Goal: Task Accomplishment & Management: Use online tool/utility

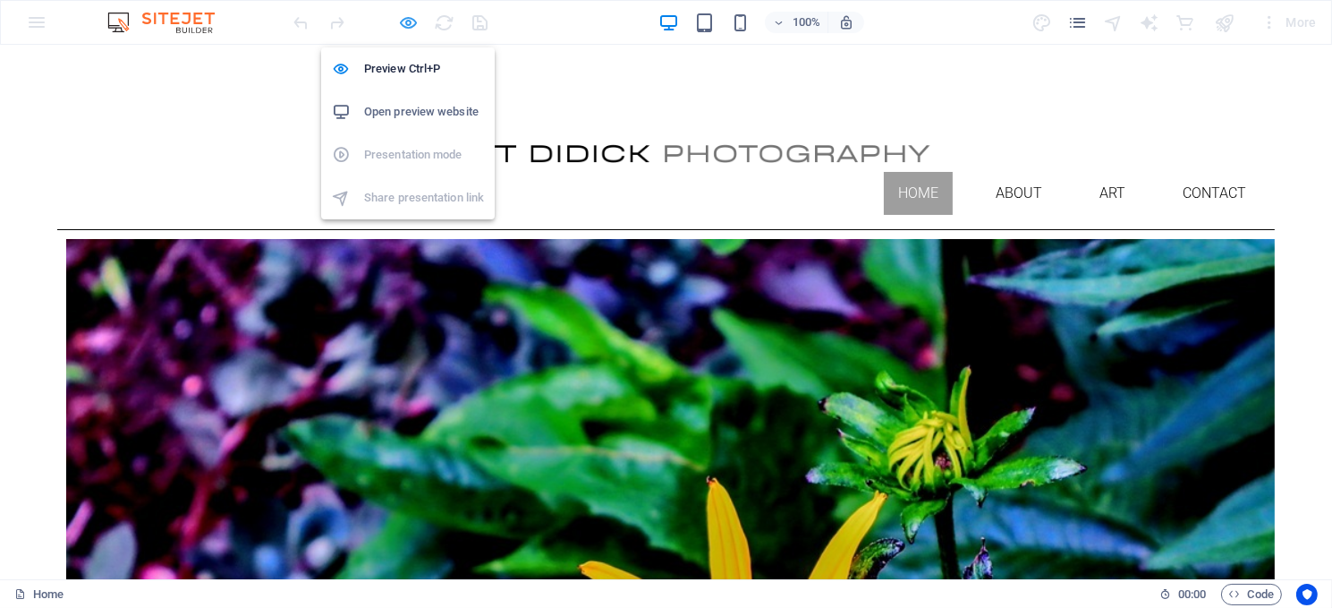
click at [407, 18] on icon "button" at bounding box center [409, 23] width 21 height 21
select select "px"
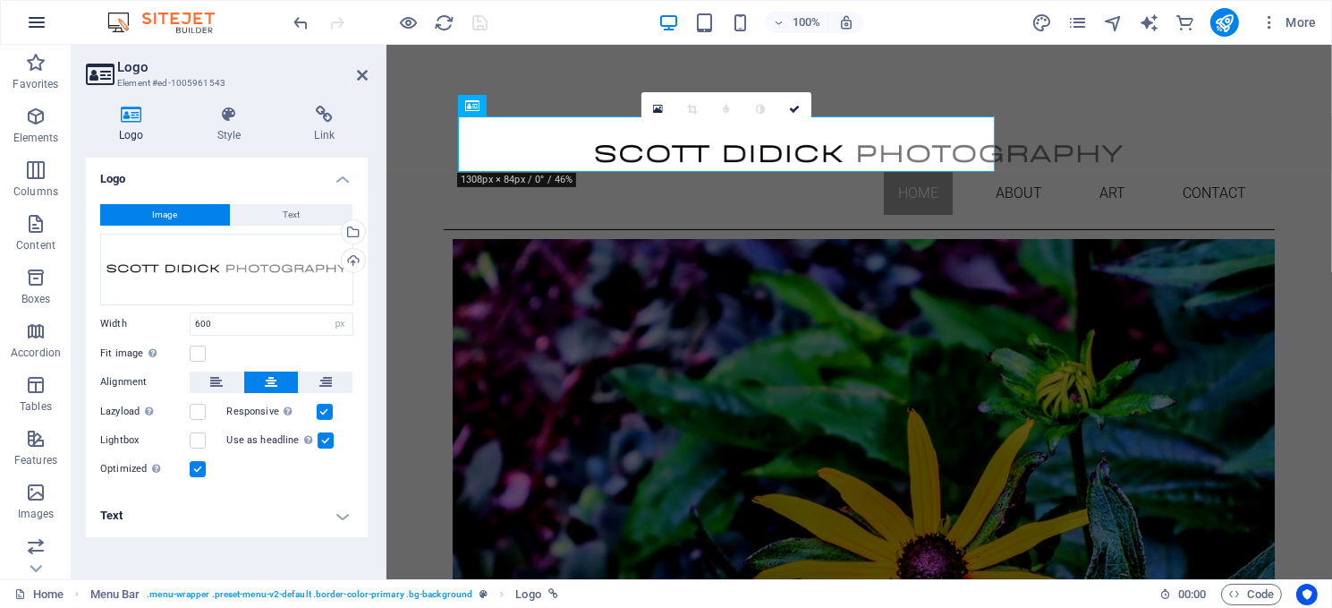
click at [37, 20] on icon "button" at bounding box center [36, 22] width 21 height 21
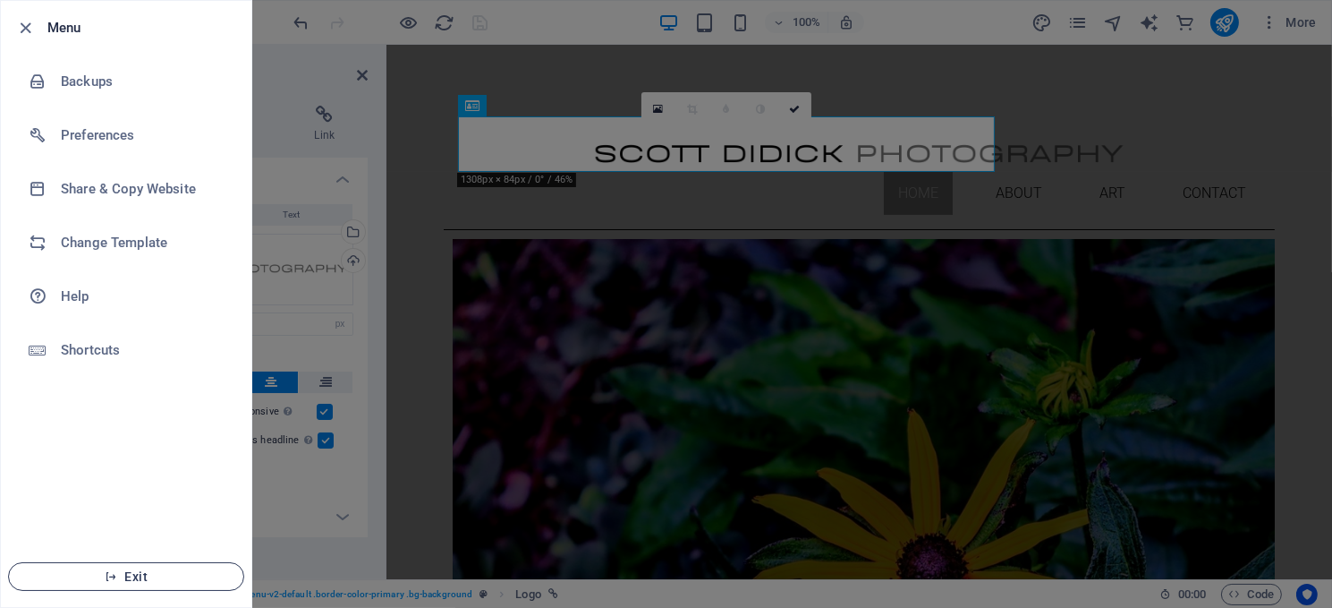
click at [123, 569] on span "Exit" at bounding box center [126, 576] width 206 height 14
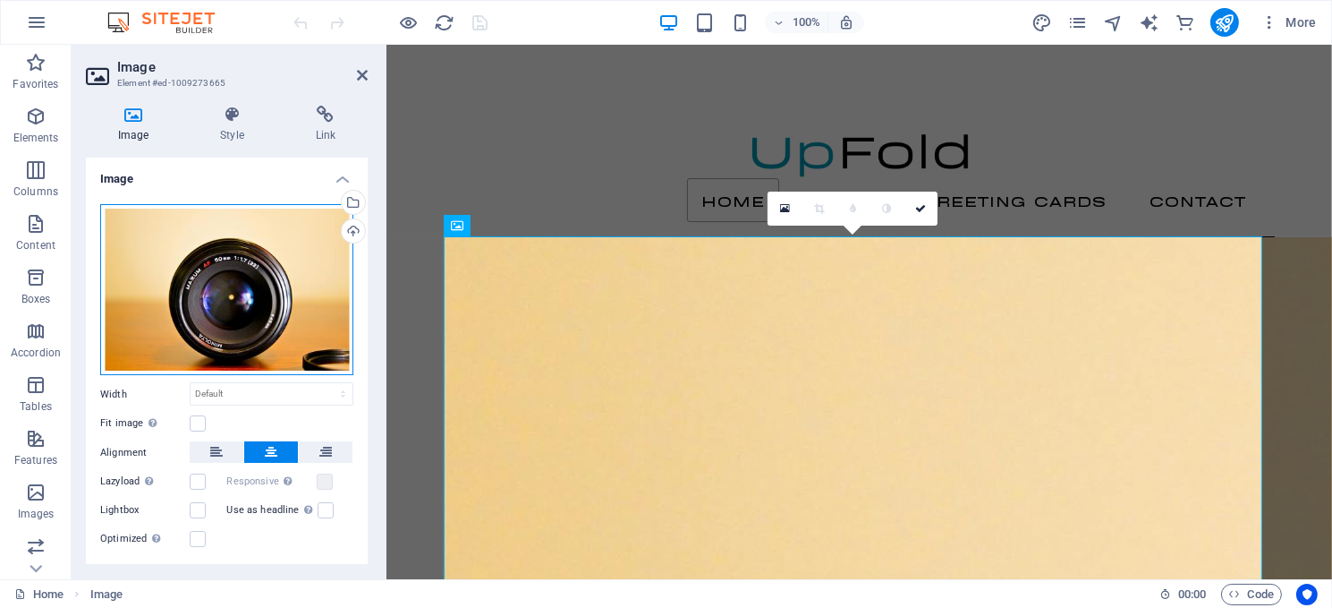
click at [232, 293] on div "Drag files here, click to choose files or select files from Files or our free s…" at bounding box center [226, 290] width 253 height 172
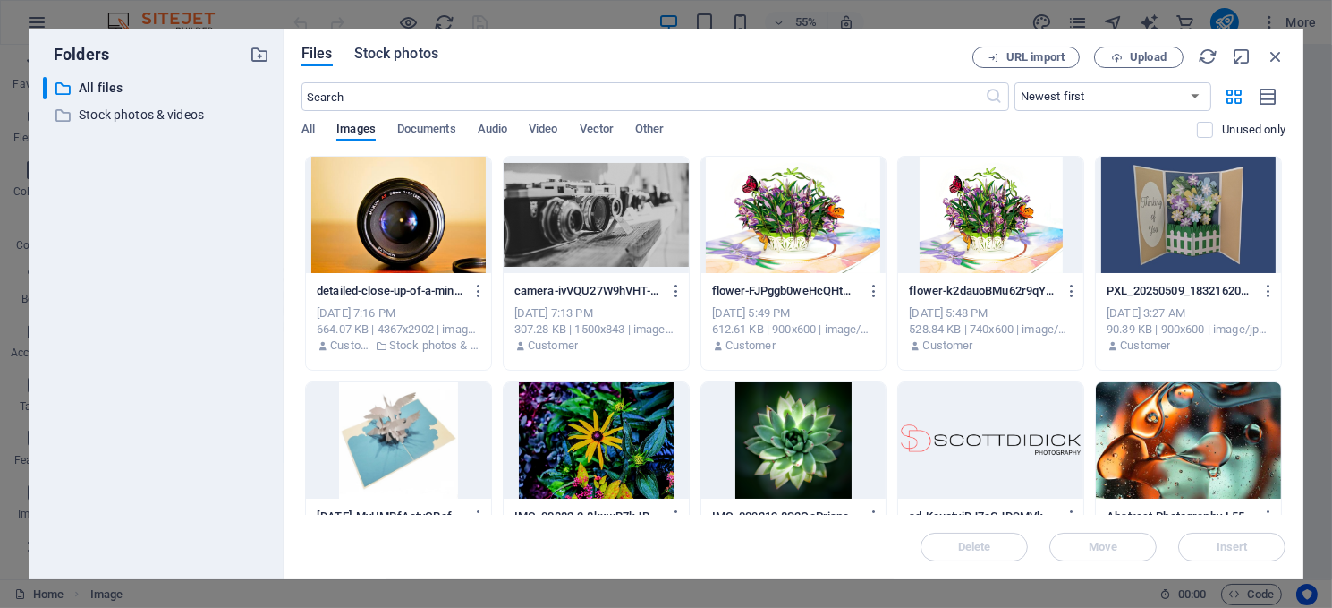
click at [403, 50] on span "Stock photos" at bounding box center [396, 53] width 84 height 21
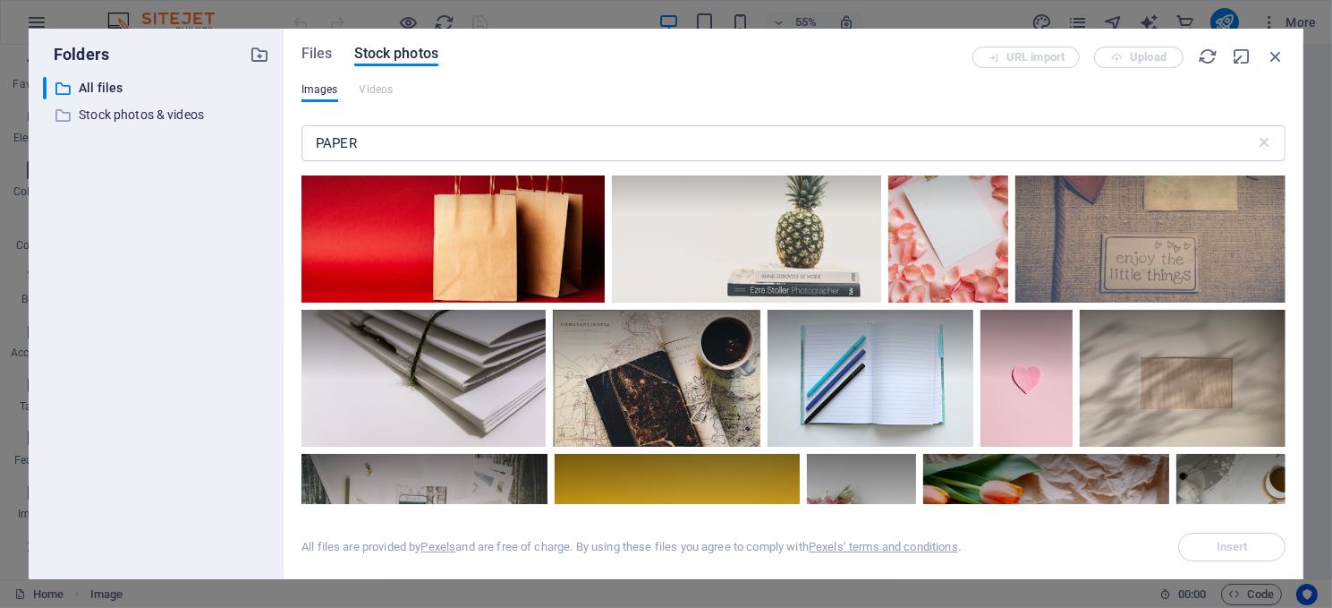
scroll to position [3311, 0]
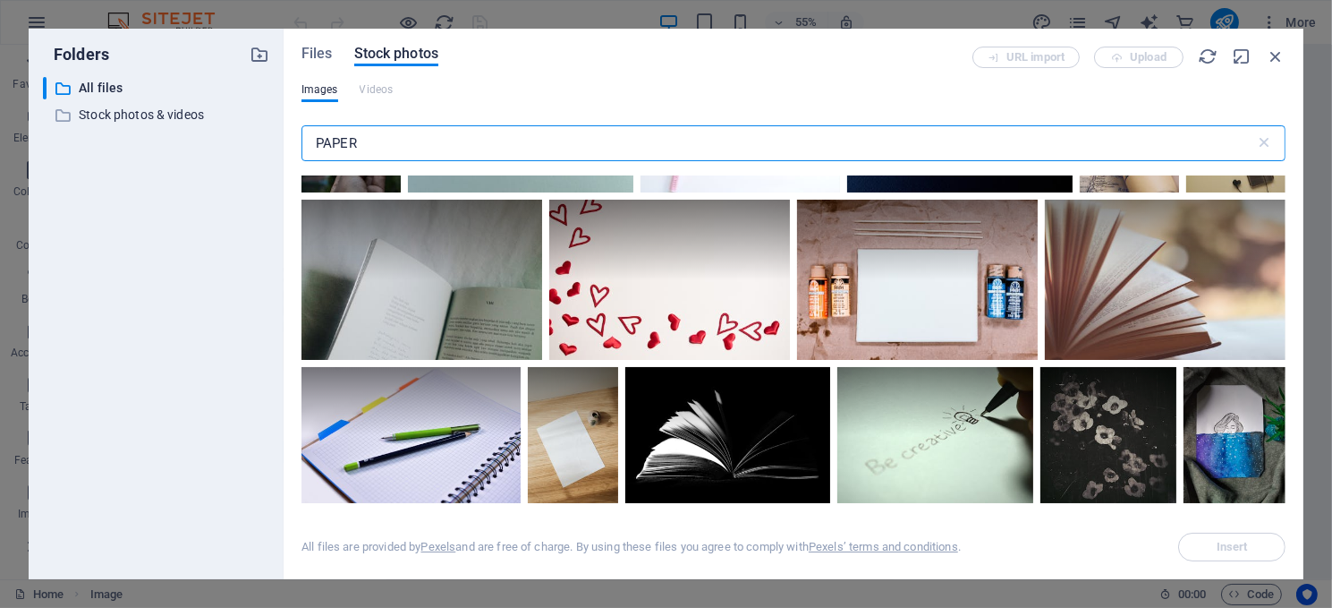
drag, startPoint x: 374, startPoint y: 140, endPoint x: 311, endPoint y: 128, distance: 63.7
click at [311, 128] on input "PAPER" at bounding box center [779, 143] width 954 height 36
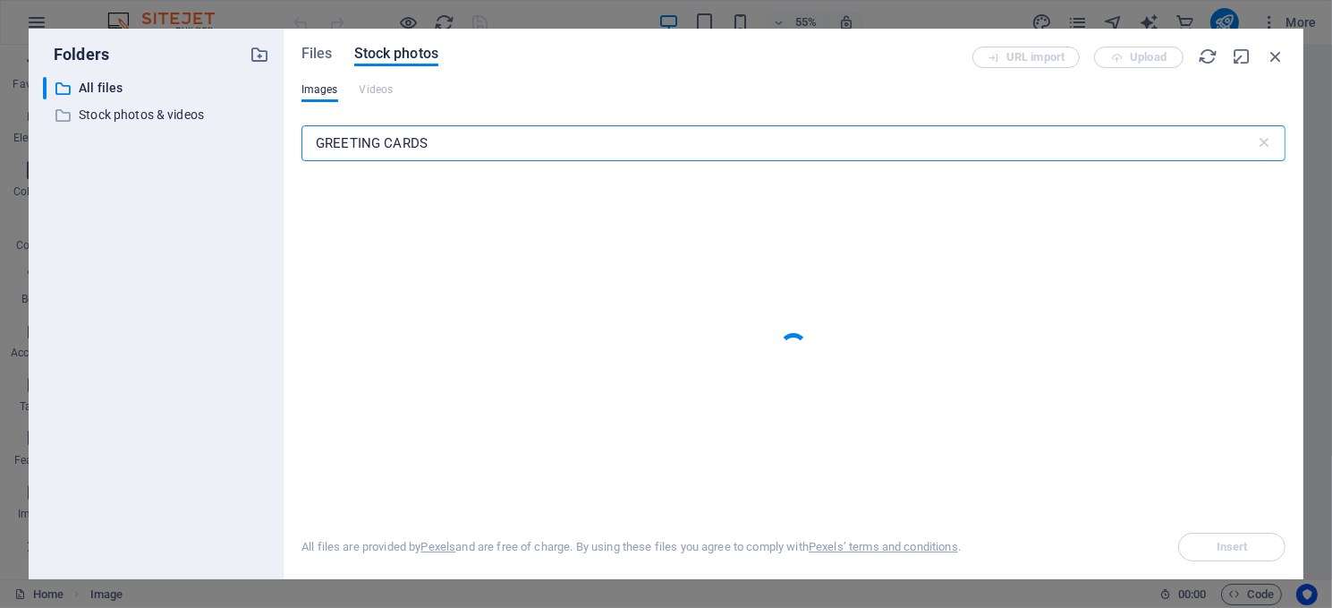
type input "GREETING CARDS"
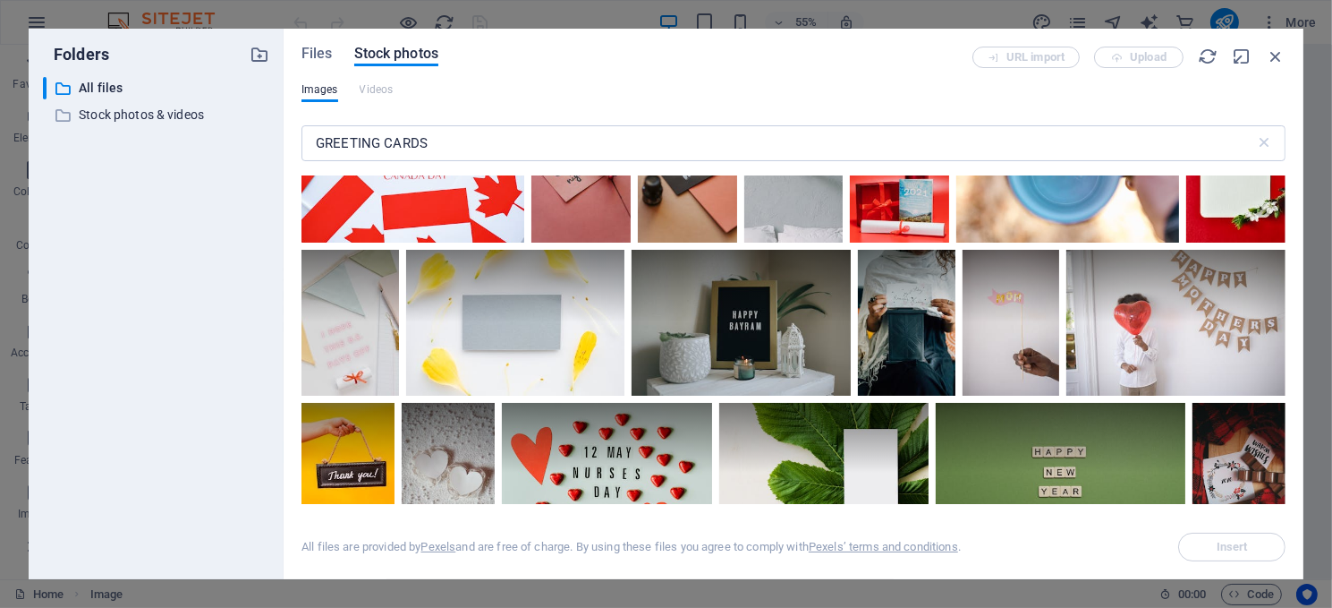
scroll to position [9396, 0]
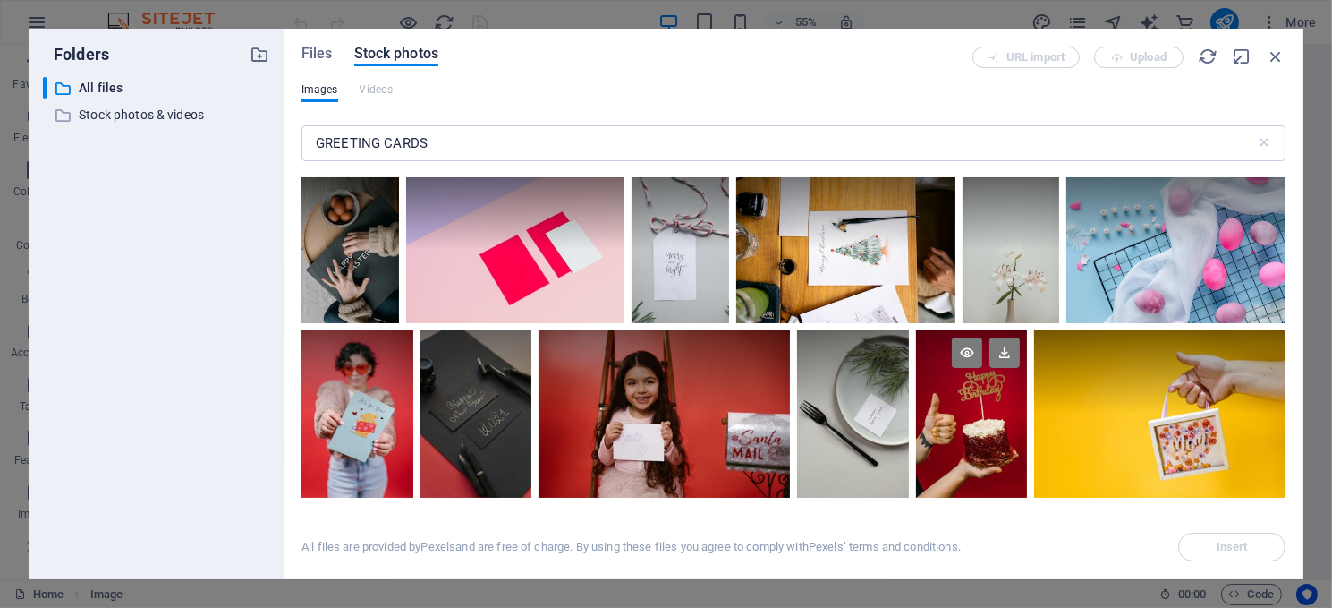
drag, startPoint x: 503, startPoint y: 240, endPoint x: 1009, endPoint y: 305, distance: 509.8
click at [1009, 330] on div at bounding box center [972, 372] width 112 height 84
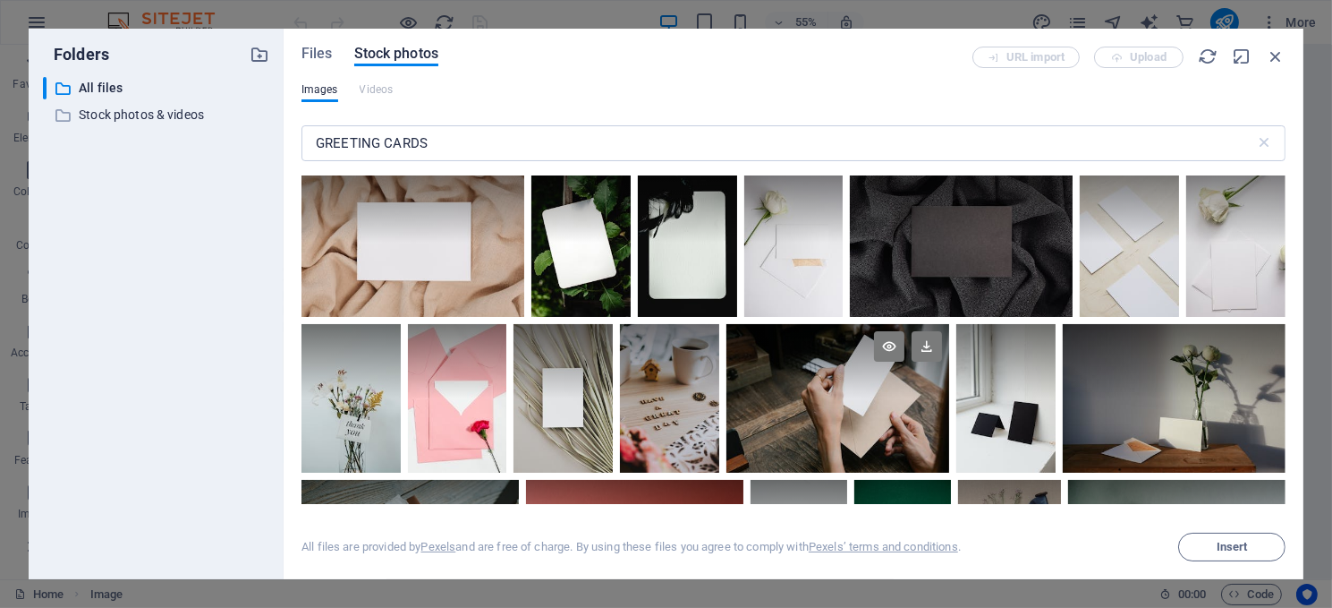
scroll to position [5931, 0]
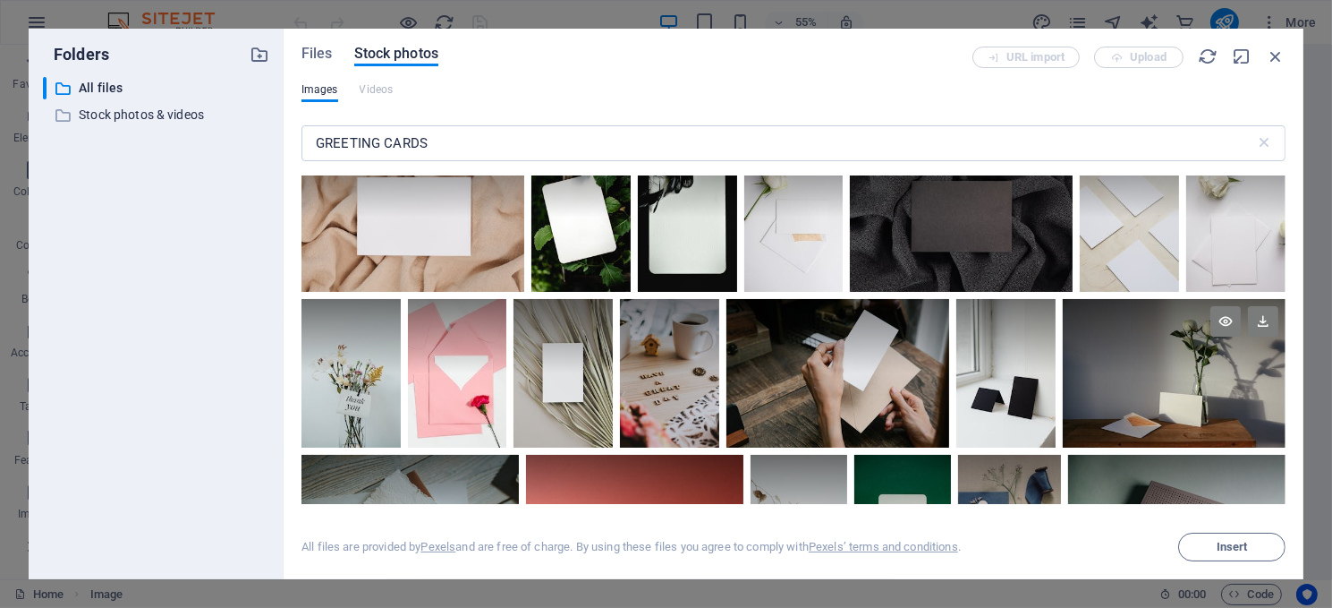
click at [1152, 370] on div at bounding box center [1174, 373] width 223 height 149
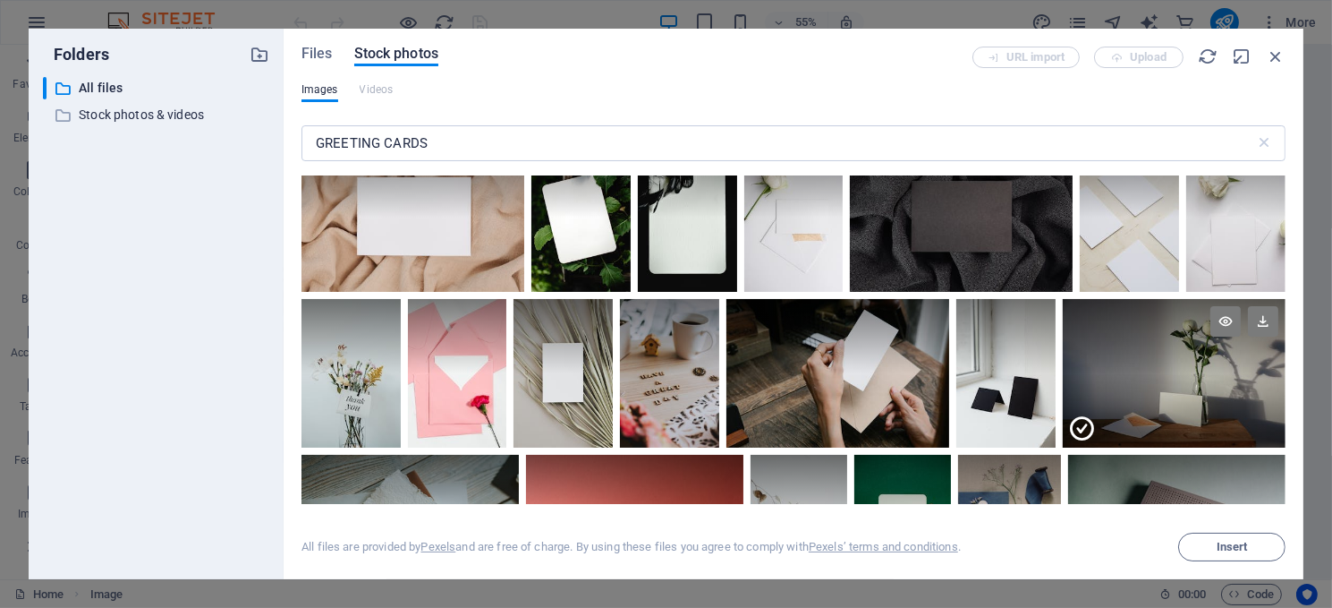
click at [1152, 373] on div at bounding box center [1174, 410] width 223 height 74
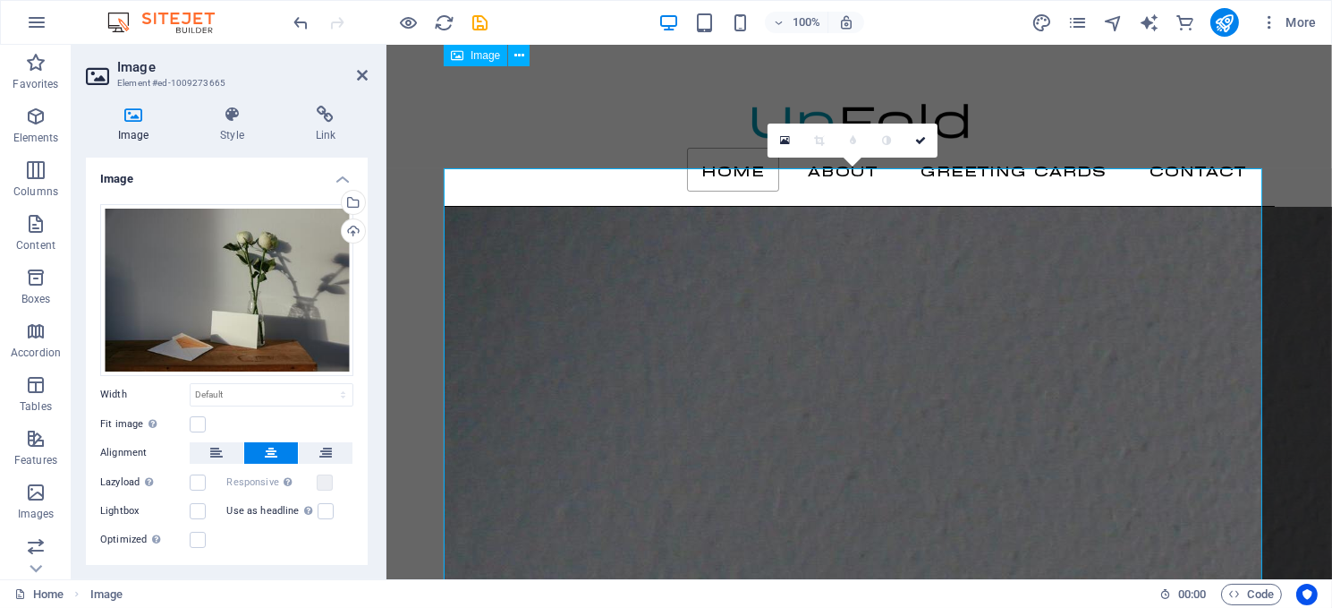
scroll to position [0, 0]
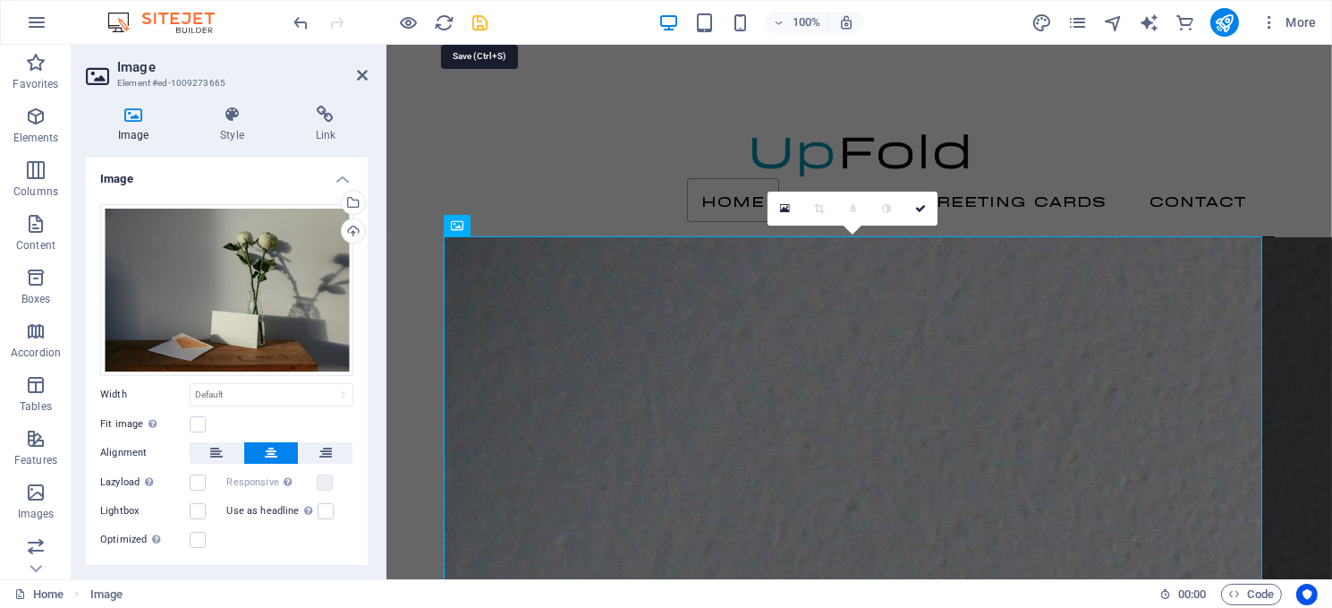
click at [484, 17] on icon "save" at bounding box center [481, 23] width 21 height 21
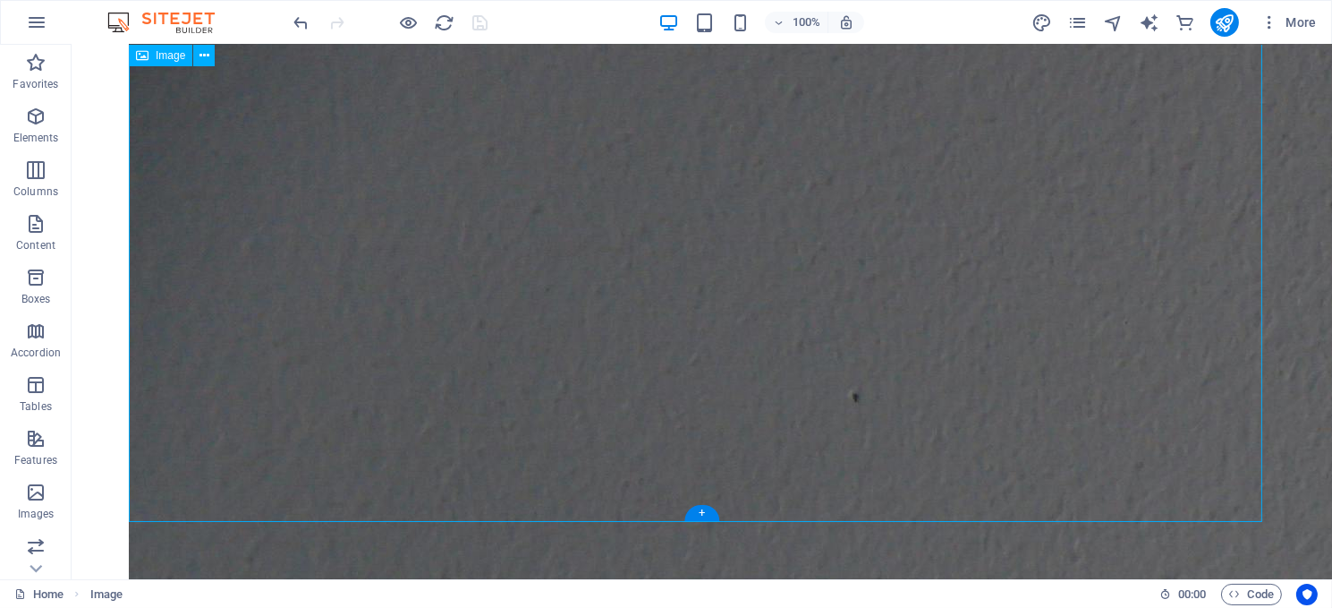
scroll to position [268, 0]
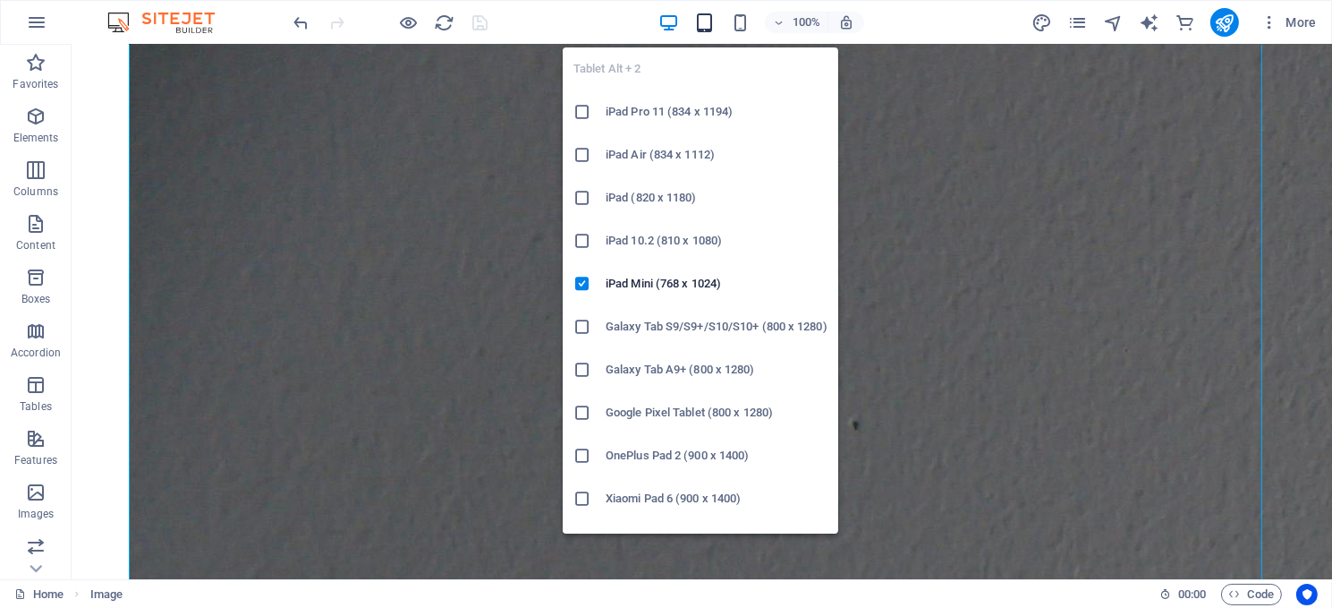
click at [709, 21] on icon "button" at bounding box center [704, 23] width 21 height 21
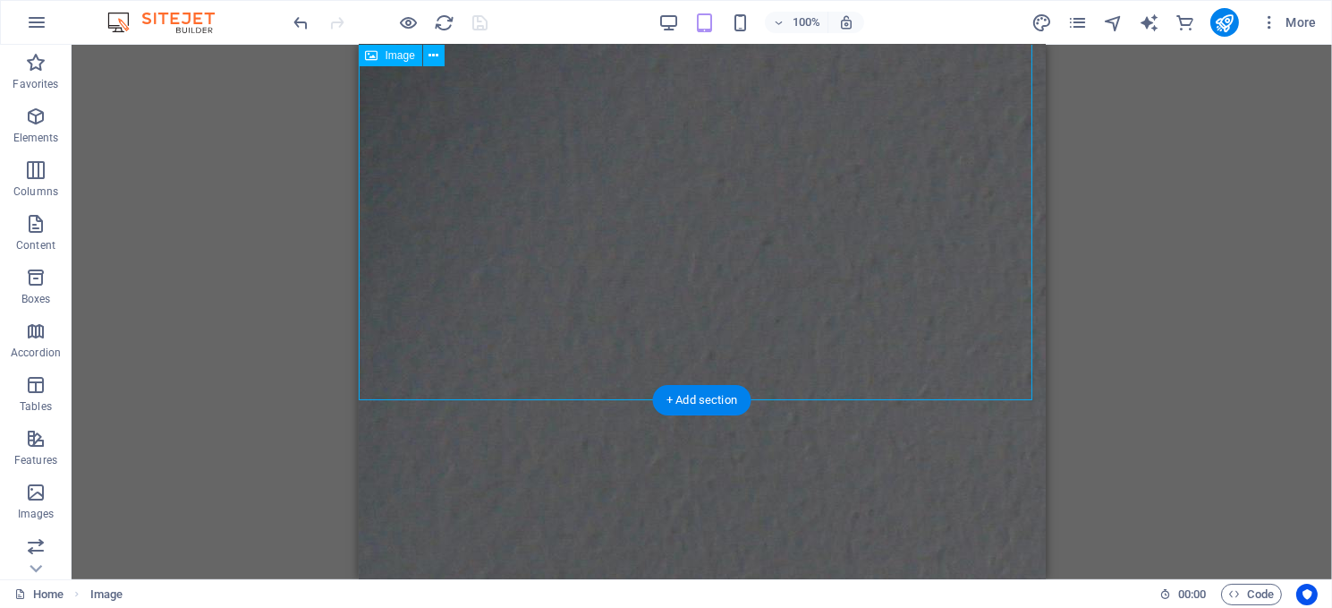
scroll to position [0, 0]
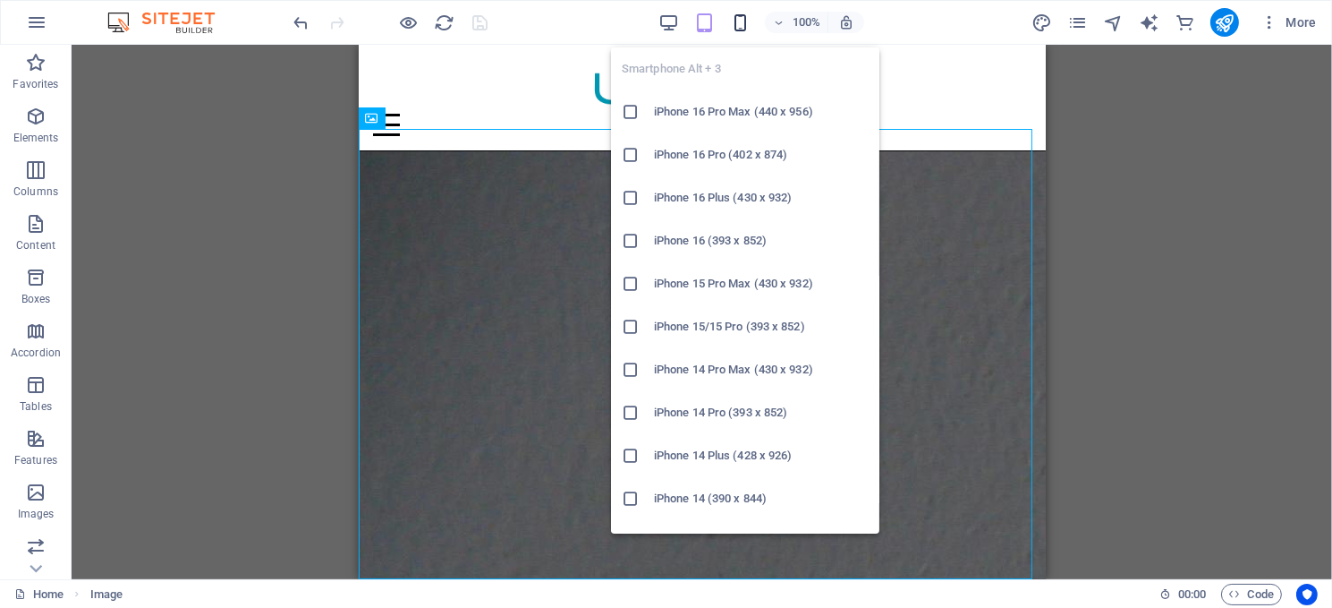
click at [745, 20] on icon "button" at bounding box center [740, 23] width 21 height 21
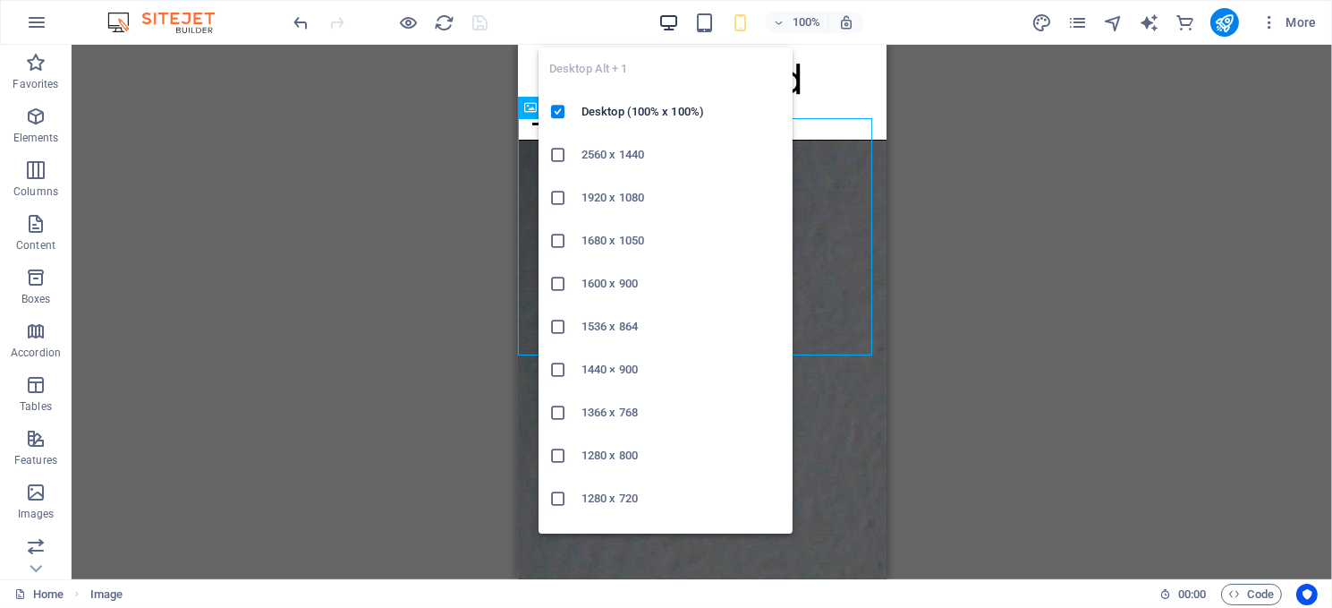
click at [668, 18] on icon "button" at bounding box center [669, 23] width 21 height 21
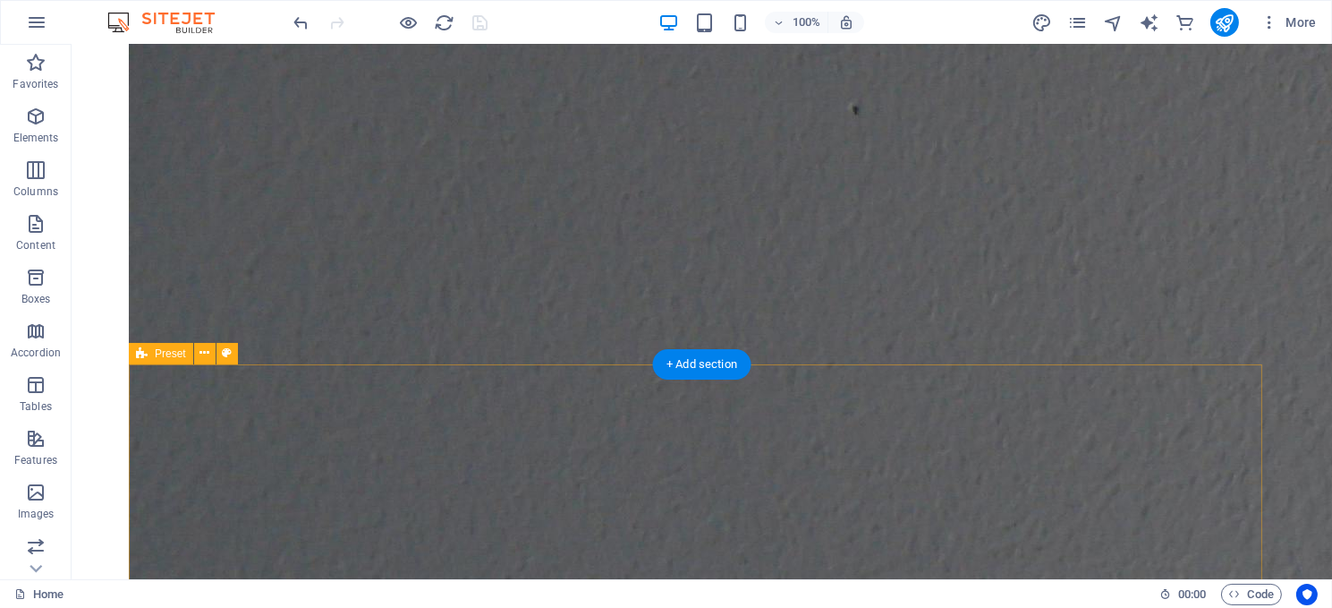
scroll to position [47, 0]
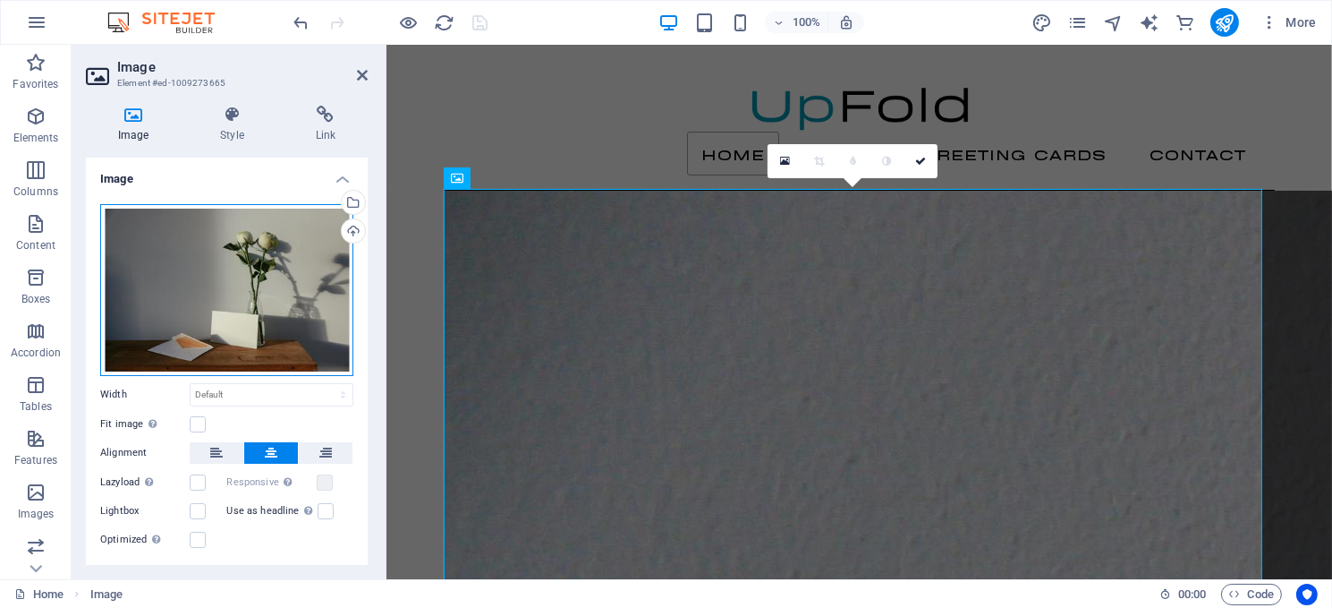
click at [189, 252] on div "Drag files here, click to choose files or select files from Files or our free s…" at bounding box center [226, 290] width 253 height 172
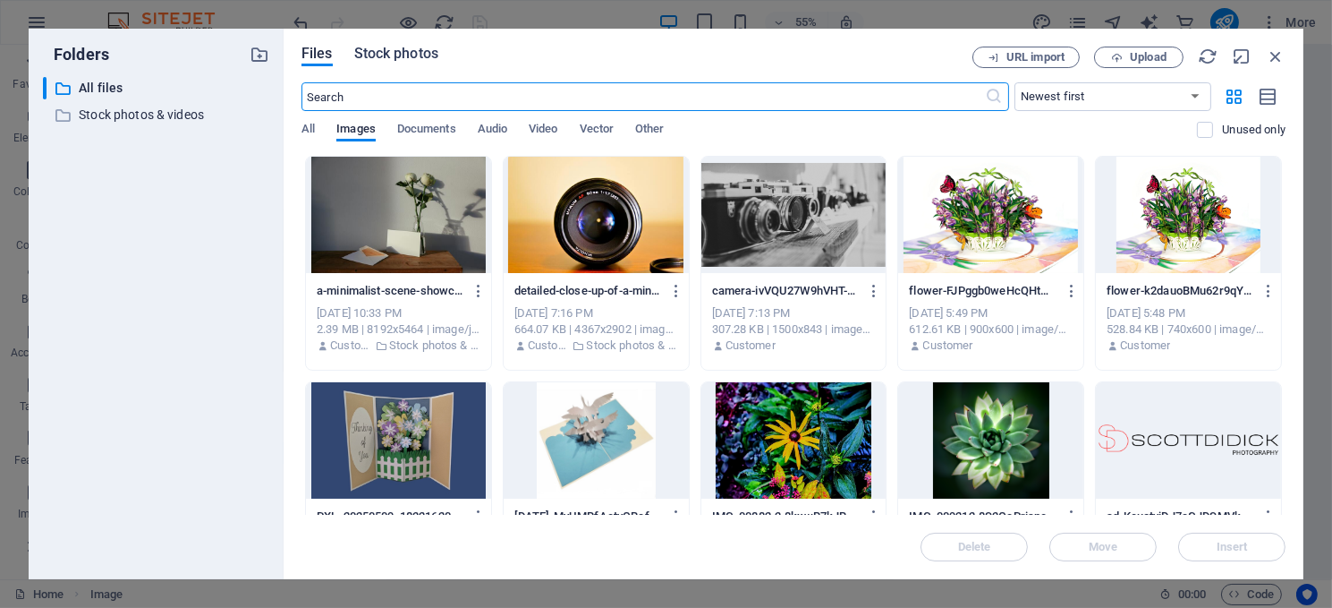
click at [410, 51] on span "Stock photos" at bounding box center [396, 53] width 84 height 21
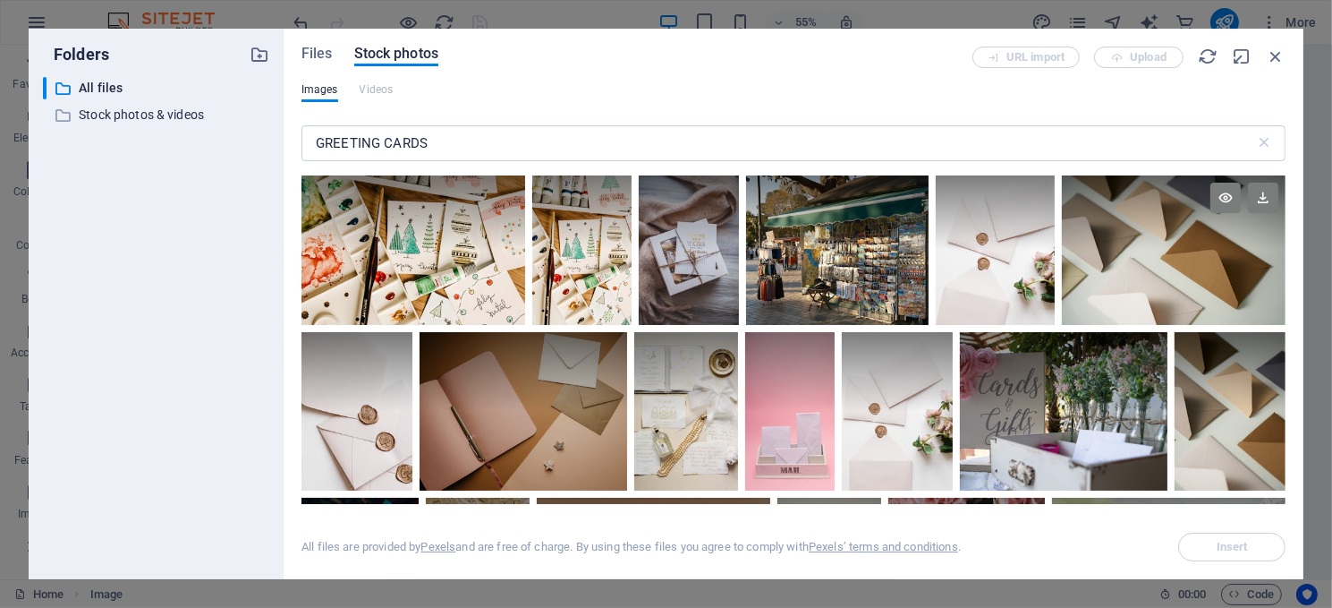
click at [1156, 269] on div at bounding box center [1174, 249] width 224 height 149
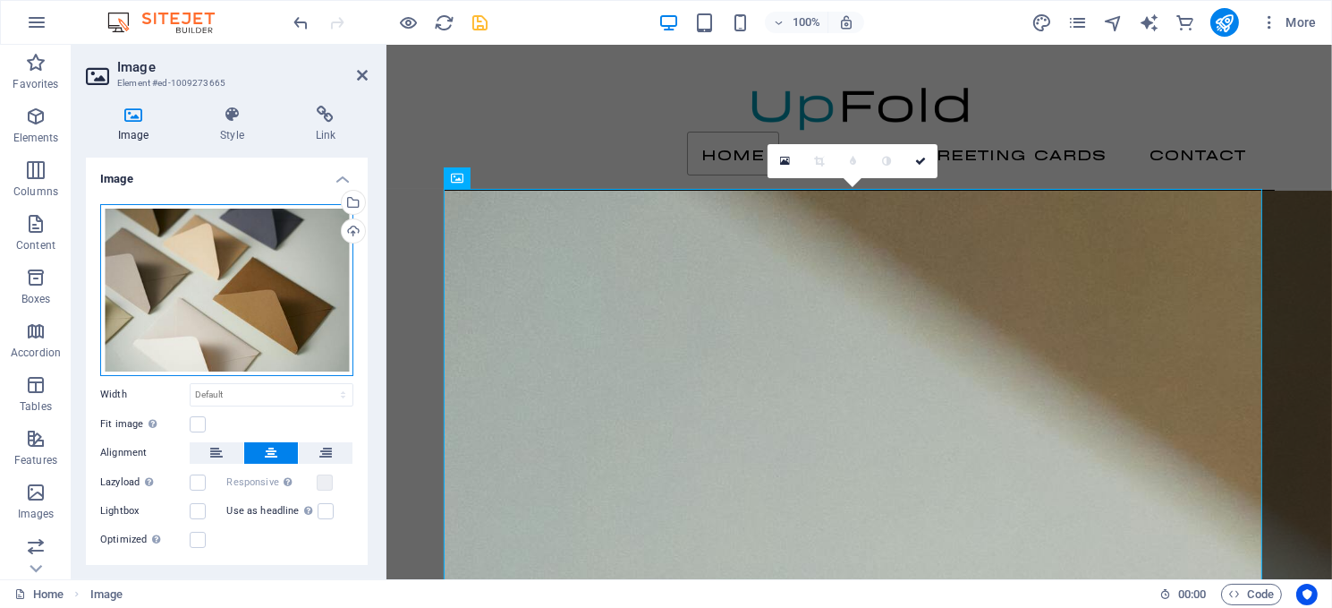
click at [252, 271] on div "Drag files here, click to choose files or select files from Files or our free s…" at bounding box center [226, 290] width 253 height 172
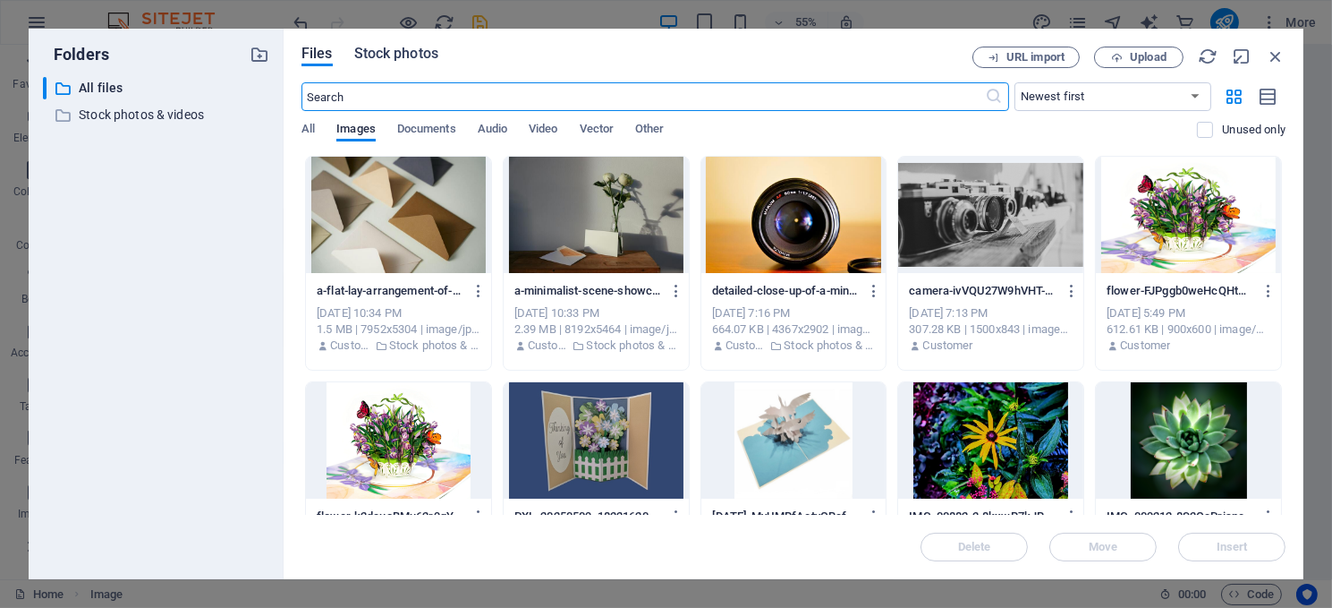
click at [402, 49] on span "Stock photos" at bounding box center [396, 53] width 84 height 21
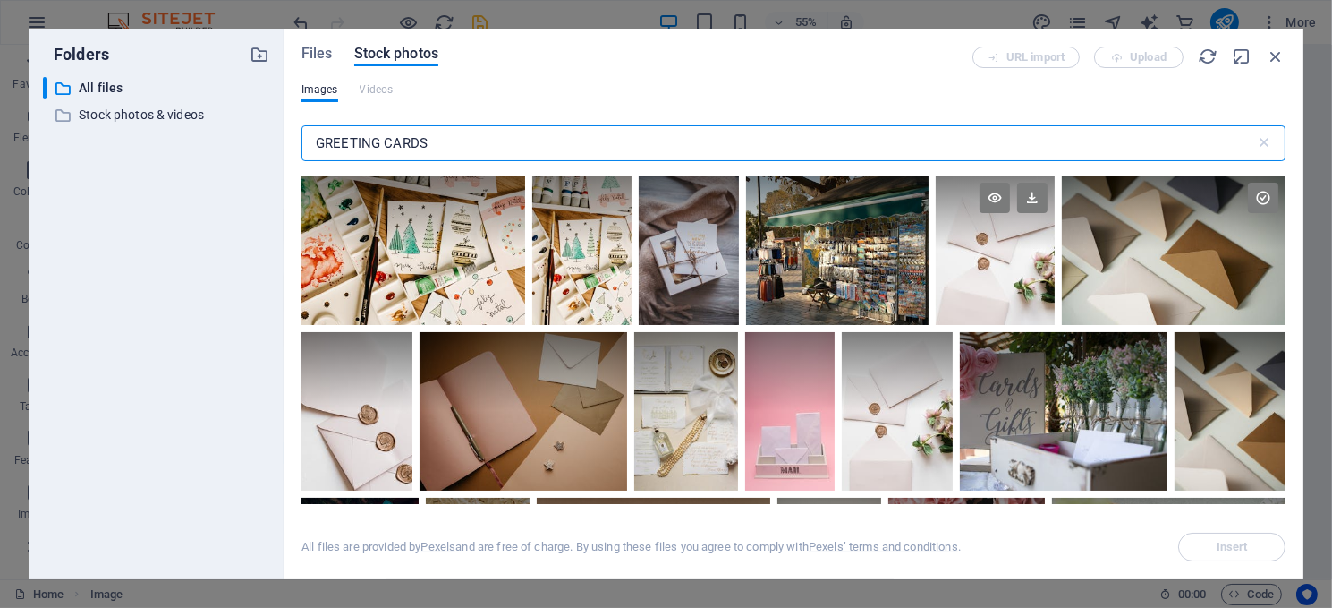
click at [984, 271] on div at bounding box center [995, 249] width 119 height 149
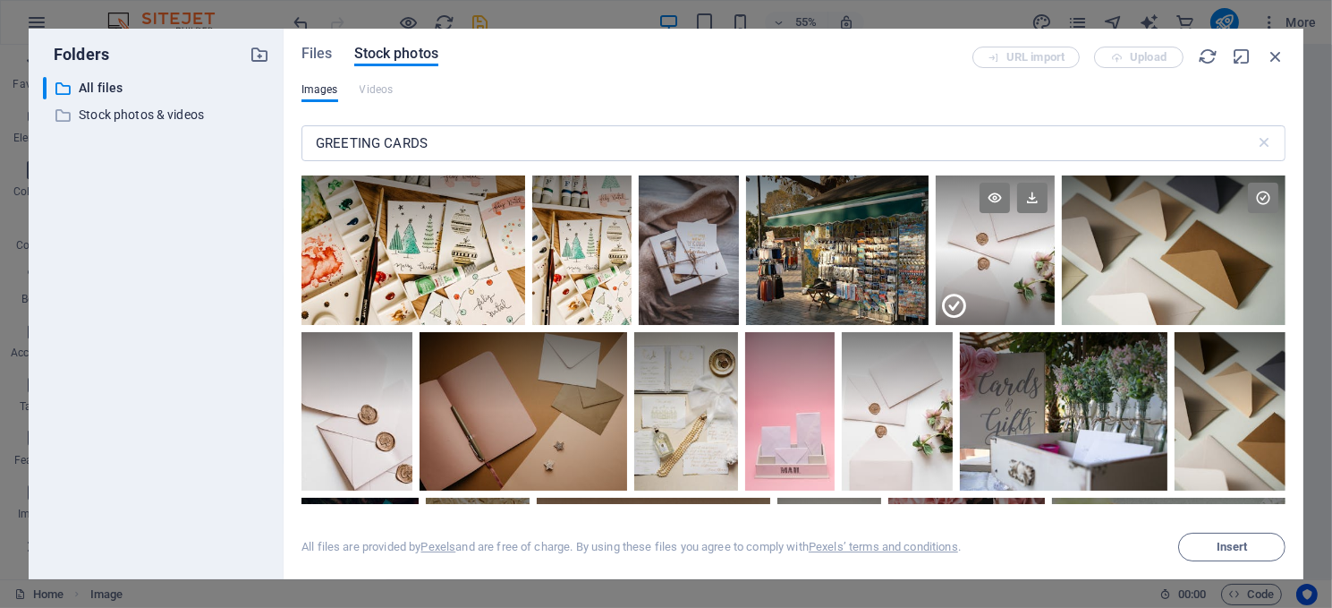
click at [984, 271] on div at bounding box center [995, 287] width 119 height 74
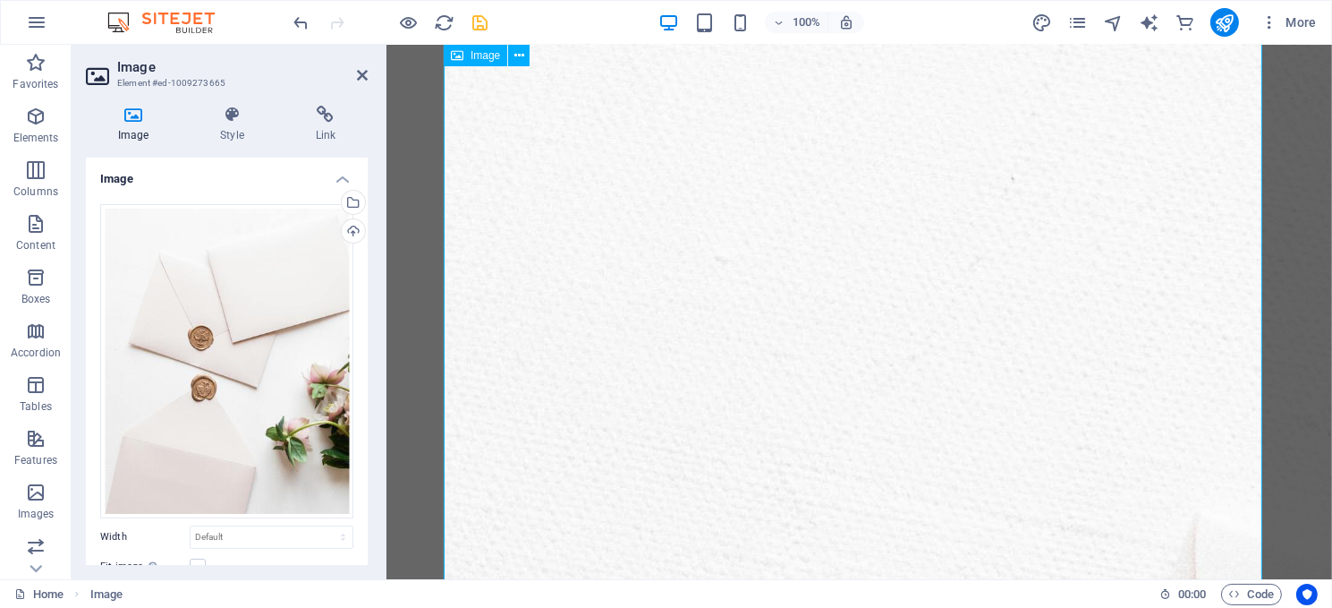
scroll to position [0, 0]
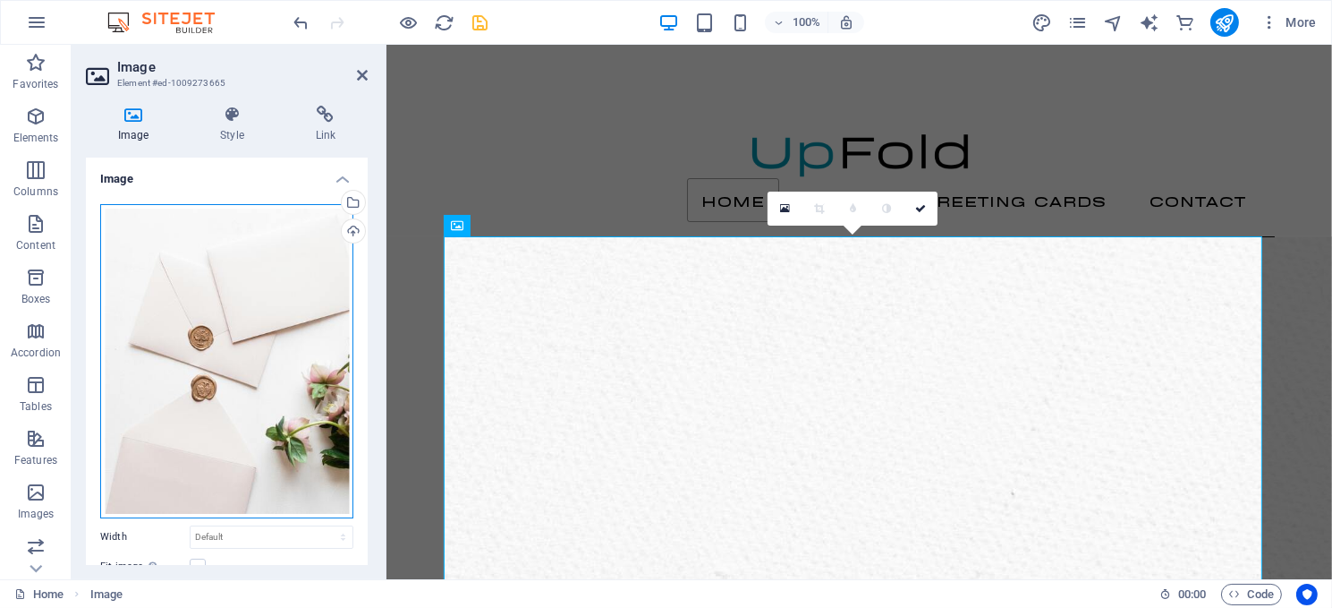
click at [247, 289] on div "Drag files here, click to choose files or select files from Files or our free s…" at bounding box center [226, 361] width 253 height 314
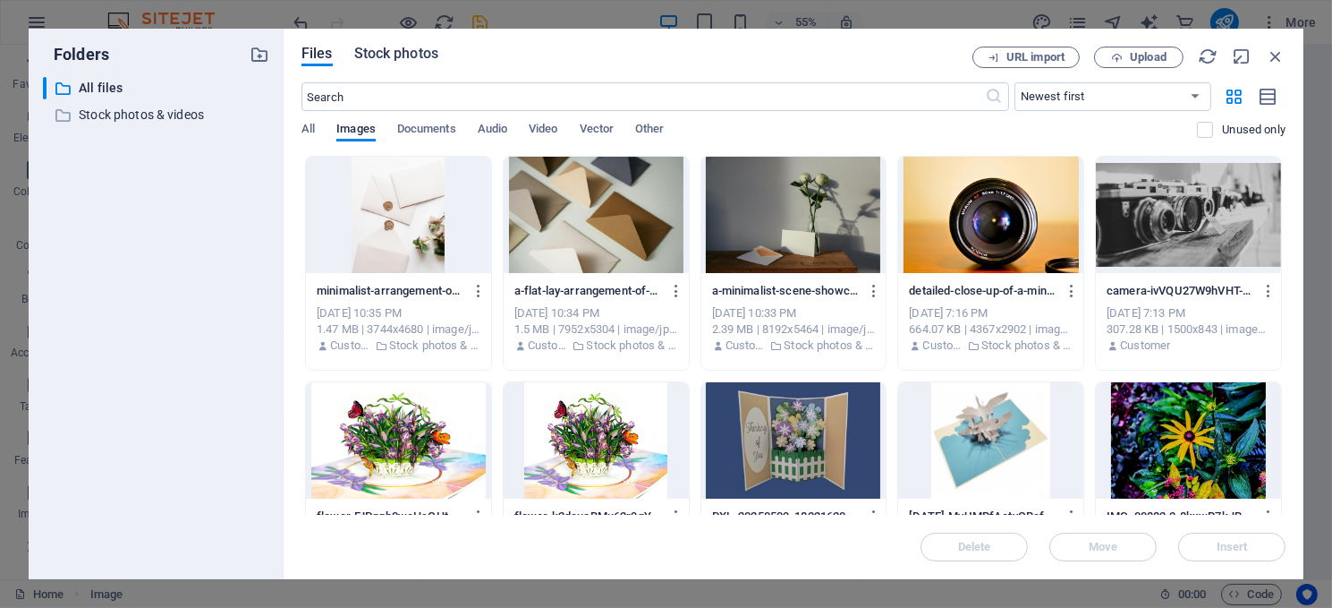
click at [388, 52] on span "Stock photos" at bounding box center [396, 53] width 84 height 21
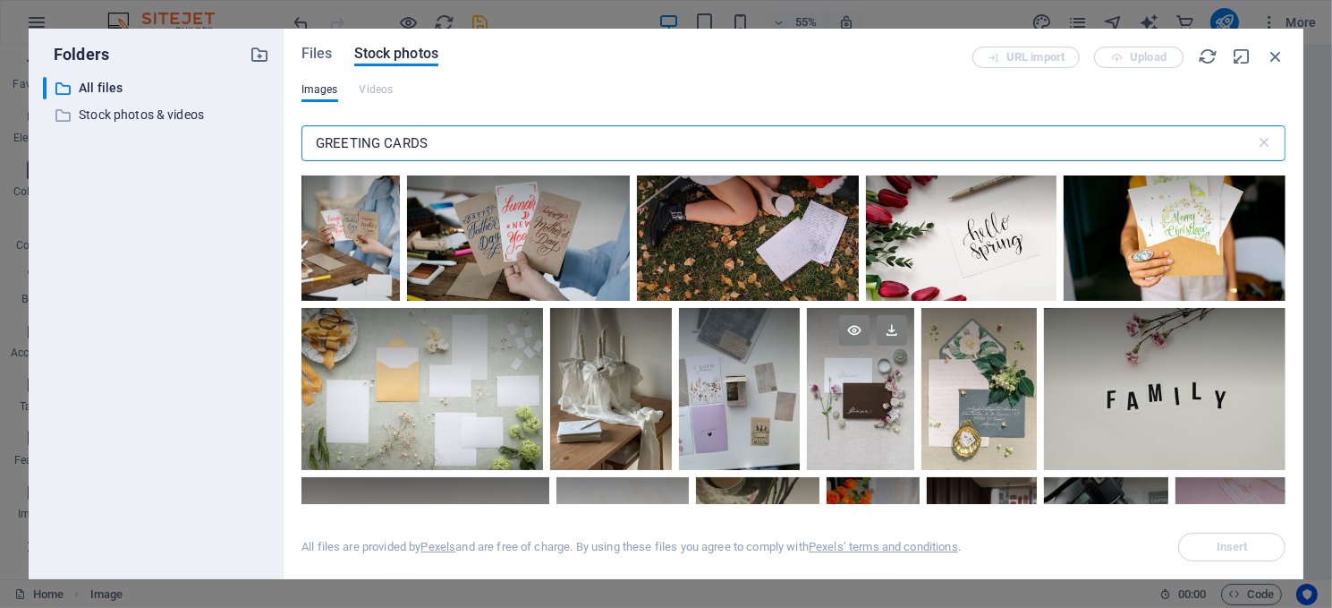
scroll to position [2416, 0]
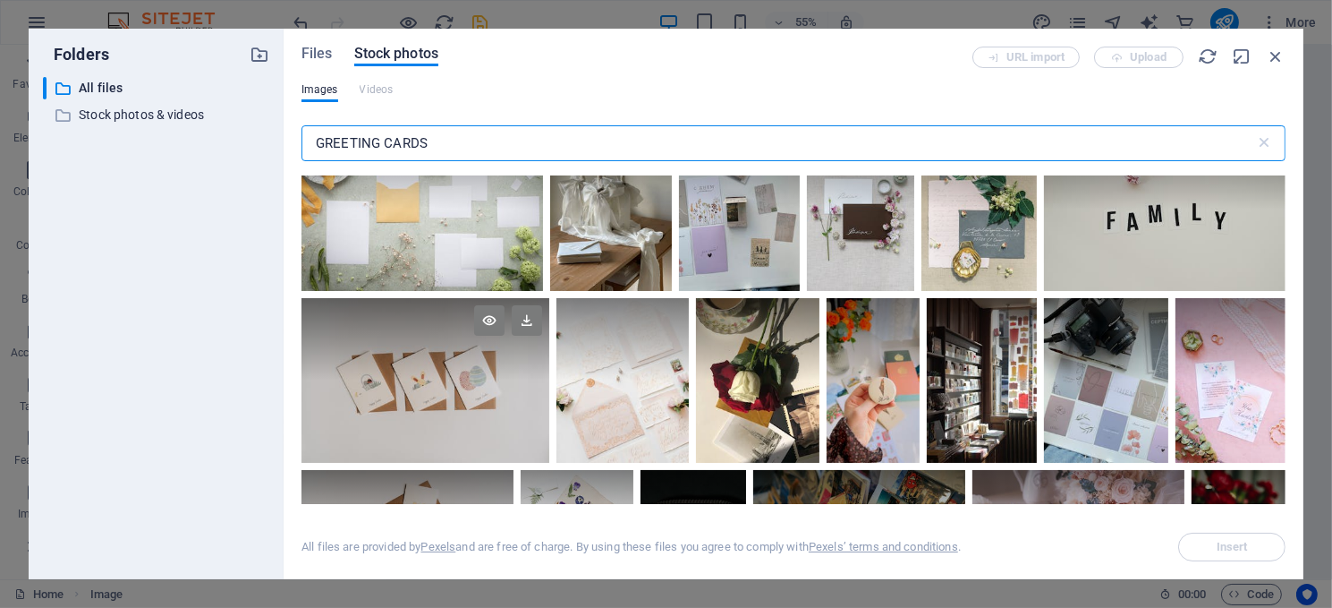
click at [366, 386] on div at bounding box center [426, 381] width 248 height 166
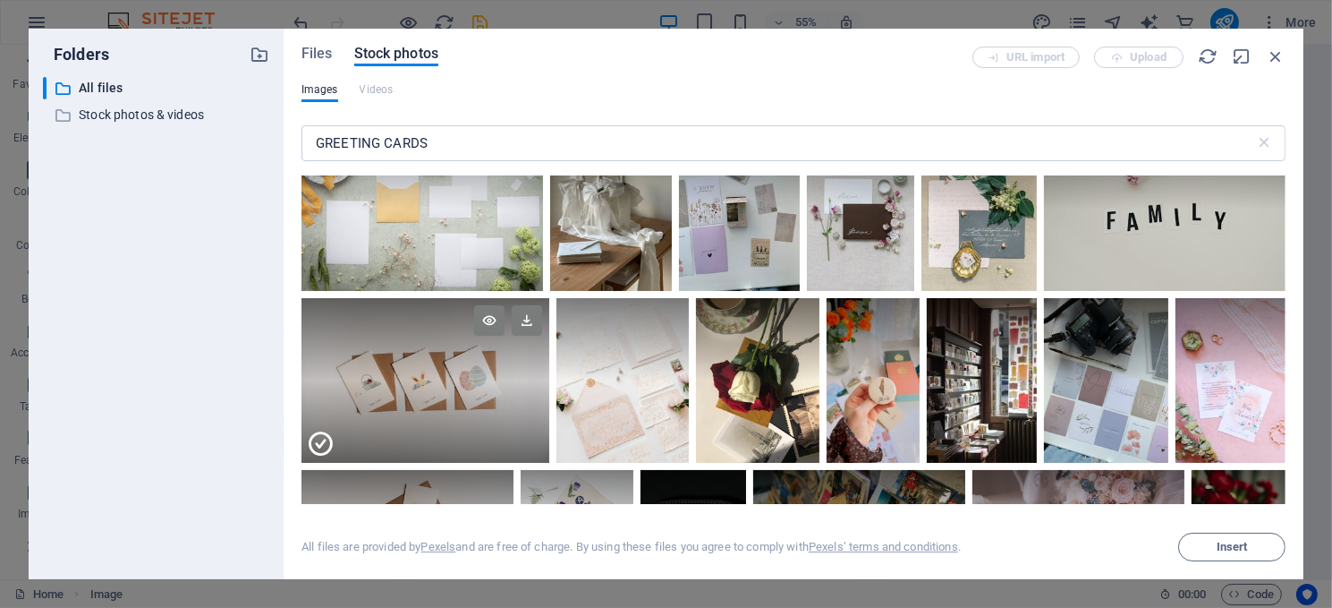
click at [366, 386] on div at bounding box center [426, 421] width 248 height 82
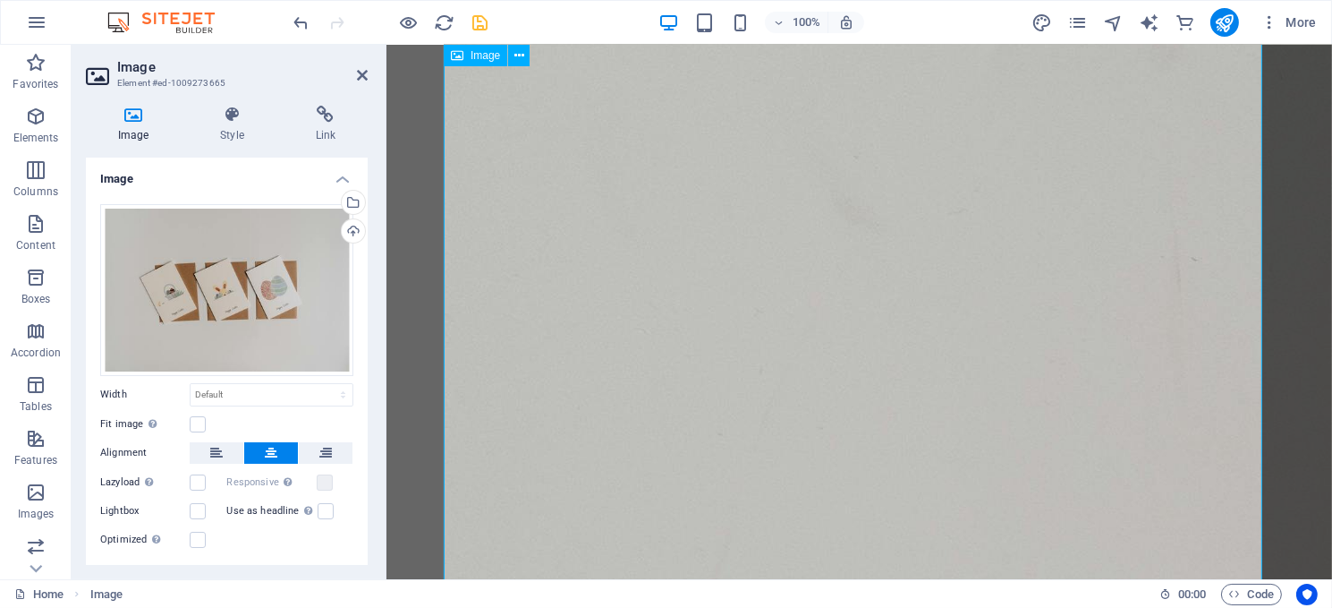
scroll to position [179, 0]
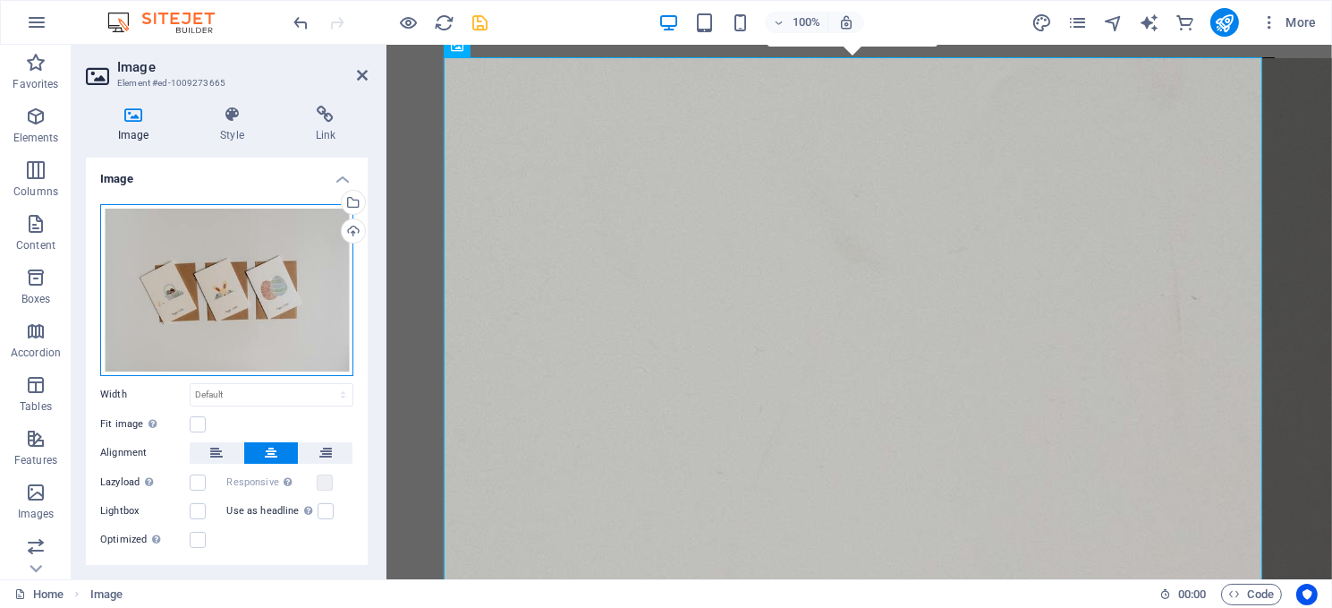
click at [269, 268] on div "Drag files here, click to choose files or select files from Files or our free s…" at bounding box center [226, 290] width 253 height 172
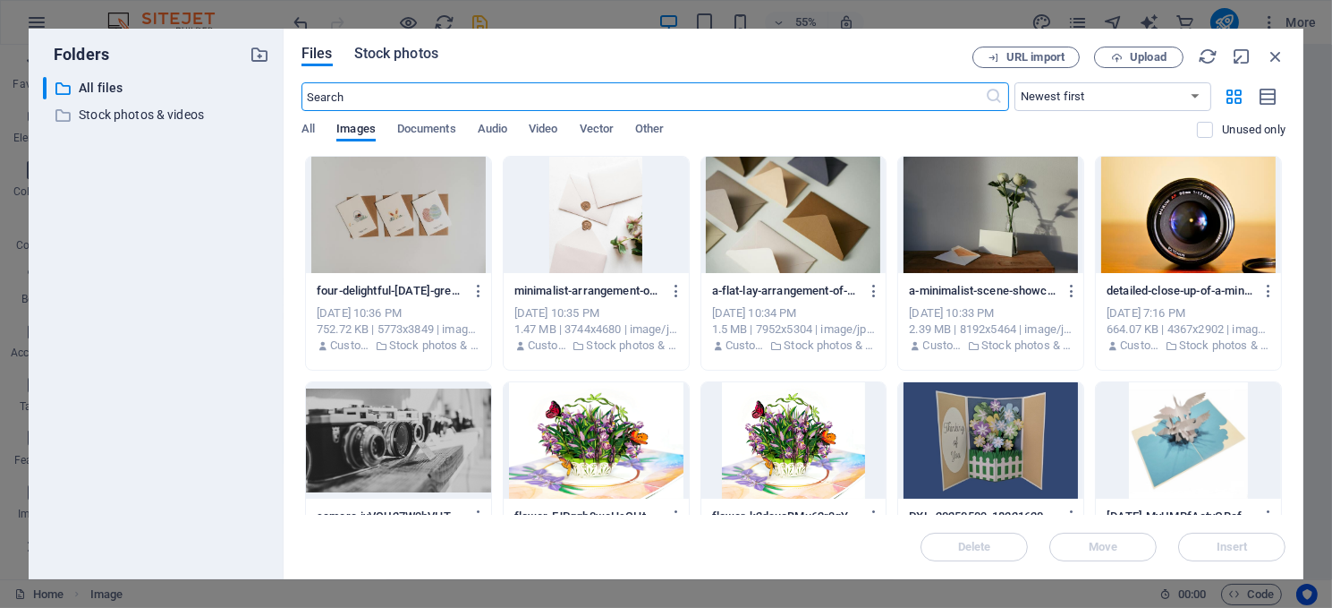
click at [383, 49] on span "Stock photos" at bounding box center [396, 53] width 84 height 21
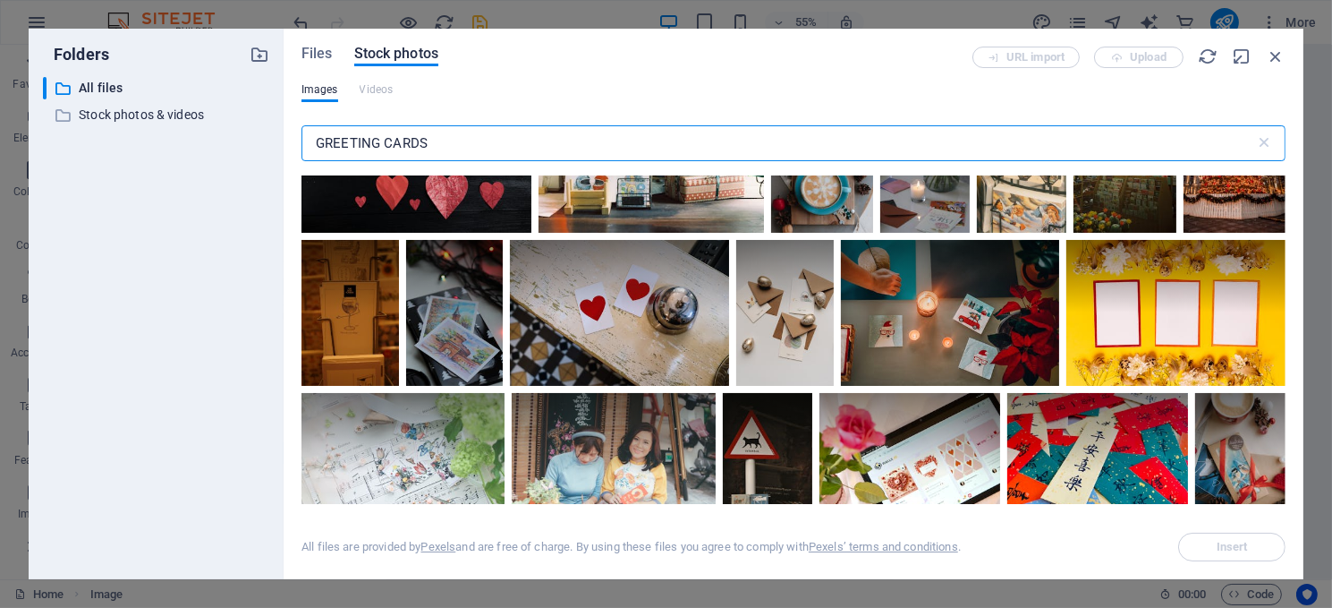
scroll to position [3222, 0]
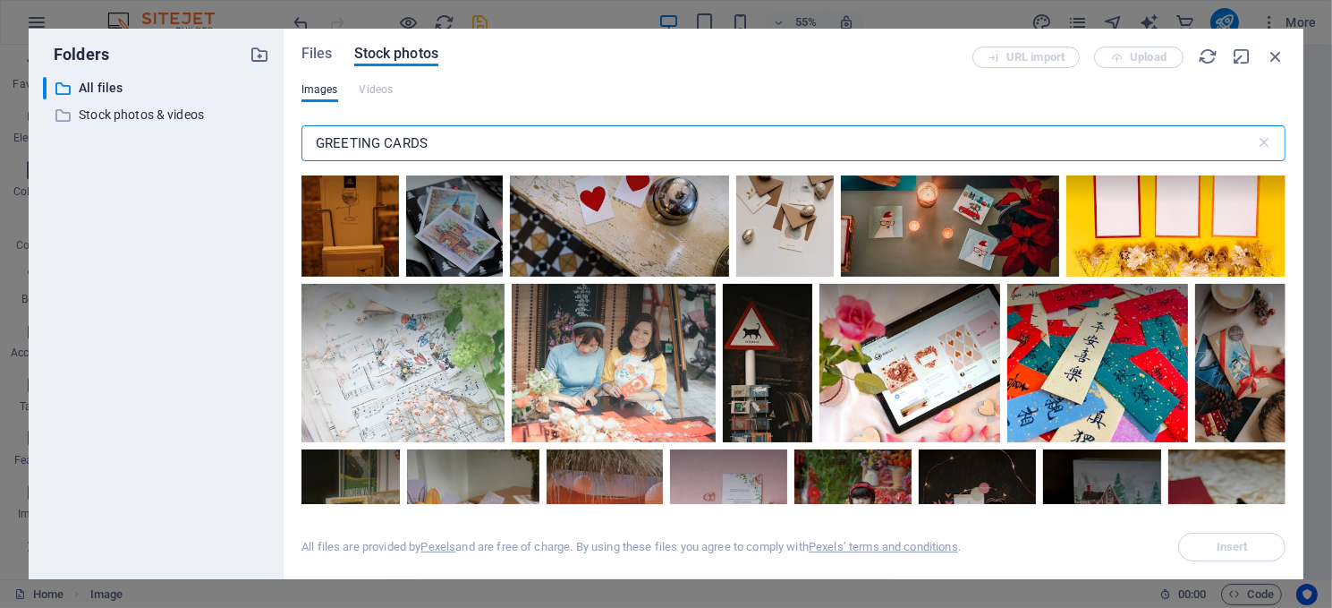
drag, startPoint x: 438, startPoint y: 141, endPoint x: 280, endPoint y: 141, distance: 157.5
click at [280, 141] on div "Folders ​ All files All files ​ Stock photos & videos Stock photos & videos Fil…" at bounding box center [666, 304] width 1275 height 550
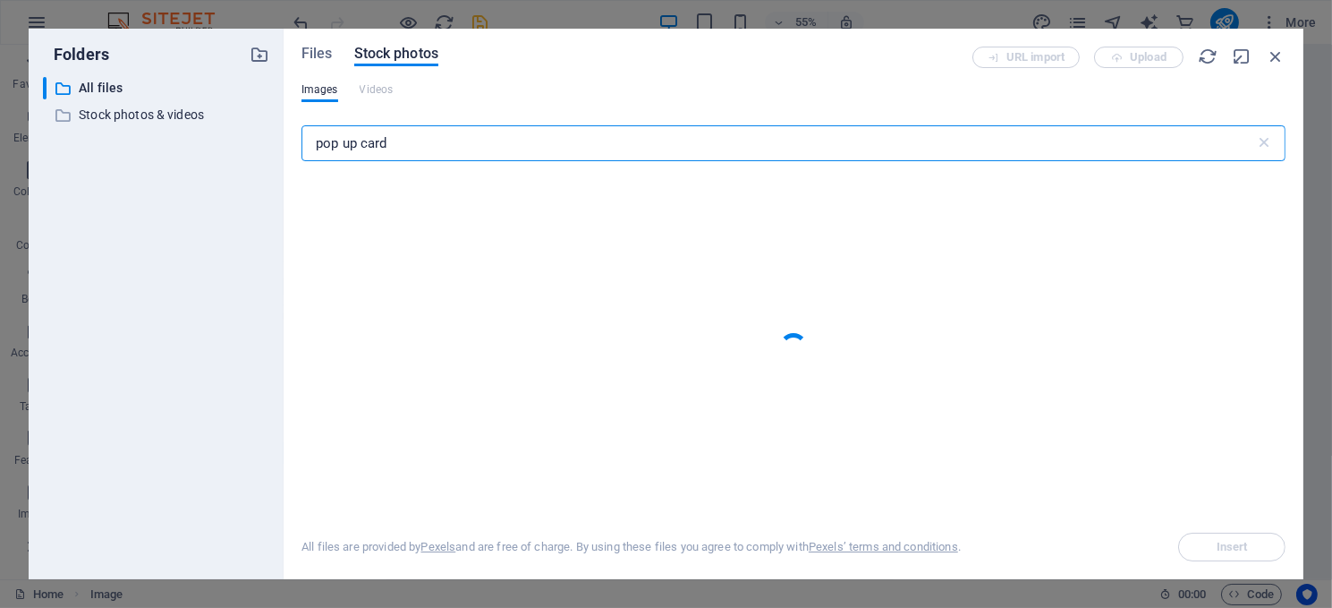
type input "pop up card"
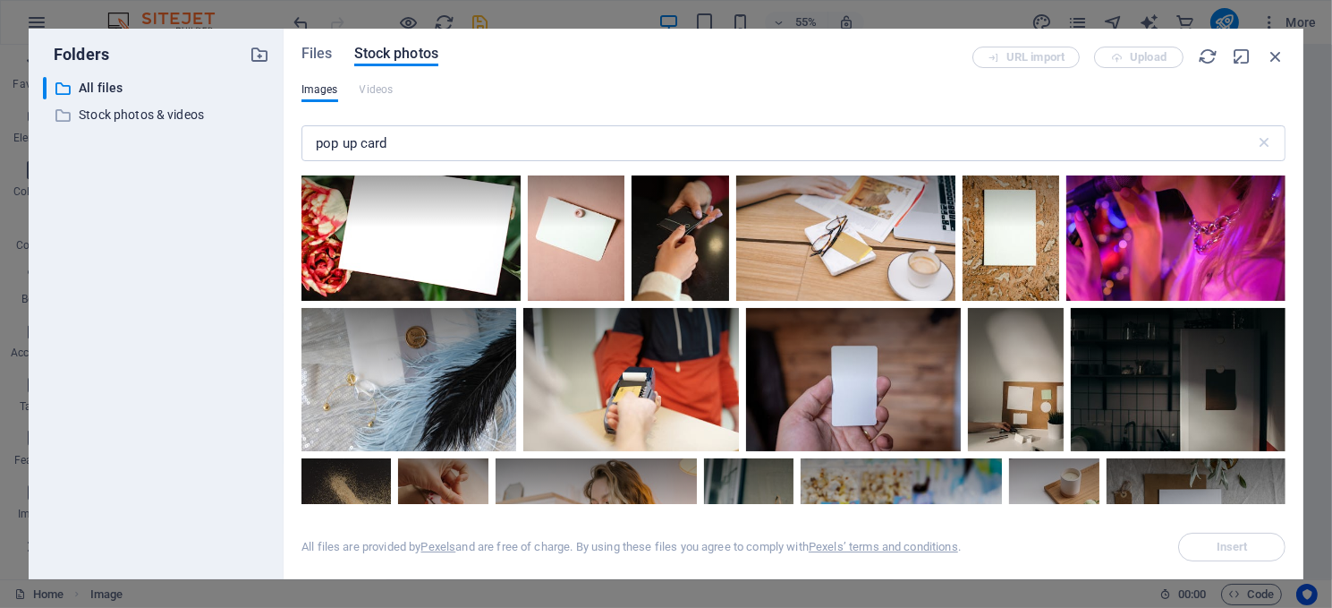
scroll to position [4116, 0]
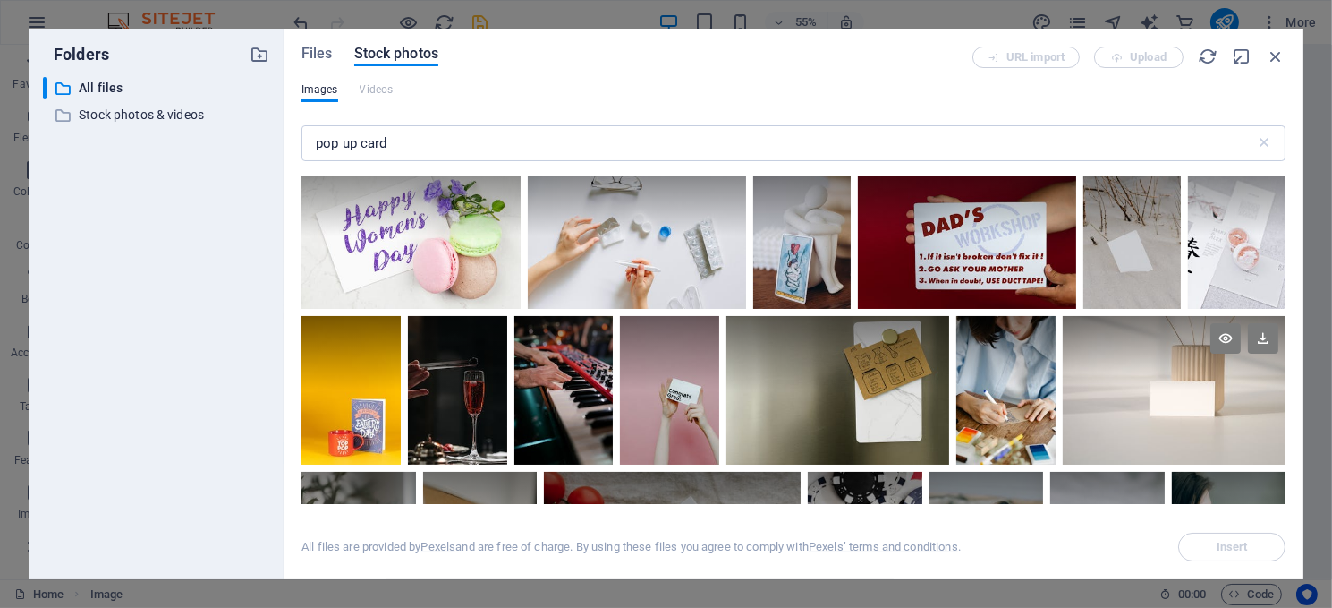
click at [1166, 387] on div at bounding box center [1174, 390] width 223 height 149
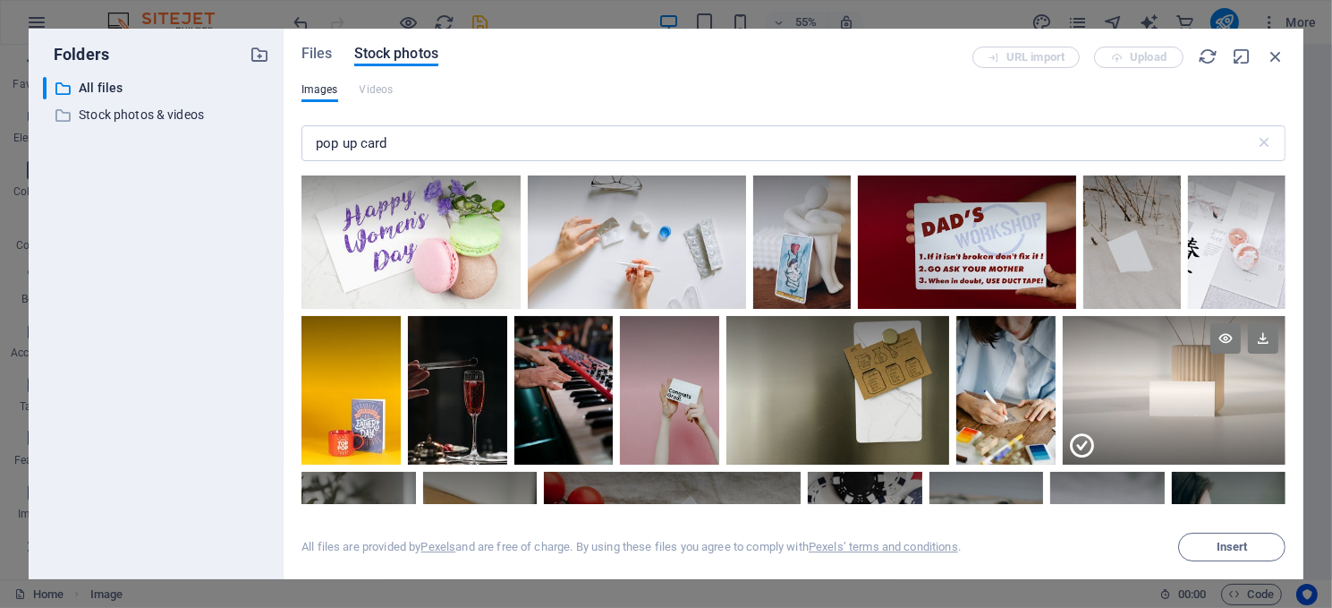
click at [1166, 390] on div at bounding box center [1174, 427] width 223 height 74
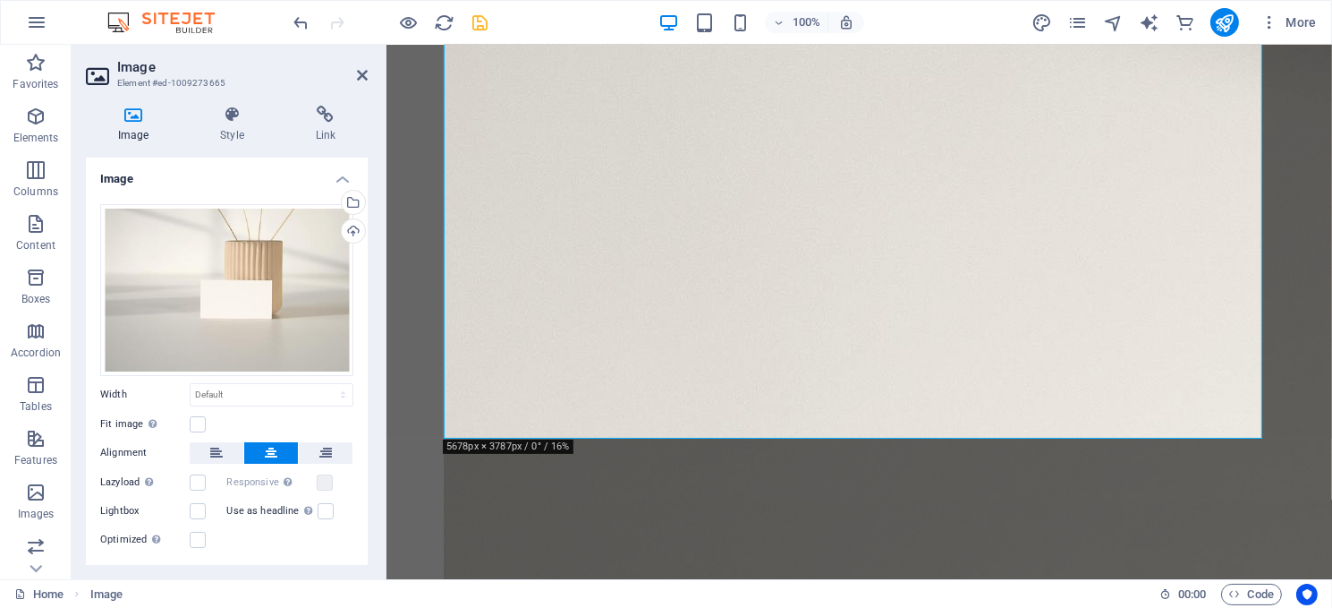
scroll to position [358, 0]
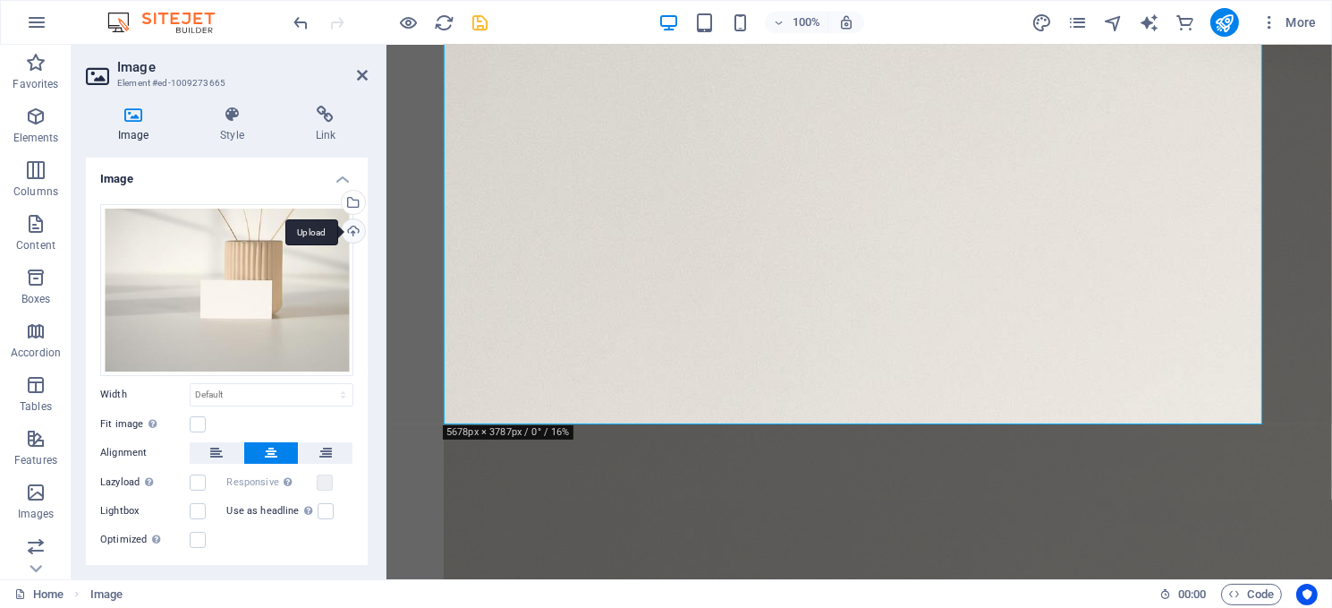
click at [348, 226] on div "Upload" at bounding box center [351, 232] width 27 height 27
click at [218, 298] on div "Drag files here, click to choose files or select files from Files or our free s…" at bounding box center [226, 290] width 253 height 172
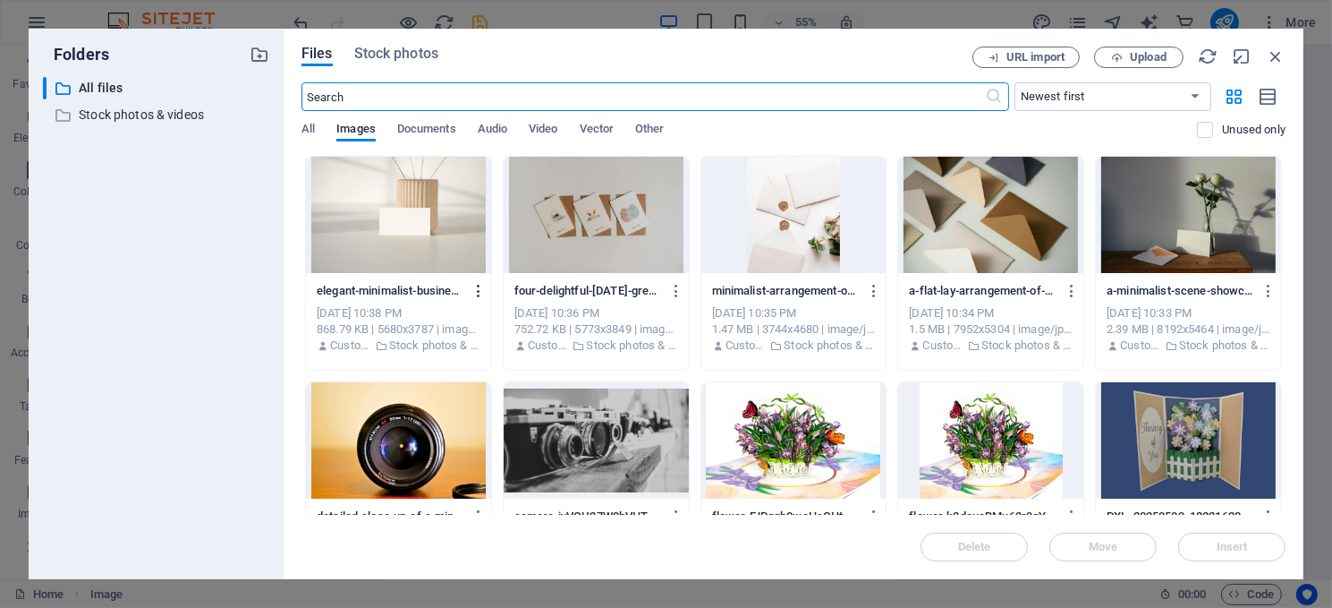
click at [478, 285] on icon "button" at bounding box center [479, 291] width 17 height 16
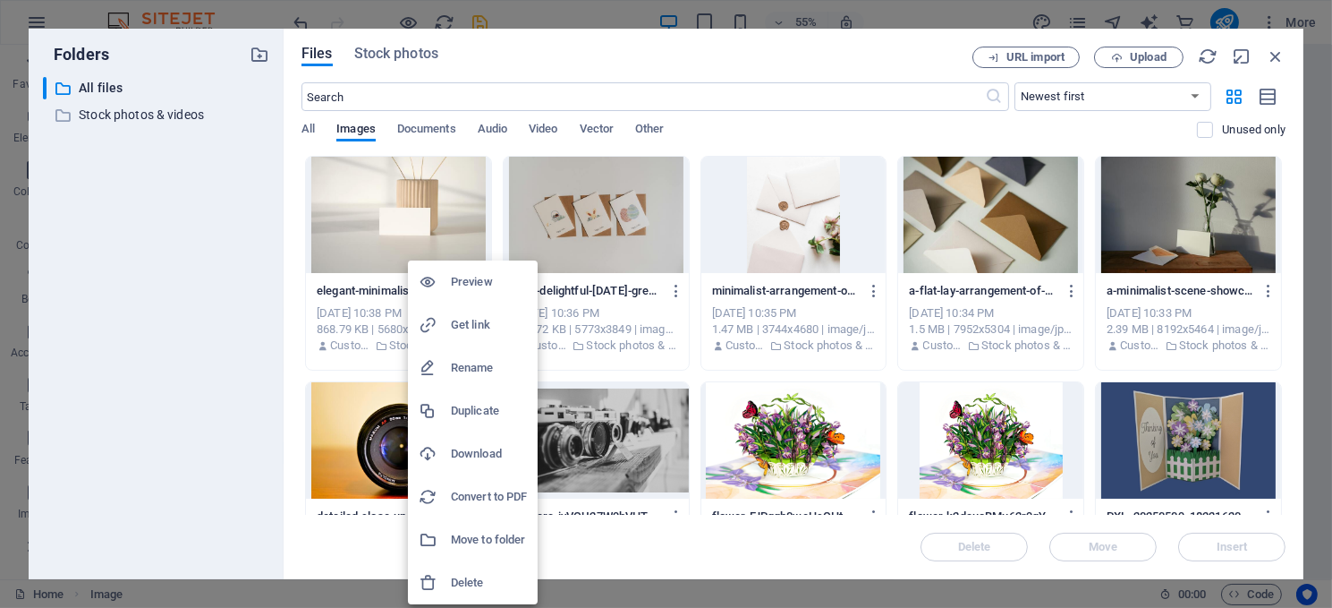
click at [484, 450] on h6 "Download" at bounding box center [489, 453] width 76 height 21
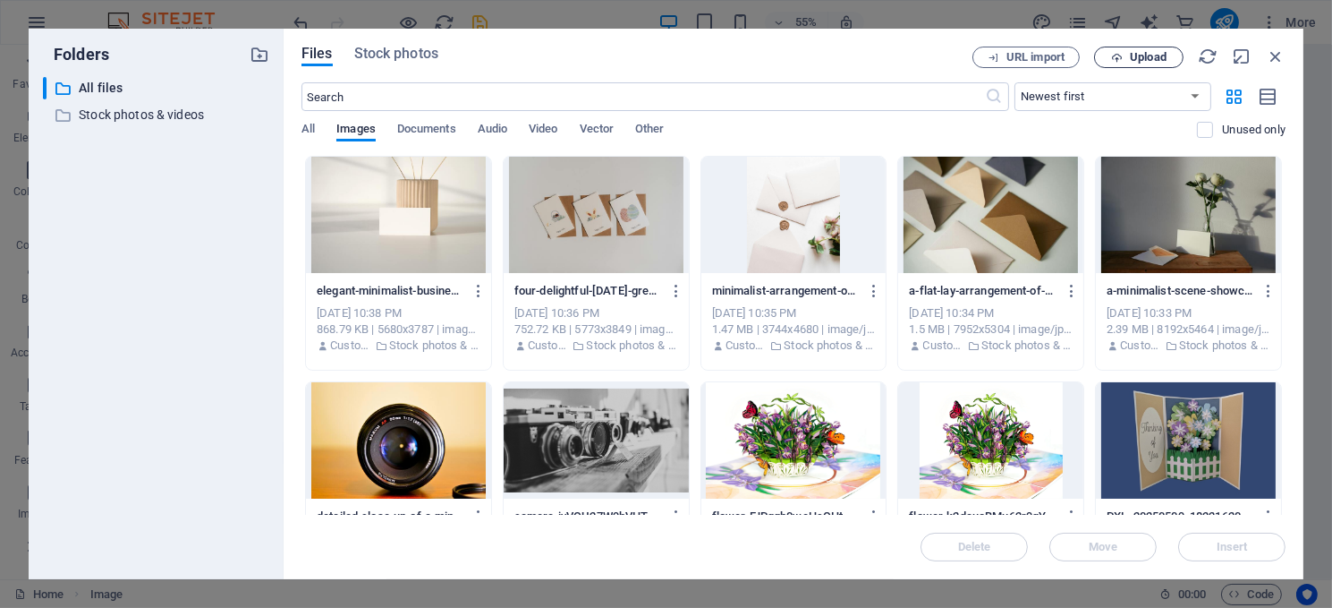
click at [1143, 52] on span "Upload" at bounding box center [1148, 57] width 37 height 11
drag, startPoint x: 1271, startPoint y: 53, endPoint x: 881, endPoint y: 10, distance: 392.5
click at [1271, 53] on icon "button" at bounding box center [1276, 57] width 20 height 20
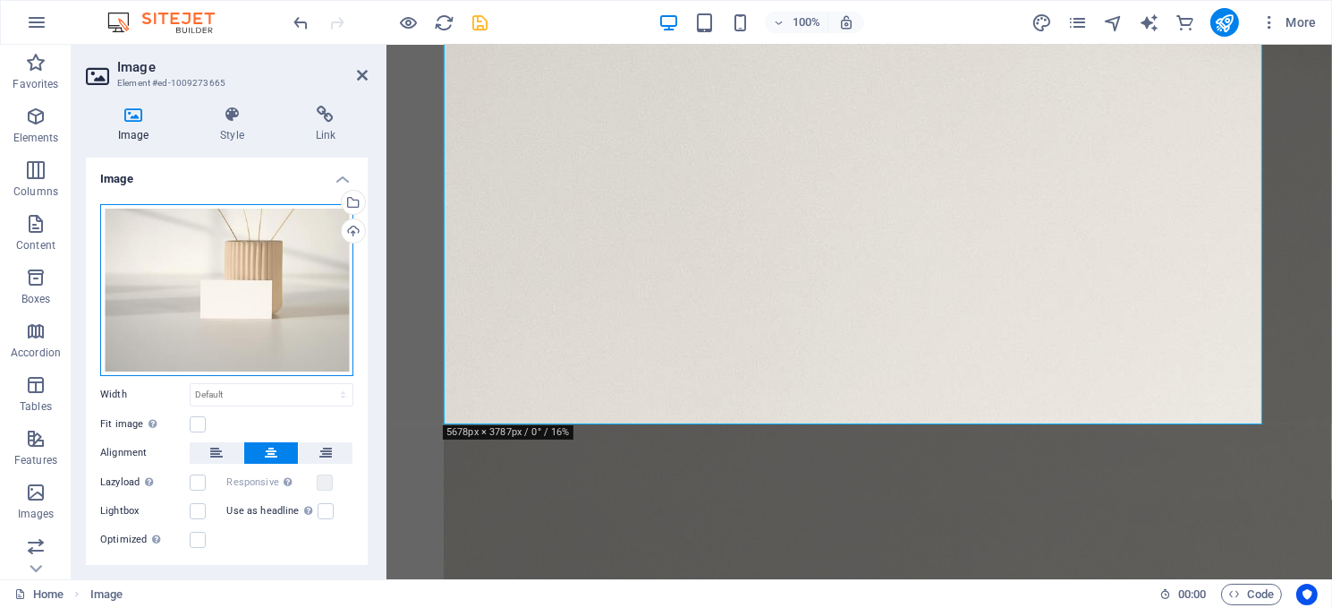
click at [234, 323] on div "Drag files here, click to choose files or select files from Files or our free s…" at bounding box center [226, 290] width 253 height 172
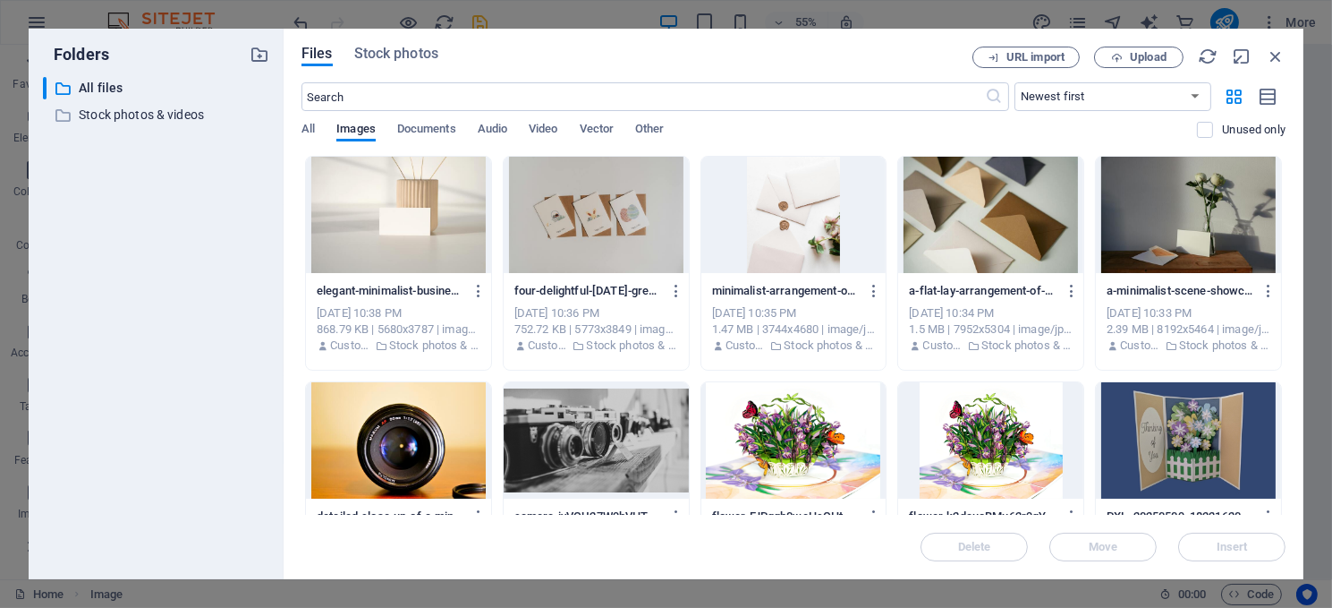
click at [234, 323] on div "​ All files All files ​ Stock photos & videos Stock photos & videos" at bounding box center [156, 321] width 226 height 488
click at [1125, 56] on span "Upload" at bounding box center [1139, 58] width 73 height 12
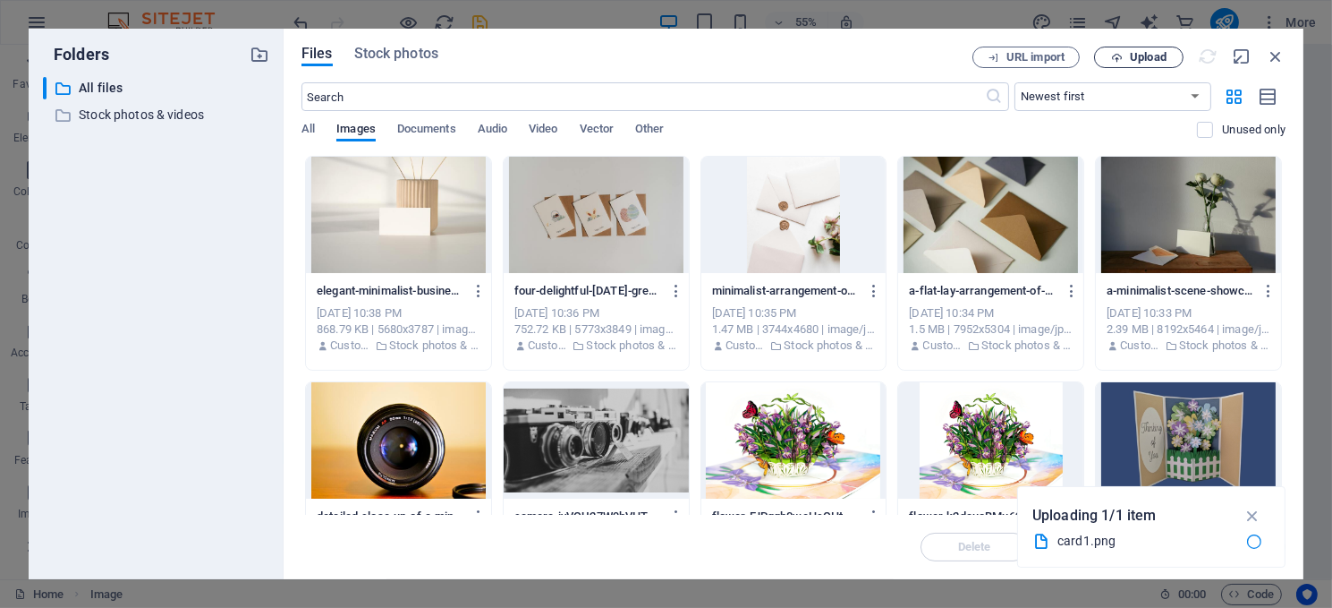
click at [1147, 52] on span "Upload" at bounding box center [1148, 57] width 37 height 11
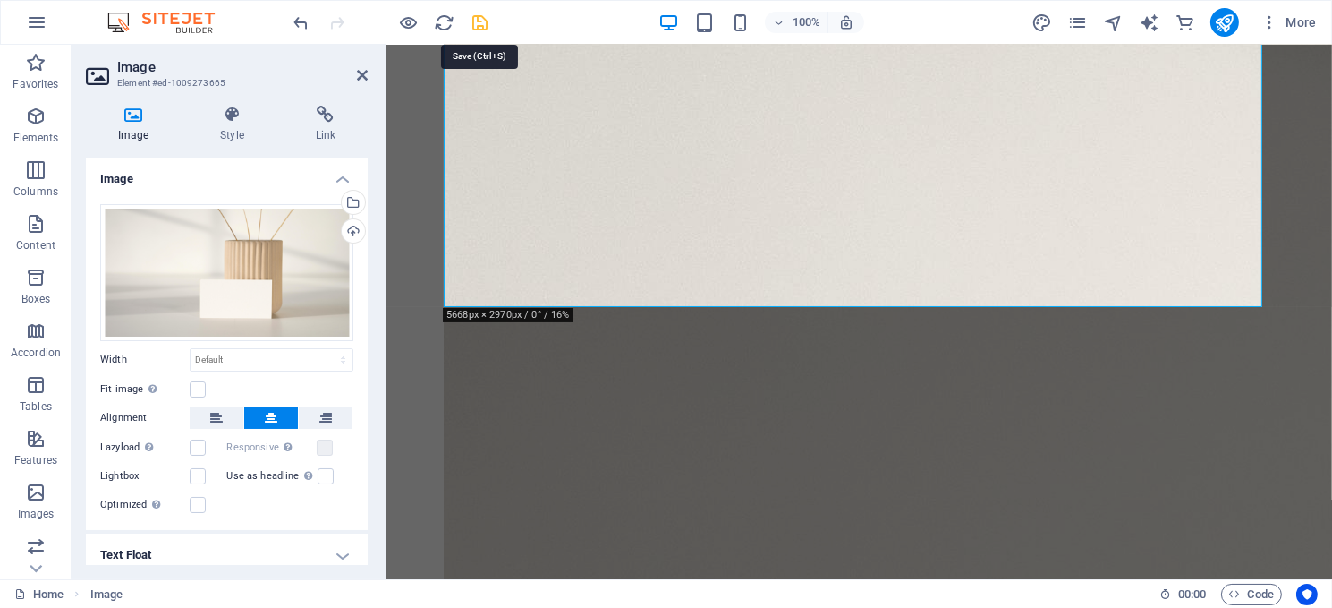
click at [479, 17] on icon "save" at bounding box center [481, 23] width 21 height 21
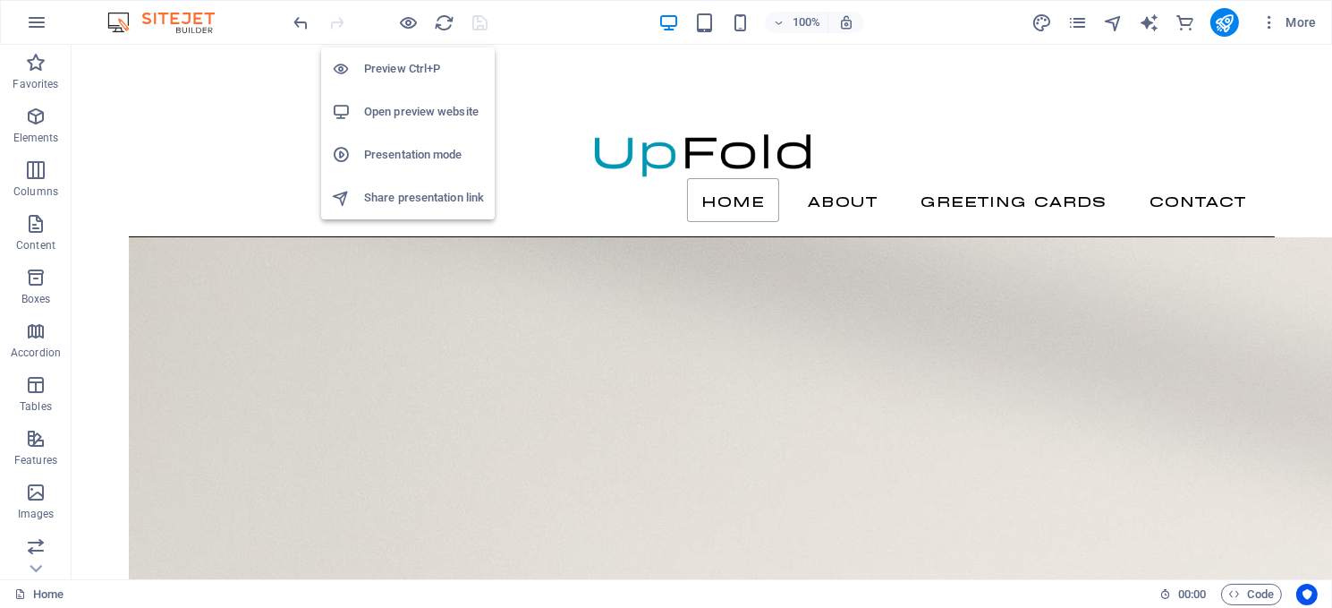
click at [413, 106] on h6 "Open preview website" at bounding box center [424, 111] width 120 height 21
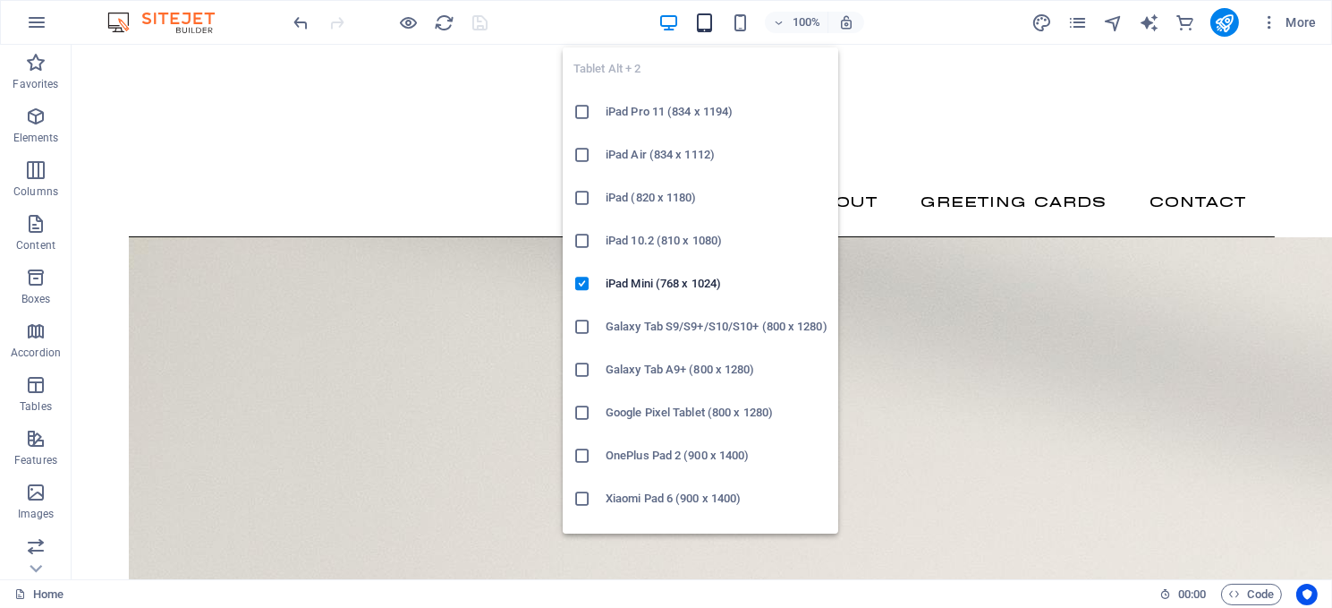
click at [708, 15] on icon "button" at bounding box center [704, 23] width 21 height 21
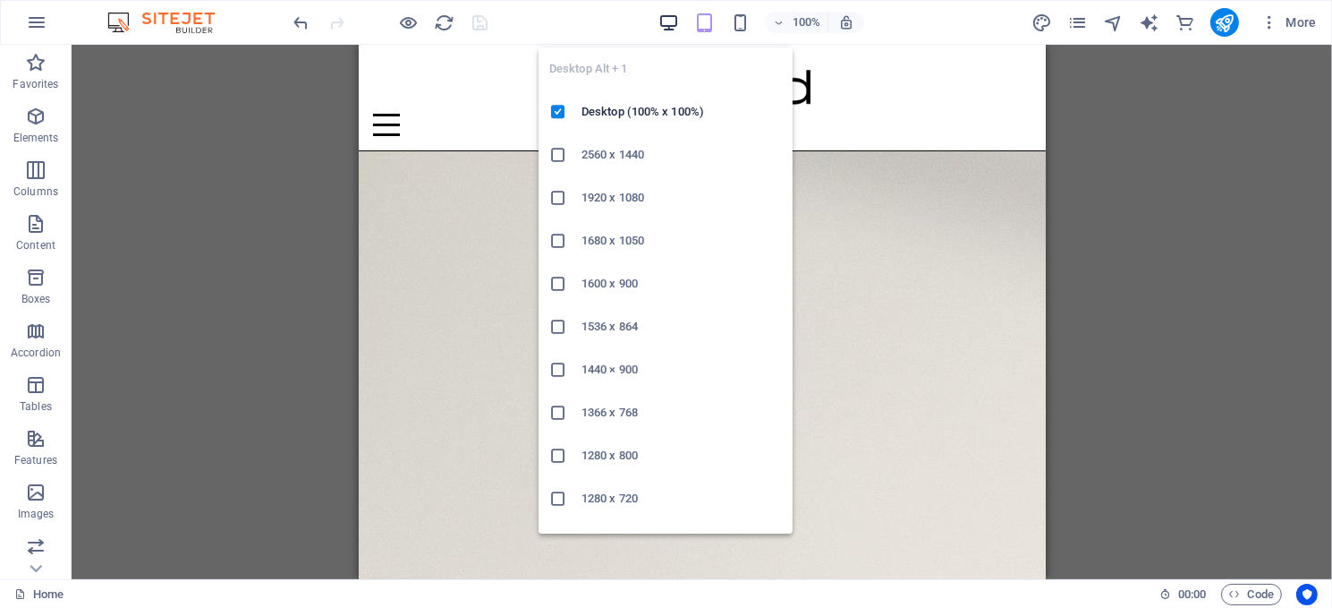
click at [669, 18] on icon "button" at bounding box center [669, 23] width 21 height 21
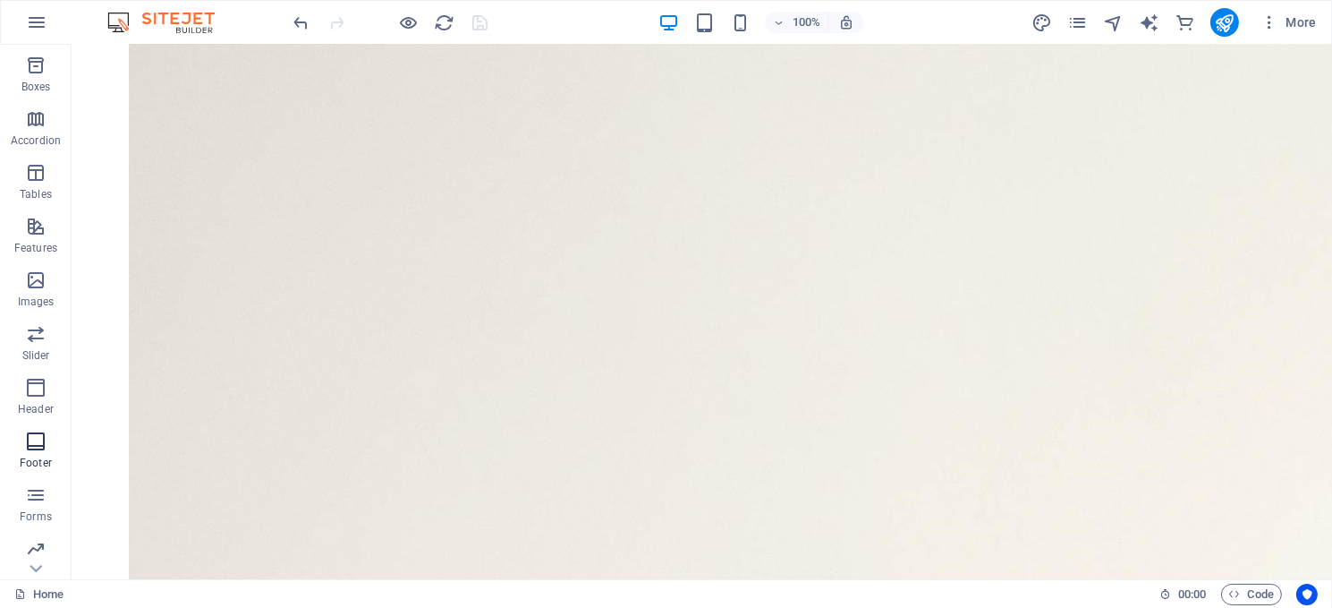
scroll to position [268, 0]
click at [182, 426] on span "Preset" at bounding box center [170, 424] width 31 height 11
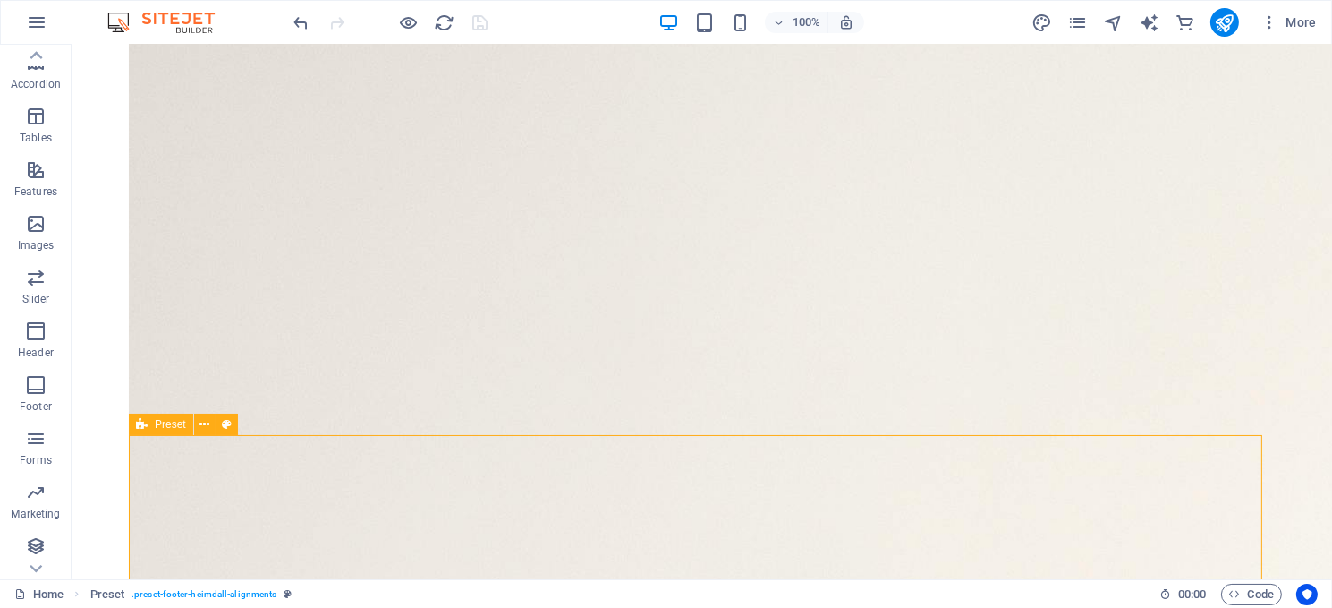
click at [182, 426] on span "Preset" at bounding box center [170, 424] width 31 height 11
select select "footer"
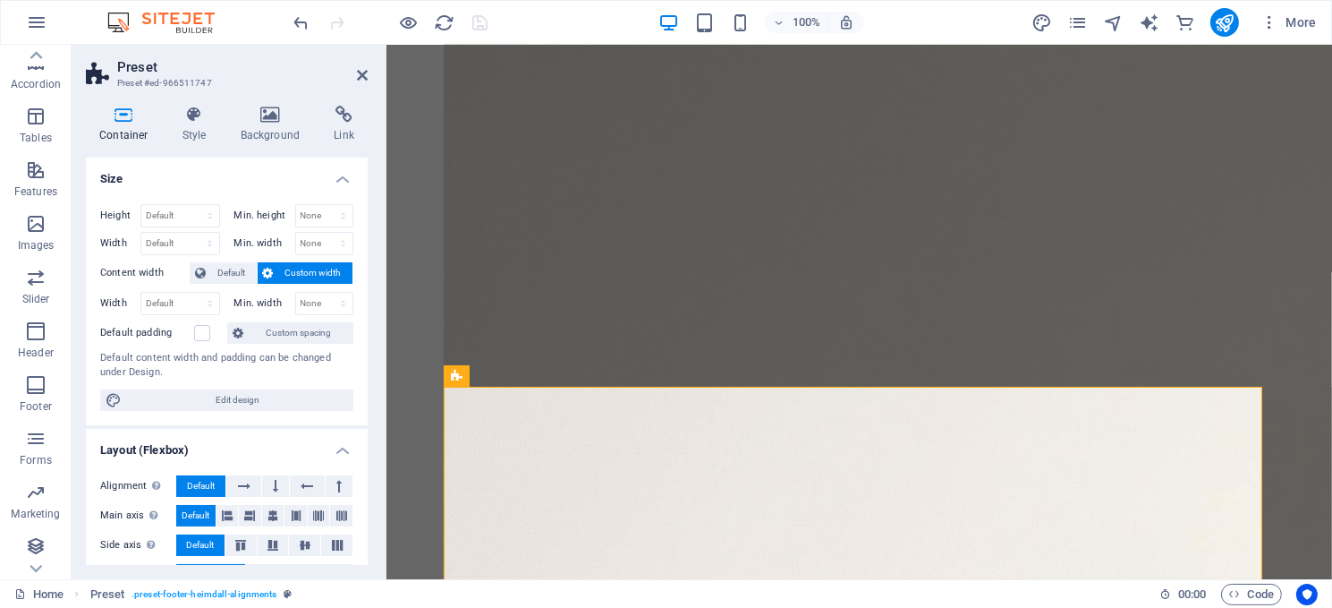
scroll to position [774, 0]
click at [266, 122] on icon at bounding box center [270, 115] width 87 height 18
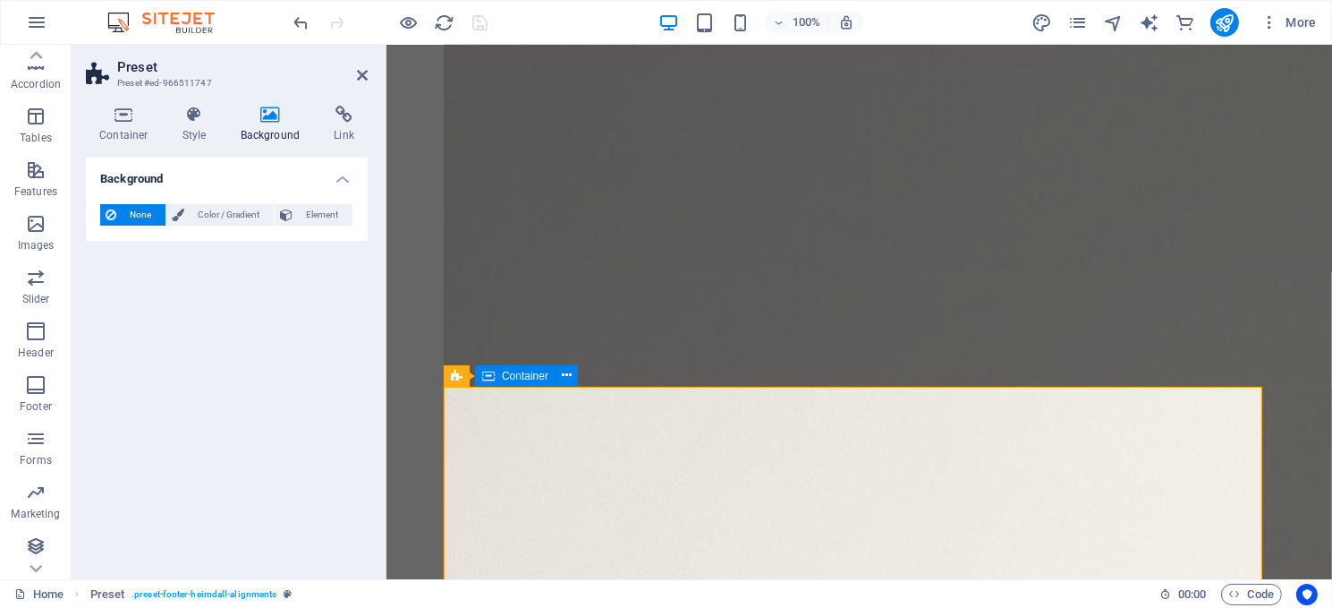
click at [524, 376] on span "Container" at bounding box center [525, 375] width 47 height 11
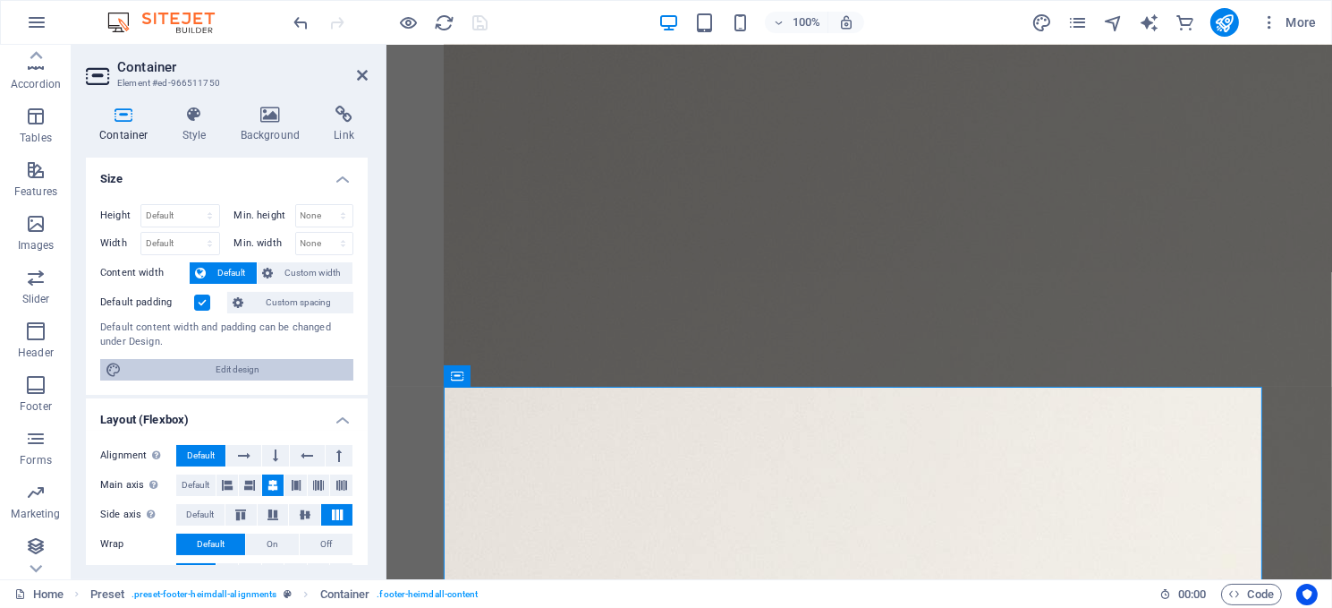
click at [222, 361] on span "Edit design" at bounding box center [237, 369] width 221 height 21
select select "rem"
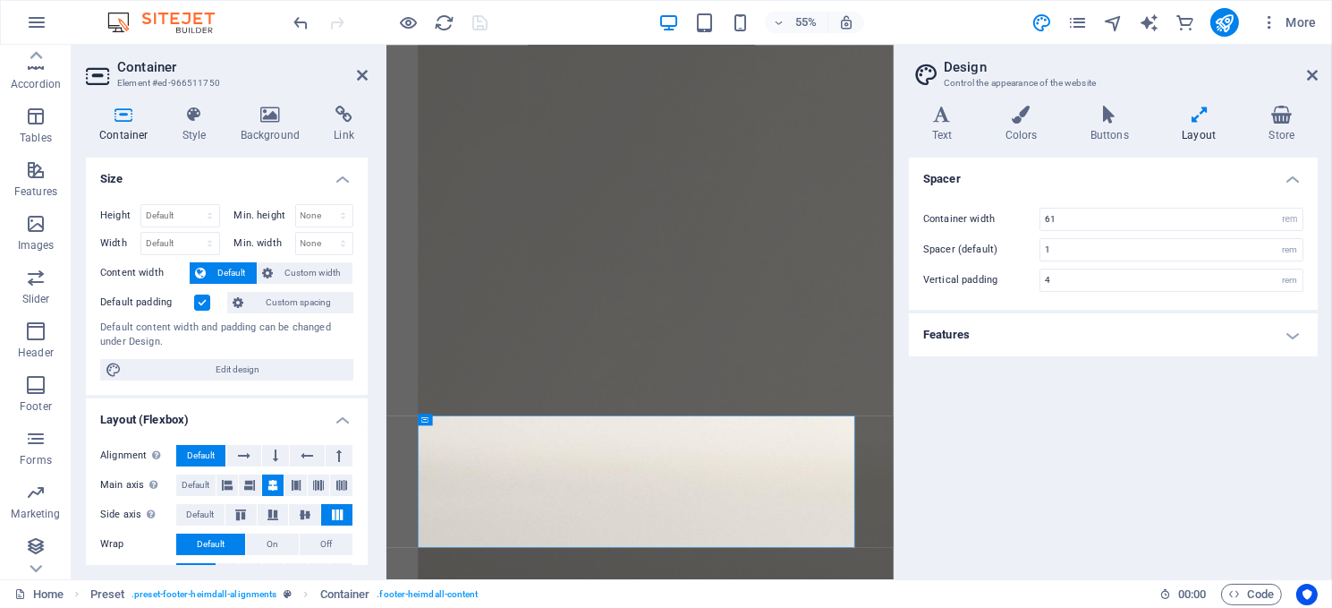
scroll to position [424, 0]
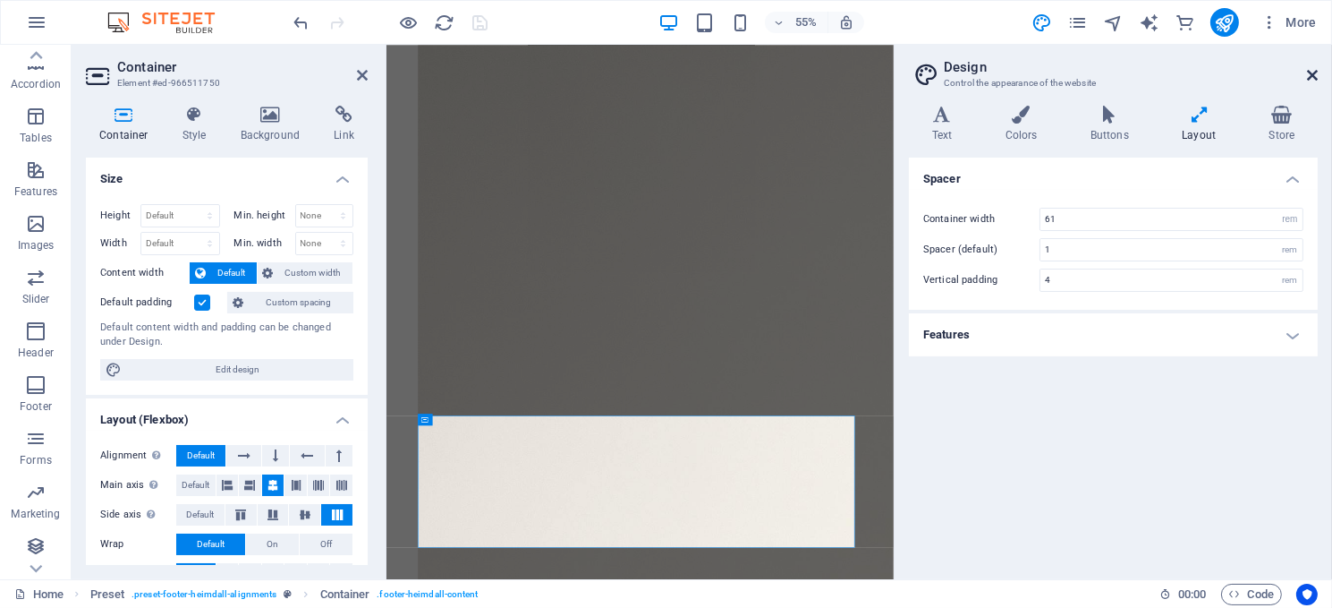
click at [1308, 70] on icon at bounding box center [1312, 75] width 11 height 14
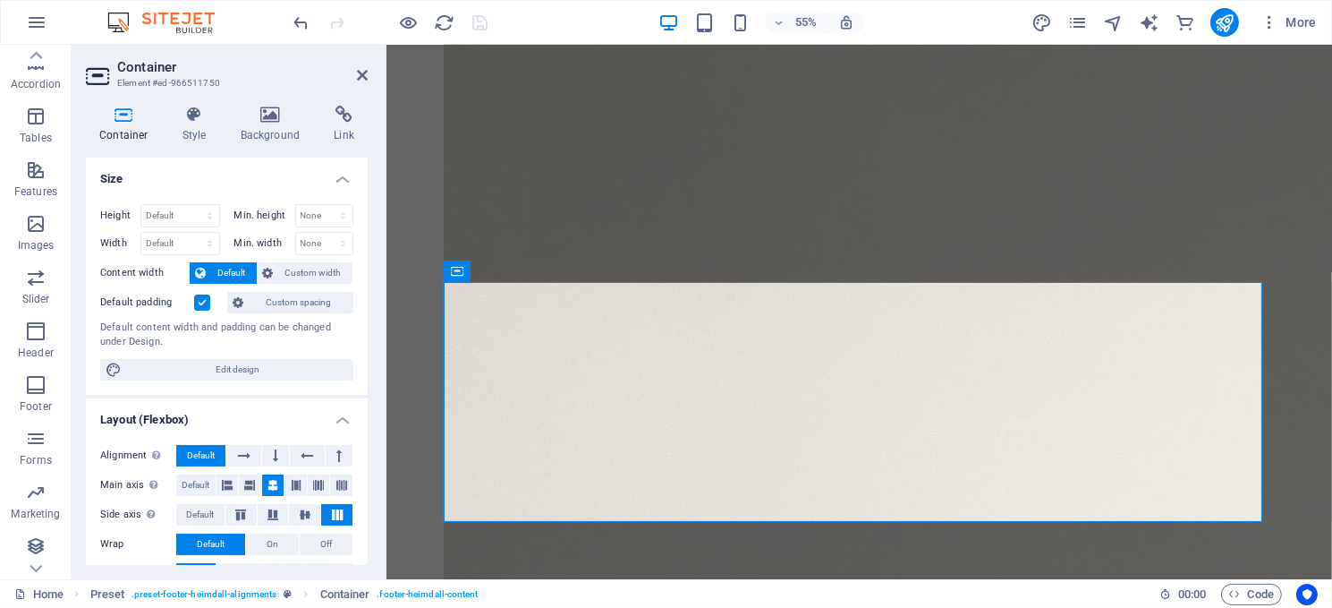
scroll to position [879, 0]
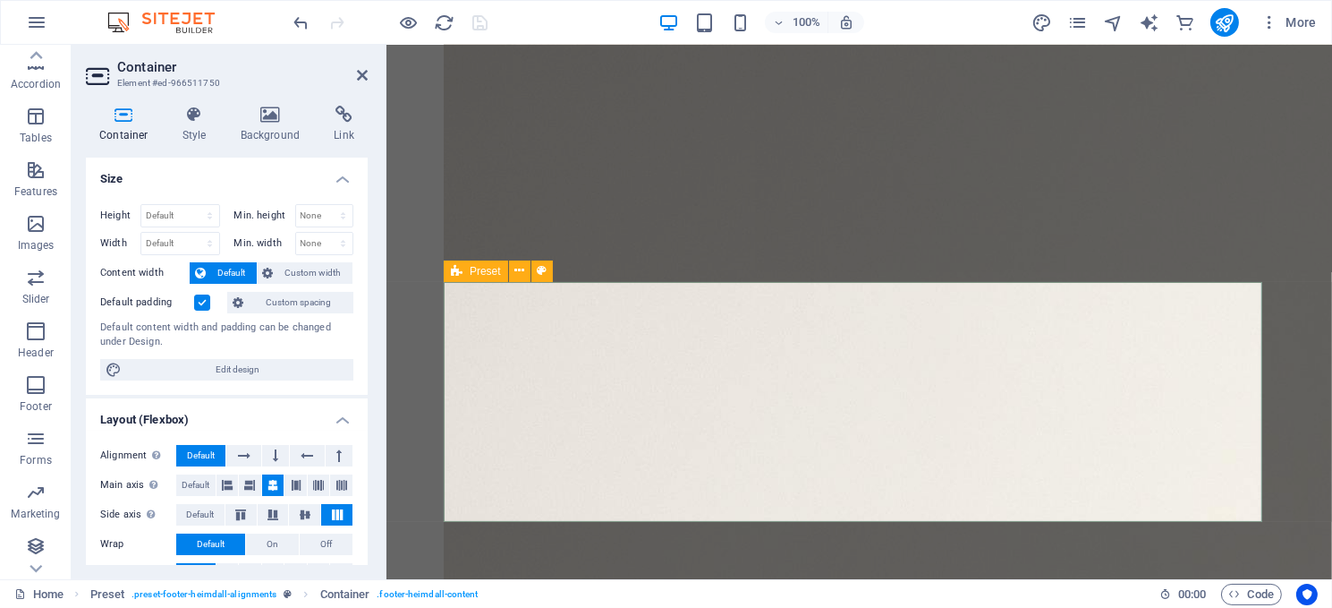
click at [473, 271] on span "Preset" at bounding box center [485, 271] width 31 height 11
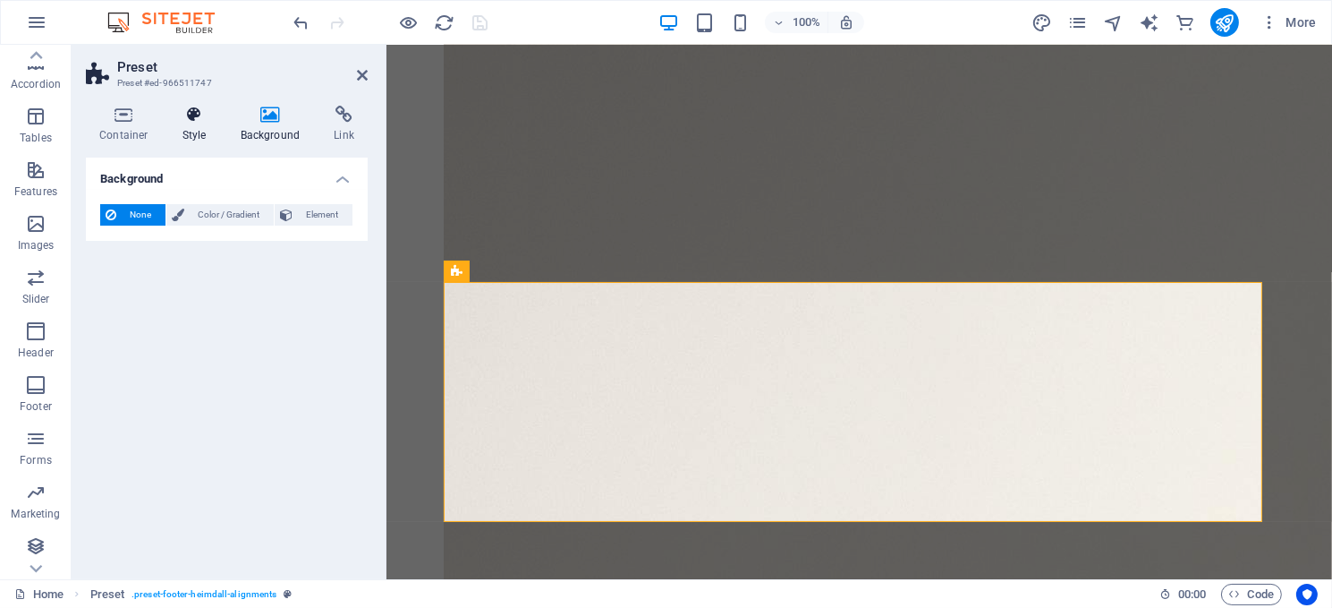
click at [192, 120] on icon at bounding box center [194, 115] width 51 height 18
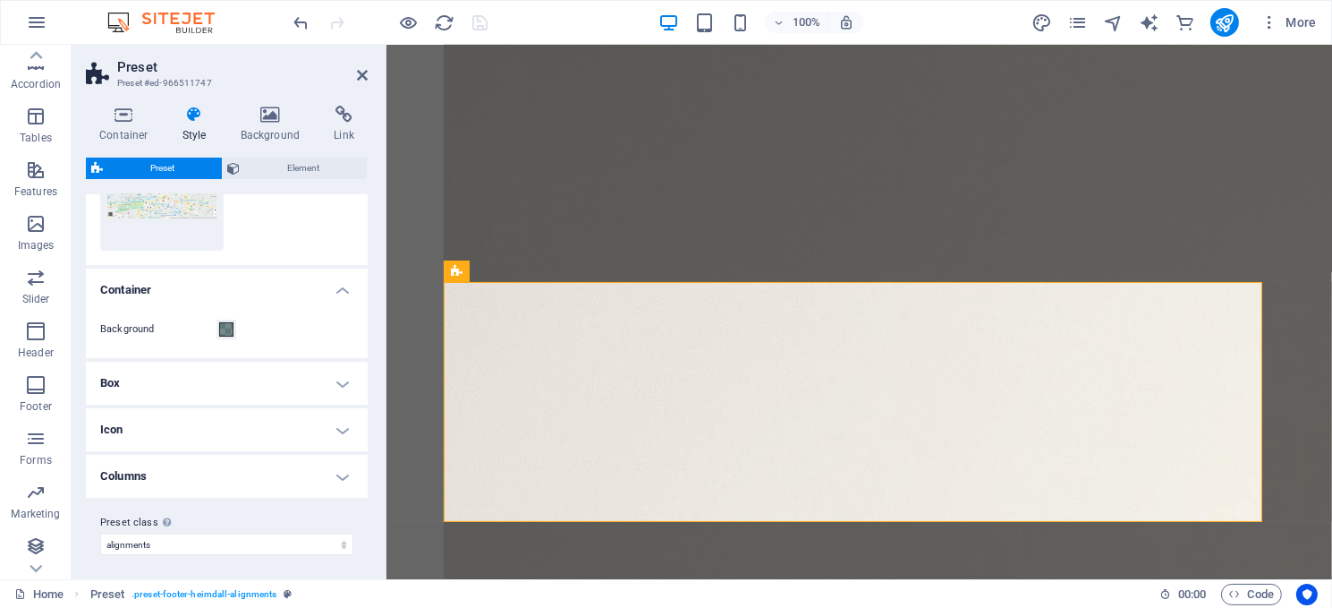
scroll to position [237, 0]
click at [224, 320] on span at bounding box center [226, 326] width 14 height 14
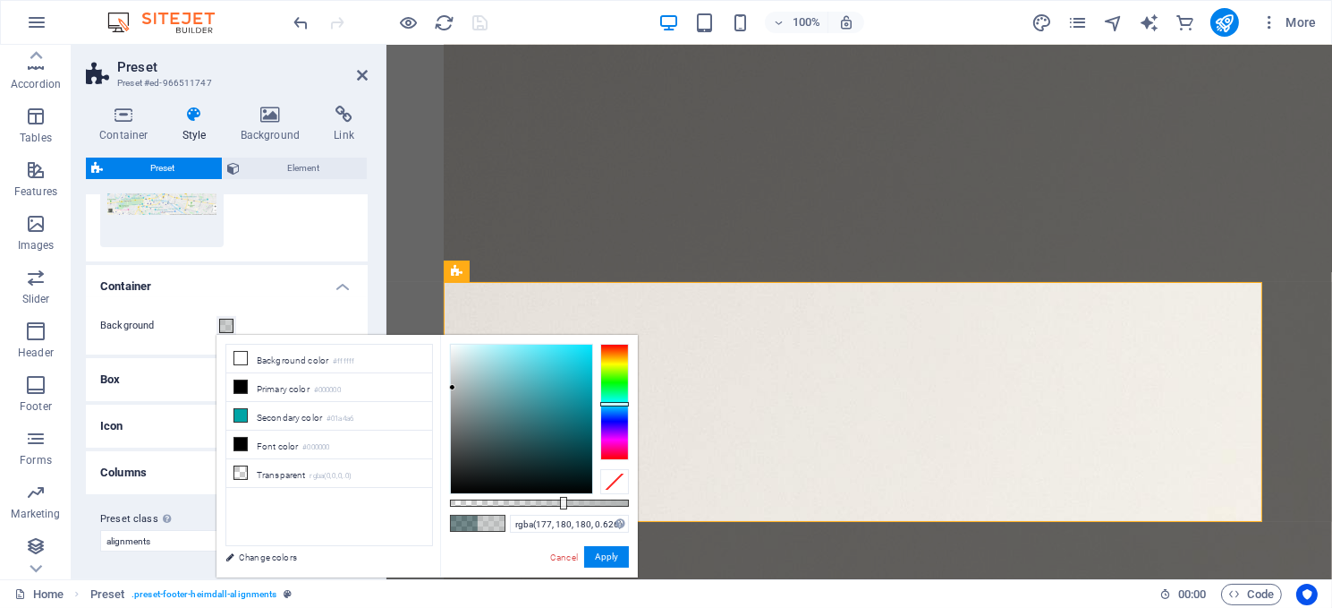
drag, startPoint x: 526, startPoint y: 449, endPoint x: 453, endPoint y: 387, distance: 95.9
click at [453, 387] on div at bounding box center [452, 387] width 6 height 6
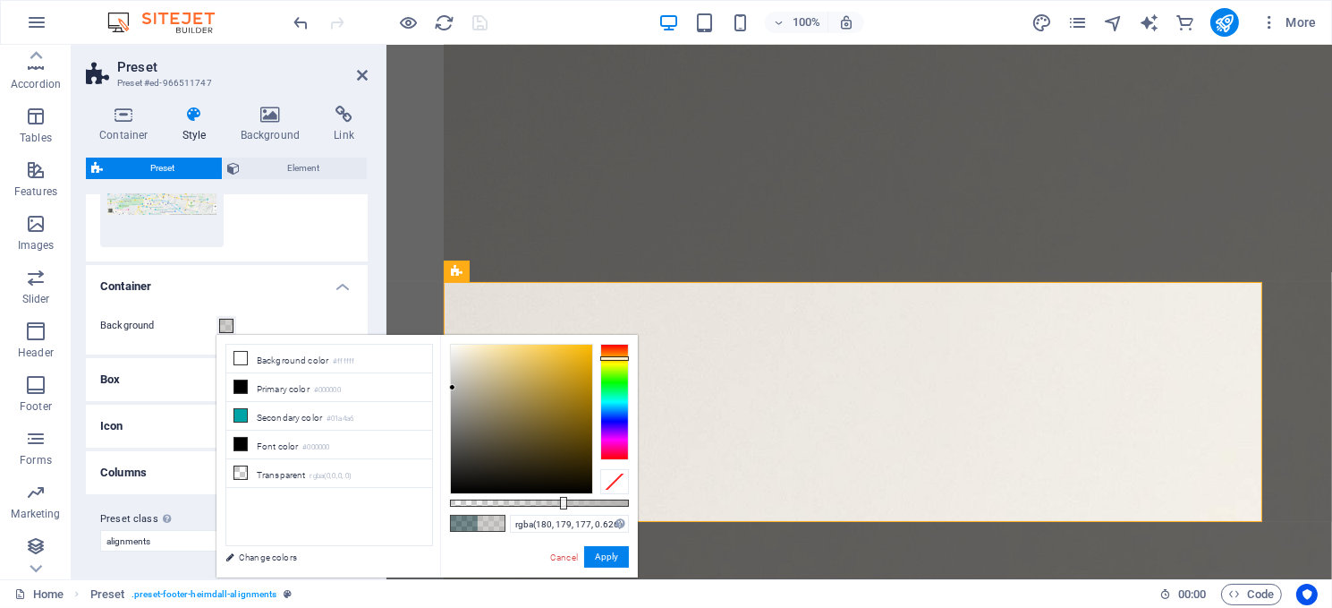
drag, startPoint x: 618, startPoint y: 398, endPoint x: 614, endPoint y: 358, distance: 40.5
click at [614, 358] on div at bounding box center [614, 402] width 29 height 116
drag, startPoint x: 450, startPoint y: 385, endPoint x: 461, endPoint y: 394, distance: 14.0
click at [461, 394] on div at bounding box center [460, 393] width 6 height 6
type input "rgba(150, 147, 138, 0.626)"
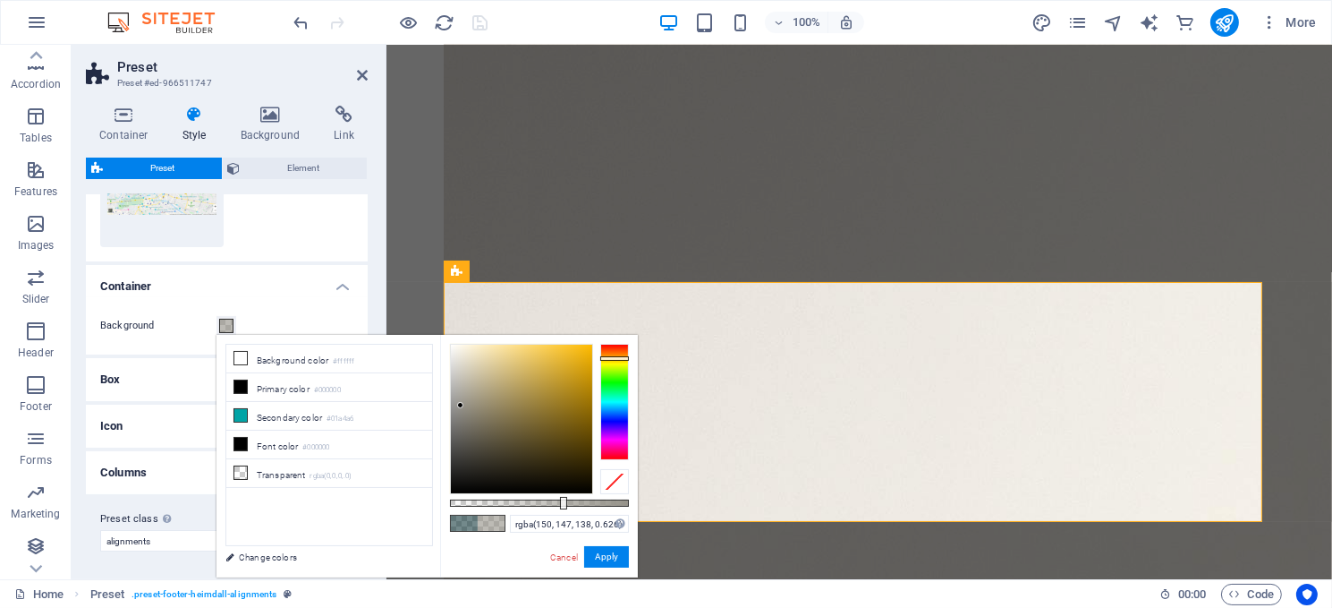
drag, startPoint x: 460, startPoint y: 392, endPoint x: 461, endPoint y: 405, distance: 13.5
click at [461, 405] on div at bounding box center [460, 405] width 6 height 6
click at [600, 555] on button "Apply" at bounding box center [606, 556] width 45 height 21
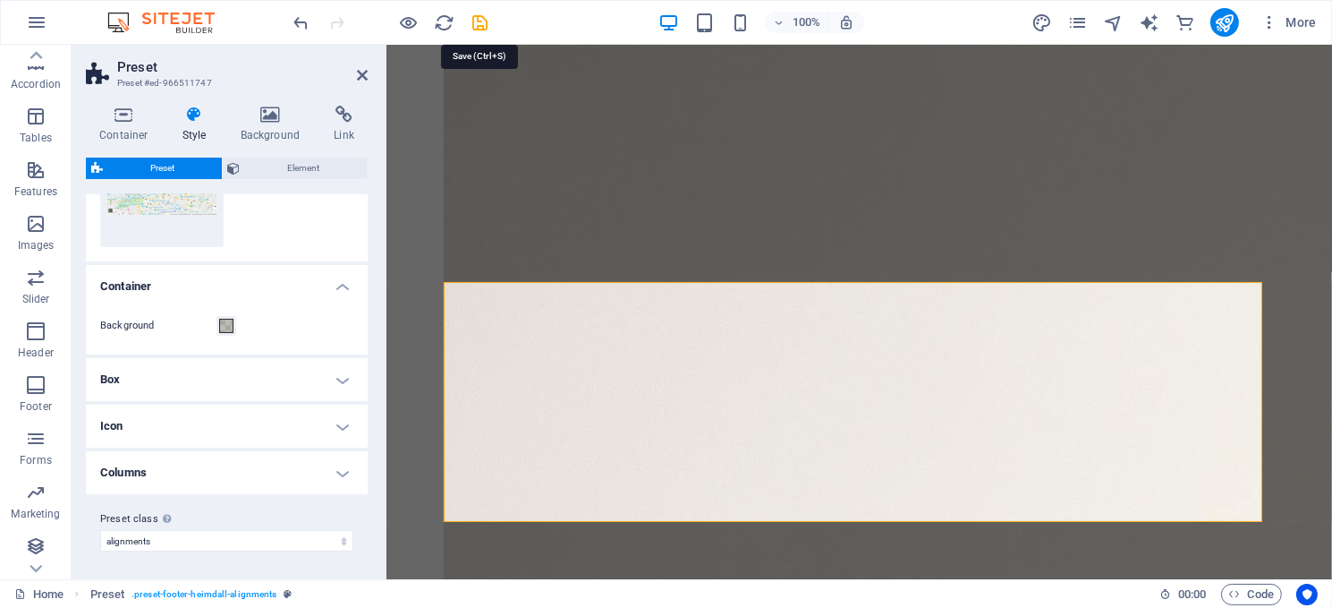
click at [475, 18] on icon "save" at bounding box center [481, 23] width 21 height 21
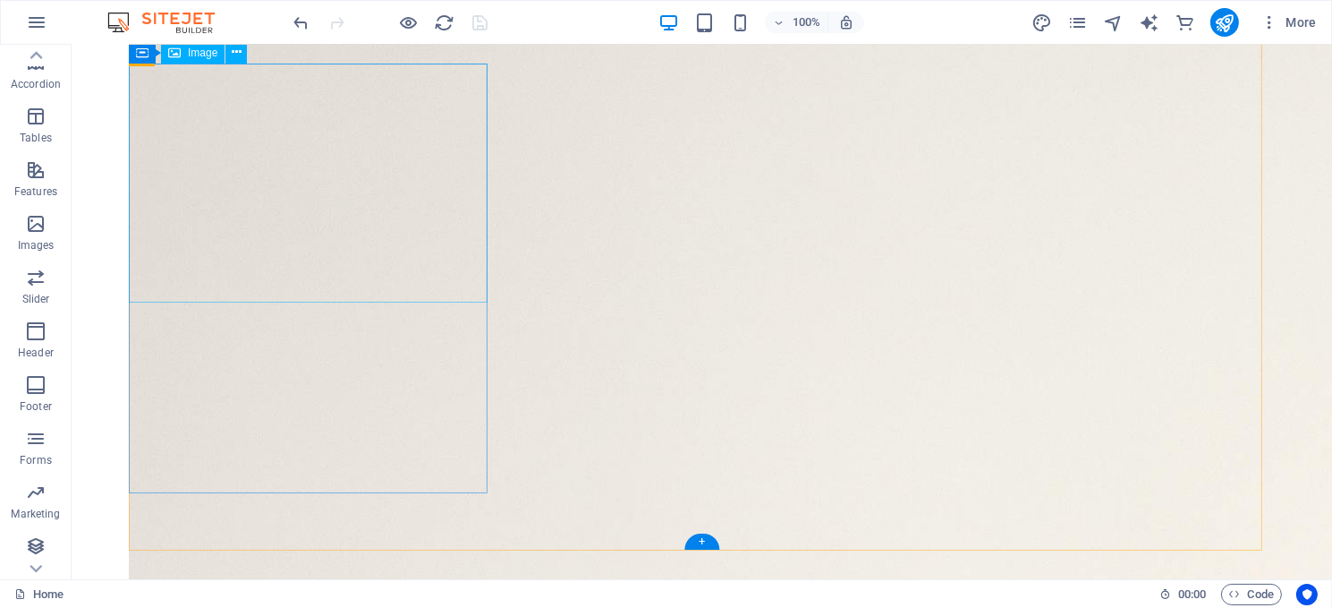
scroll to position [690, 0]
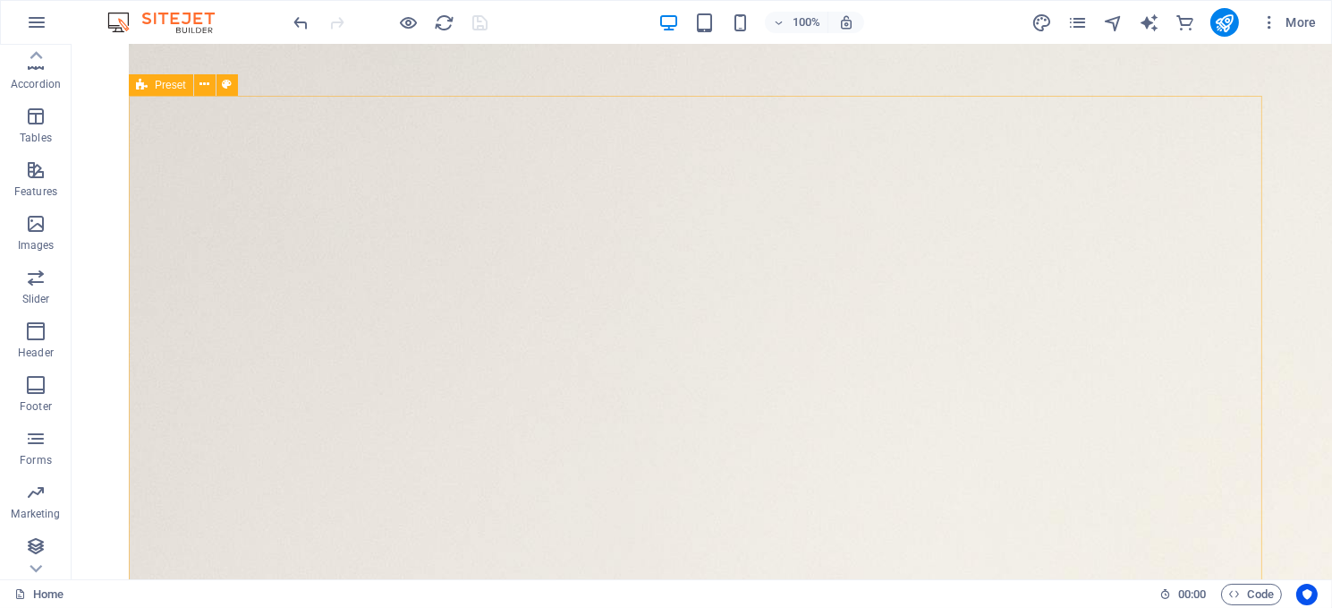
click at [169, 86] on span "Preset" at bounding box center [170, 85] width 31 height 11
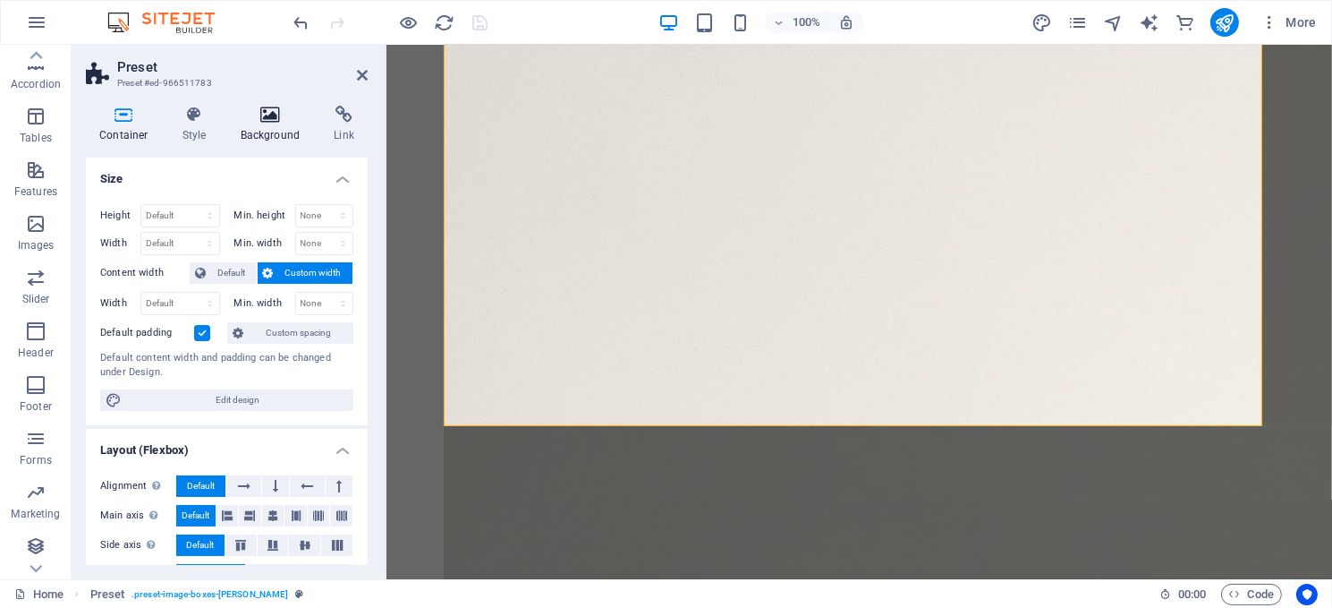
click at [276, 115] on icon at bounding box center [270, 115] width 87 height 18
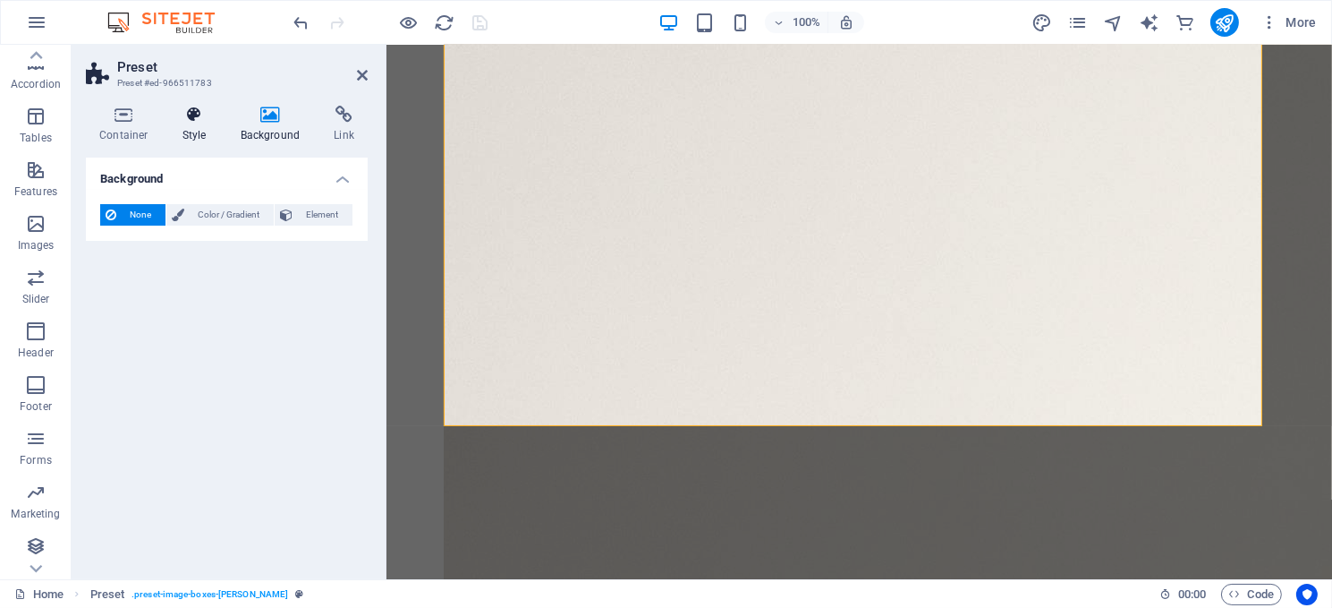
click at [191, 119] on icon at bounding box center [194, 115] width 51 height 18
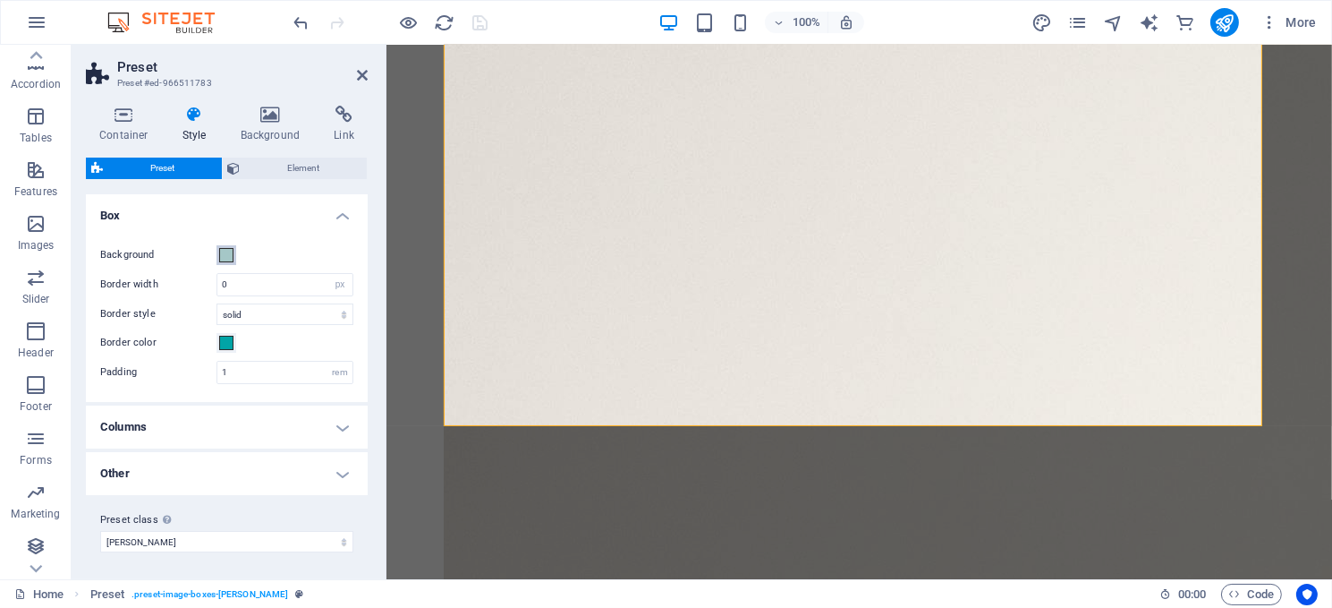
click at [226, 253] on span at bounding box center [226, 255] width 14 height 14
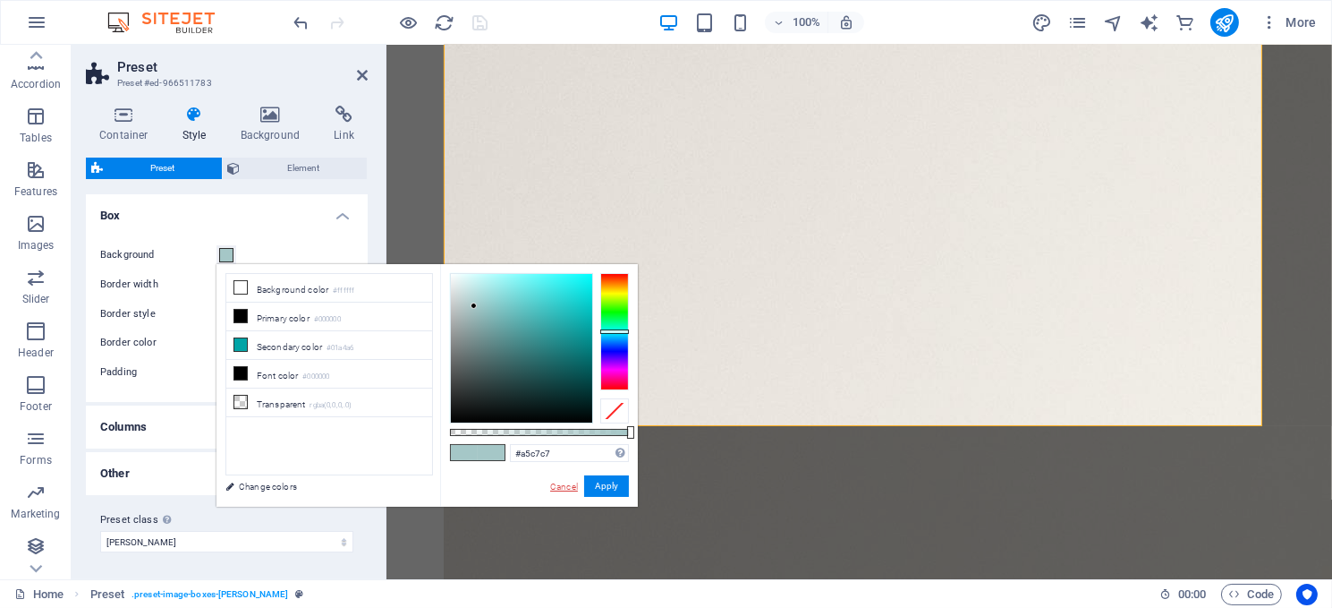
click at [566, 484] on link "Cancel" at bounding box center [564, 486] width 31 height 13
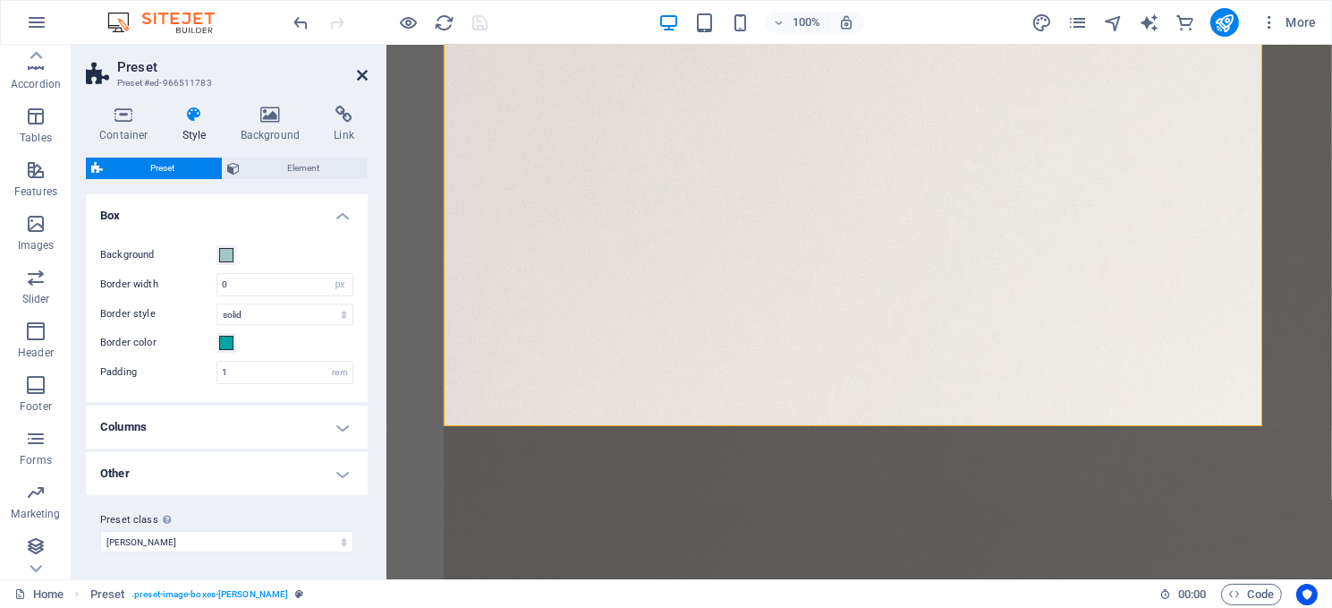
click at [358, 72] on icon at bounding box center [362, 75] width 11 height 14
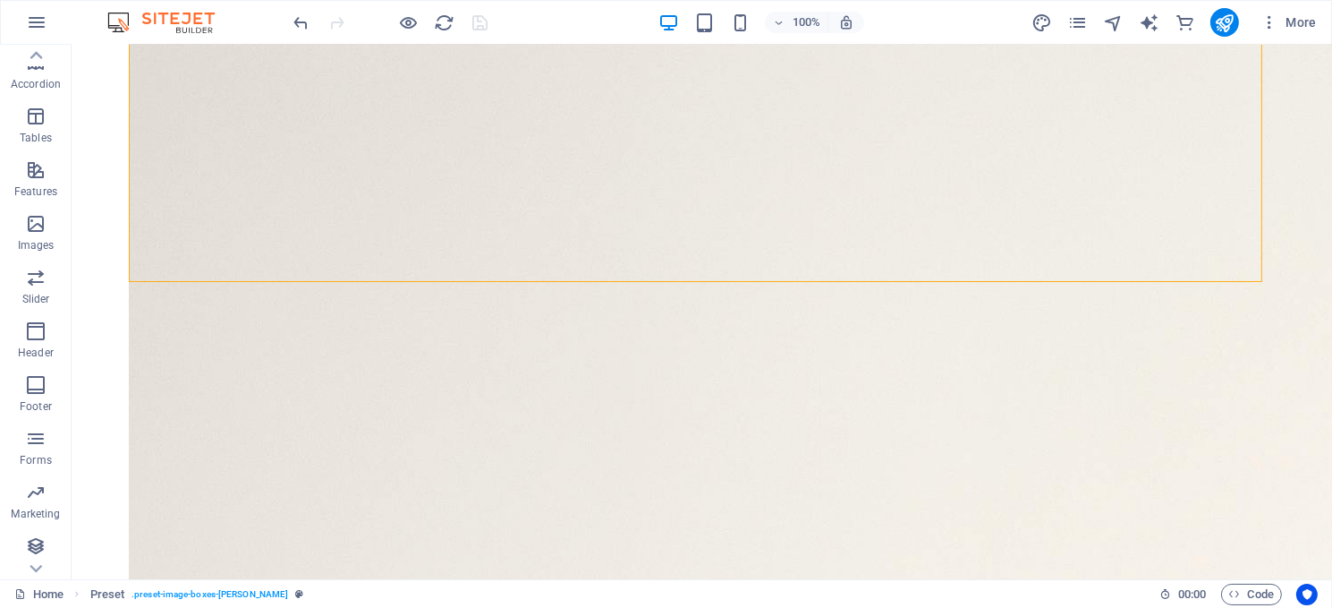
scroll to position [1048, 0]
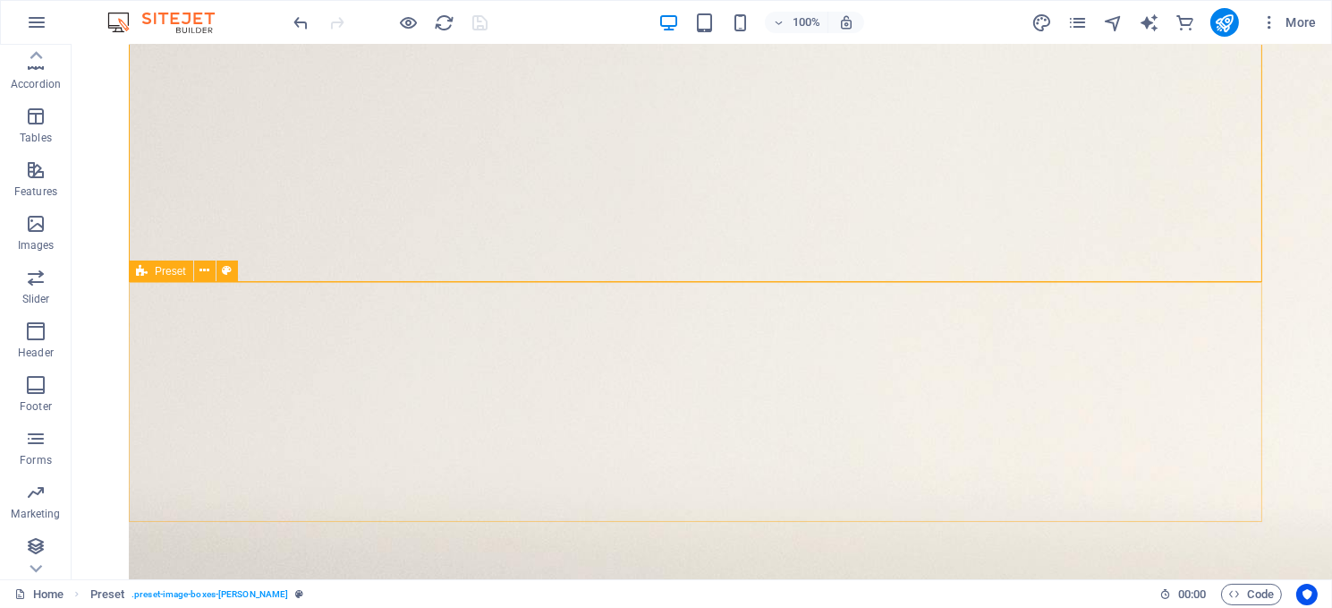
click at [166, 271] on span "Preset" at bounding box center [170, 271] width 31 height 11
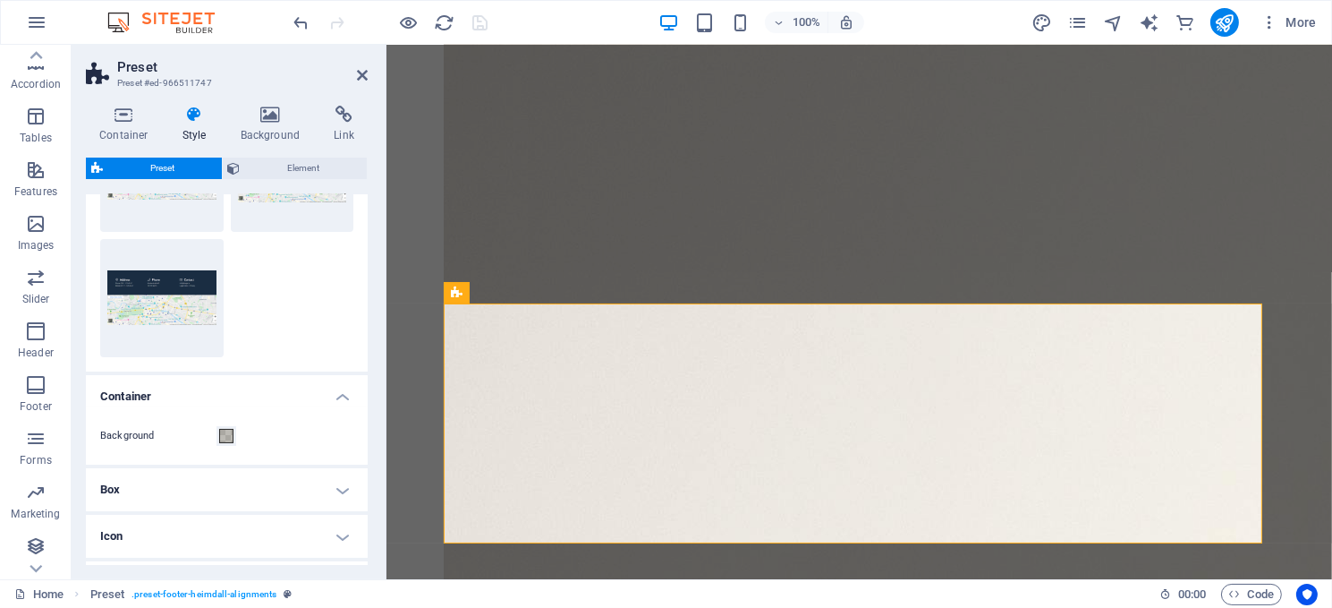
scroll to position [179, 0]
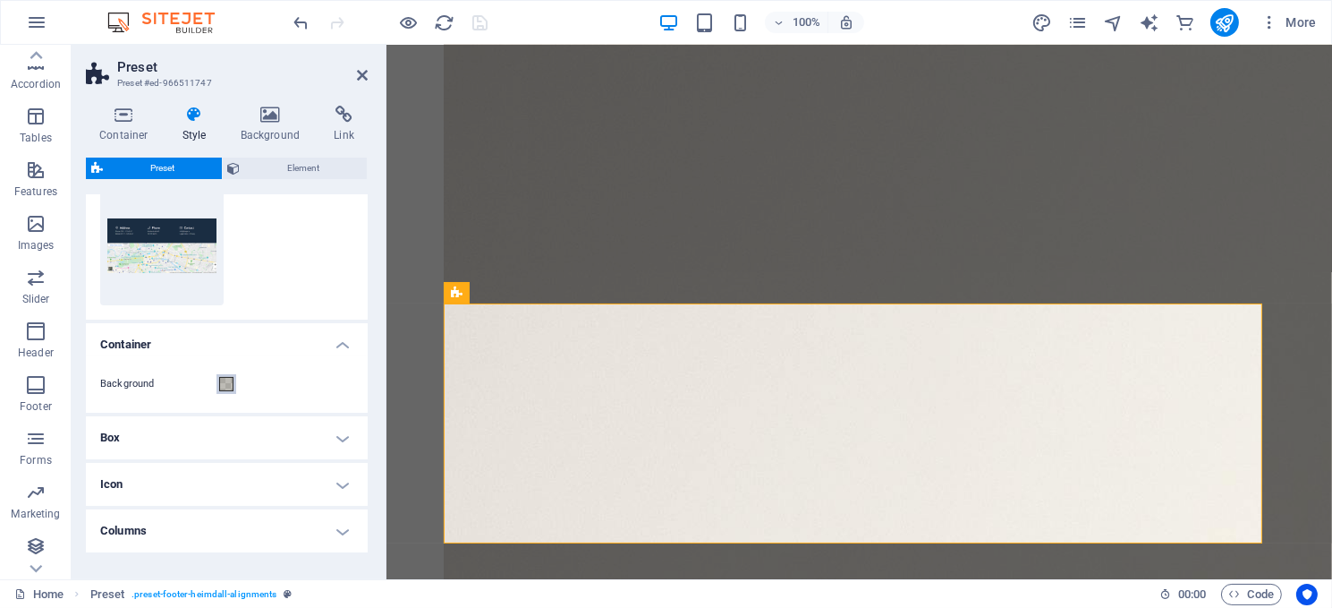
click at [225, 380] on span at bounding box center [226, 384] width 14 height 14
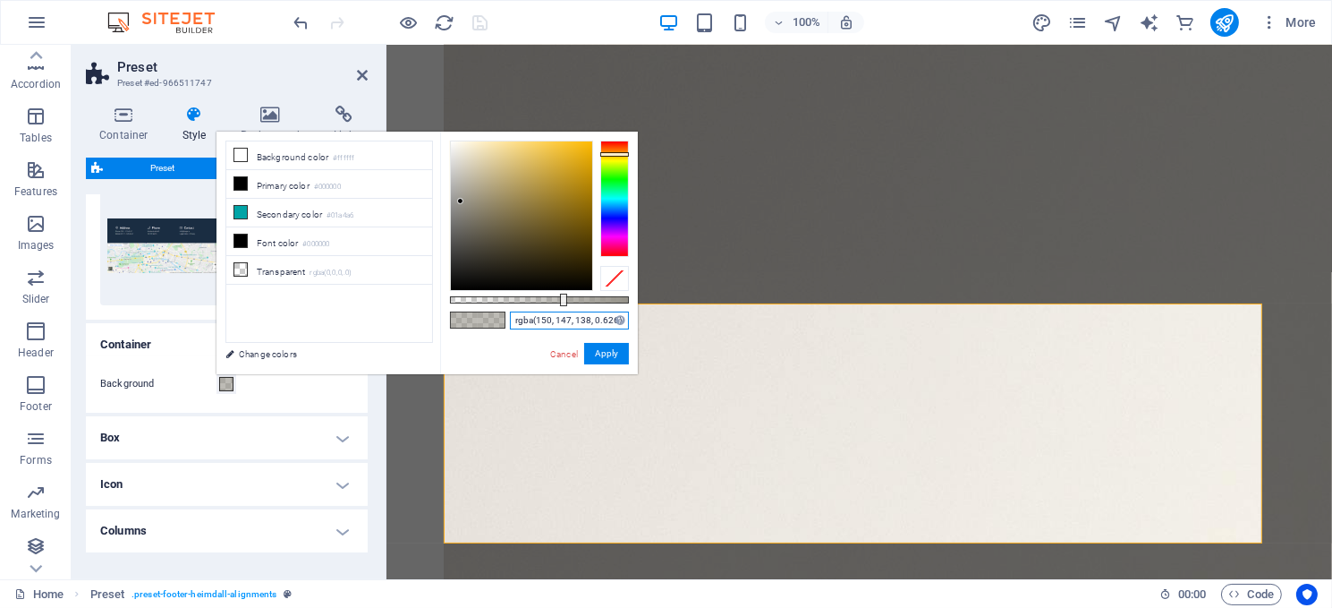
drag, startPoint x: 900, startPoint y: 362, endPoint x: 639, endPoint y: 305, distance: 267.5
click at [508, 336] on div "rgba(150, 147, 138, 0.626) Supported formats #0852ed rgb(8, 82, 237) rgba(8, 82…" at bounding box center [539, 383] width 198 height 502
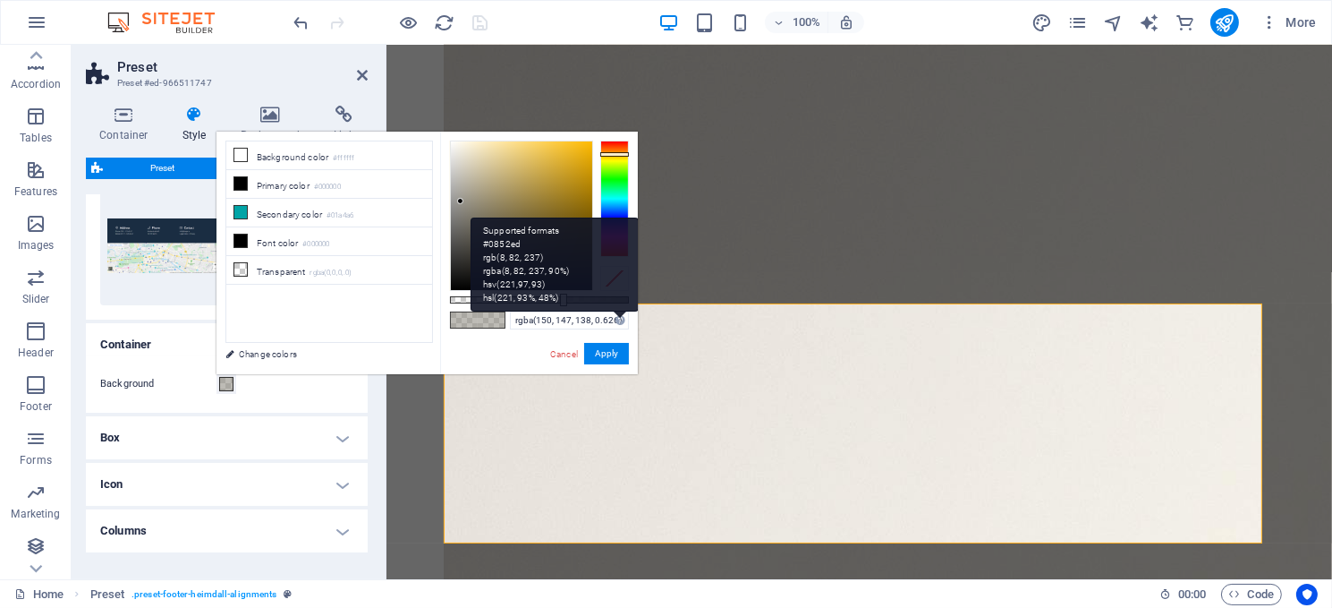
click at [617, 311] on div "Supported formats #0852ed rgb(8, 82, 237) rgba(8, 82, 237, 90%) hsv(221,97,93) …" at bounding box center [555, 264] width 168 height 94
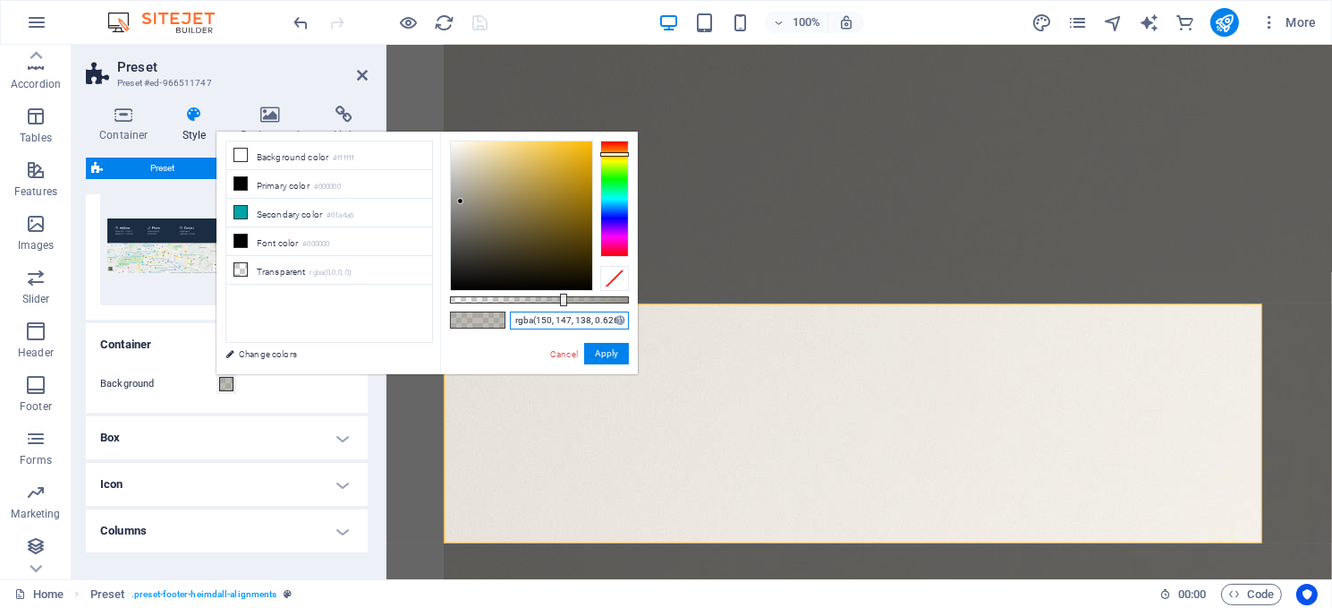
click at [593, 319] on input "rgba(150, 147, 138, 0.626)" at bounding box center [569, 320] width 119 height 18
drag, startPoint x: 513, startPoint y: 318, endPoint x: 632, endPoint y: 316, distance: 119.0
click at [632, 316] on div "rgba(150, 147, 138, 0.626) Supported formats #0852ed rgb(8, 82, 237) rgba(8, 82…" at bounding box center [539, 383] width 198 height 502
click at [559, 354] on link "Cancel" at bounding box center [564, 353] width 31 height 13
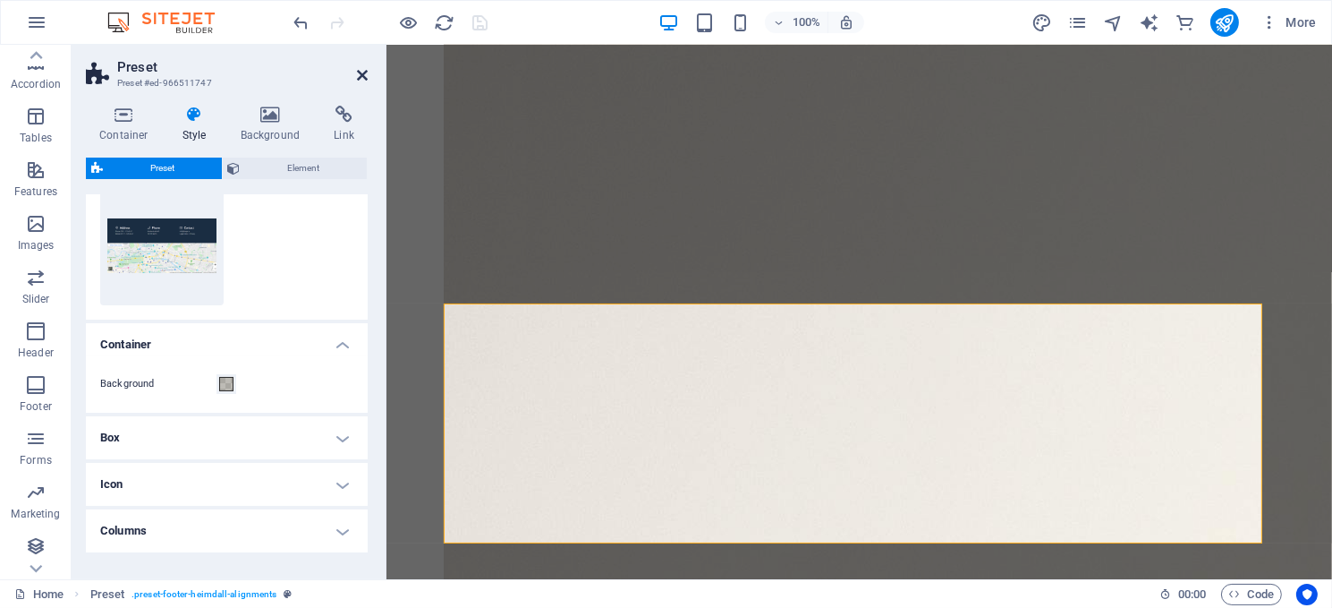
click at [361, 68] on icon at bounding box center [362, 75] width 11 height 14
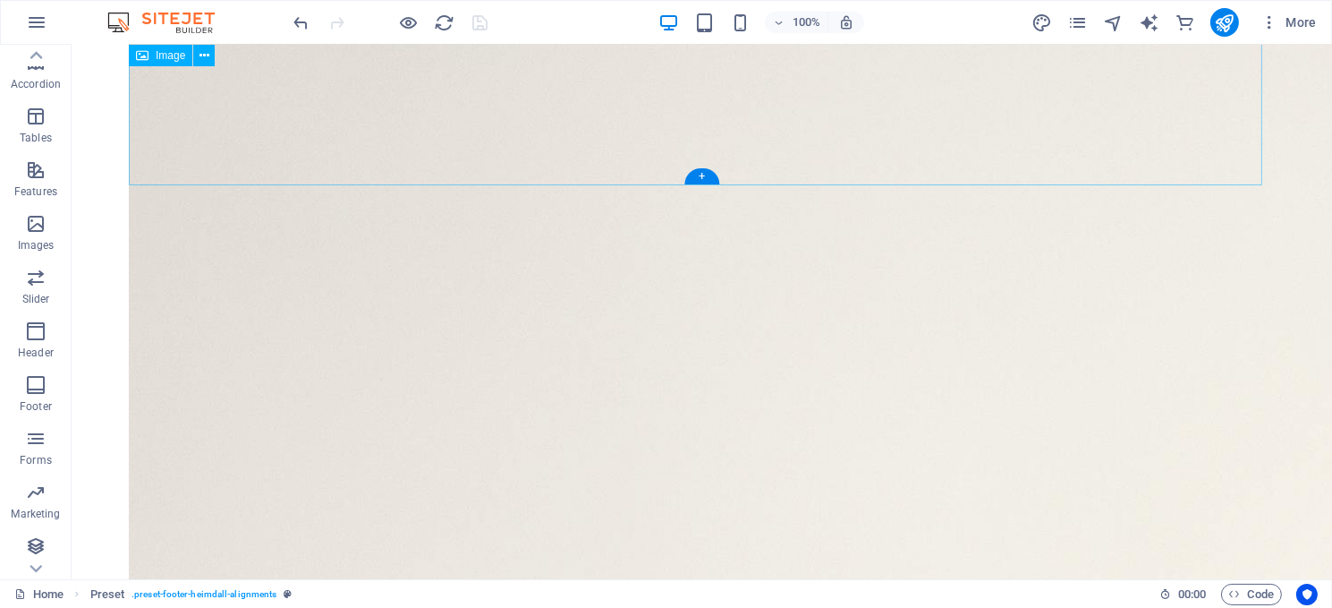
scroll to position [600, 0]
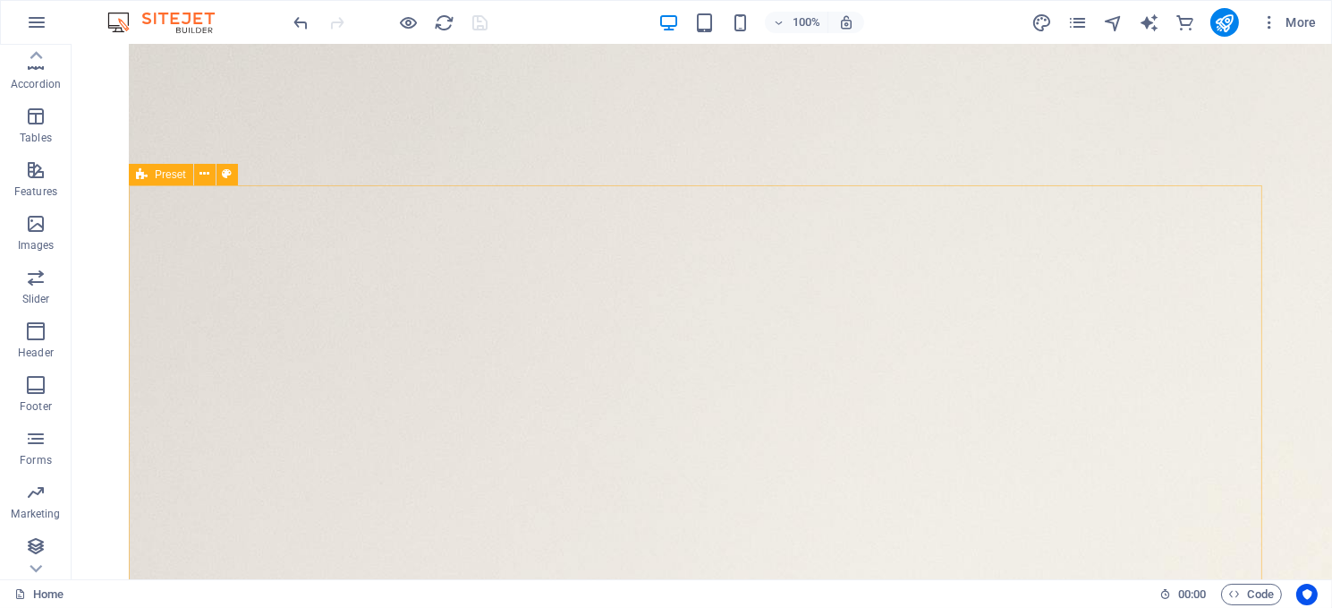
click at [165, 175] on span "Preset" at bounding box center [170, 174] width 31 height 11
select select "px"
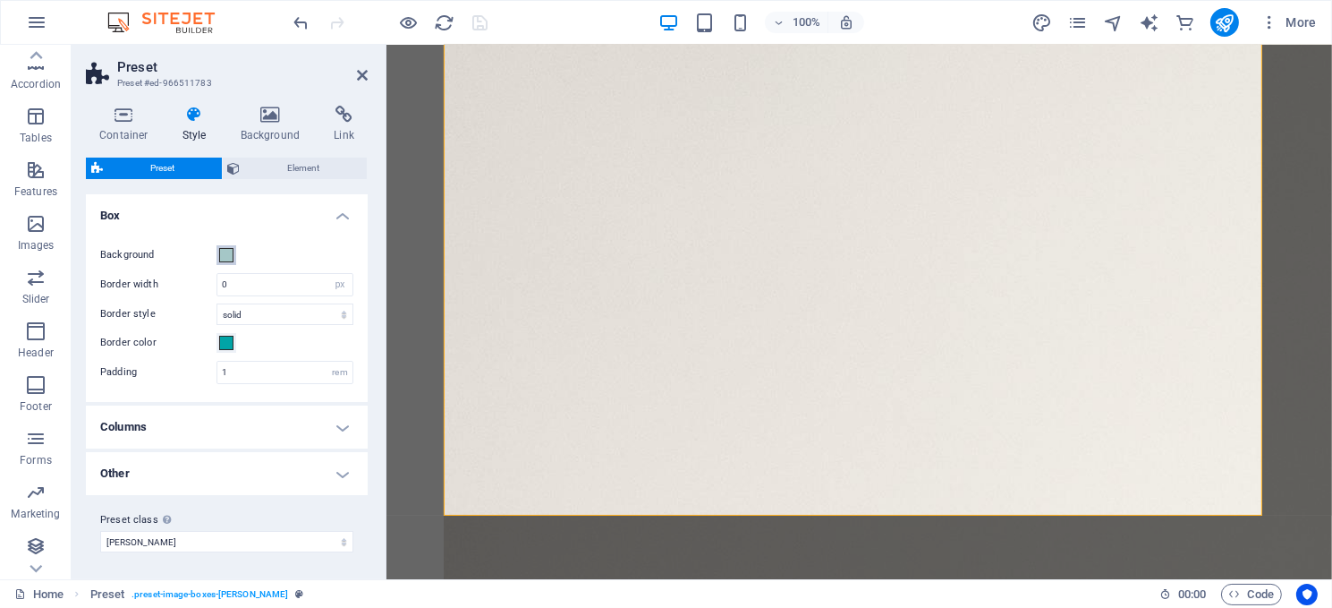
click at [226, 255] on span at bounding box center [226, 255] width 14 height 14
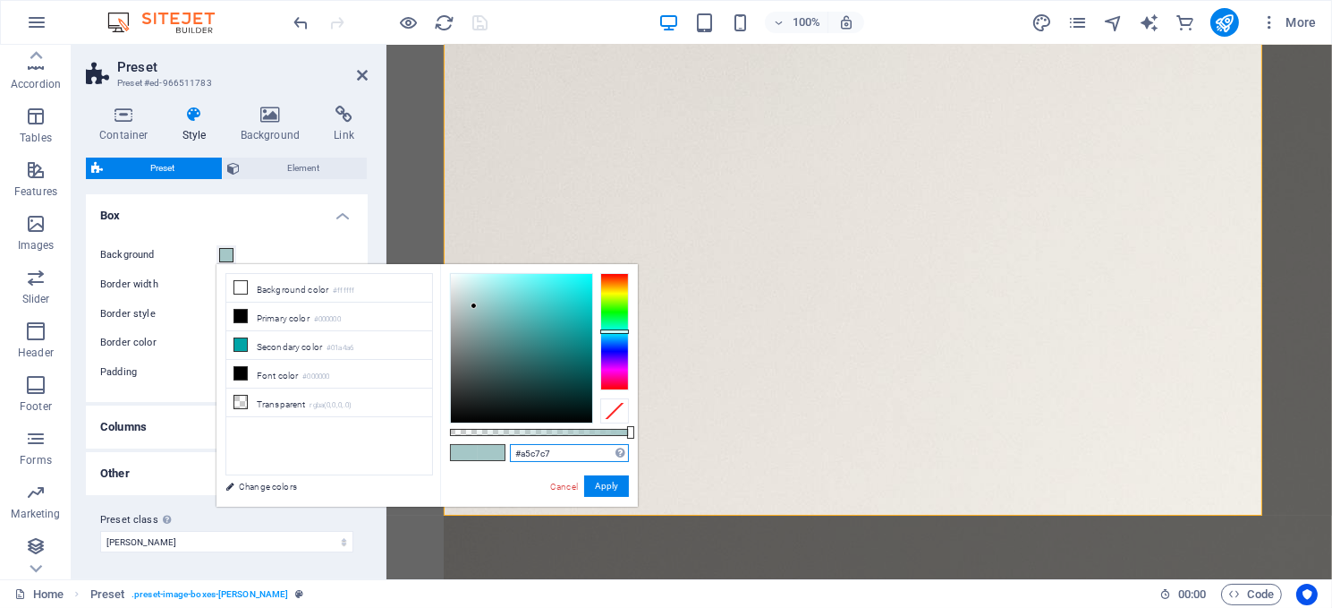
drag, startPoint x: 563, startPoint y: 451, endPoint x: 508, endPoint y: 453, distance: 54.6
click at [510, 453] on input "#a5c7c7" at bounding box center [569, 453] width 119 height 18
paste input "rgba(150, 147, 138, 0.626)"
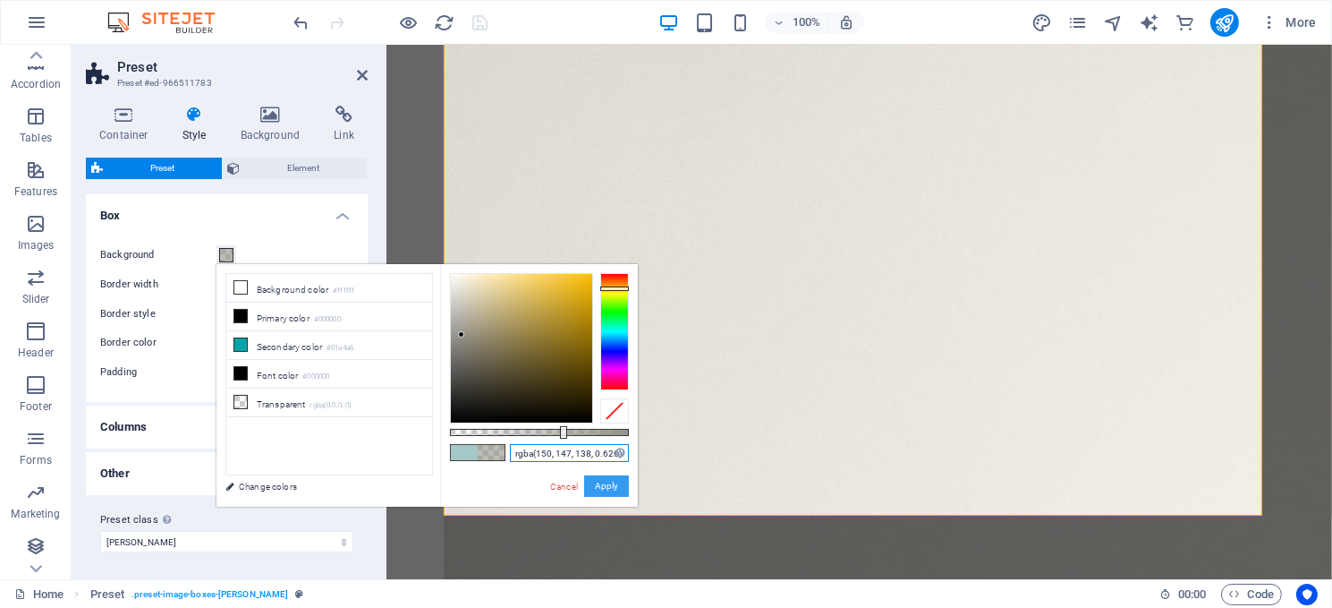
type input "rgba(150, 147, 138, 0.626)"
click at [601, 485] on button "Apply" at bounding box center [606, 485] width 45 height 21
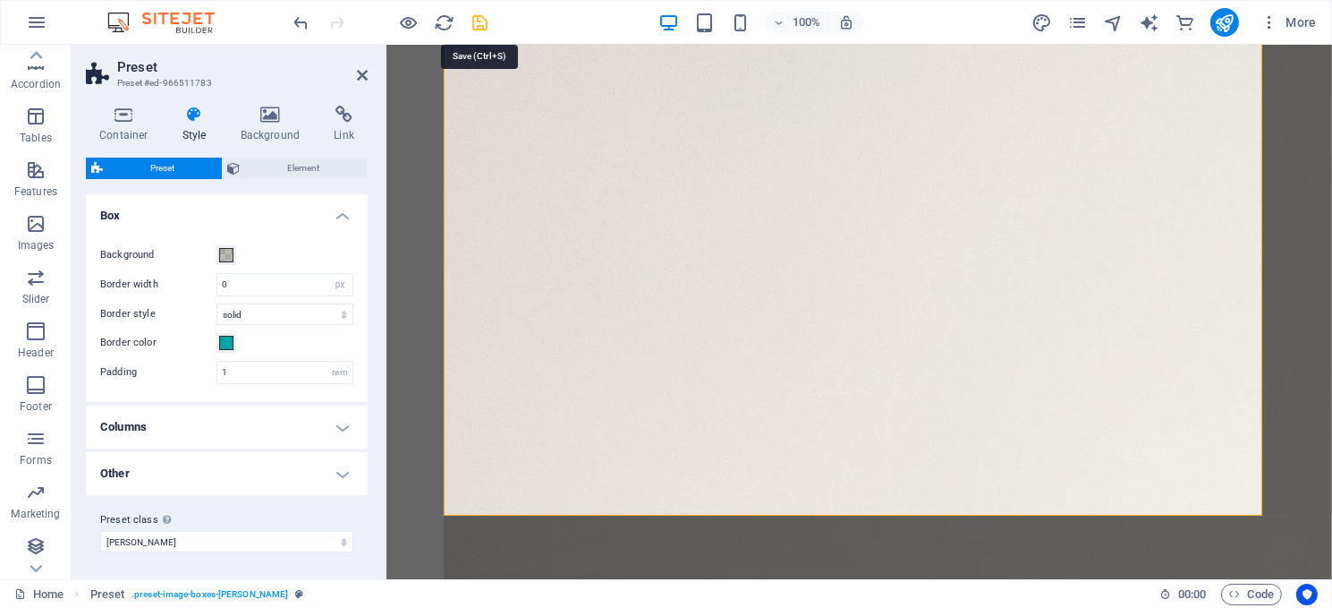
click at [476, 21] on icon "save" at bounding box center [481, 23] width 21 height 21
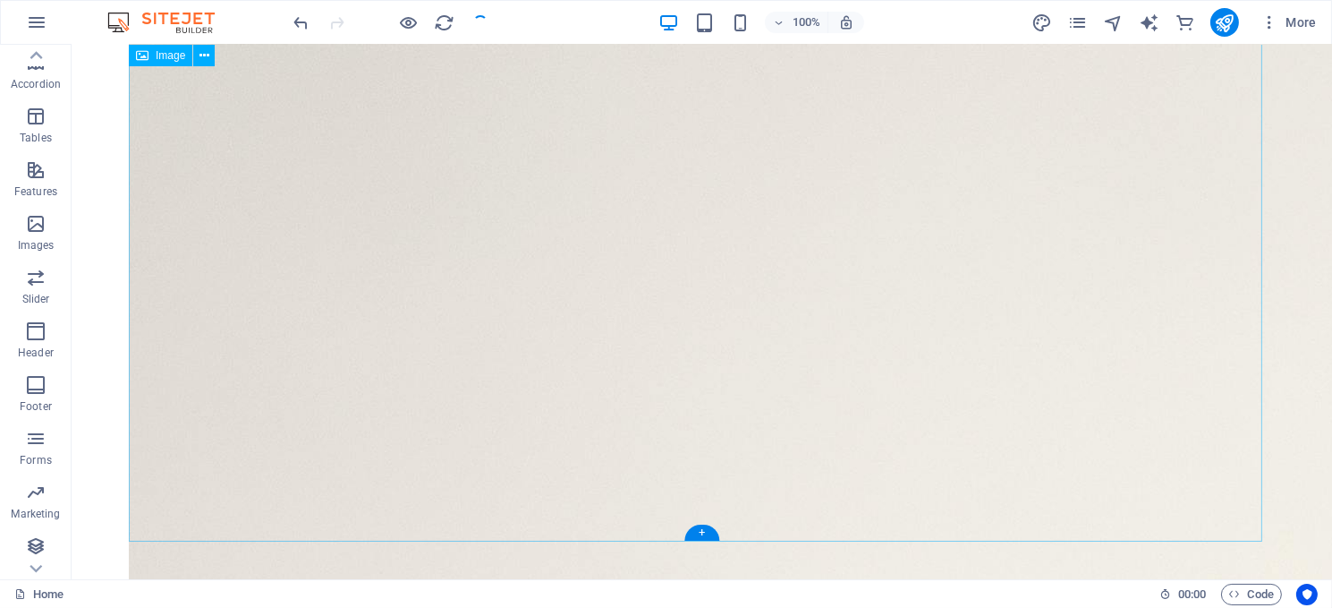
scroll to position [243, 0]
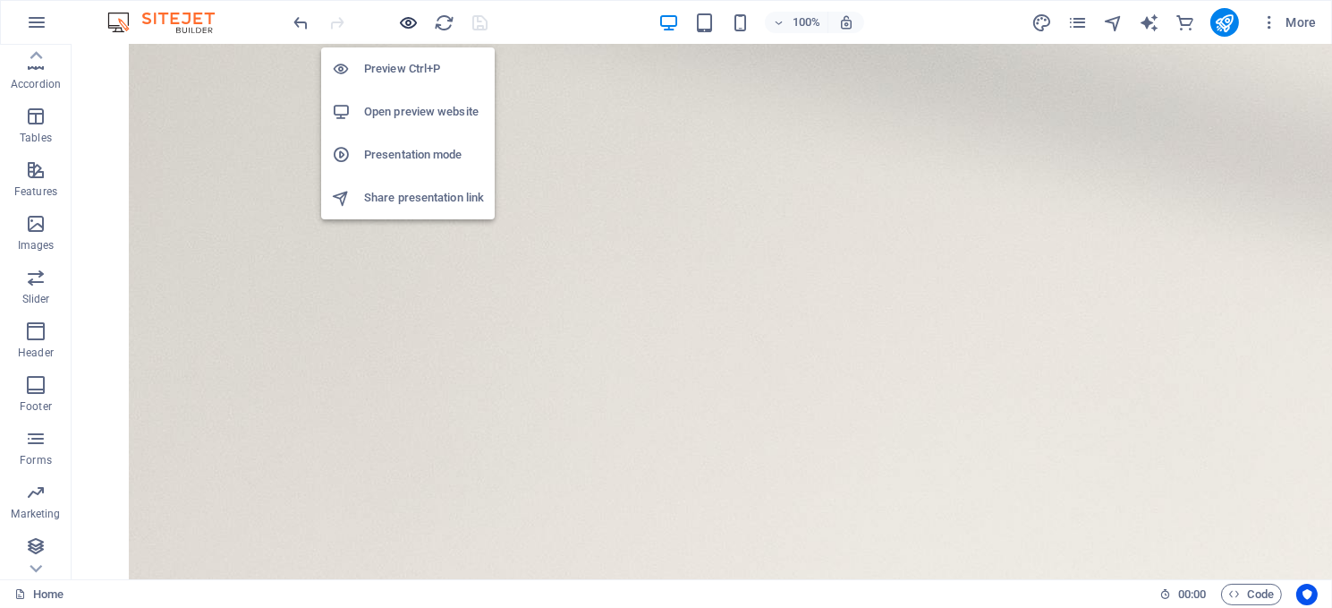
click at [407, 19] on icon "button" at bounding box center [409, 23] width 21 height 21
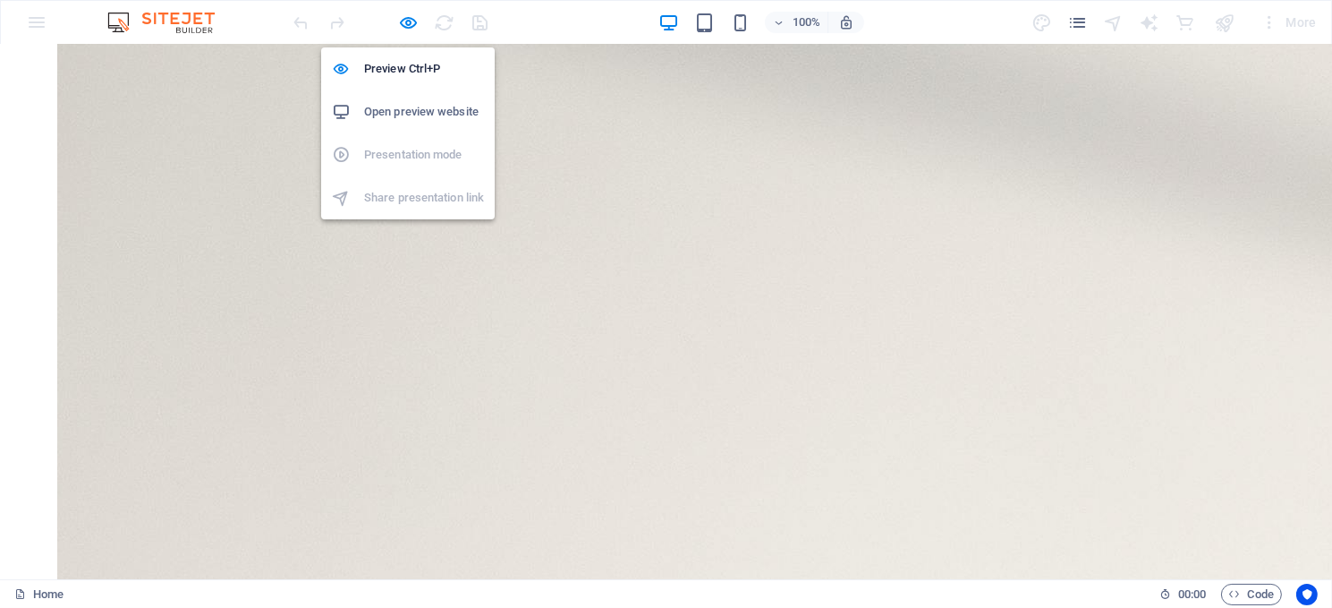
click at [413, 107] on h6 "Open preview website" at bounding box center [424, 111] width 120 height 21
click at [404, 24] on icon "button" at bounding box center [409, 23] width 21 height 21
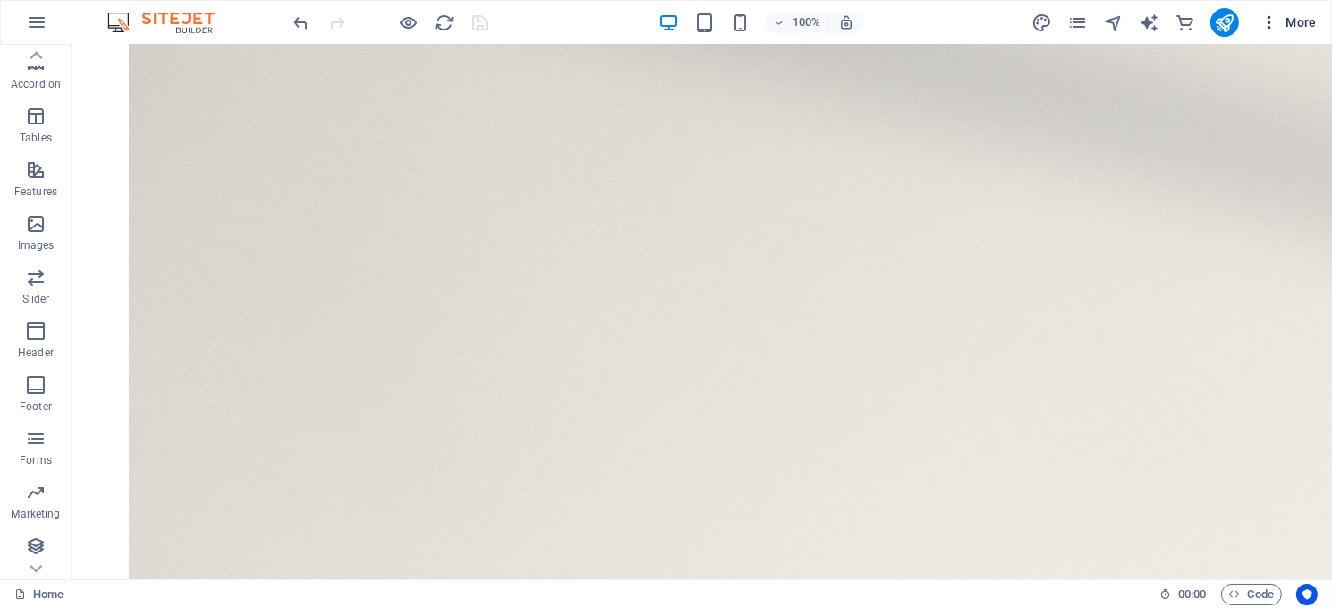
click at [1281, 21] on span "More" at bounding box center [1289, 22] width 56 height 18
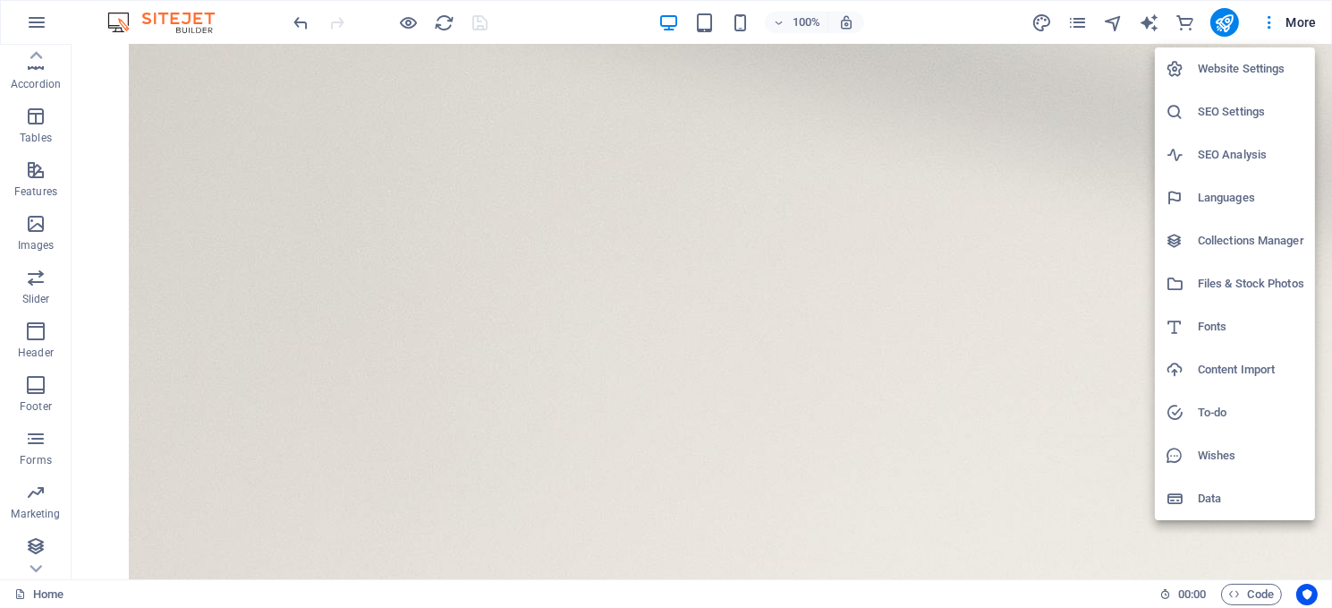
click at [1215, 67] on h6 "Website Settings" at bounding box center [1251, 68] width 106 height 21
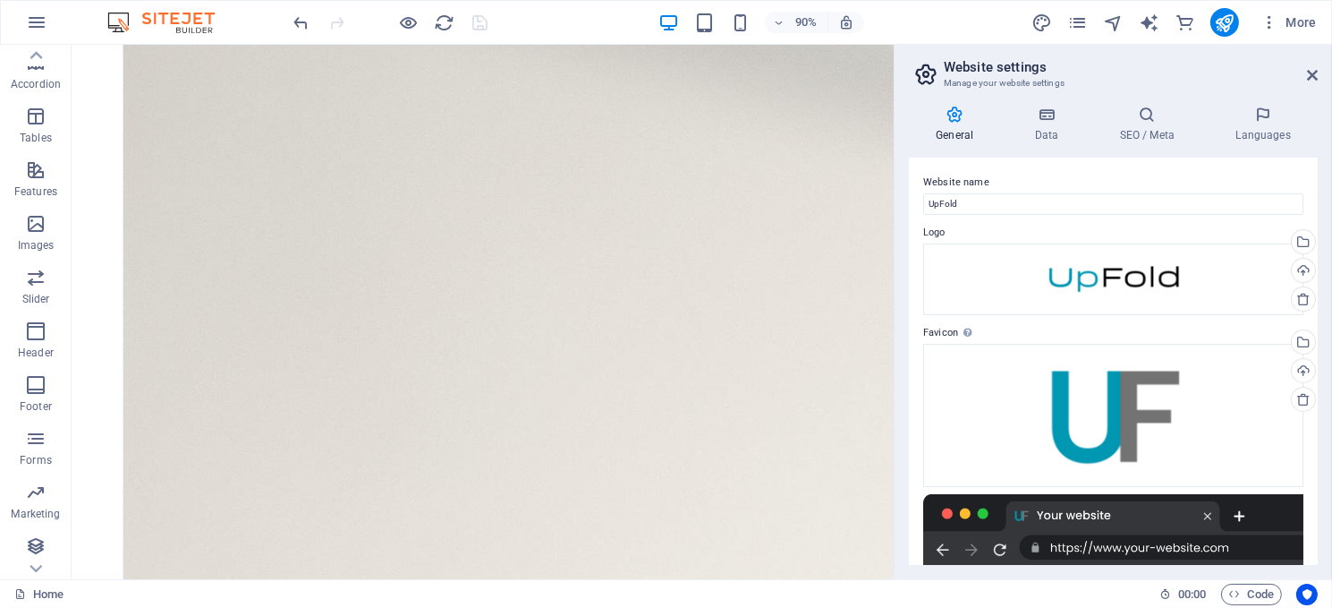
scroll to position [286, 0]
click at [1040, 128] on h4 "Data" at bounding box center [1050, 125] width 85 height 38
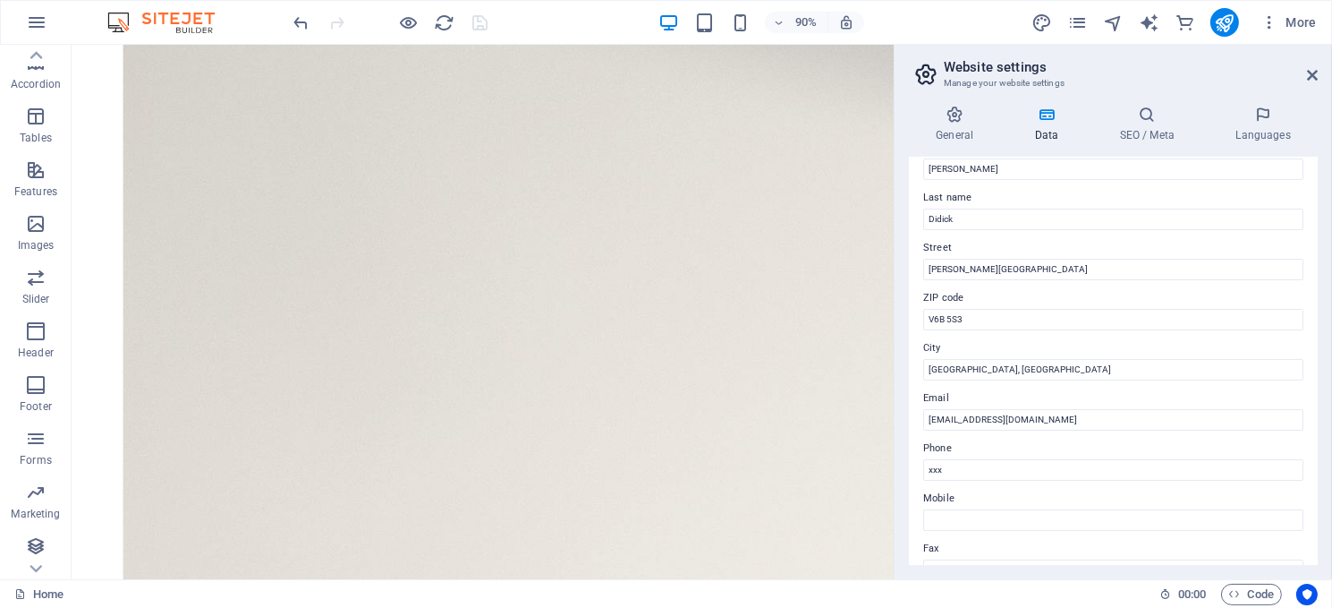
scroll to position [0, 0]
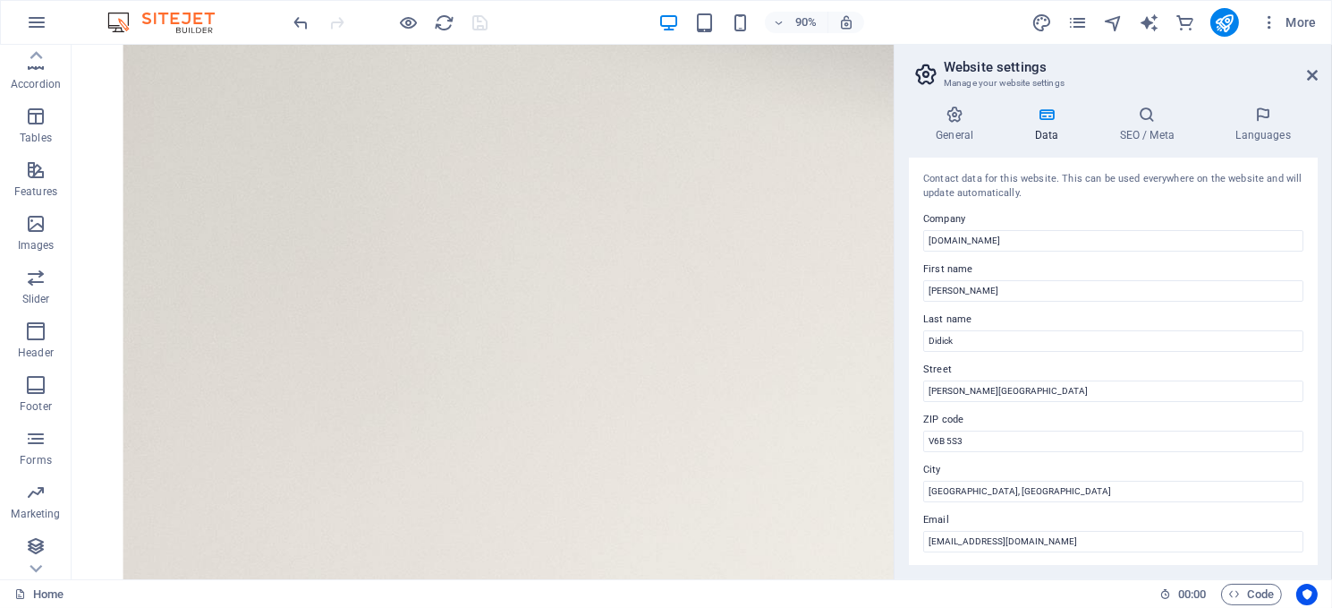
click at [1311, 66] on h2 "Website settings" at bounding box center [1131, 67] width 374 height 16
click at [1310, 71] on icon at bounding box center [1312, 75] width 11 height 14
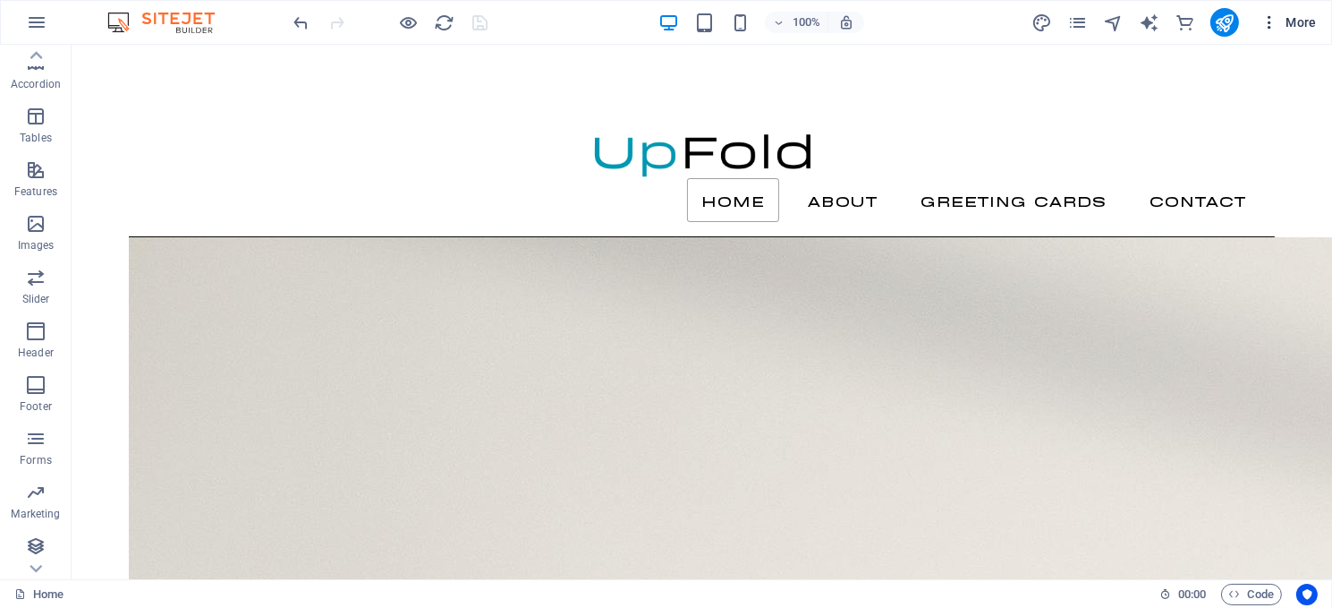
click at [1294, 20] on span "More" at bounding box center [1289, 22] width 56 height 18
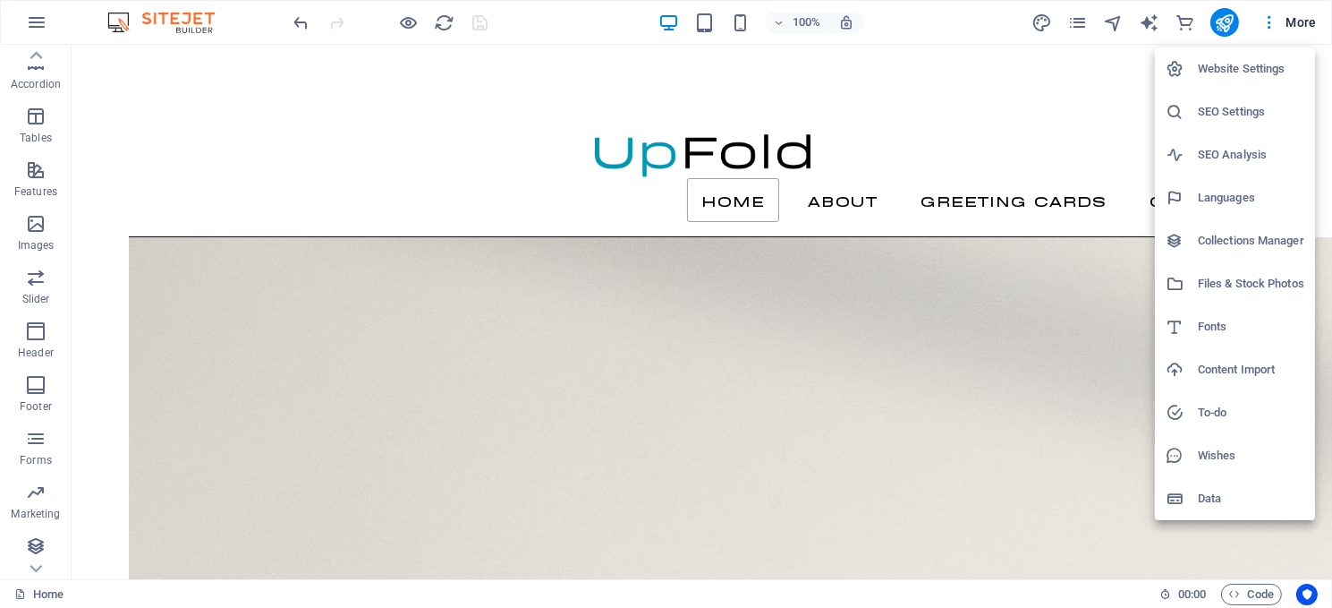
click at [1230, 71] on h6 "Website Settings" at bounding box center [1251, 68] width 106 height 21
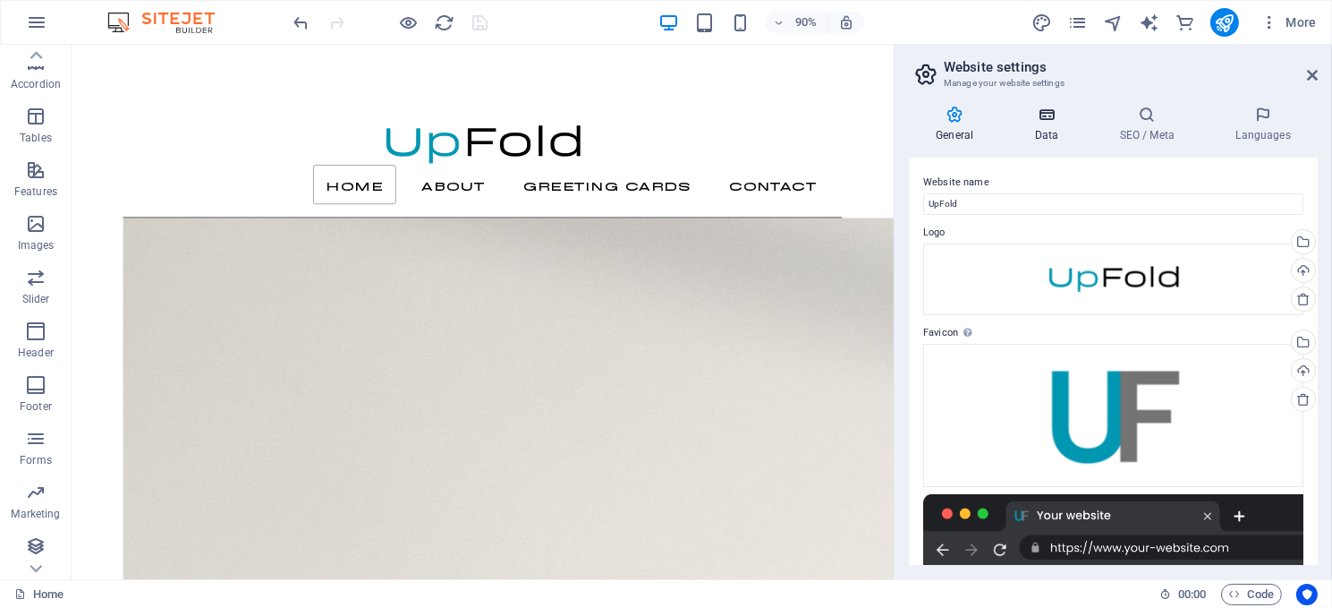
click at [1039, 123] on icon at bounding box center [1047, 115] width 78 height 18
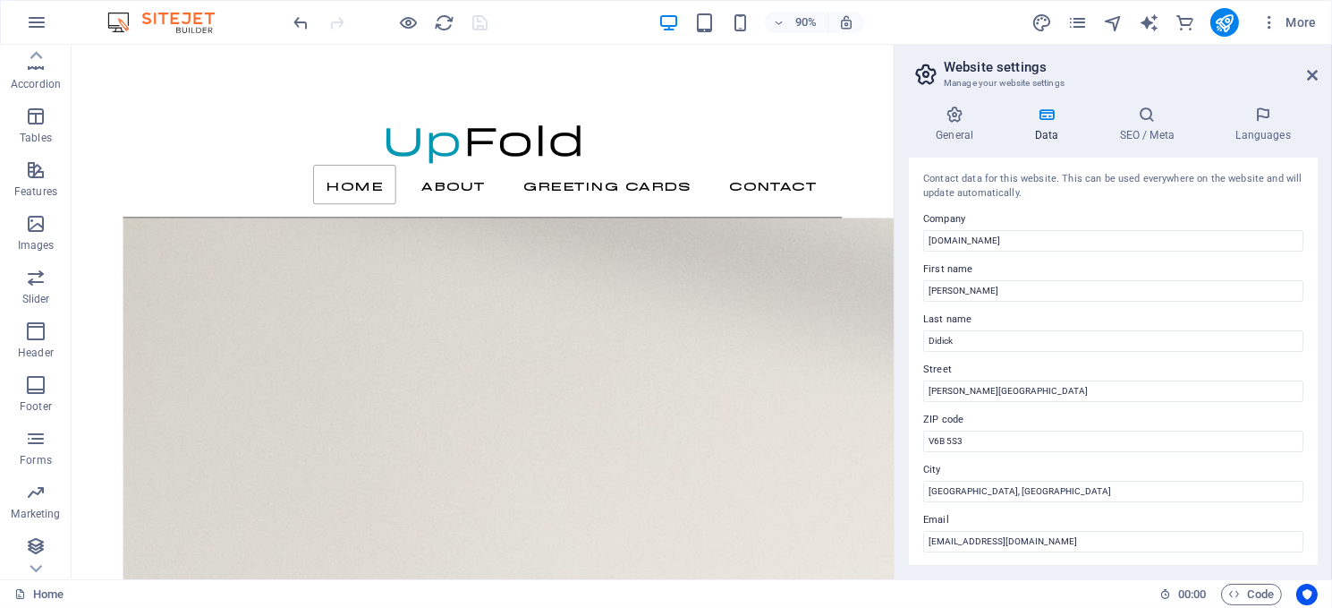
click at [1049, 118] on icon at bounding box center [1047, 115] width 78 height 18
click at [1041, 117] on icon at bounding box center [1047, 115] width 78 height 18
click at [947, 124] on h4 "General" at bounding box center [958, 125] width 98 height 38
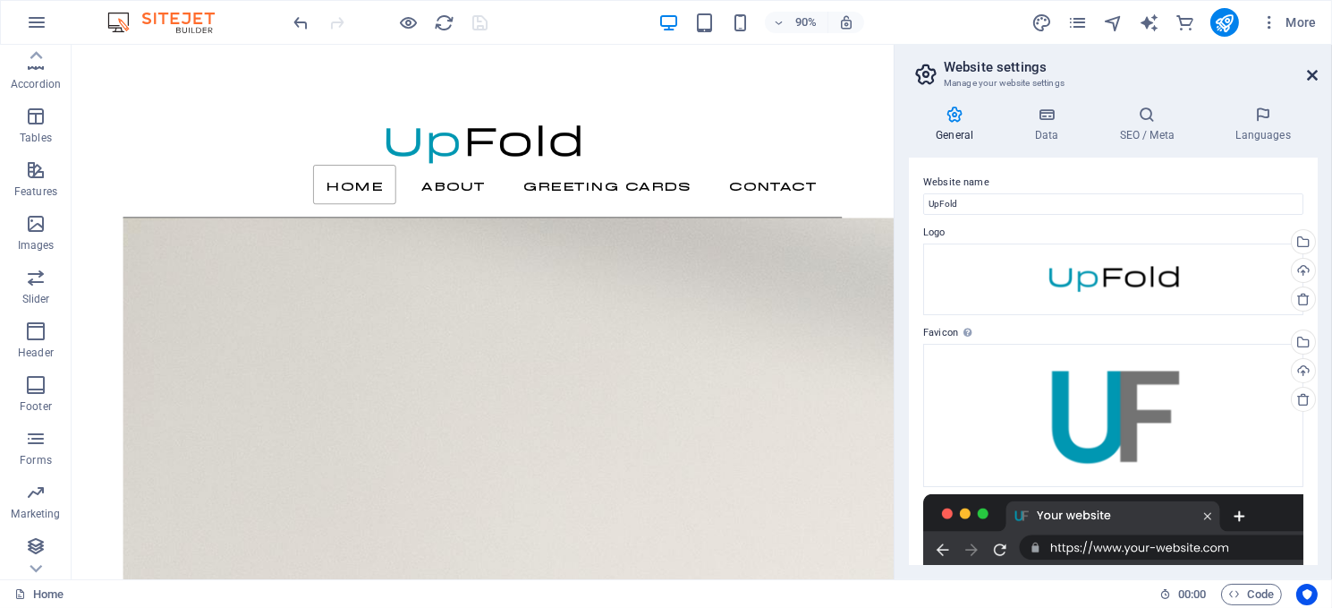
click at [1310, 71] on icon at bounding box center [1312, 75] width 11 height 14
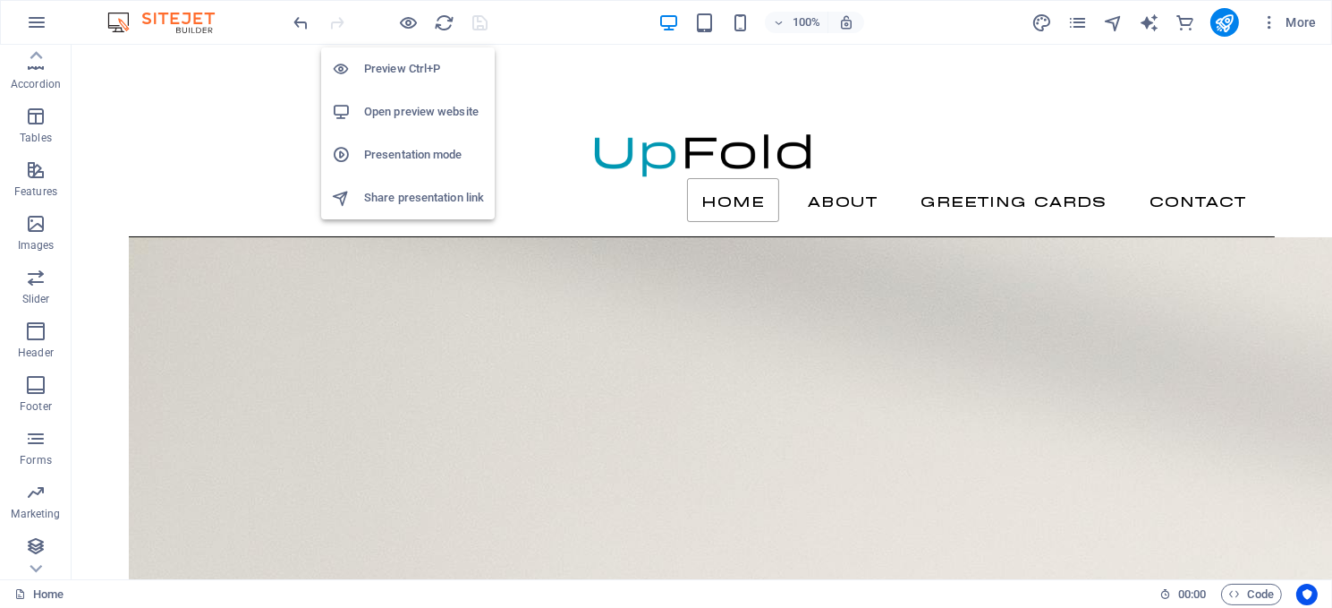
click at [406, 64] on h6 "Preview Ctrl+P" at bounding box center [424, 68] width 120 height 21
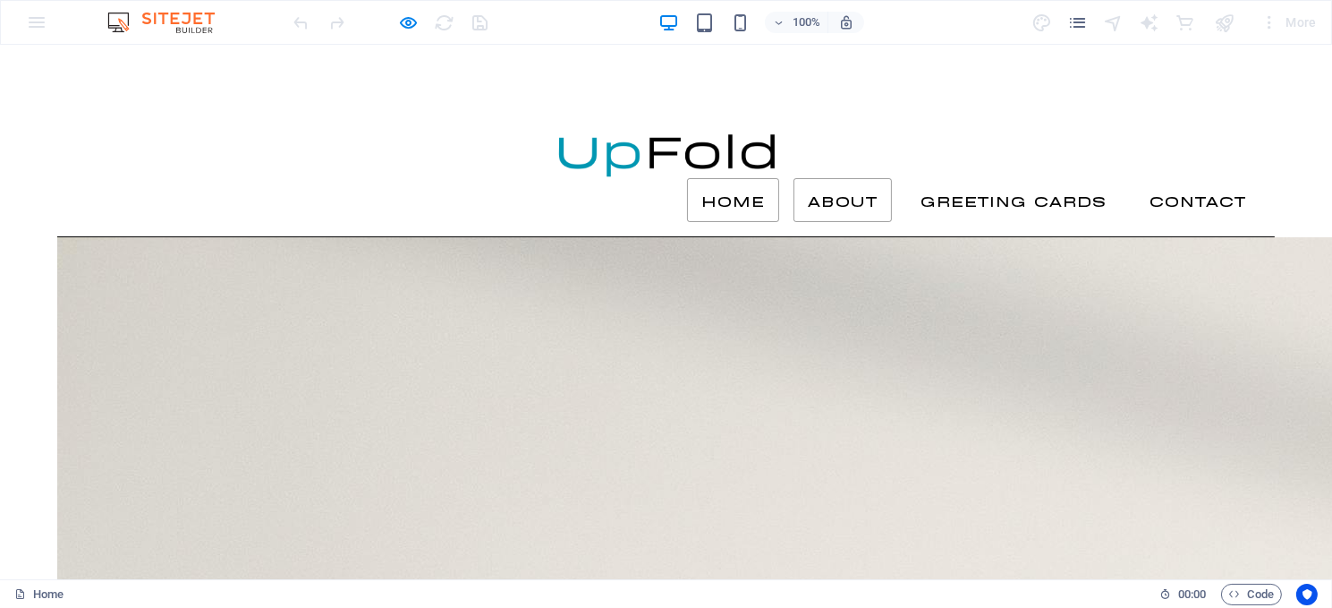
click at [821, 178] on link "About" at bounding box center [843, 200] width 98 height 45
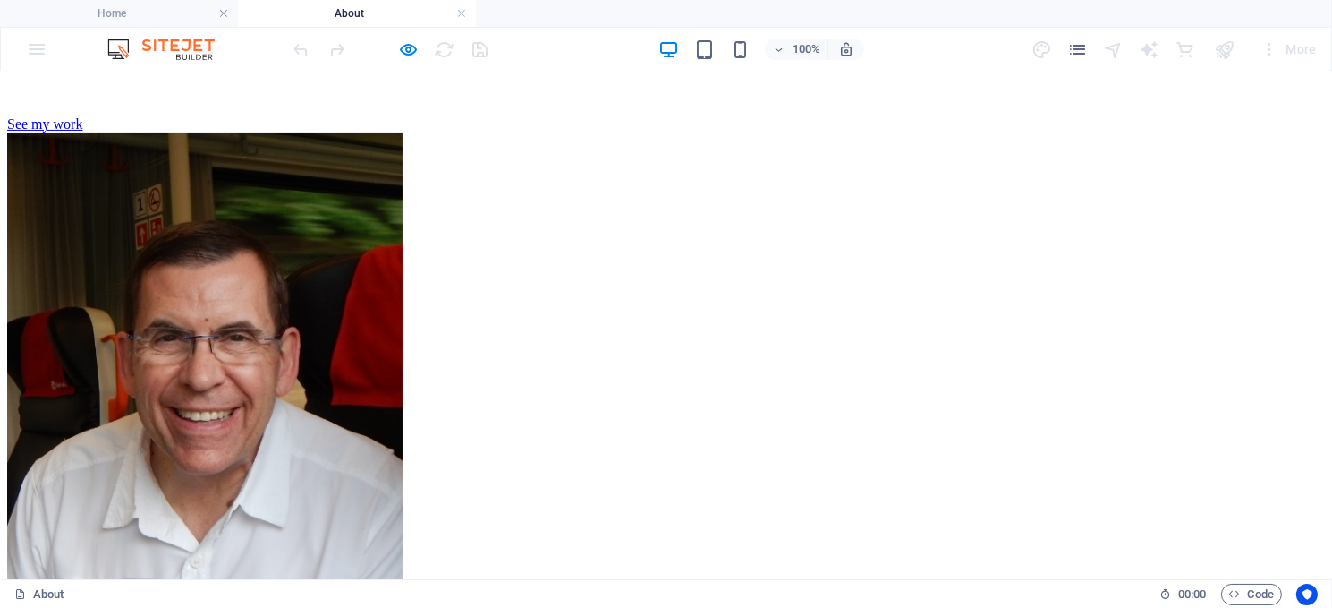
scroll to position [537, 0]
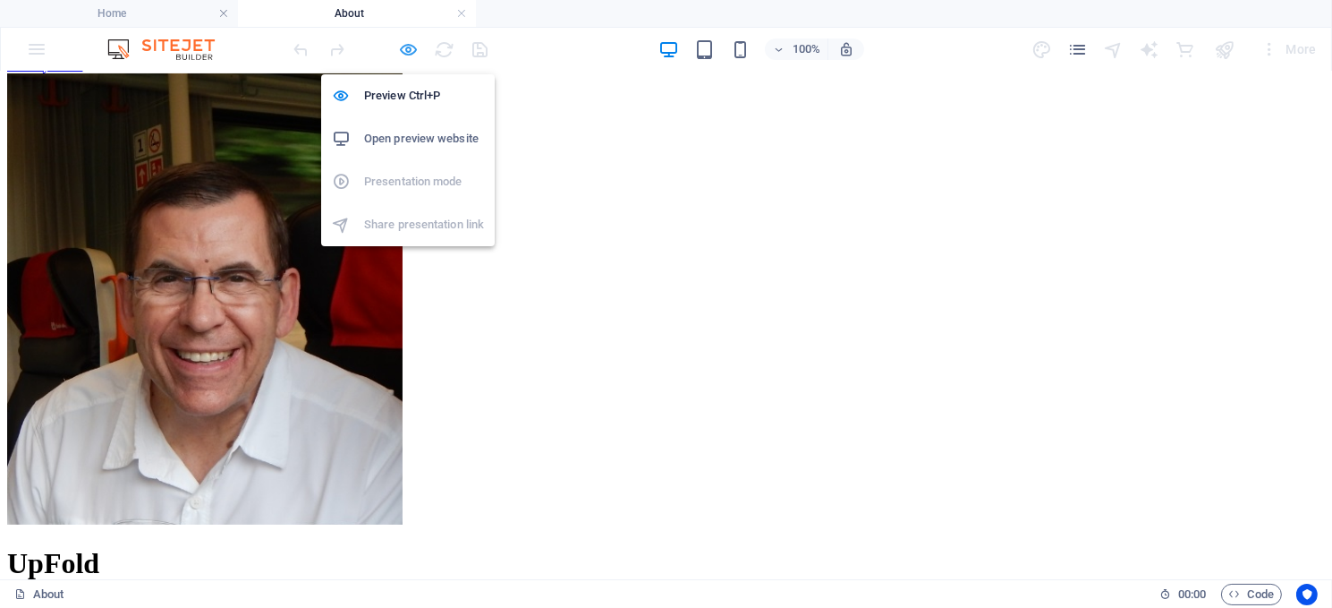
click at [405, 50] on icon "button" at bounding box center [409, 49] width 21 height 21
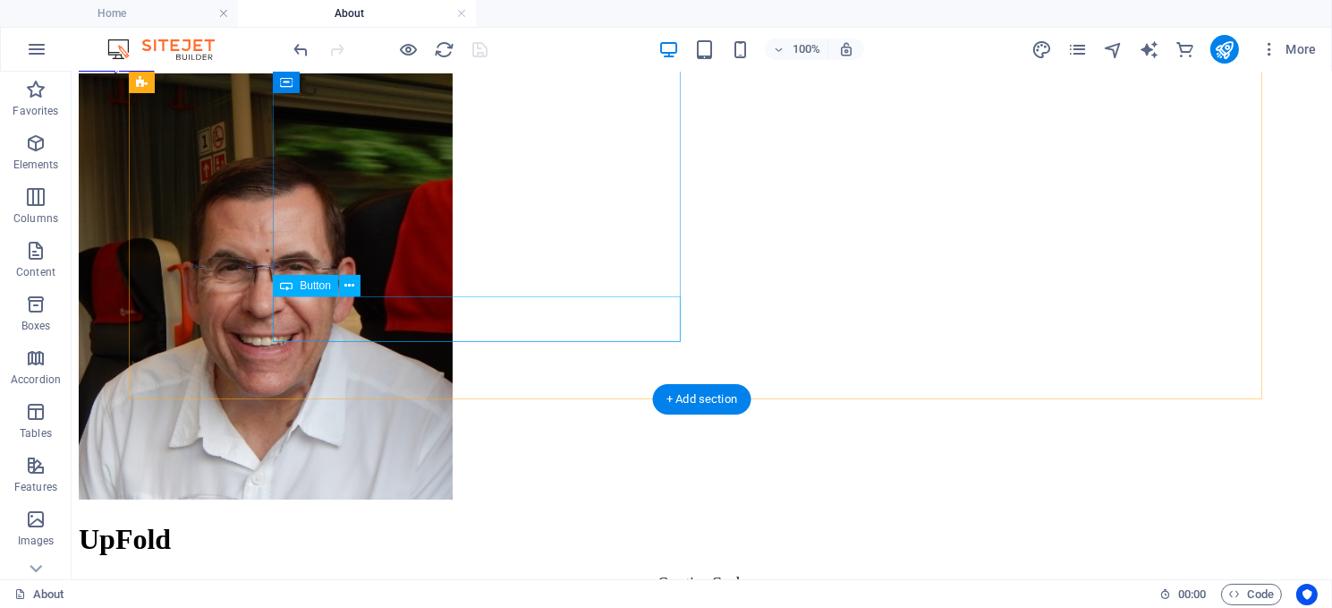
click at [363, 72] on div "See my work" at bounding box center [701, 64] width 1247 height 16
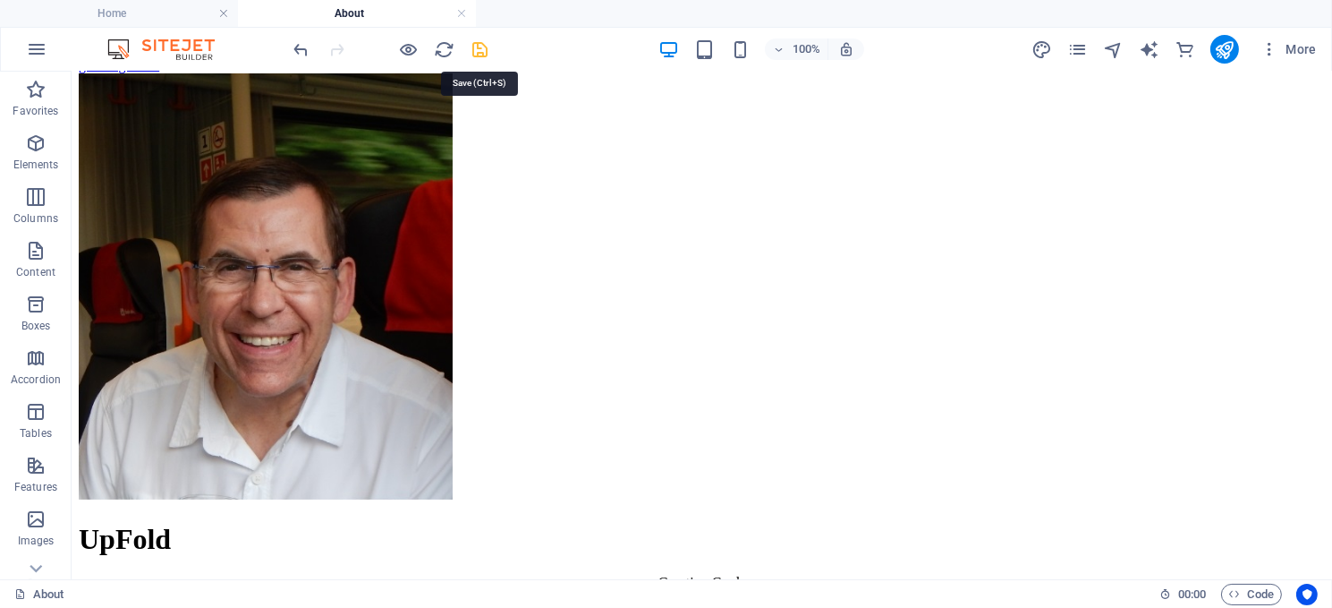
click at [483, 49] on icon "save" at bounding box center [481, 49] width 21 height 21
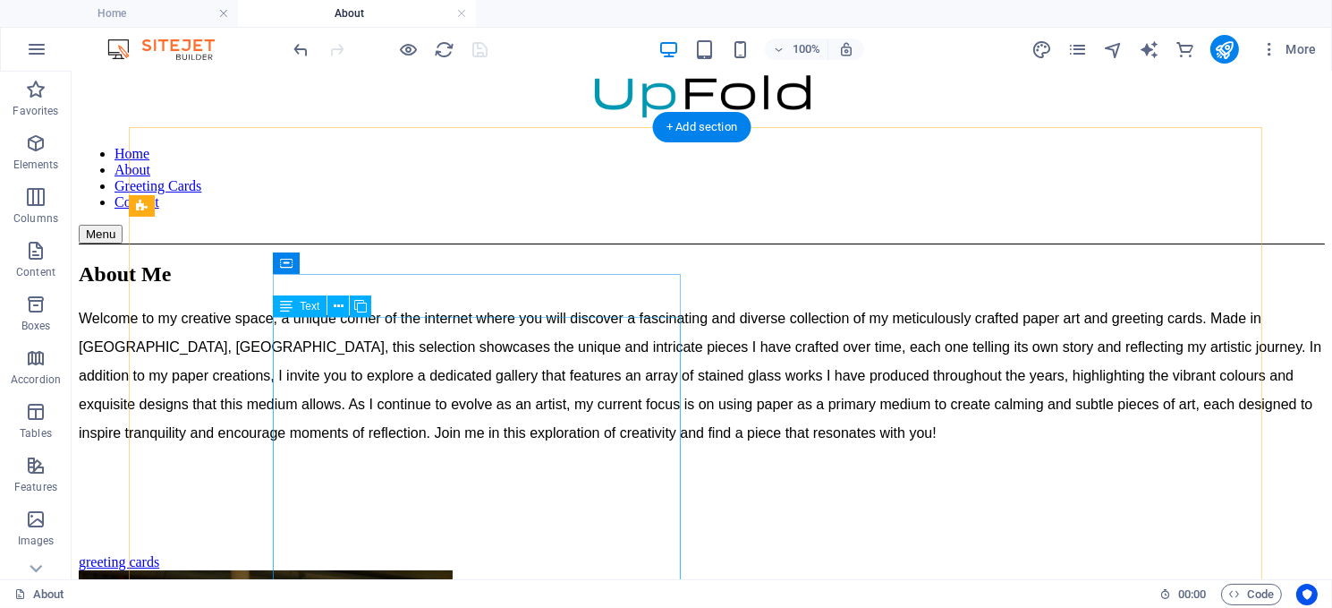
scroll to position [0, 0]
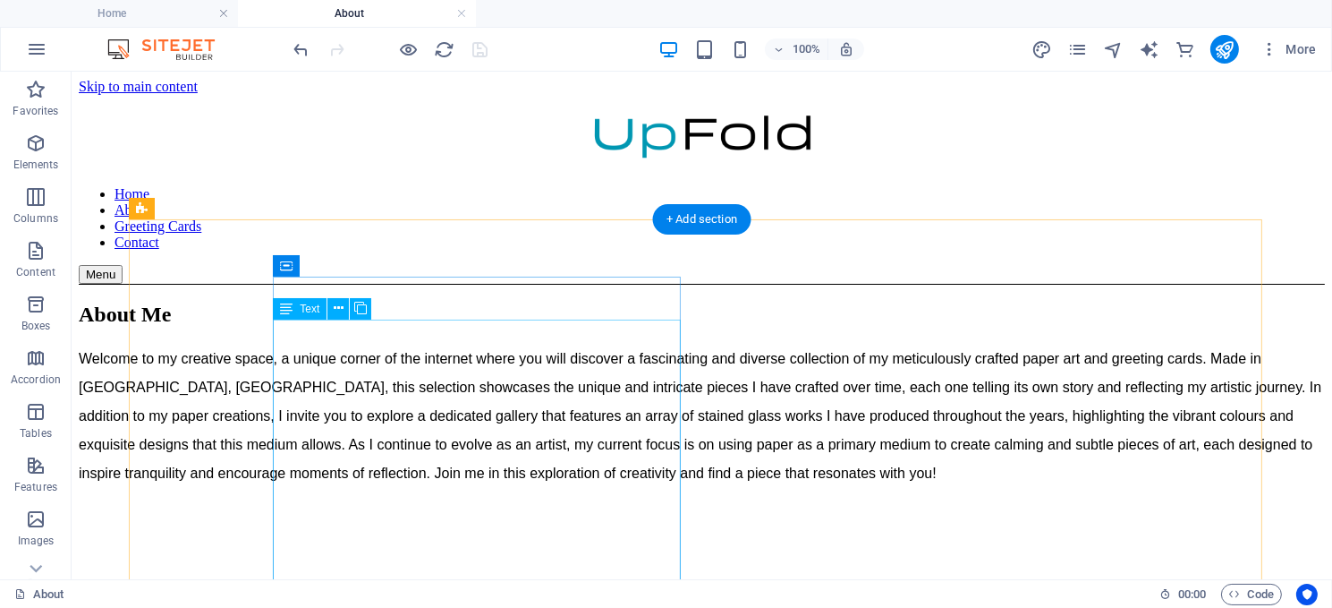
click at [437, 394] on div "Welcome to my creative space, a unique corner of the internet where you will di…" at bounding box center [701, 446] width 1247 height 204
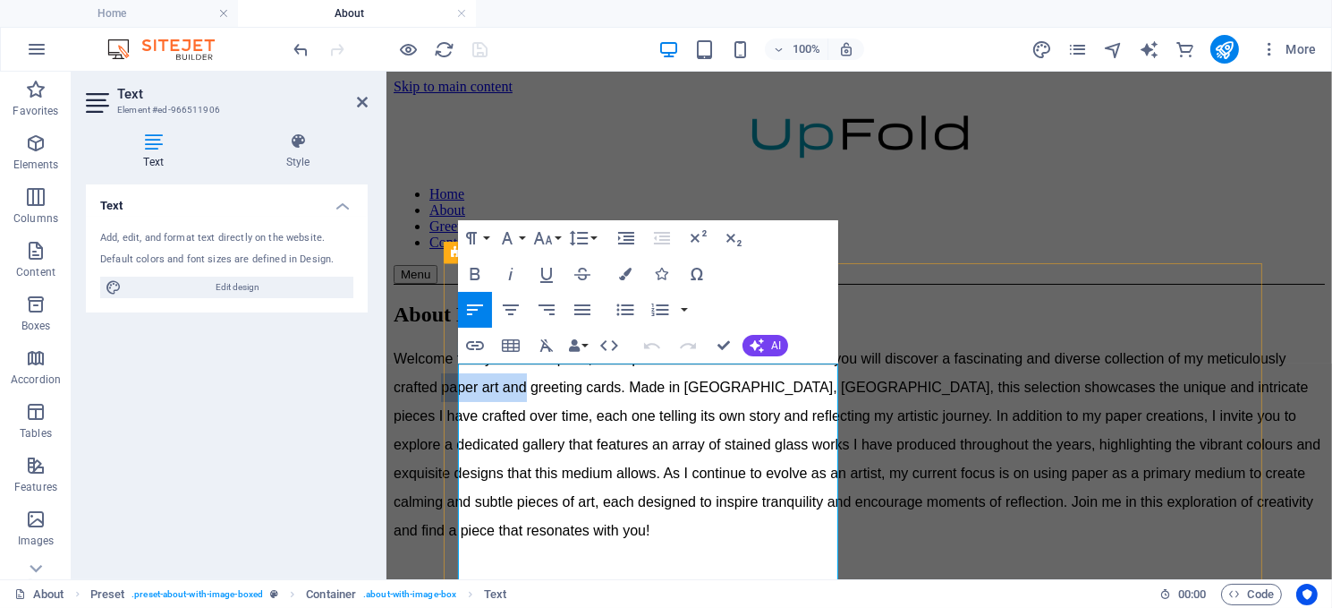
drag, startPoint x: 690, startPoint y: 437, endPoint x: 777, endPoint y: 443, distance: 87.0
click at [777, 443] on span "Welcome to my creative space, a unique corner of the internet where you will di…" at bounding box center [856, 443] width 927 height 187
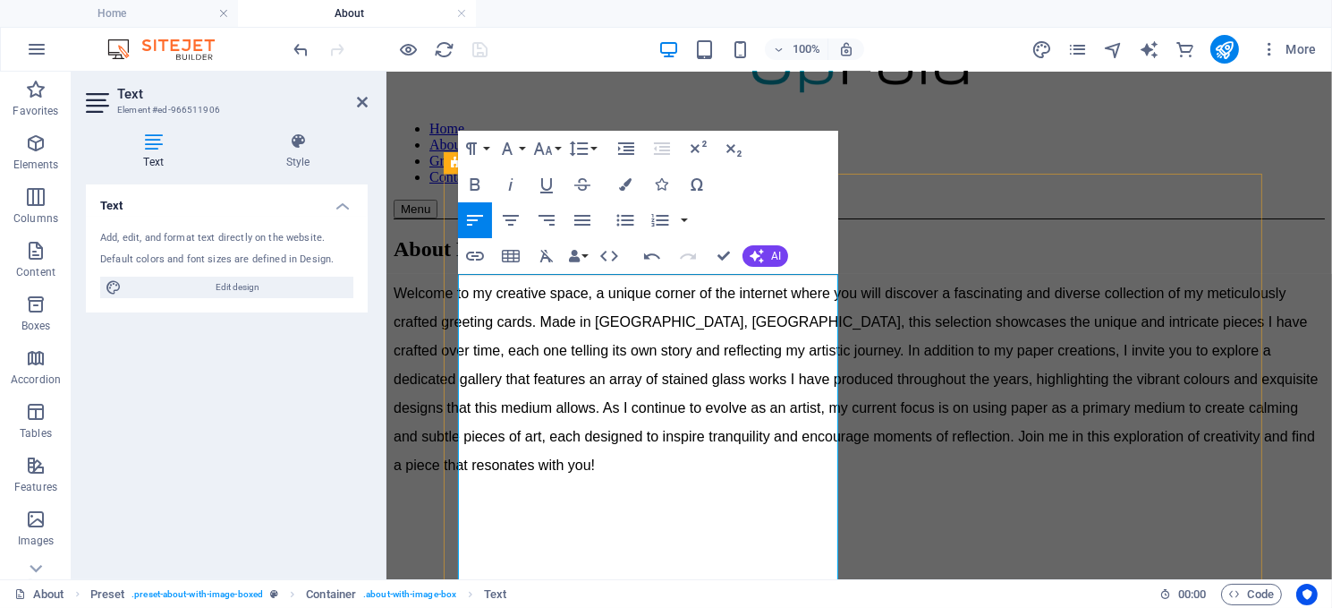
scroll to position [89, 0]
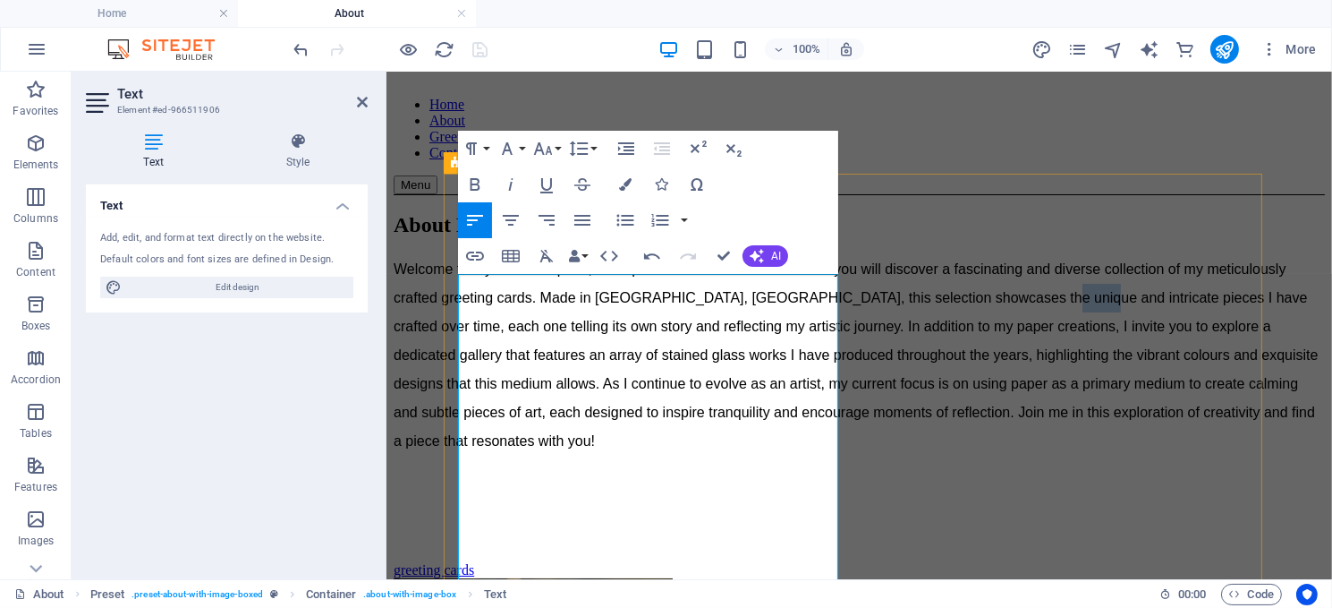
drag, startPoint x: 550, startPoint y: 404, endPoint x: 516, endPoint y: 400, distance: 34.3
click at [516, 400] on span "Welcome to my creative space, a unique corner of the internet where you will di…" at bounding box center [855, 353] width 925 height 187
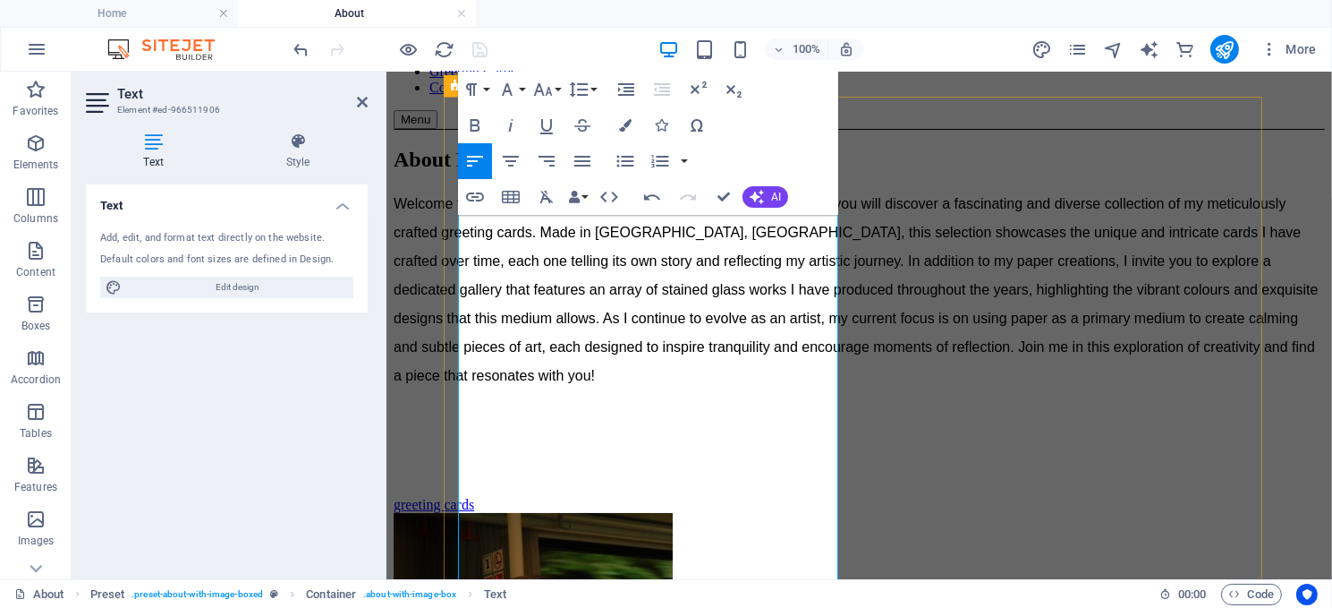
scroll to position [179, 0]
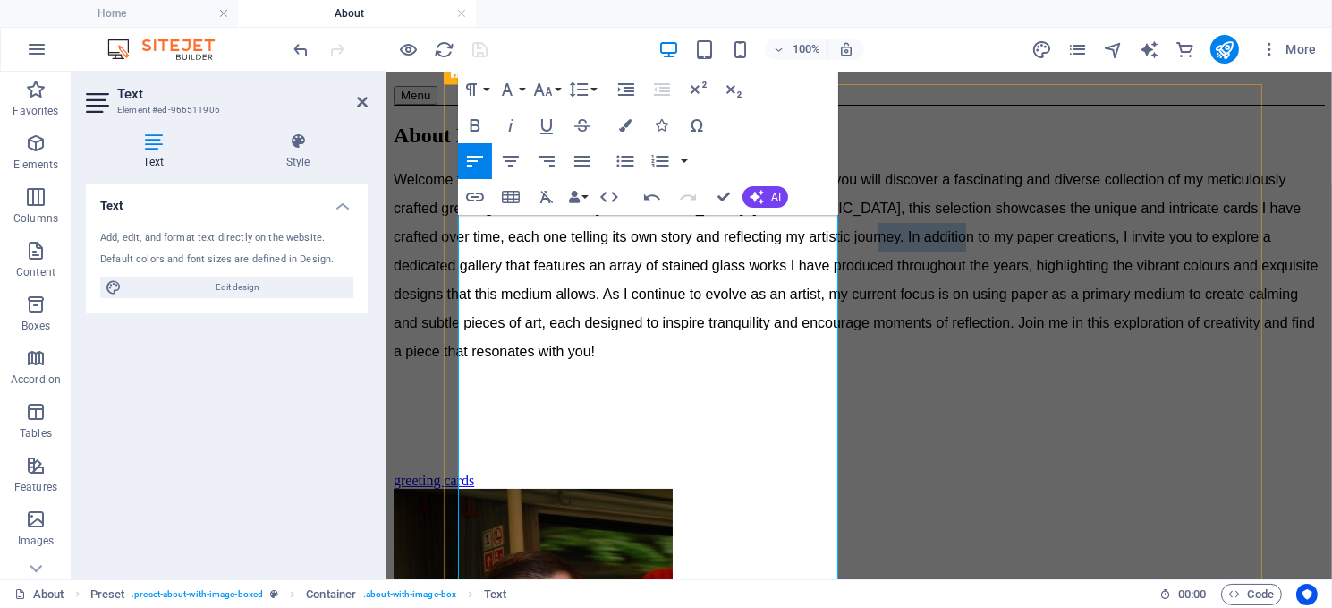
drag, startPoint x: 479, startPoint y: 374, endPoint x: 575, endPoint y: 363, distance: 97.2
click at [575, 363] on p "Welcome to my creative space, a unique corner of the internet where you will di…" at bounding box center [859, 265] width 932 height 200
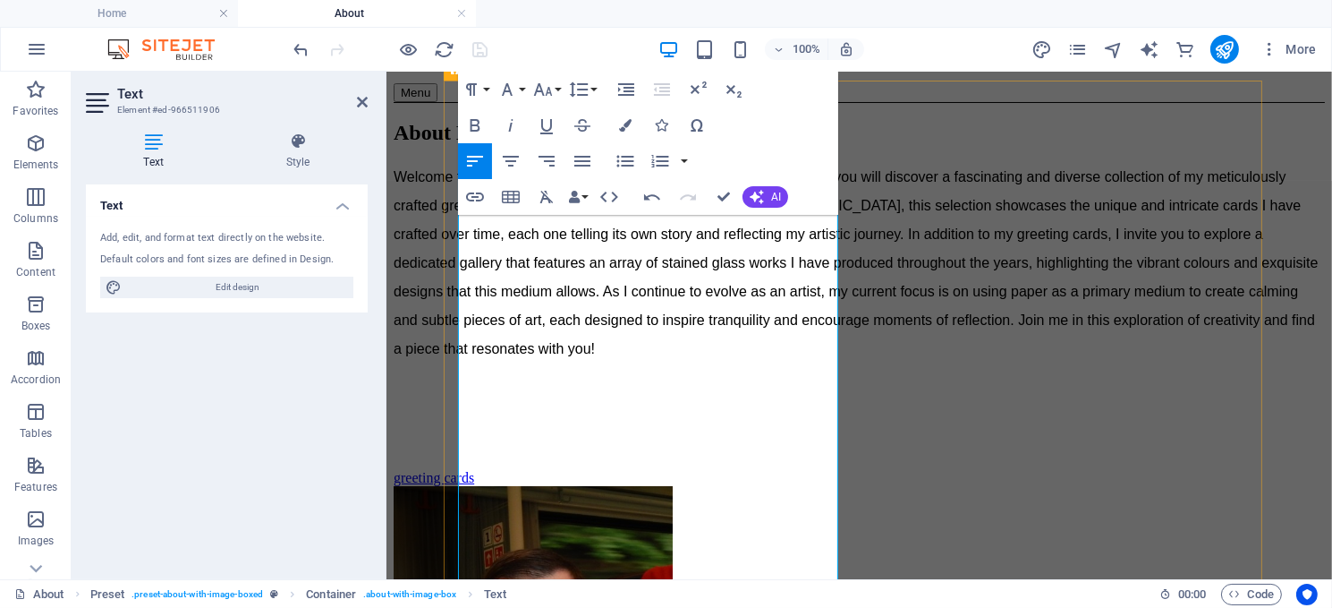
click at [728, 355] on span "Welcome to my creative space, a unique corner of the internet where you will di…" at bounding box center [855, 261] width 925 height 187
click at [829, 355] on span "Welcome to my creative space, a unique corner of the internet where you will di…" at bounding box center [858, 261] width 930 height 187
click at [673, 355] on span "Welcome to my creative space, a unique corner of the internet where you will di…" at bounding box center [858, 261] width 930 height 187
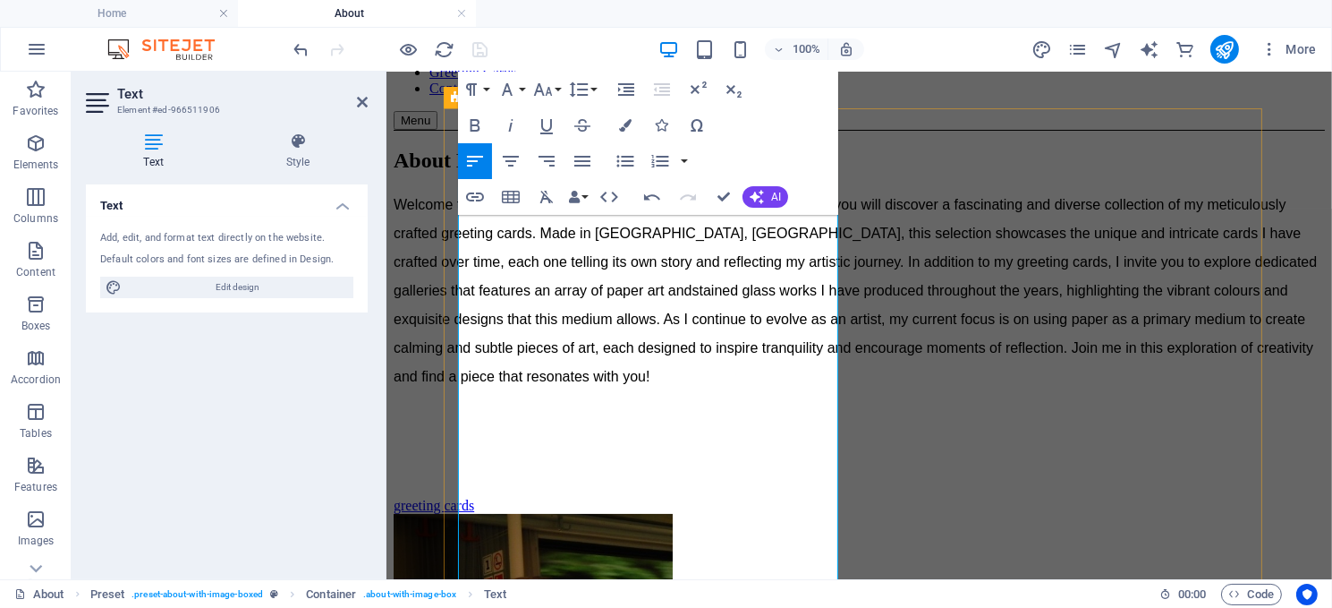
scroll to position [271, 0]
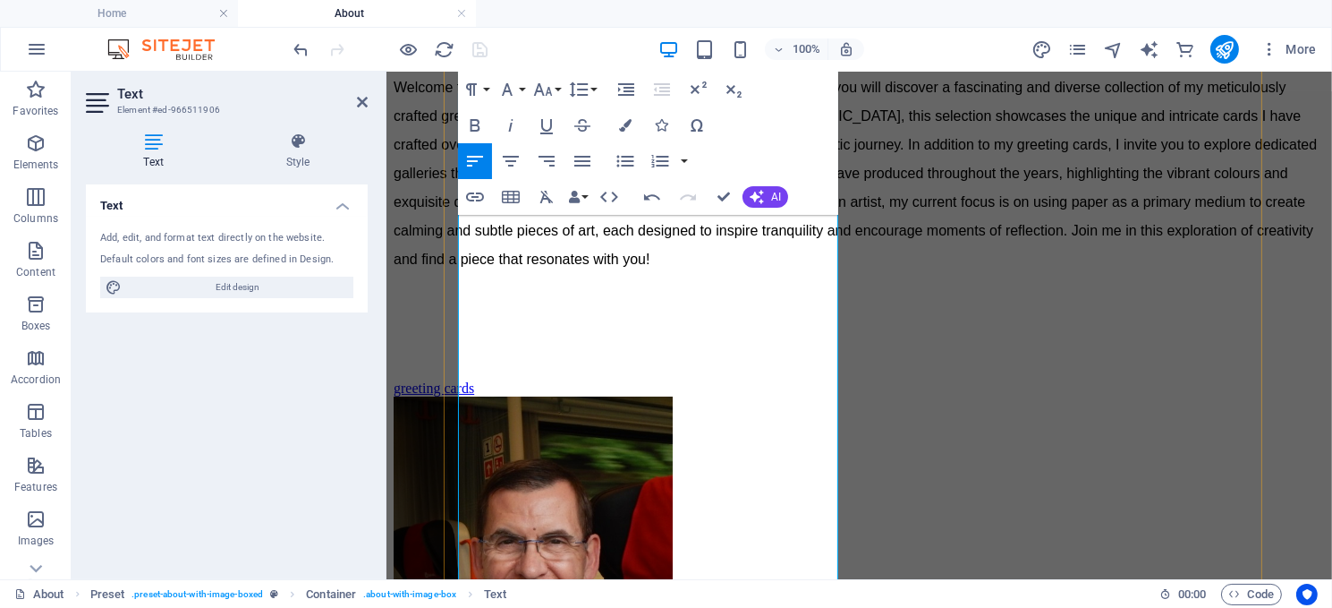
click at [777, 266] on span "Welcome to my creative space, a unique corner of the internet where you will di…" at bounding box center [855, 172] width 924 height 187
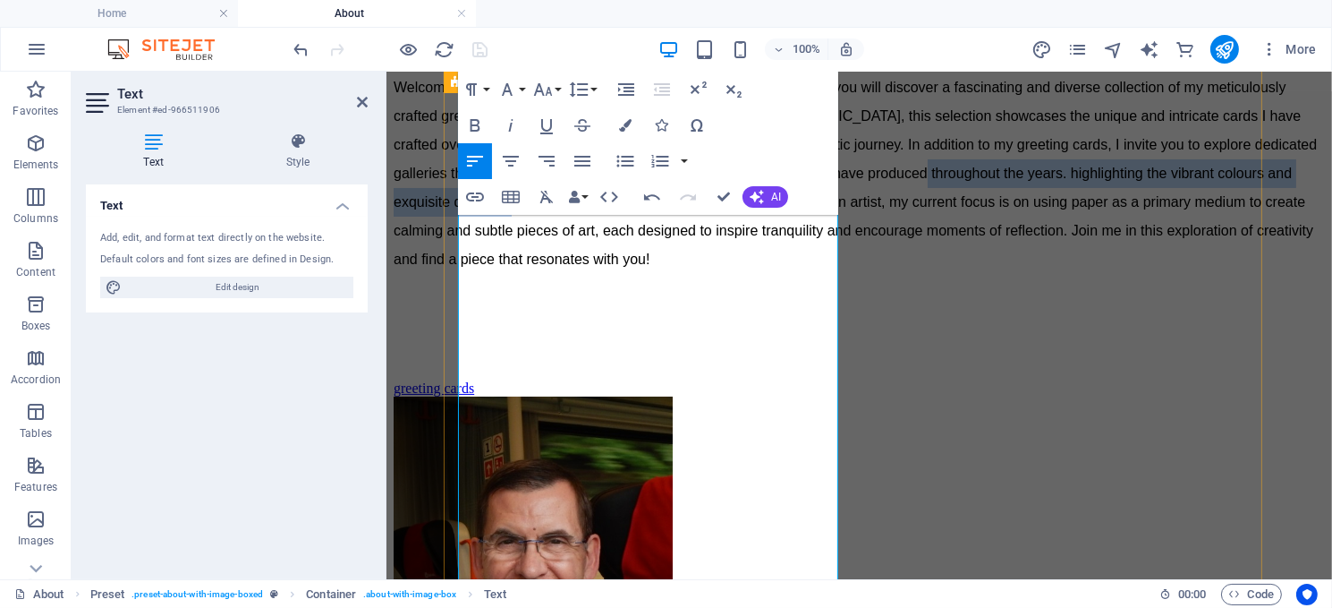
drag, startPoint x: 457, startPoint y: 369, endPoint x: 581, endPoint y: 387, distance: 124.8
click at [581, 273] on p "Welcome to my creative space, a unique corner of the internet where you will di…" at bounding box center [859, 172] width 932 height 200
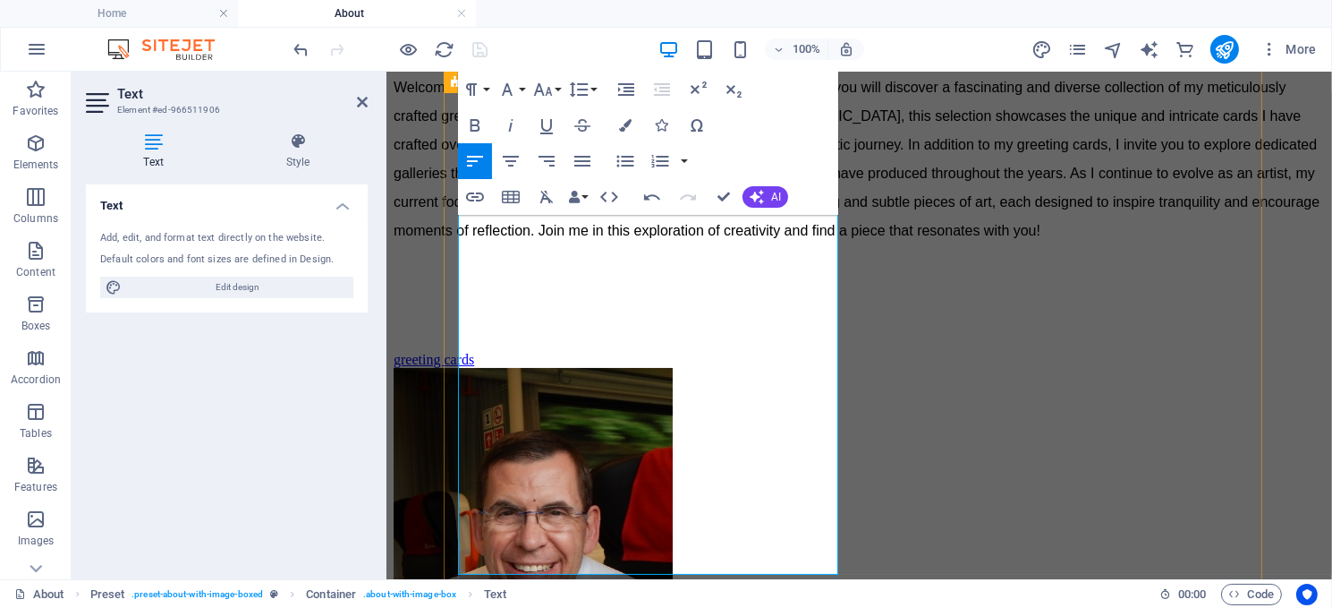
click at [533, 237] on span "Welcome to my creative space, a unique corner of the internet where you will di…" at bounding box center [856, 158] width 926 height 158
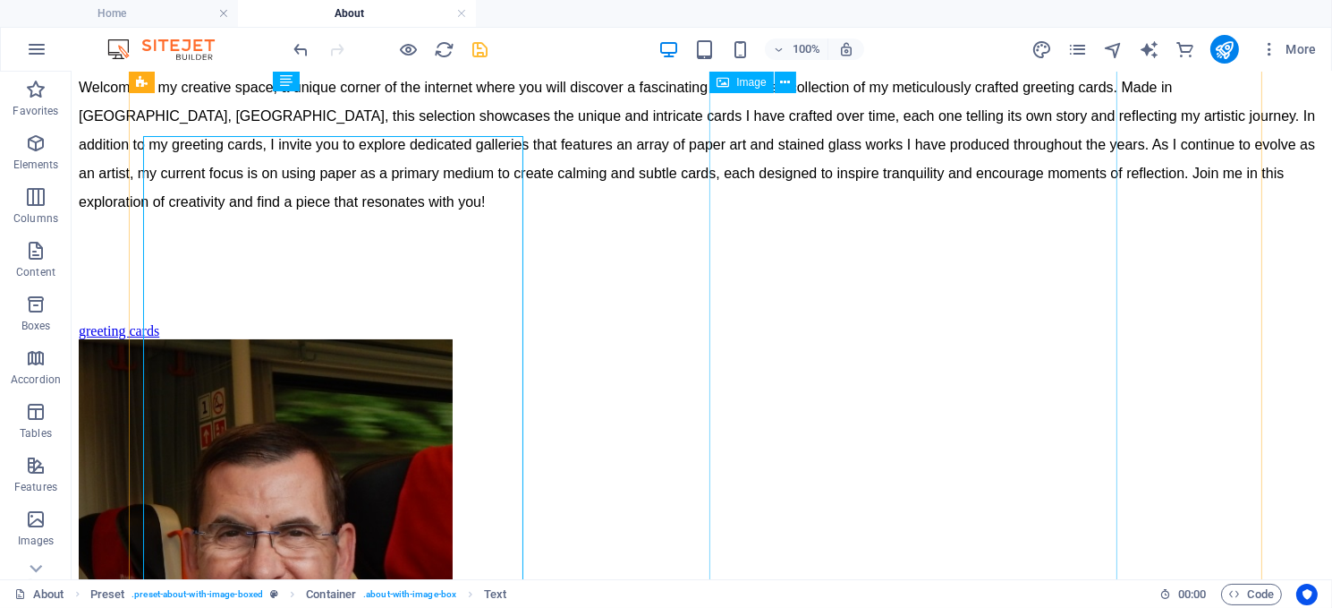
scroll to position [227, 0]
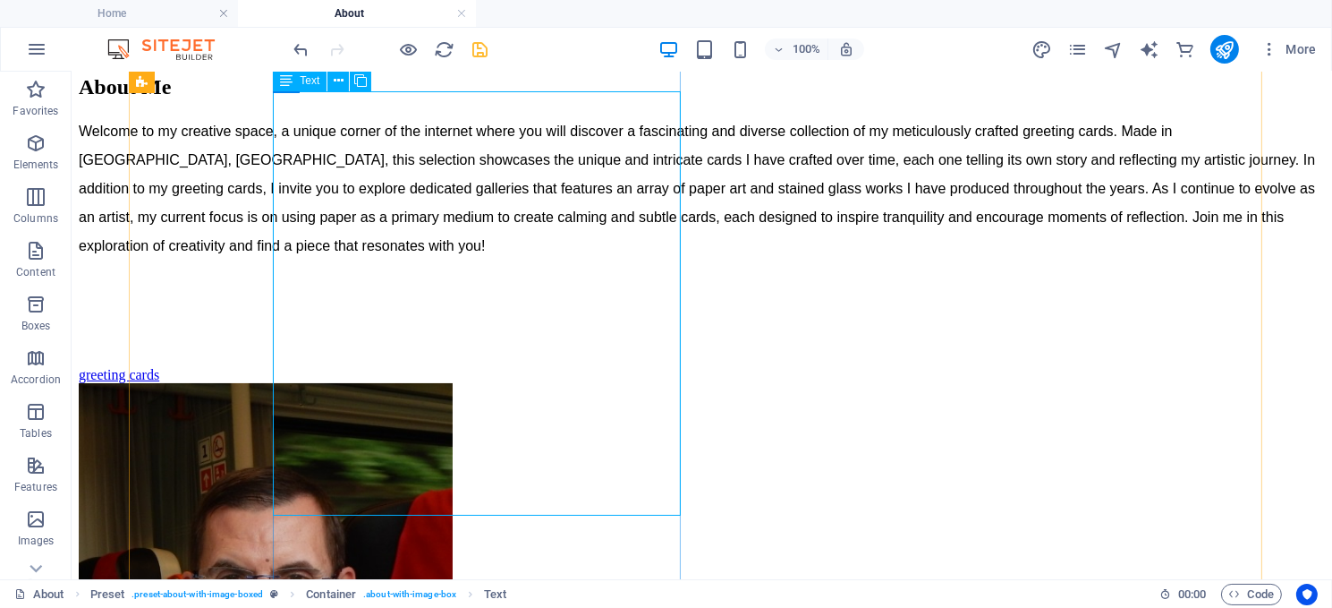
click at [437, 177] on div "Welcome to my creative space, a unique corner of the internet where you will di…" at bounding box center [701, 218] width 1247 height 204
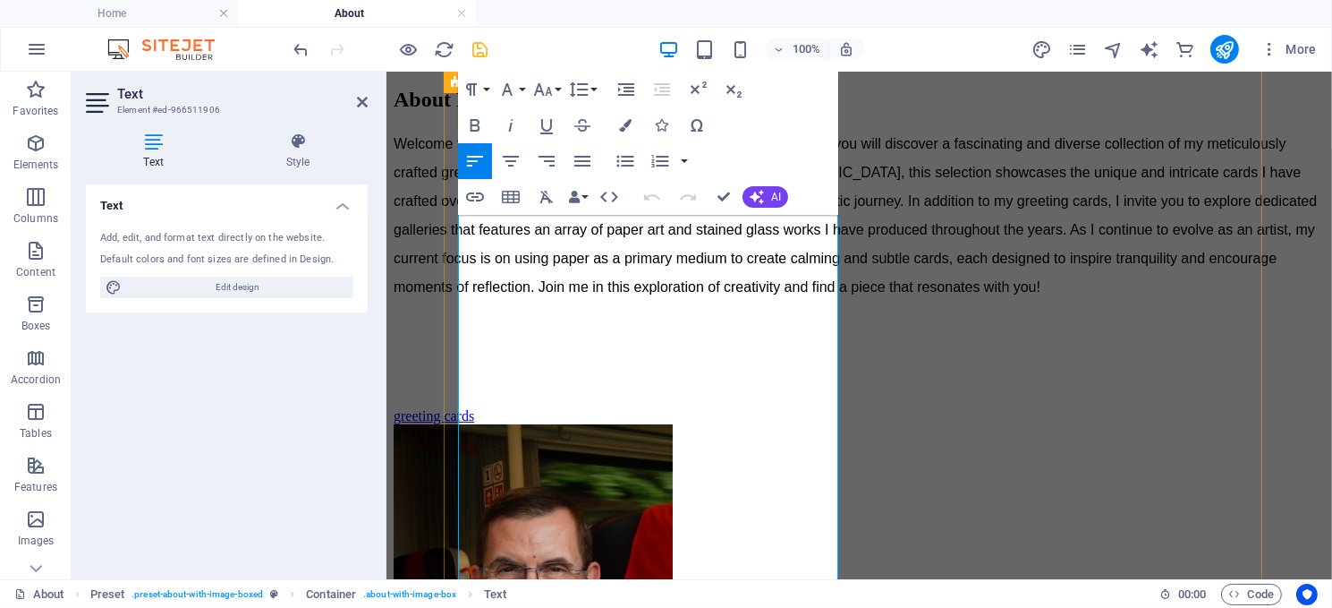
click at [520, 278] on span "Welcome to my creative space, a unique corner of the internet where you will di…" at bounding box center [855, 214] width 924 height 158
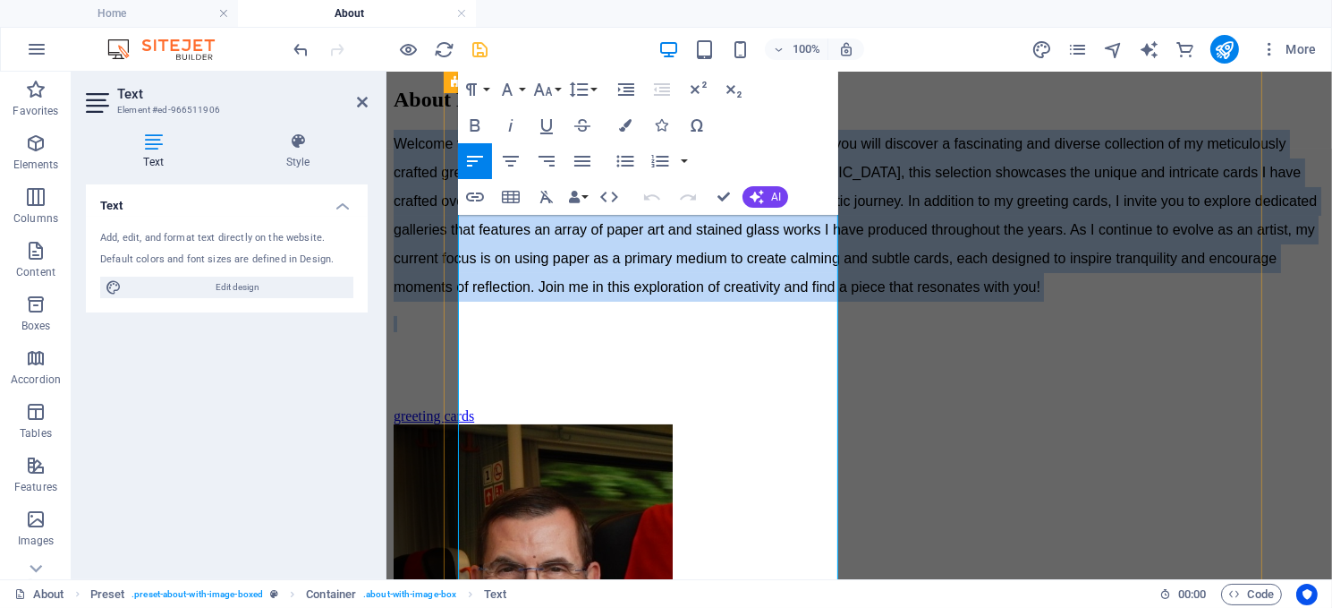
click at [520, 278] on span "Welcome to my creative space, a unique corner of the internet where you will di…" at bounding box center [855, 214] width 924 height 158
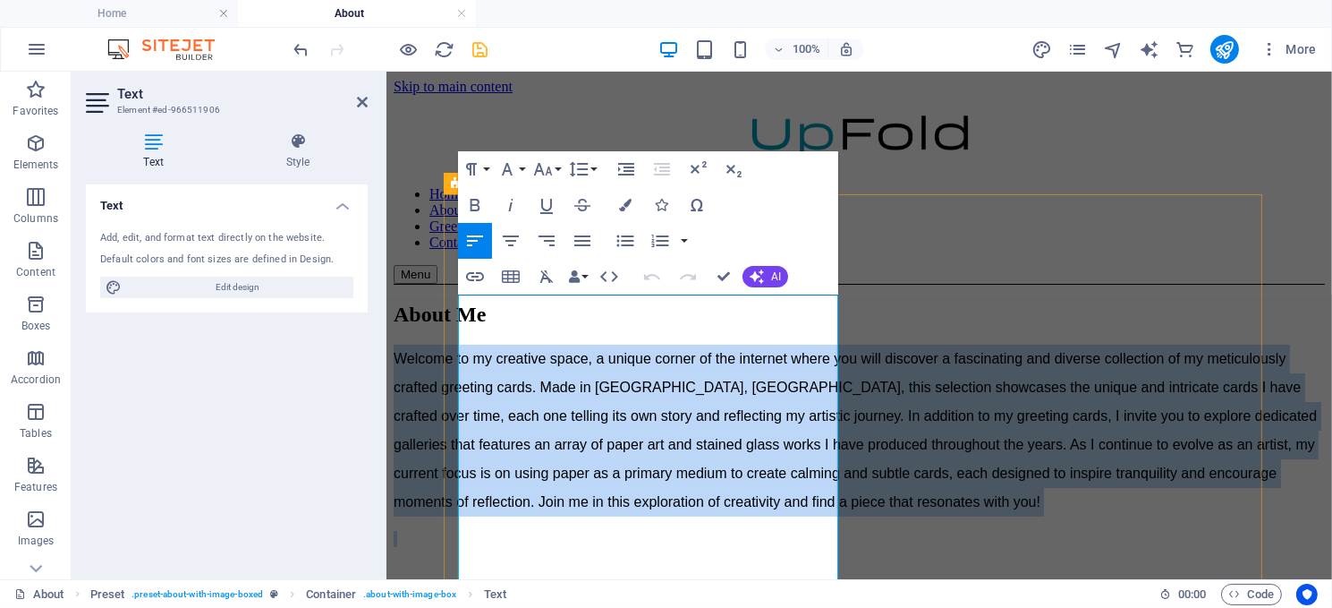
scroll to position [179, 0]
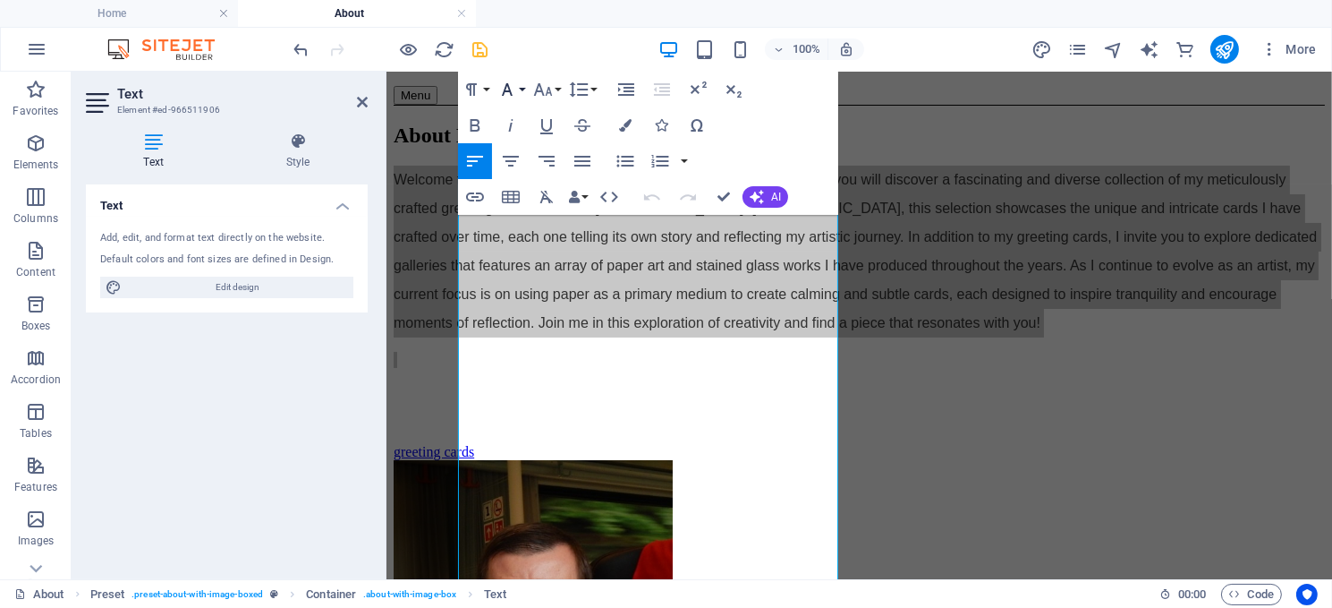
click at [510, 84] on icon "button" at bounding box center [507, 89] width 21 height 21
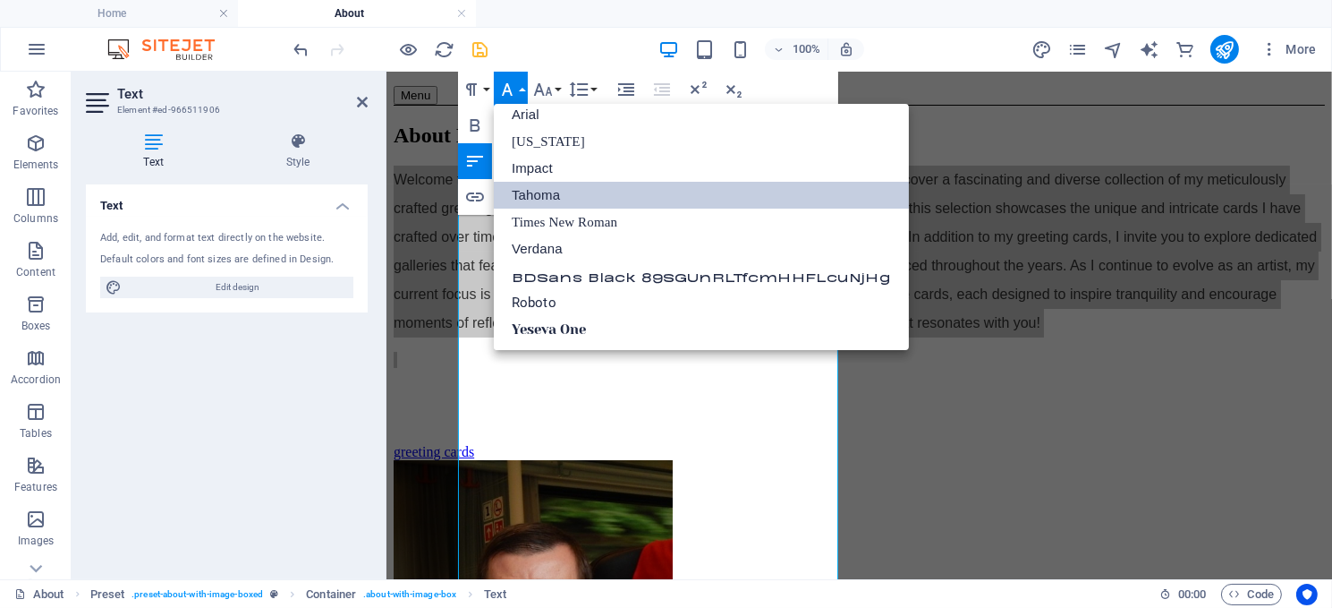
scroll to position [9, 0]
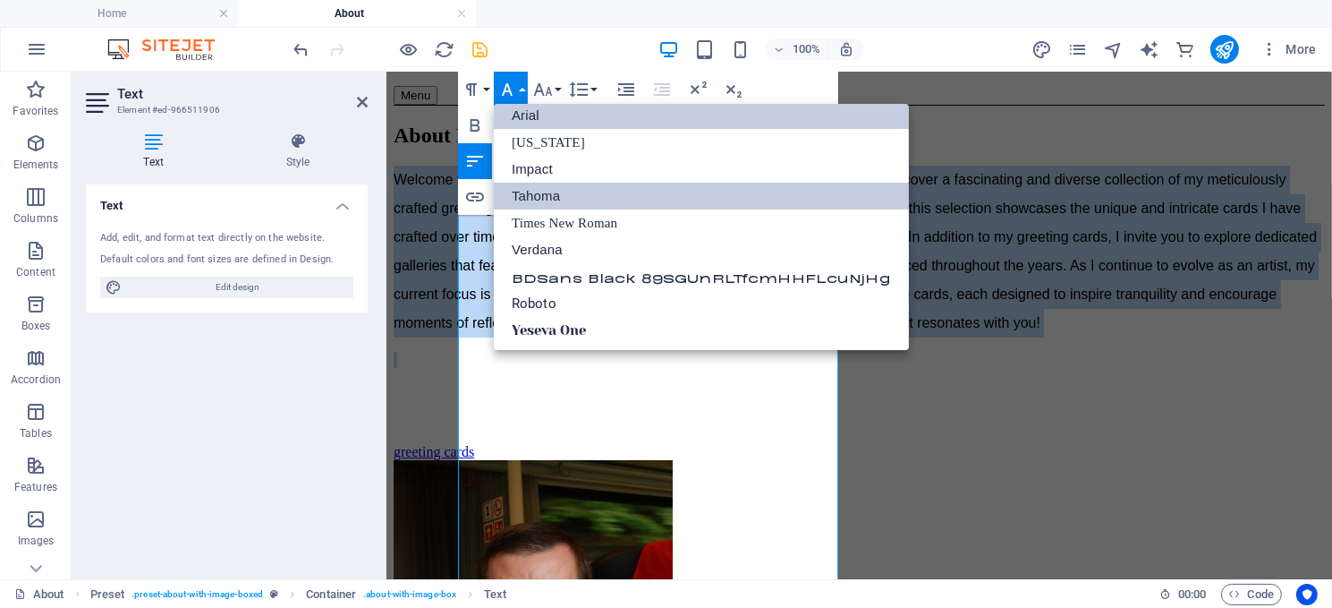
click at [570, 104] on link "Arial" at bounding box center [701, 115] width 415 height 27
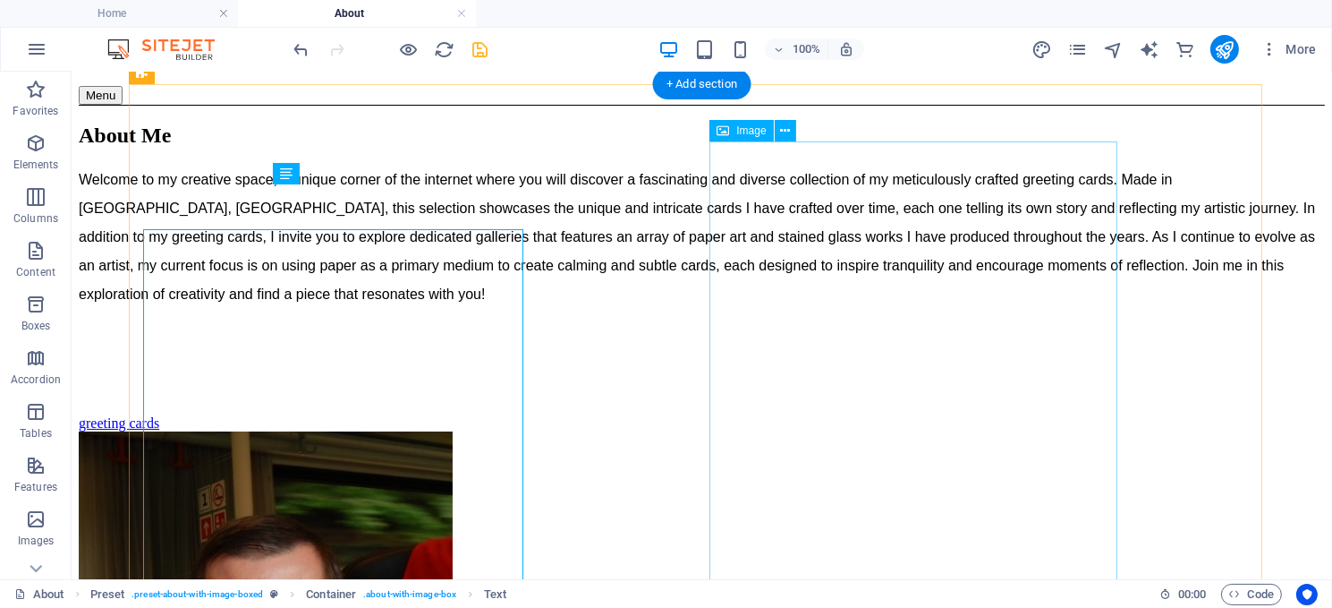
scroll to position [134, 0]
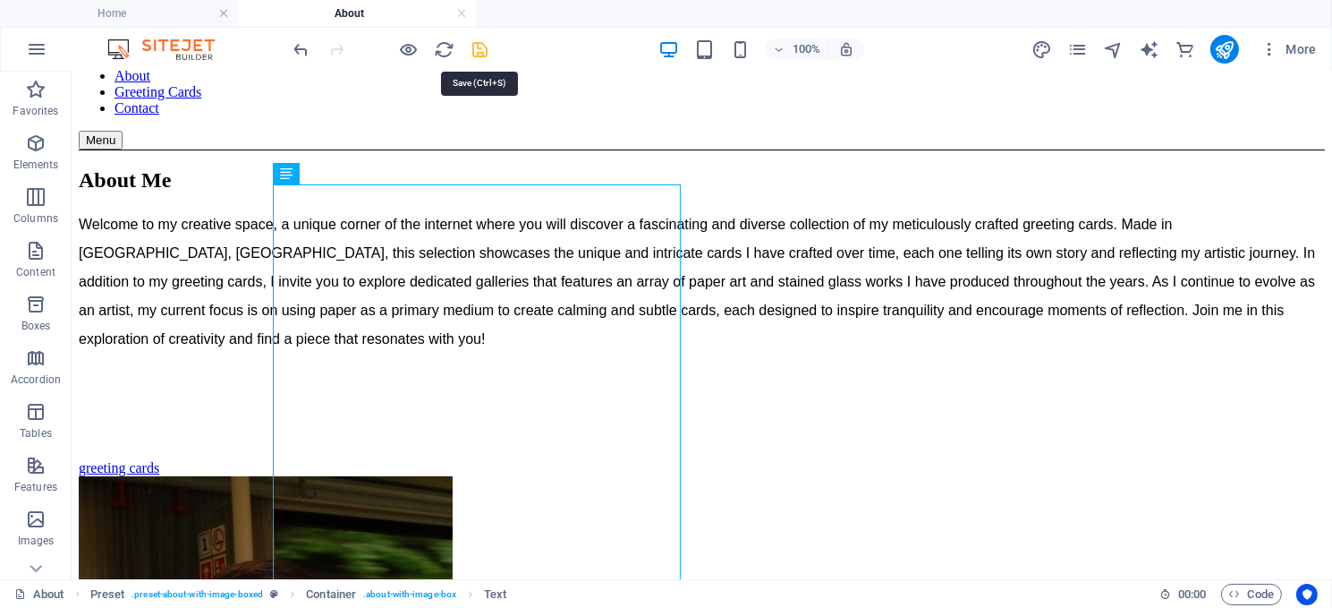
click at [477, 42] on icon "save" at bounding box center [481, 49] width 21 height 21
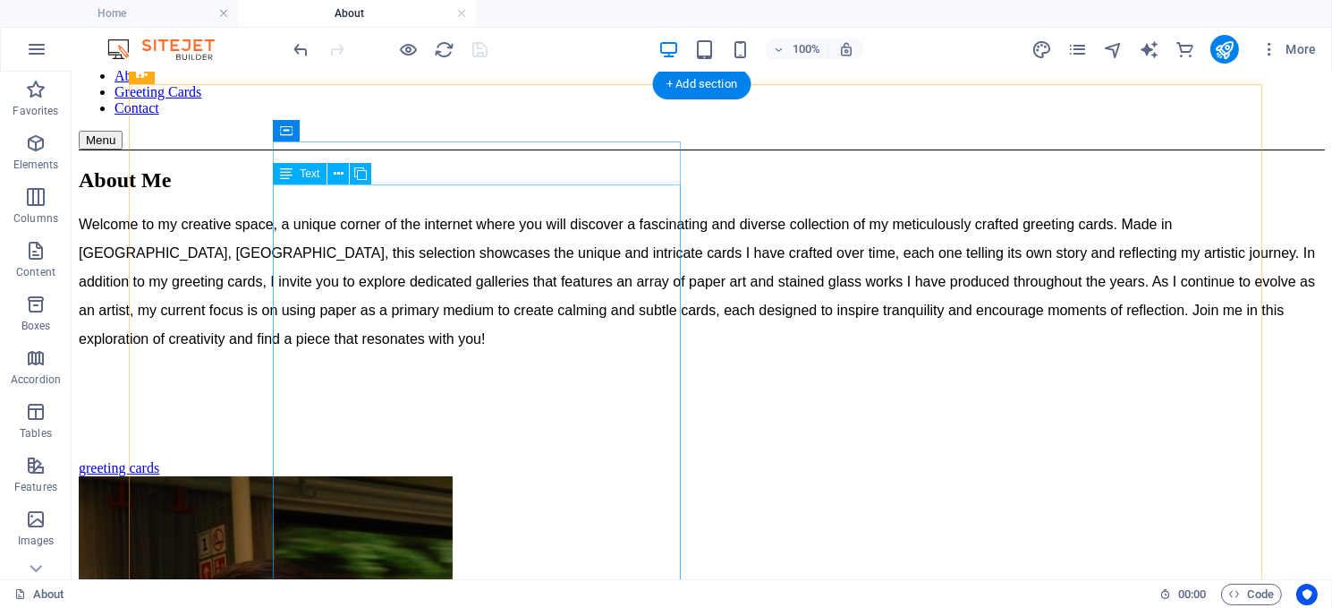
click at [335, 413] on div "Welcome to my creative space, a unique corner of the internet where you will di…" at bounding box center [701, 311] width 1247 height 204
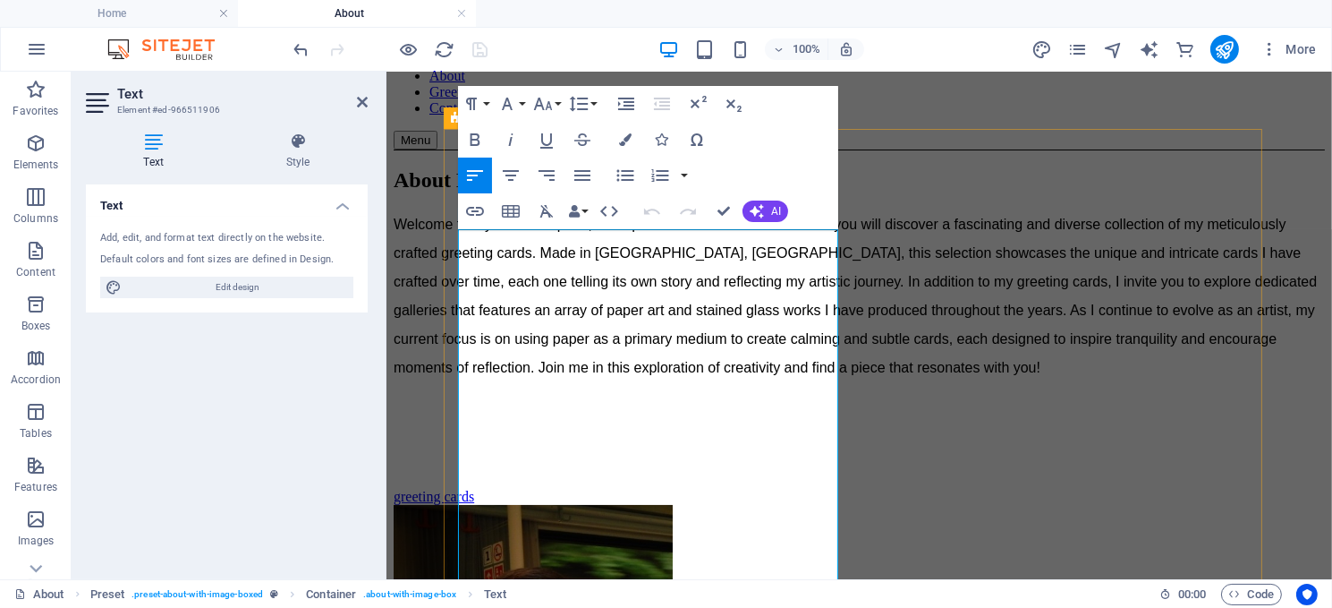
click at [731, 374] on span "Welcome to my creative space, a unique corner of the internet where you will di…" at bounding box center [855, 295] width 924 height 158
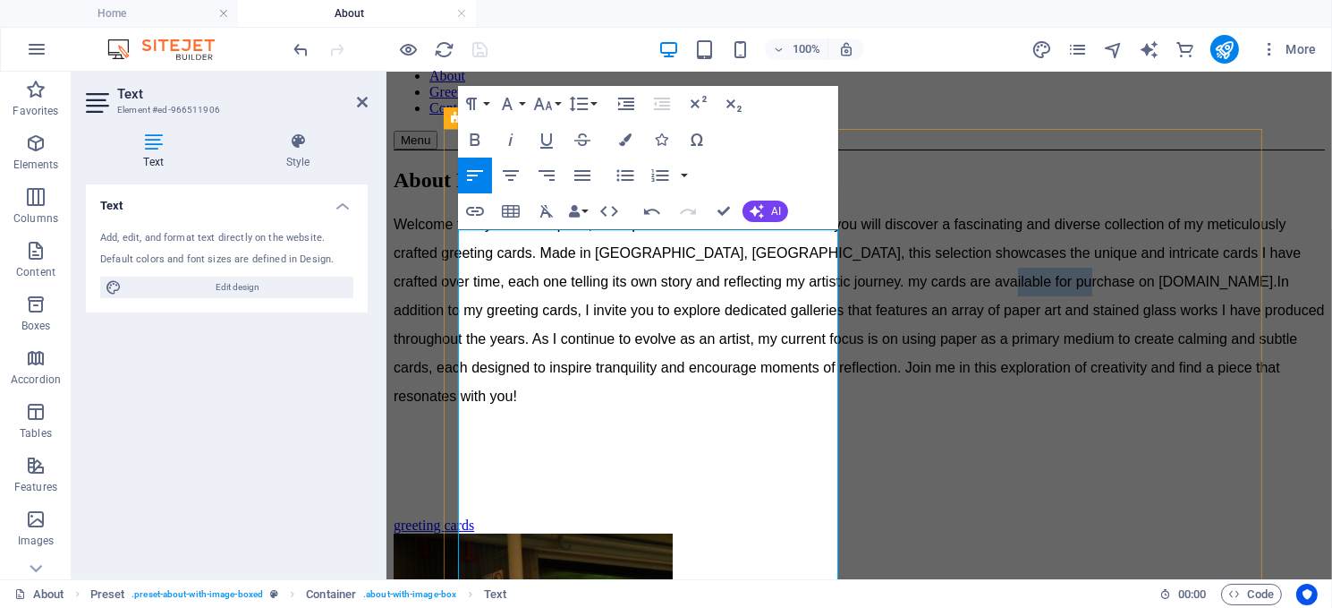
drag, startPoint x: 705, startPoint y: 412, endPoint x: 624, endPoint y: 405, distance: 81.7
click at [624, 403] on span "Welcome to my creative space, a unique corner of the internet where you will di…" at bounding box center [859, 309] width 932 height 187
click at [754, 385] on span "Welcome to my creative space, a unique corner of the internet where you will di…" at bounding box center [852, 309] width 918 height 187
click at [759, 403] on span "Welcome to my creative space, a unique corner of the internet where you will di…" at bounding box center [859, 309] width 932 height 187
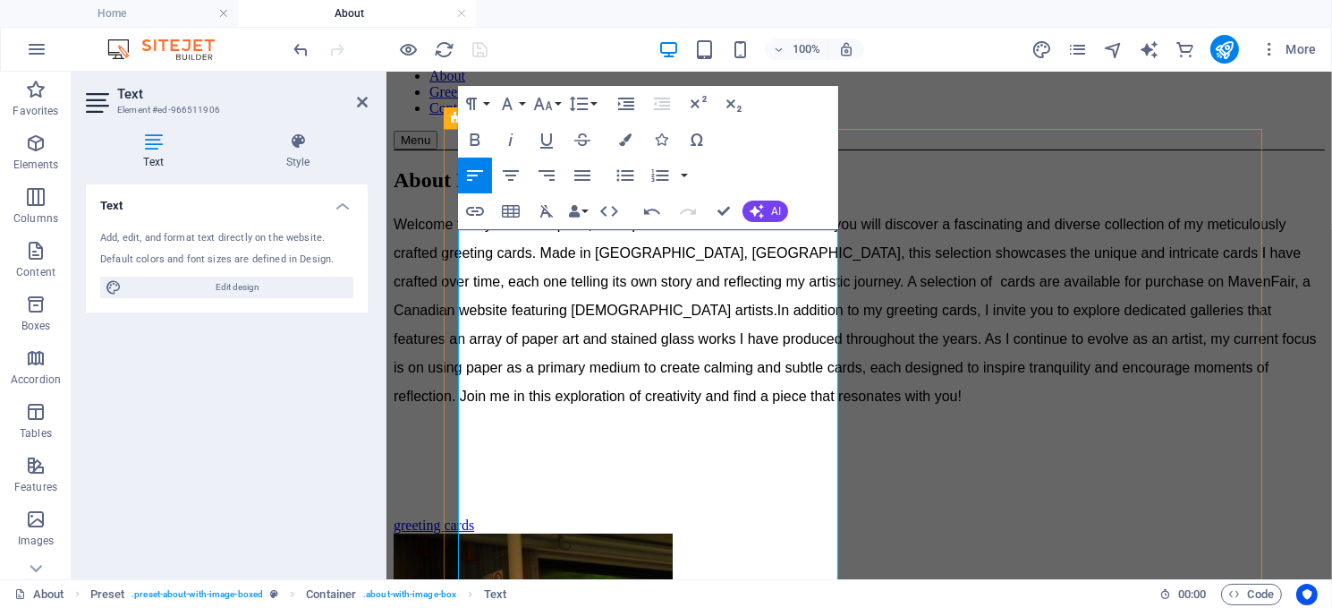
click at [683, 403] on span "Welcome to my creative space, a unique corner of the internet where you will di…" at bounding box center [855, 309] width 924 height 187
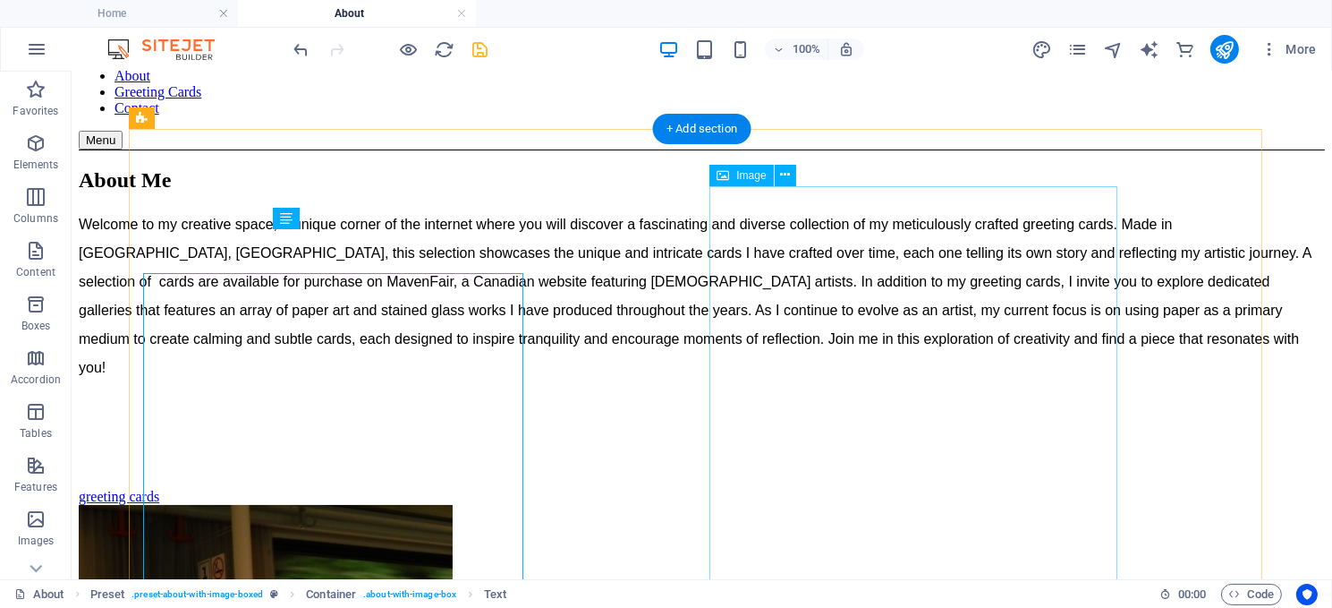
scroll to position [89, 0]
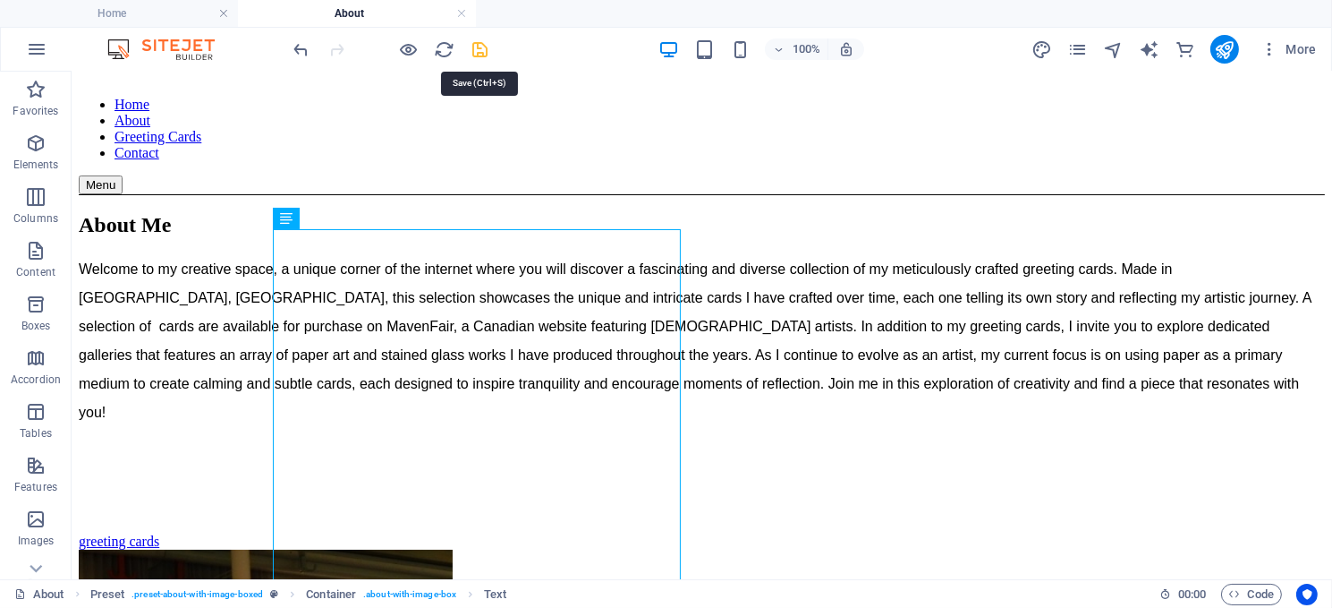
click at [479, 53] on icon "save" at bounding box center [481, 49] width 21 height 21
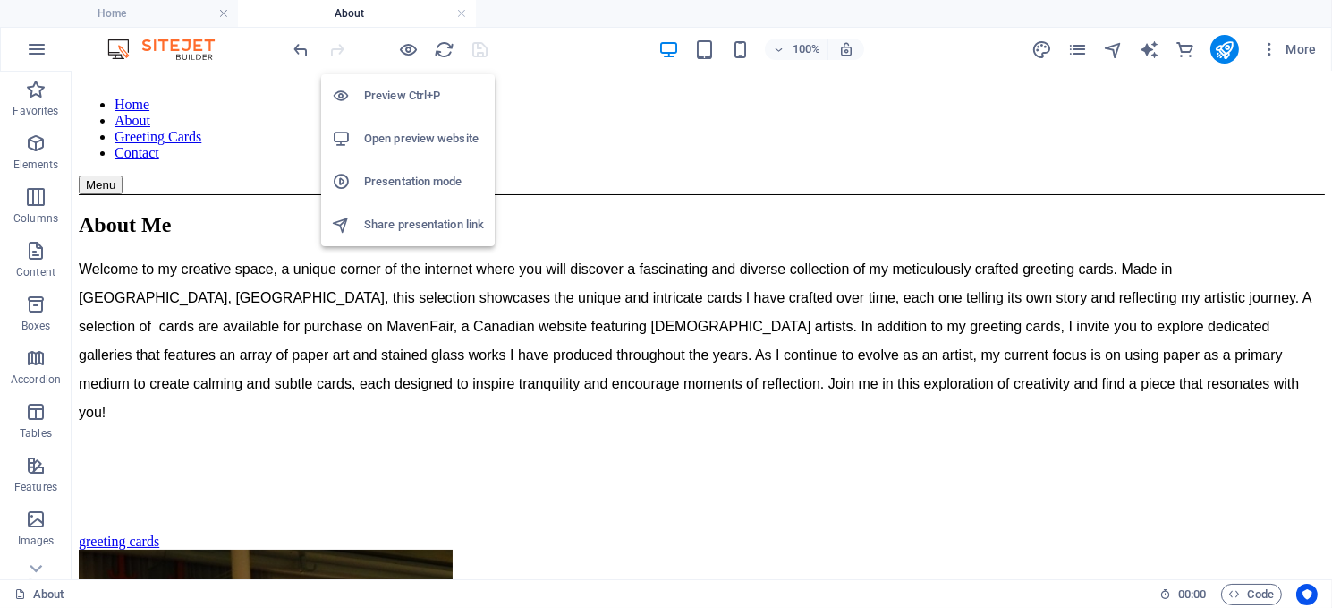
click at [410, 95] on h6 "Preview Ctrl+P" at bounding box center [424, 95] width 120 height 21
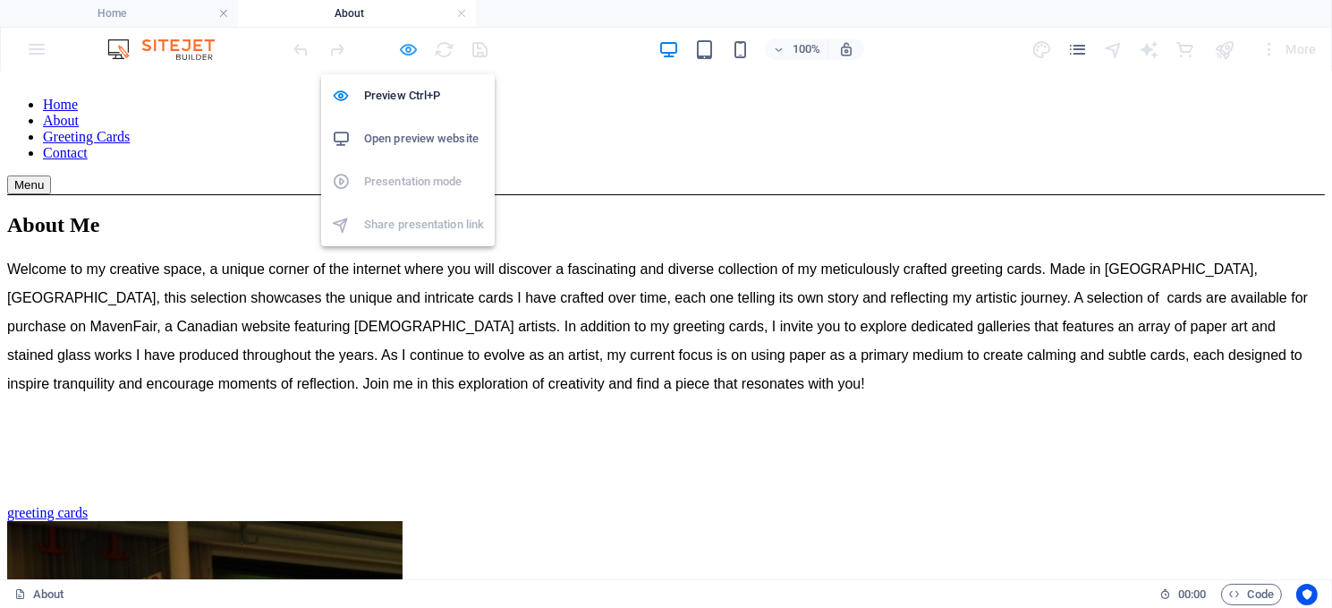
click at [408, 41] on icon "button" at bounding box center [409, 49] width 21 height 21
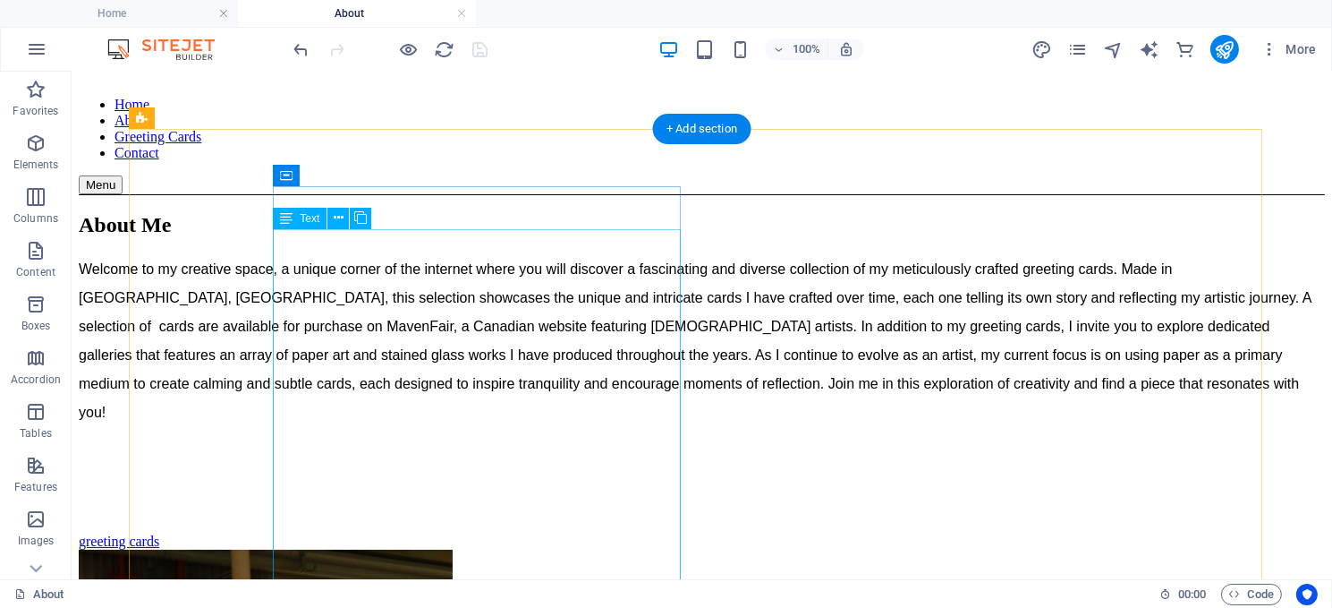
click at [421, 324] on div "Welcome to my creative space, a unique corner of the internet where you will di…" at bounding box center [701, 370] width 1247 height 233
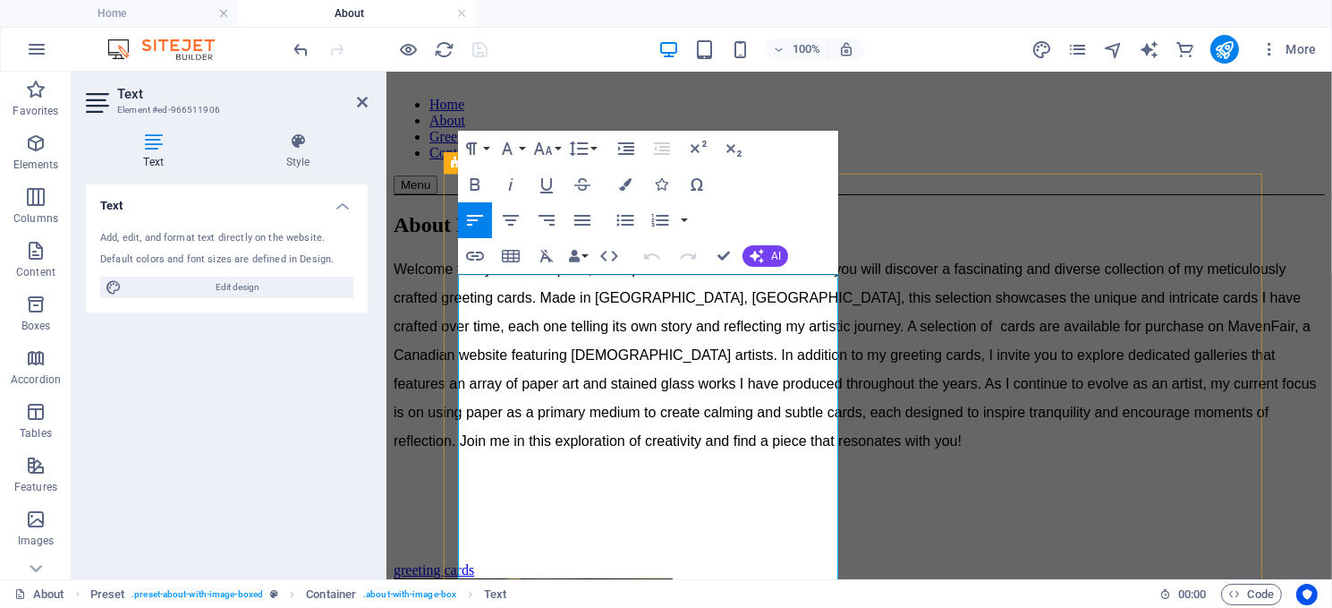
click at [448, 212] on div "About Me Welcome to my creative space, a unique corner of the internet where yo…" at bounding box center [859, 555] width 932 height 687
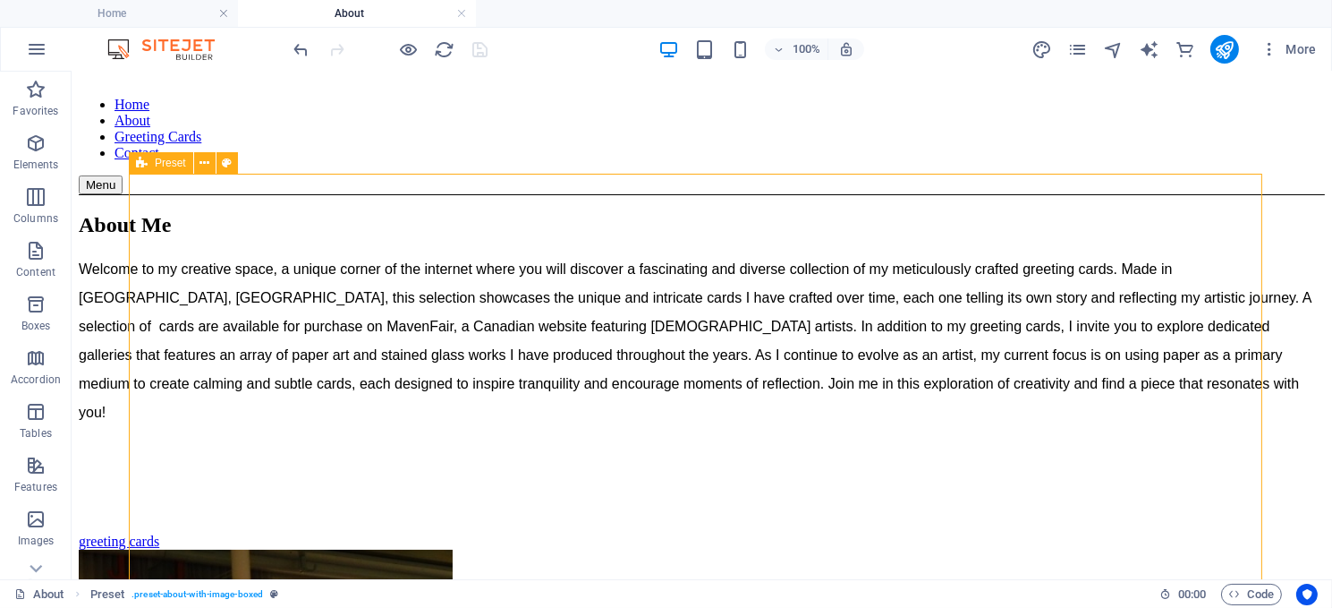
scroll to position [45, 0]
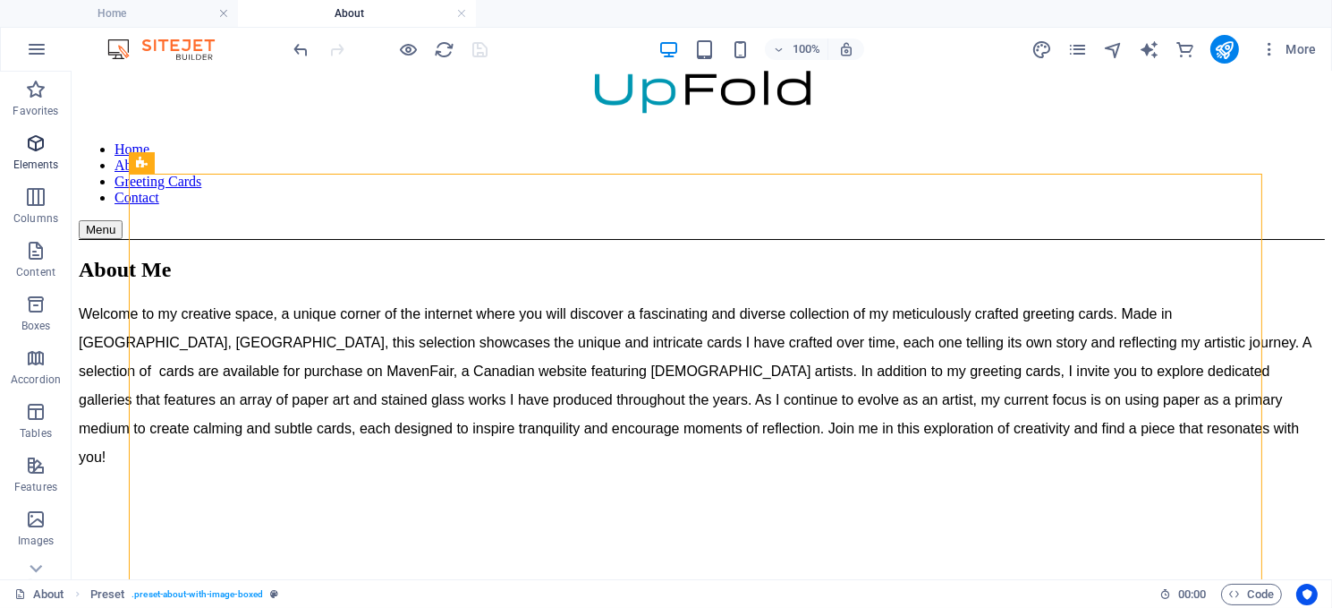
click at [30, 151] on icon "button" at bounding box center [35, 142] width 21 height 21
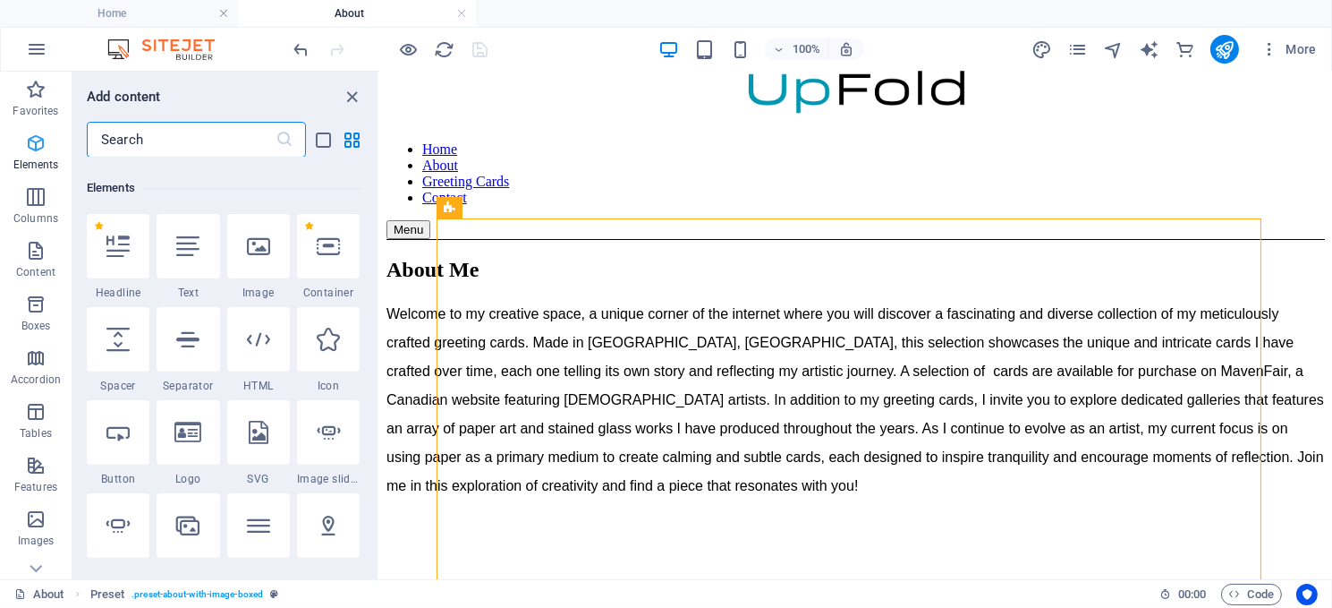
scroll to position [191, 0]
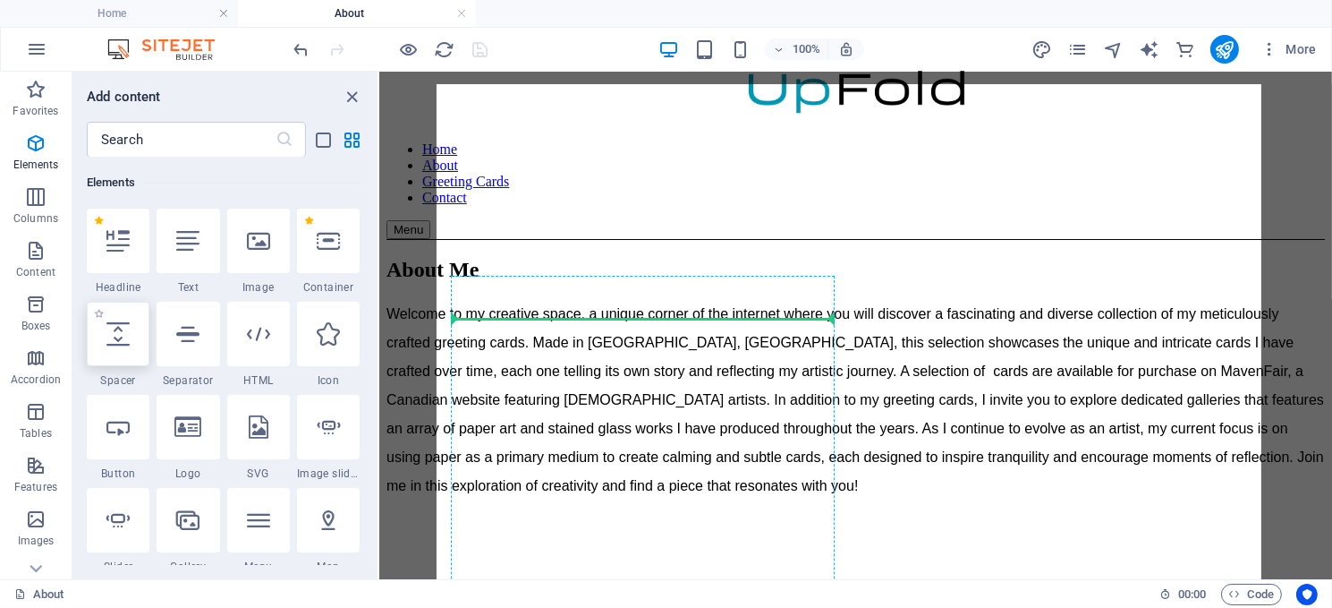
select select "px"
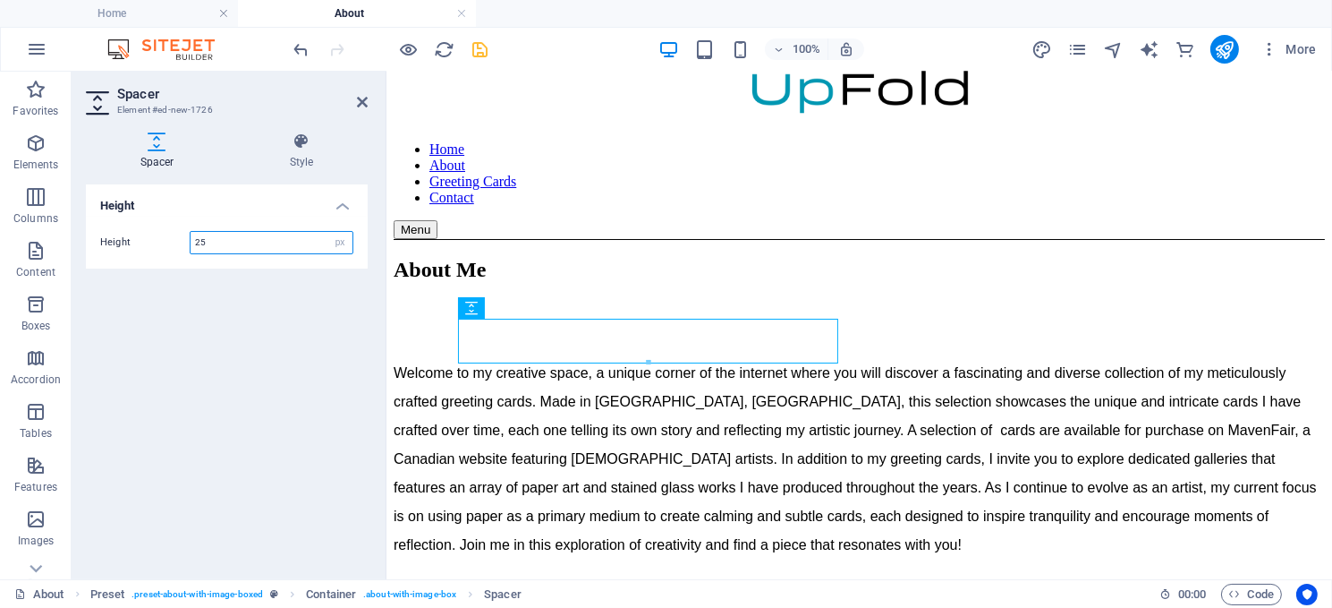
type input "25"
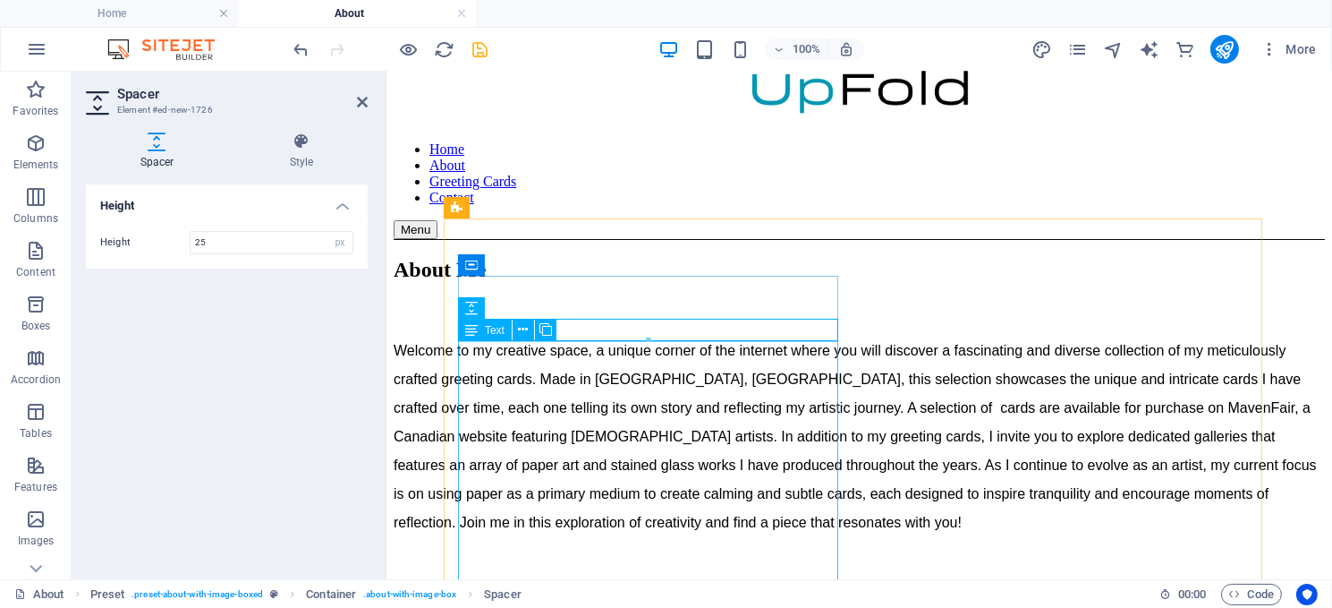
click at [461, 351] on div "Welcome to my creative space, a unique corner of the internet where you will di…" at bounding box center [859, 466] width 932 height 261
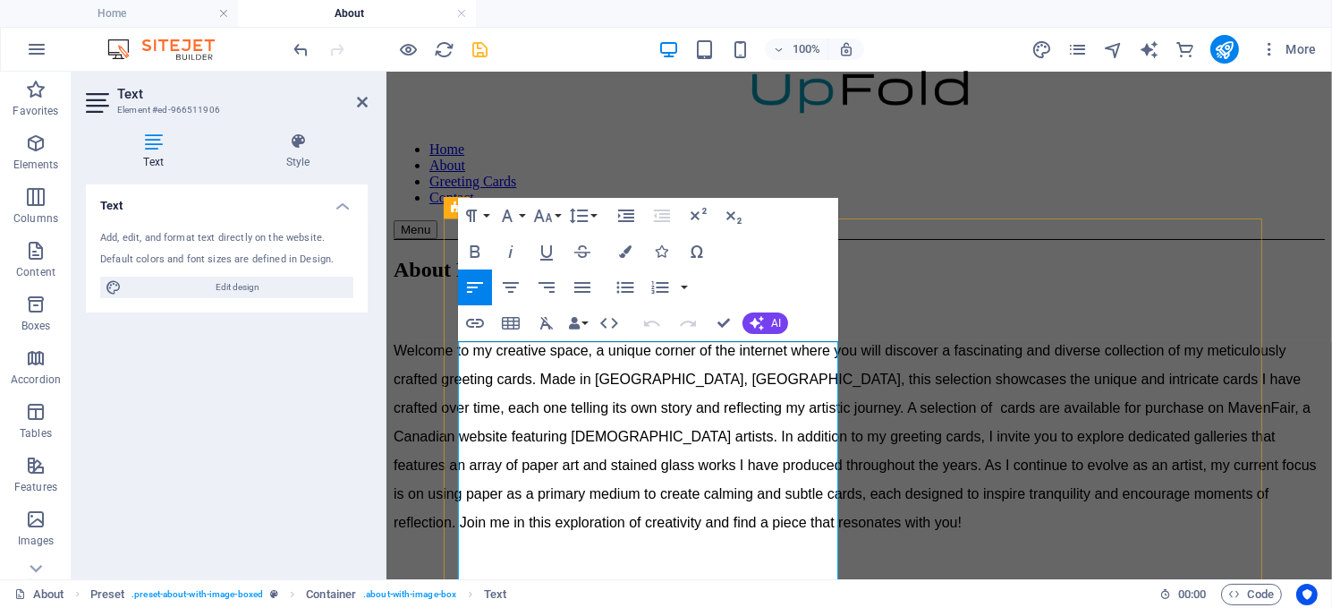
click at [460, 351] on span "Welcome to my creative space, a unique corner of the internet where you will di…" at bounding box center [855, 435] width 924 height 187
click at [457, 349] on span "Welcome to my creative space, a unique corner of the internet where you will di…" at bounding box center [855, 435] width 924 height 187
click at [459, 355] on span "Welcome to my creative space, a unique corner of the internet where you will di…" at bounding box center [855, 435] width 924 height 187
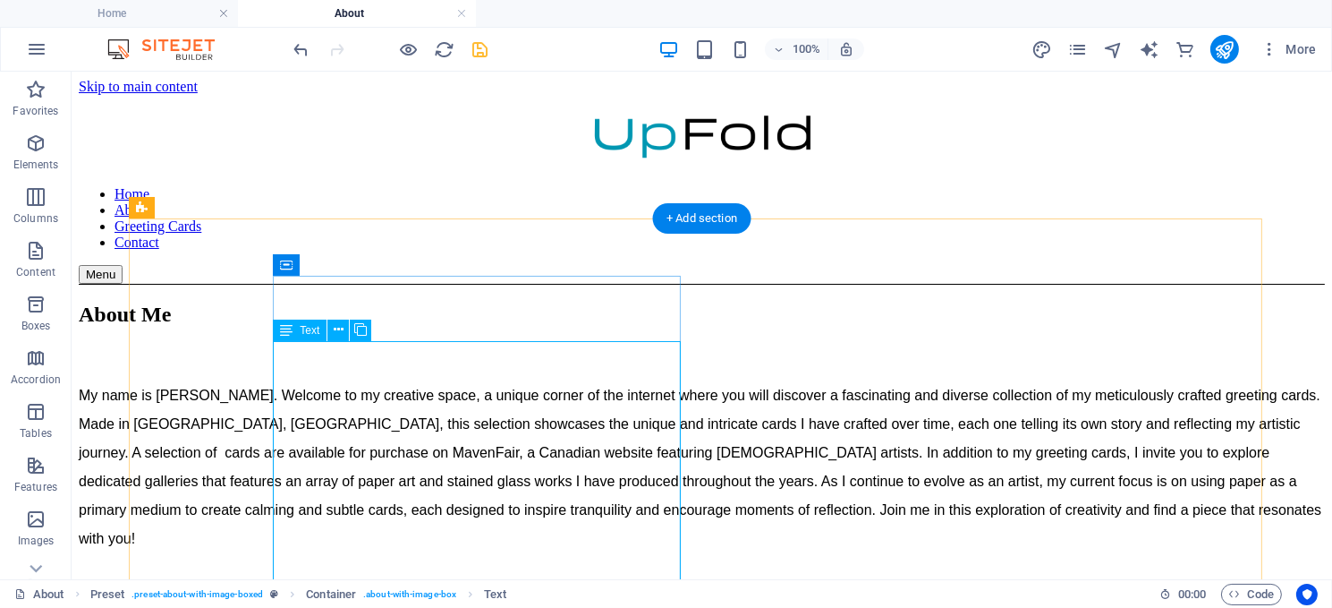
scroll to position [89, 0]
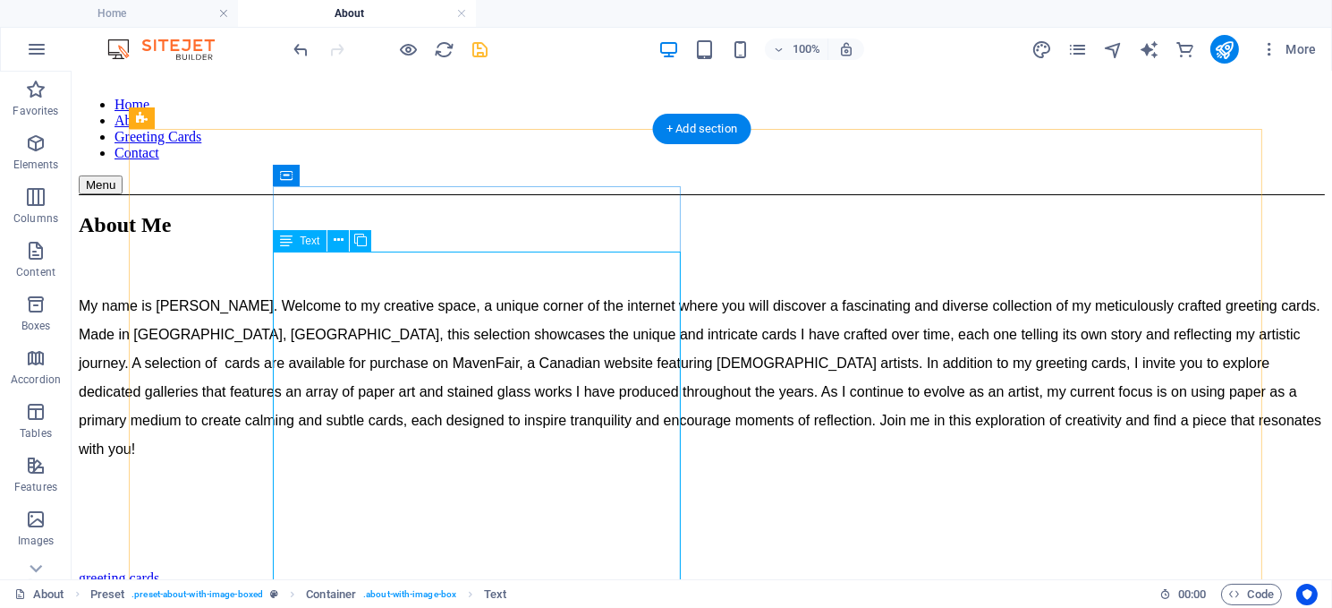
click at [492, 395] on div "My name is [PERSON_NAME]. Welcome to my creative space, a unique corner of the …" at bounding box center [701, 407] width 1247 height 233
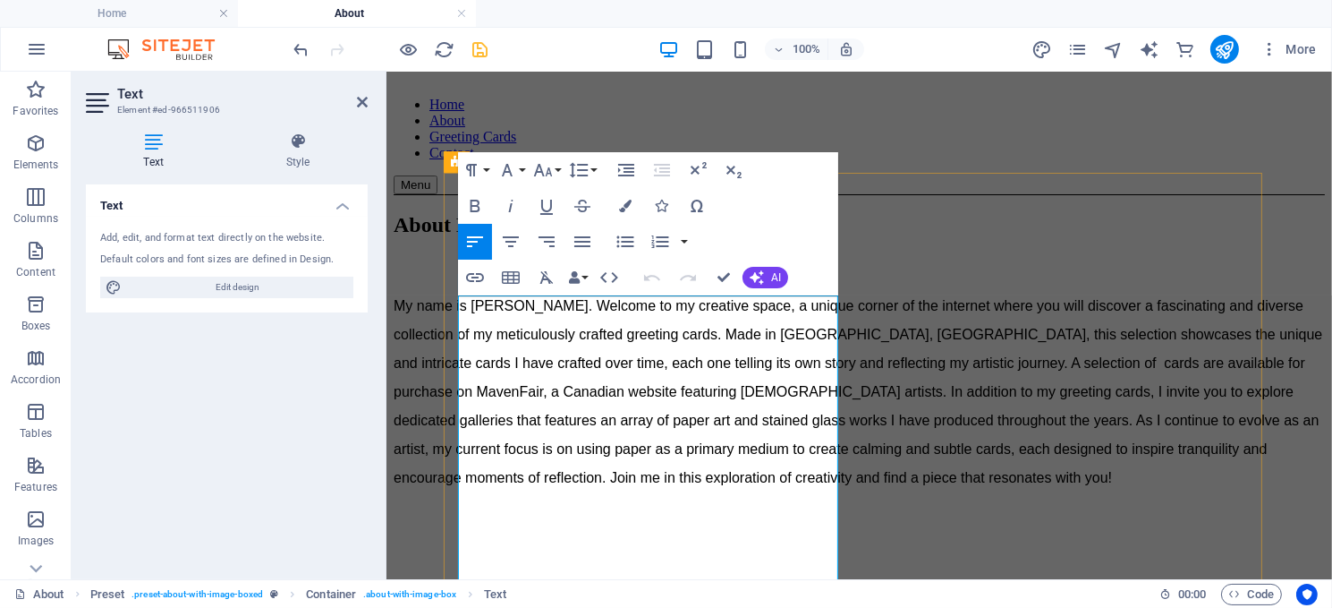
click at [650, 481] on span "My name is [PERSON_NAME]. Welcome to my creative space, a unique corner of the …" at bounding box center [857, 390] width 929 height 187
click at [581, 237] on icon "button" at bounding box center [583, 241] width 16 height 11
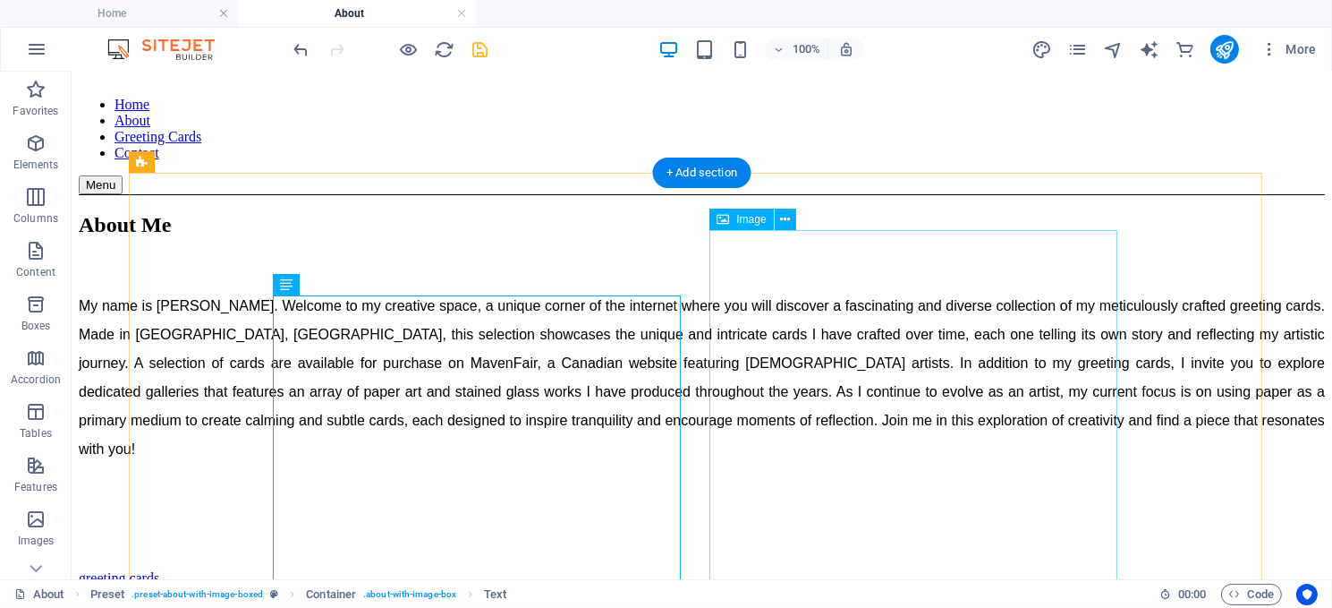
scroll to position [46, 0]
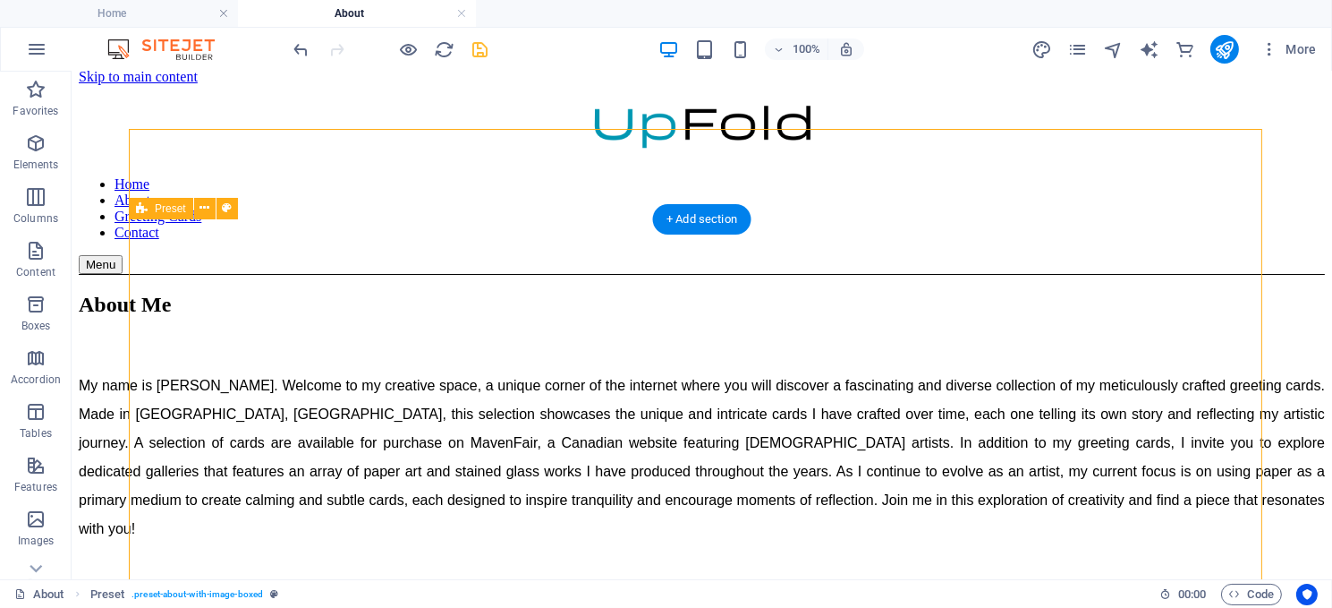
scroll to position [0, 0]
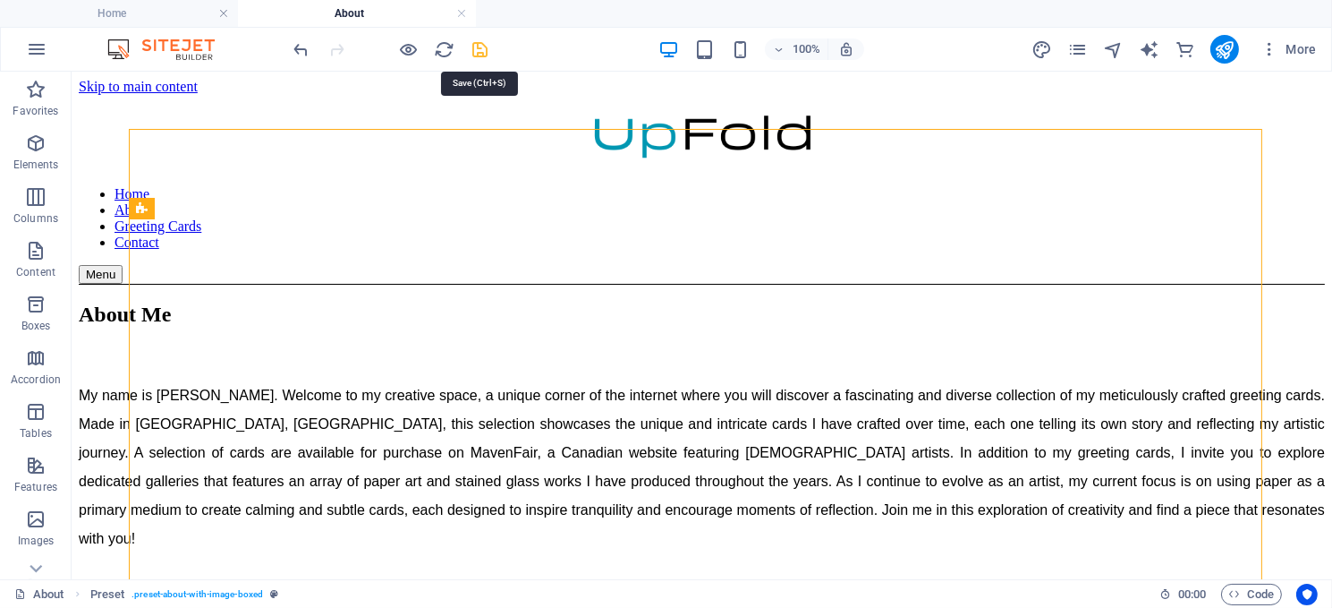
click at [481, 54] on icon "save" at bounding box center [481, 49] width 21 height 21
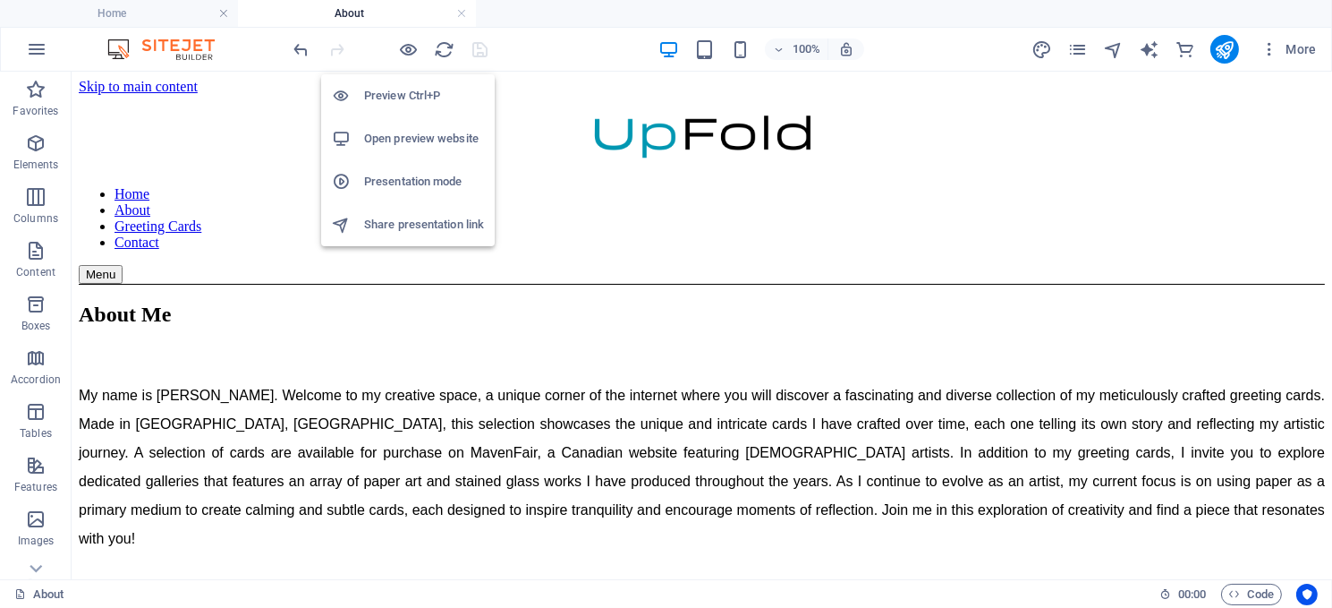
click at [404, 94] on h6 "Preview Ctrl+P" at bounding box center [424, 95] width 120 height 21
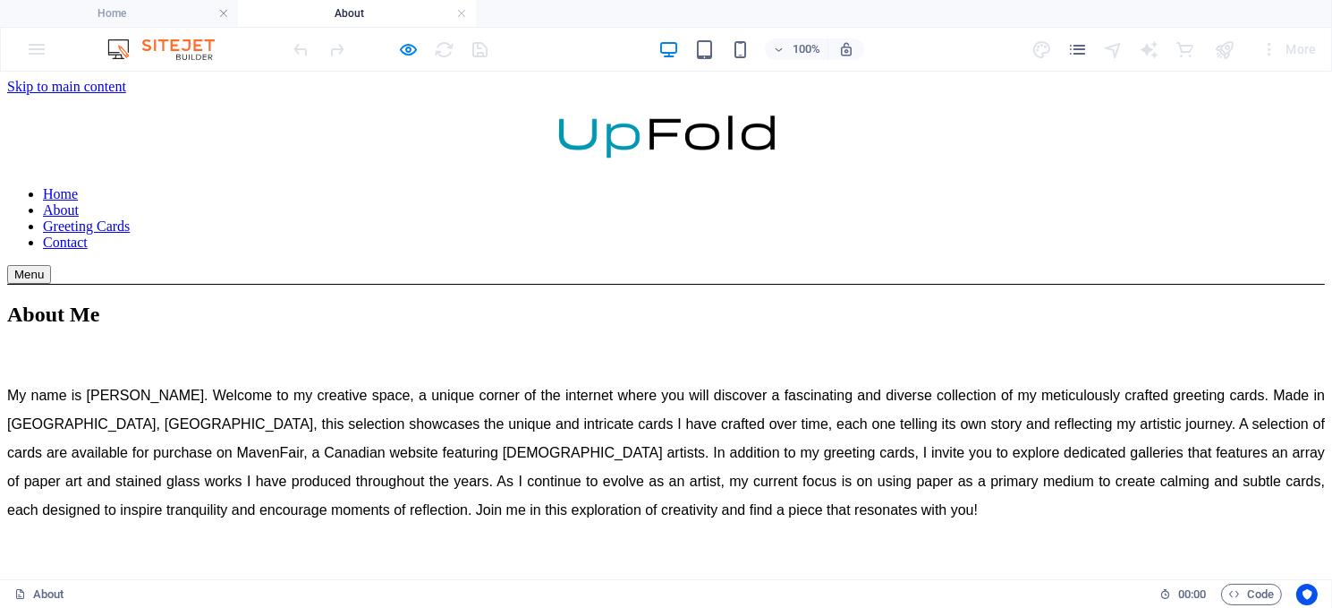
click at [130, 217] on link "Greeting Cards" at bounding box center [86, 224] width 87 height 15
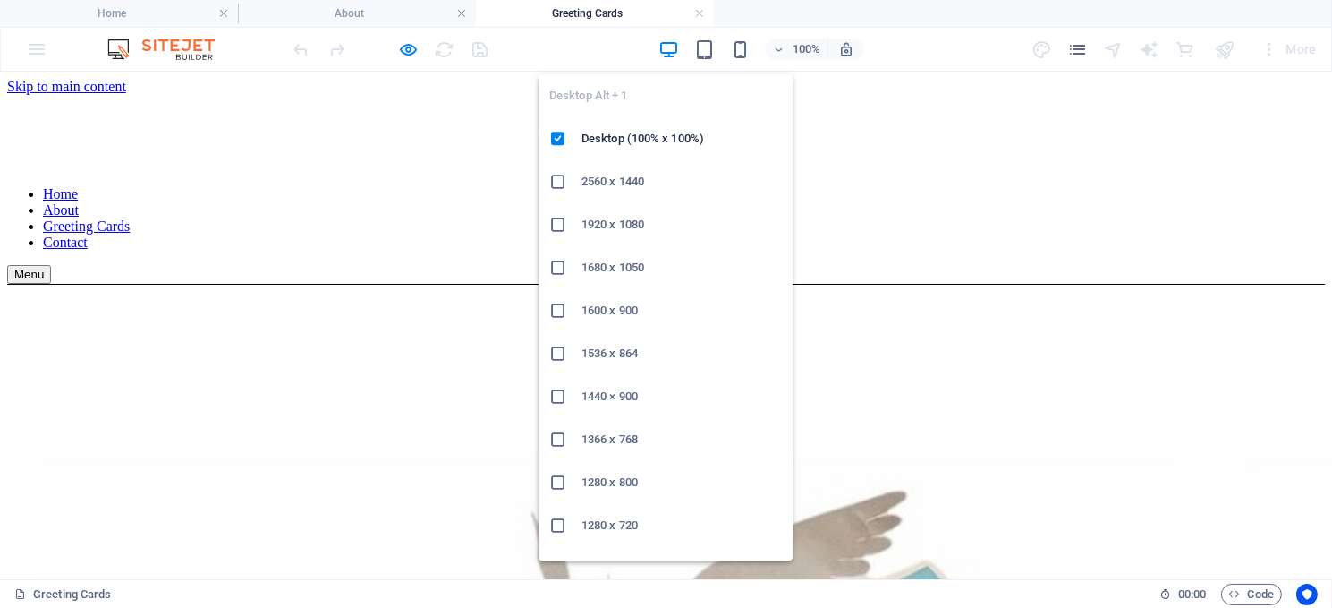
click at [664, 47] on icon "button" at bounding box center [669, 49] width 21 height 21
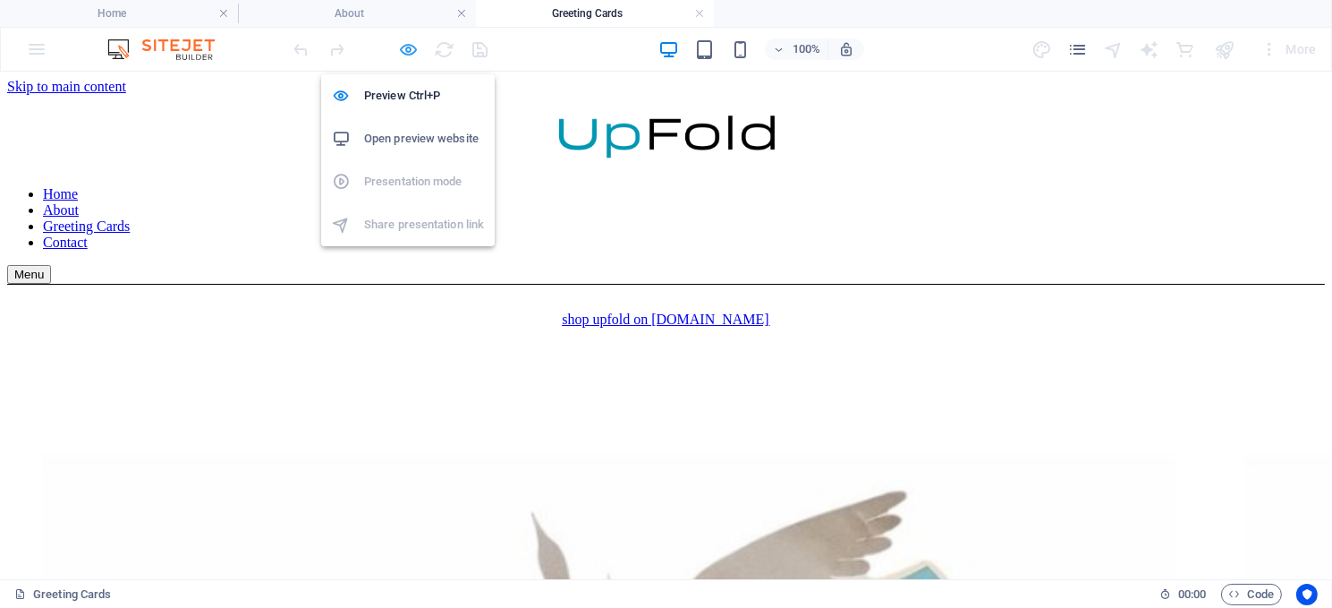
click at [401, 47] on icon "button" at bounding box center [409, 49] width 21 height 21
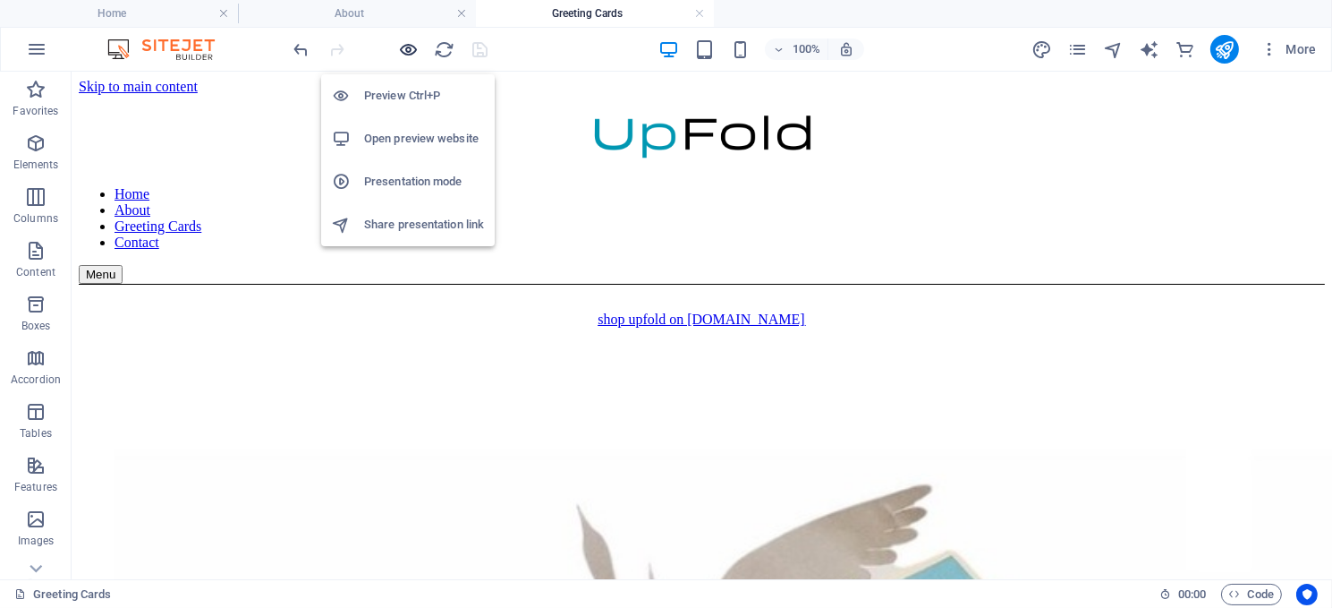
click at [410, 48] on icon "button" at bounding box center [409, 49] width 21 height 21
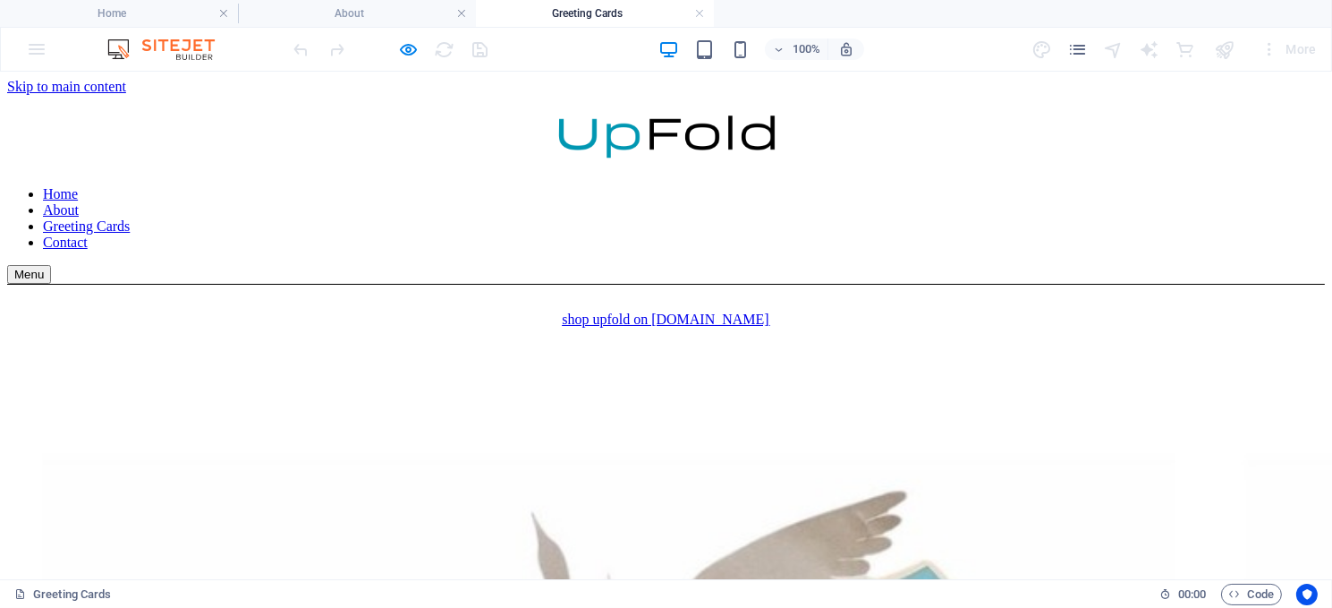
click at [79, 201] on link "About" at bounding box center [61, 208] width 36 height 15
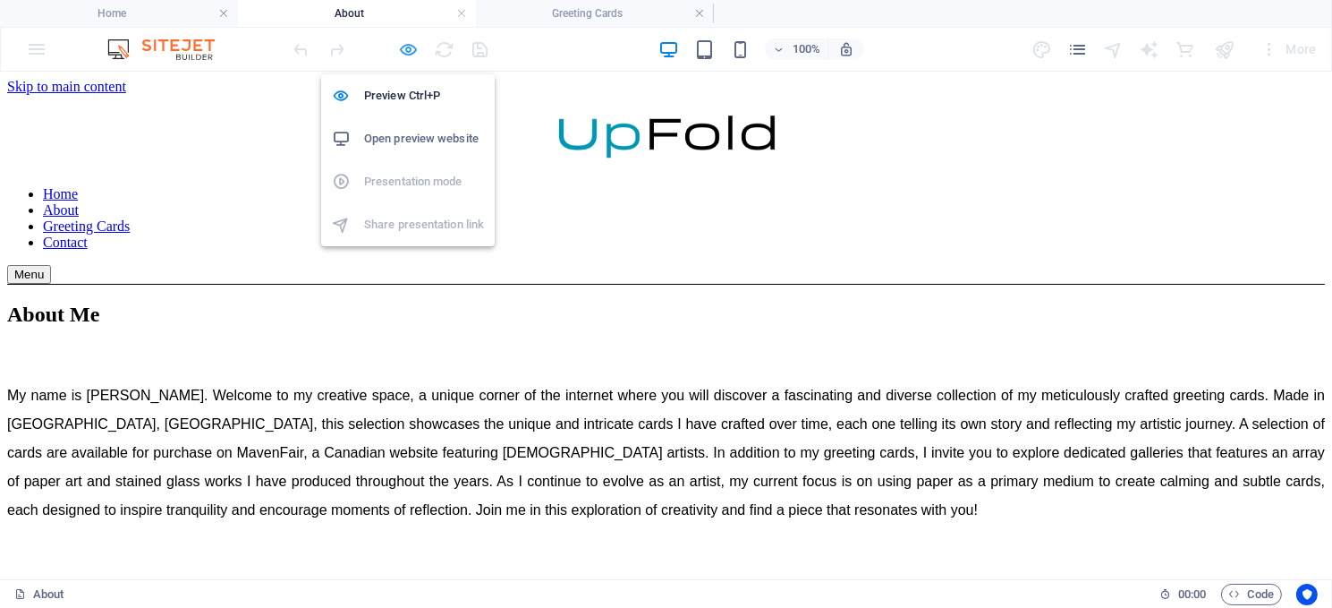
click at [412, 44] on icon "button" at bounding box center [409, 49] width 21 height 21
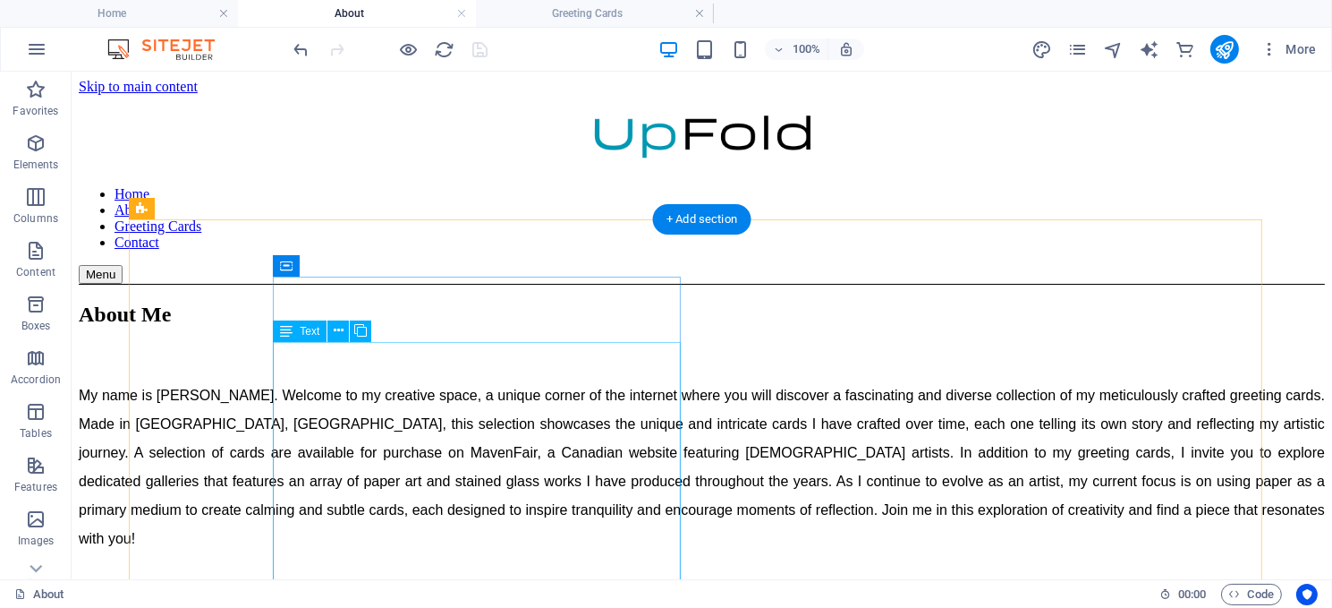
click at [468, 431] on div "My name is [PERSON_NAME]. Welcome to my creative space, a unique corner of the …" at bounding box center [701, 496] width 1247 height 233
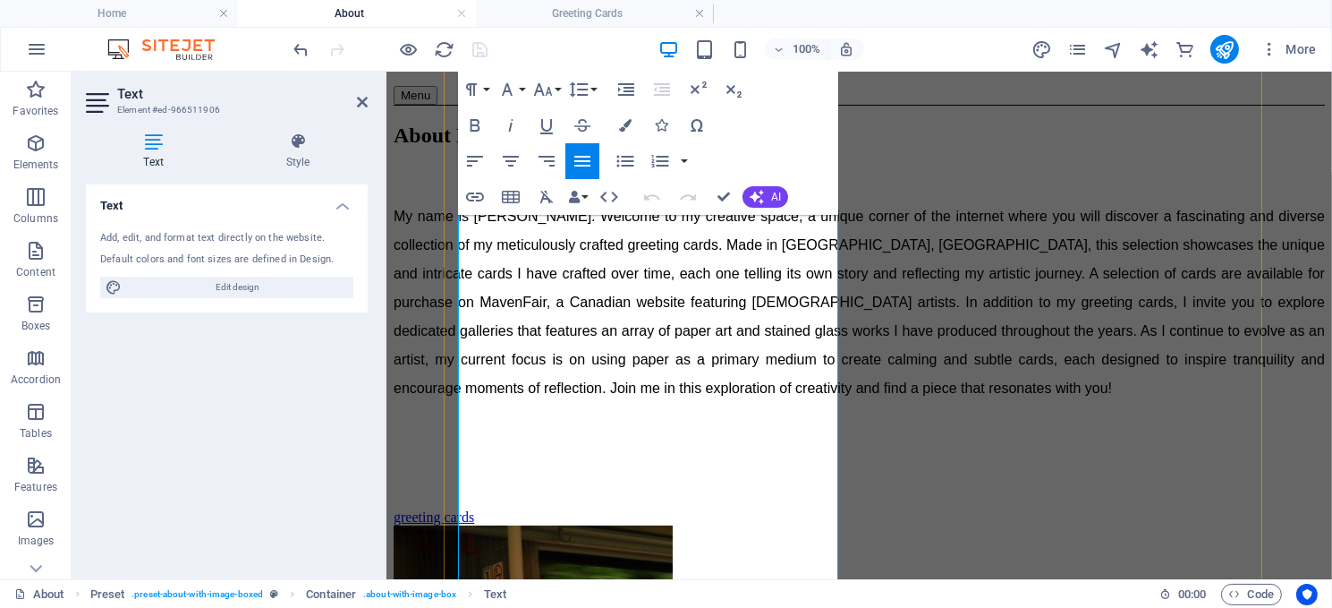
scroll to position [268, 0]
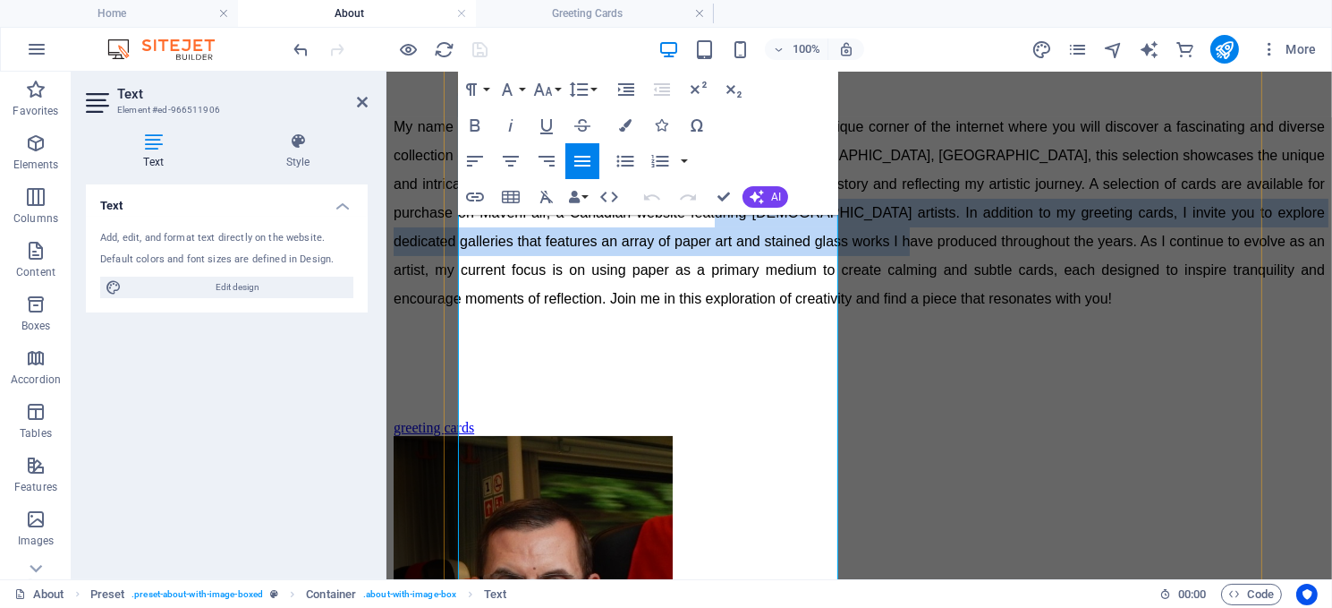
drag, startPoint x: 572, startPoint y: 356, endPoint x: 600, endPoint y: 452, distance: 99.7
click at [600, 305] on span "My name is [PERSON_NAME]. Welcome to my creative space, a unique corner of the …" at bounding box center [859, 211] width 932 height 187
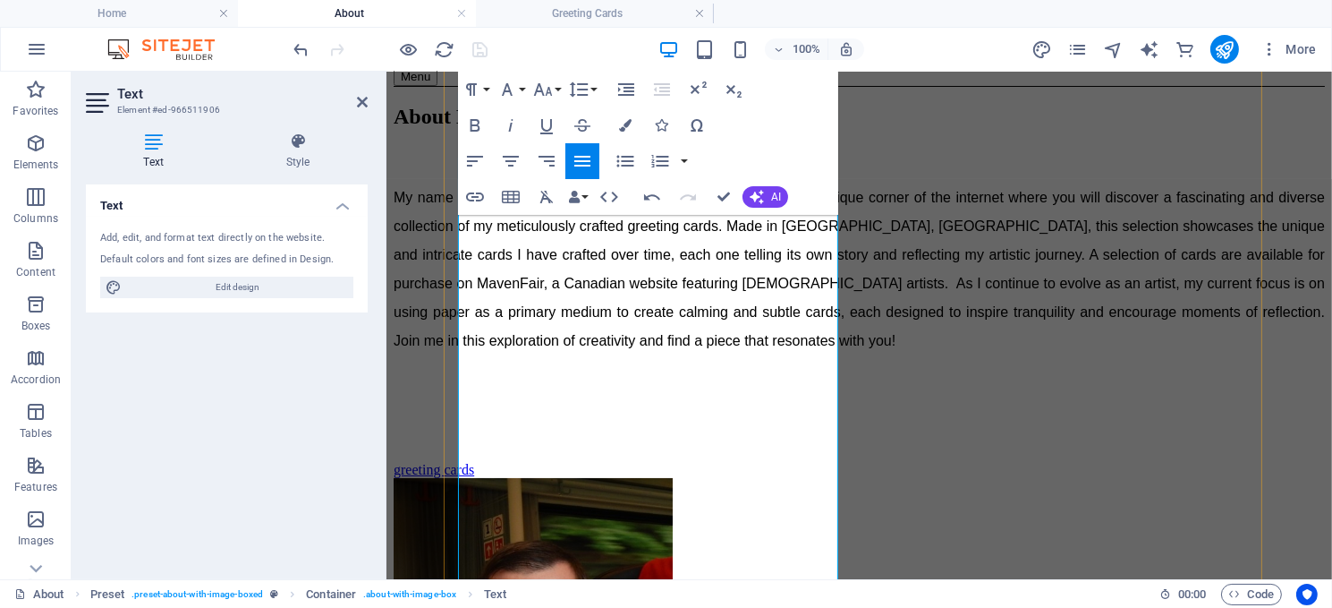
scroll to position [218, 0]
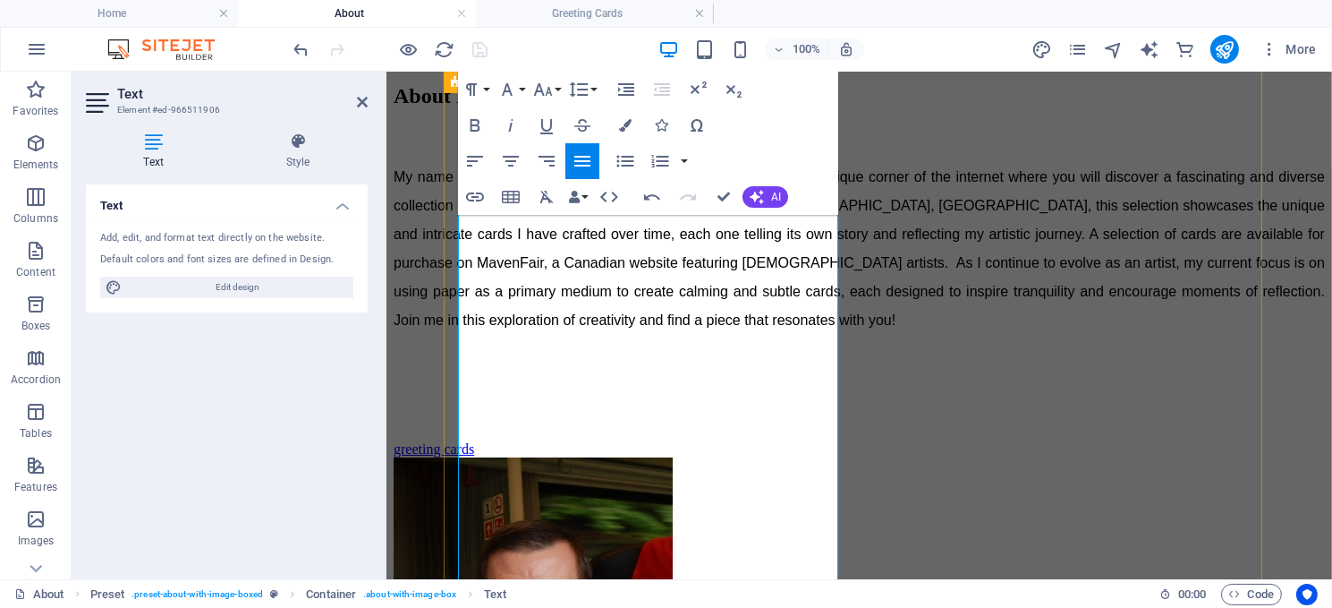
click at [631, 327] on span "My name is [PERSON_NAME]. Welcome to my creative space, a unique corner of the …" at bounding box center [859, 247] width 932 height 158
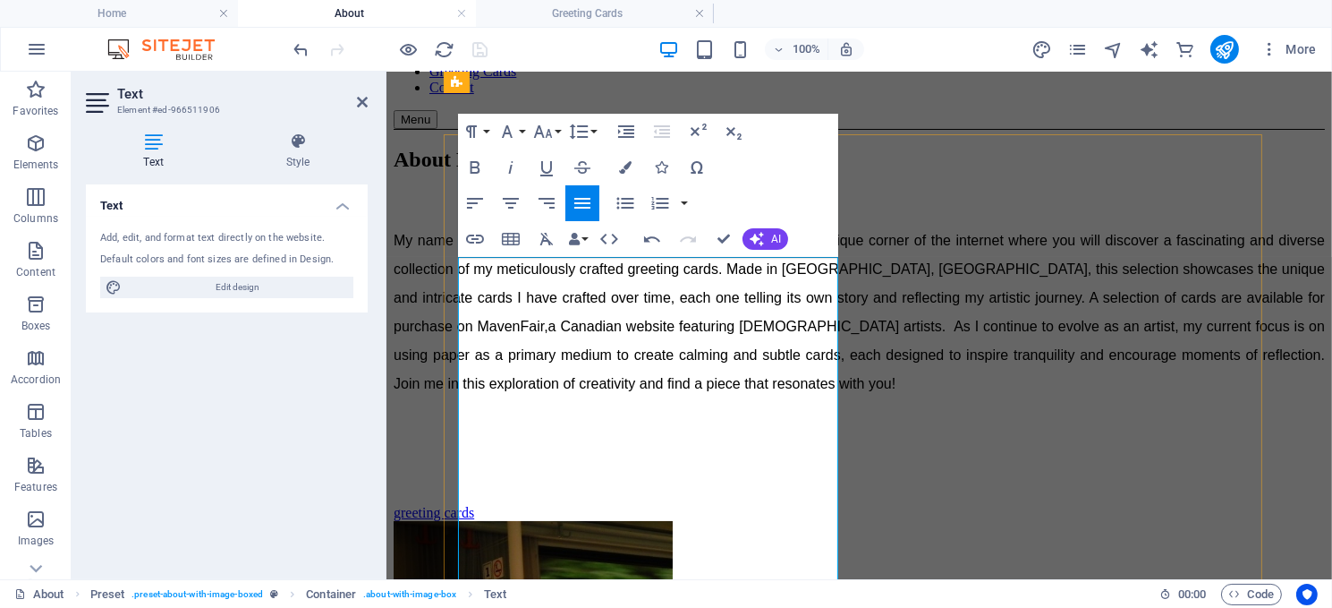
scroll to position [129, 0]
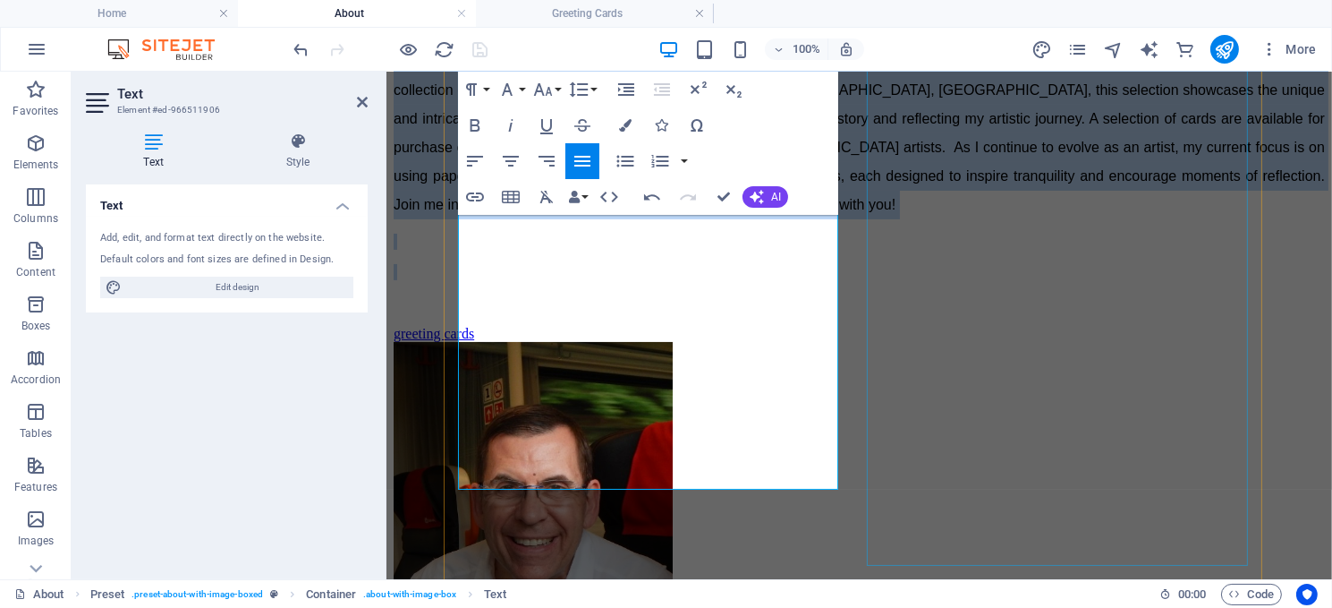
drag, startPoint x: 457, startPoint y: 273, endPoint x: 869, endPoint y: 569, distance: 507.1
click at [869, 569] on div "About Me My name is [PERSON_NAME]. Welcome to my creative space, a unique corne…" at bounding box center [859, 315] width 932 height 695
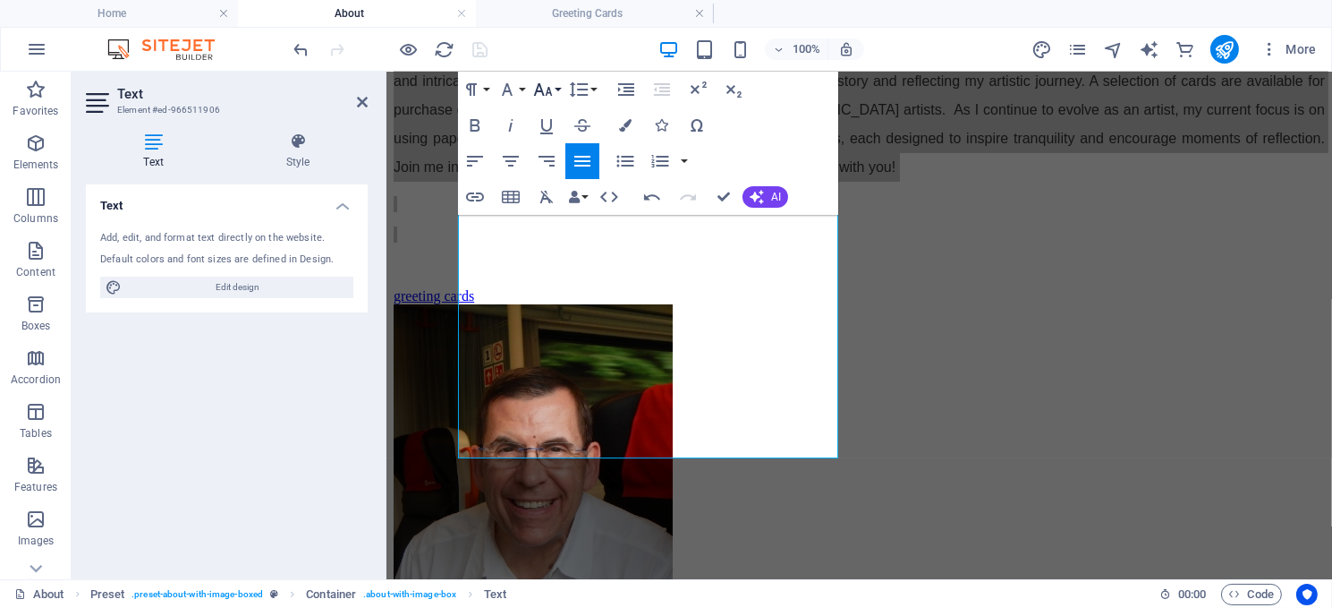
click at [543, 85] on icon "button" at bounding box center [542, 89] width 21 height 21
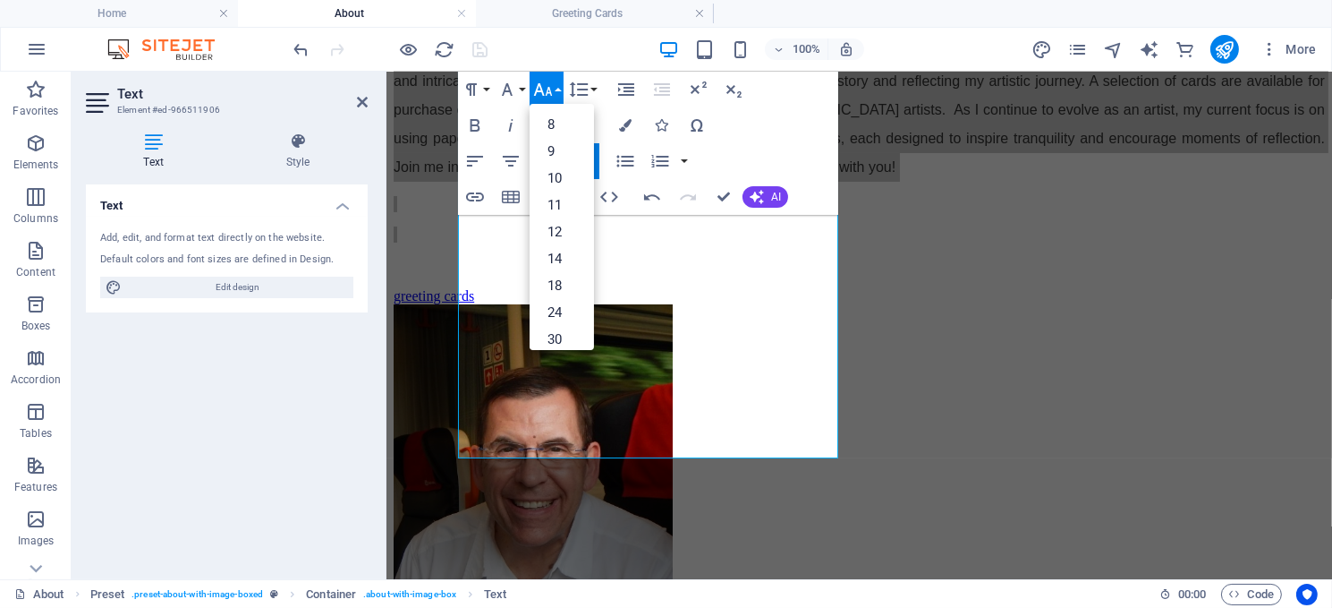
click at [544, 88] on icon "button" at bounding box center [542, 89] width 21 height 21
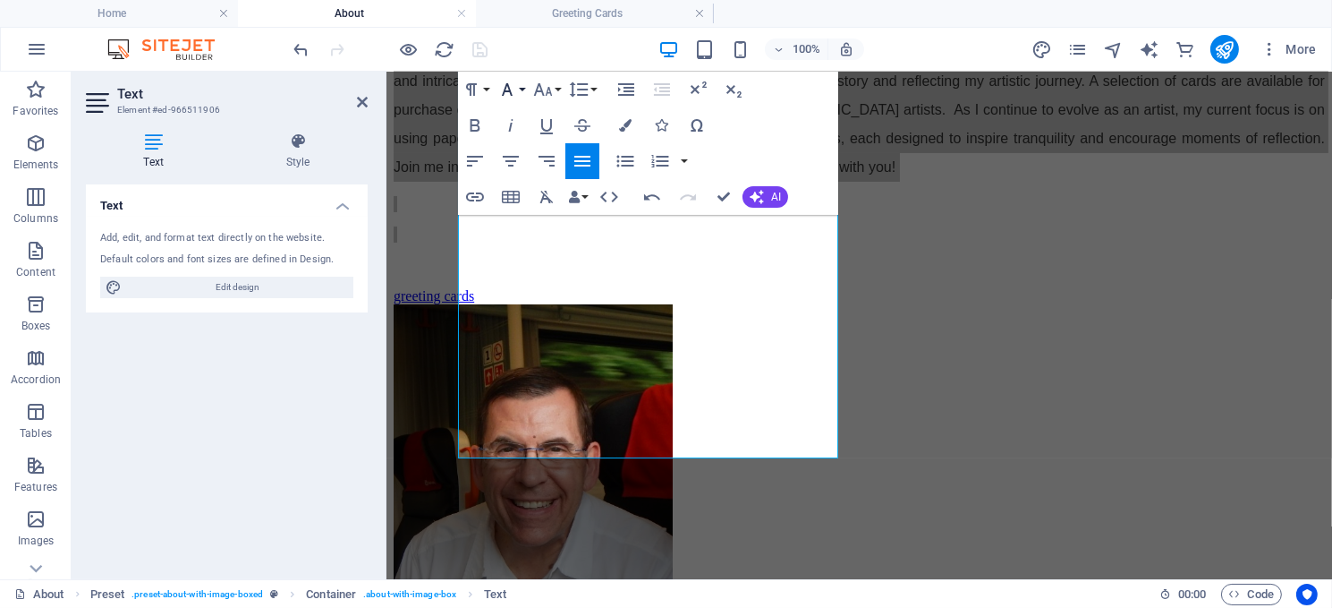
click at [513, 84] on icon "button" at bounding box center [507, 89] width 21 height 21
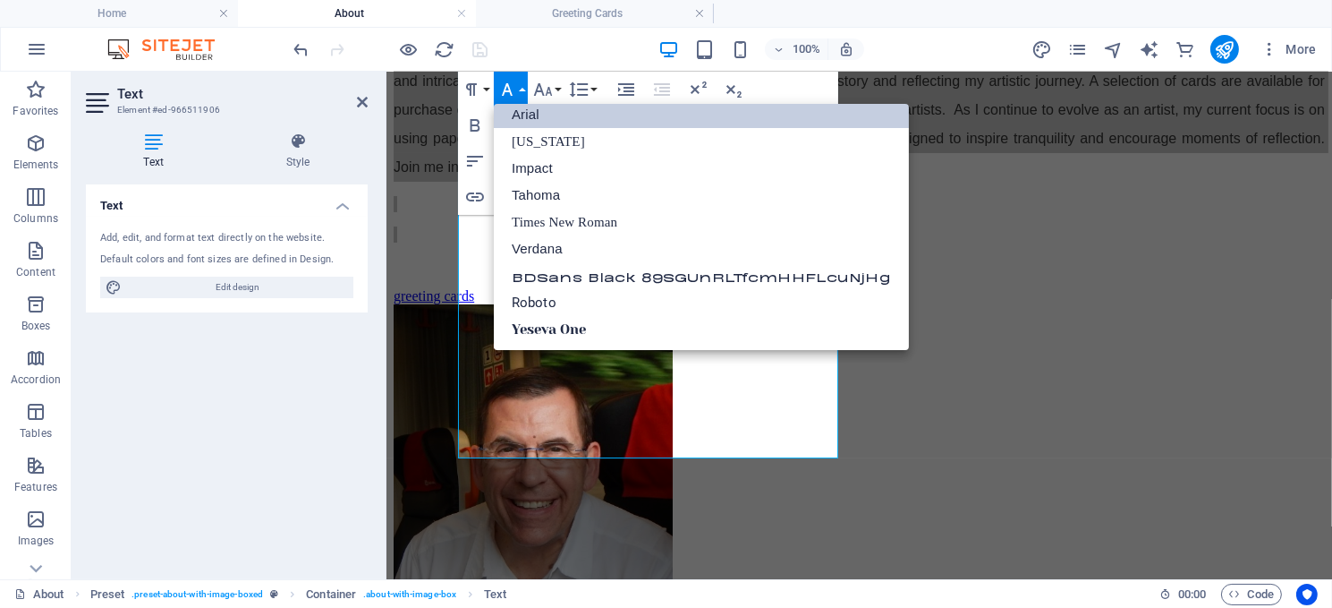
scroll to position [9, 0]
click at [513, 84] on icon "button" at bounding box center [507, 89] width 21 height 21
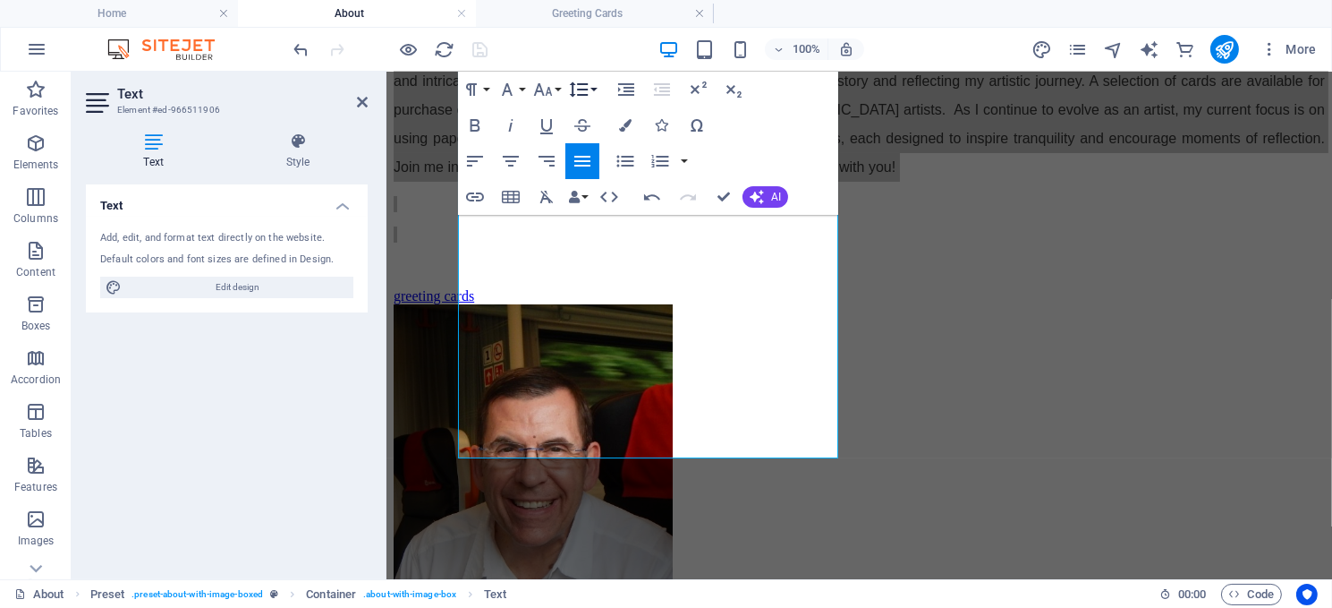
click at [585, 86] on icon "button" at bounding box center [578, 89] width 21 height 21
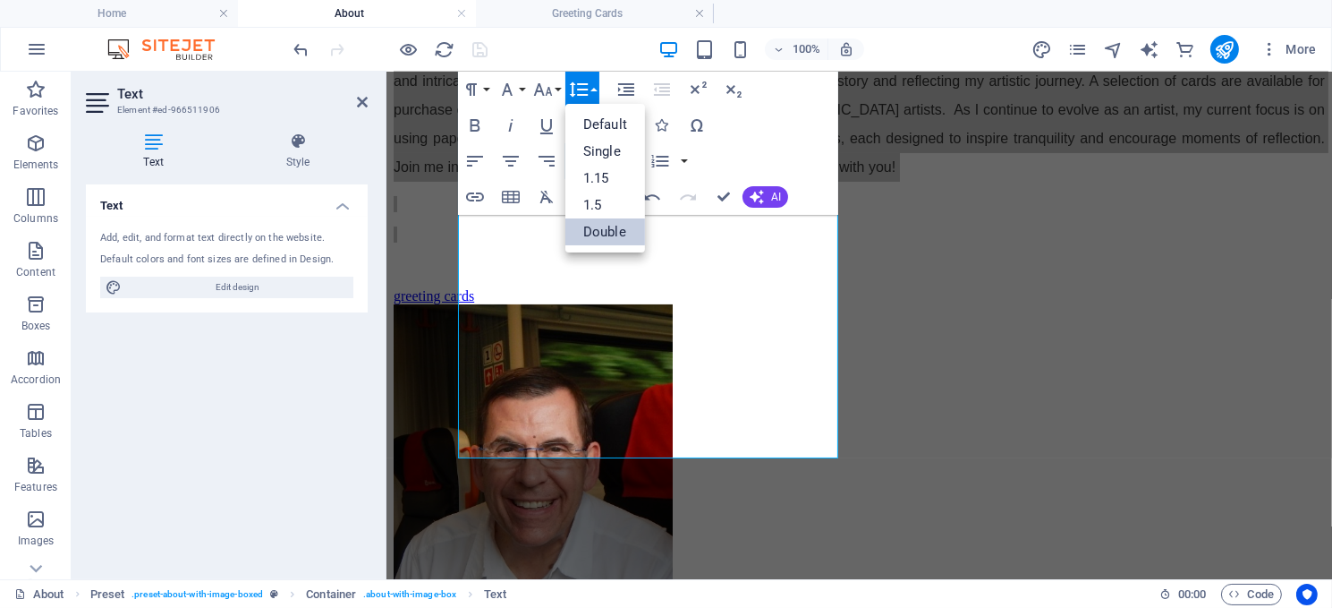
scroll to position [0, 0]
click at [585, 86] on icon "button" at bounding box center [578, 89] width 21 height 21
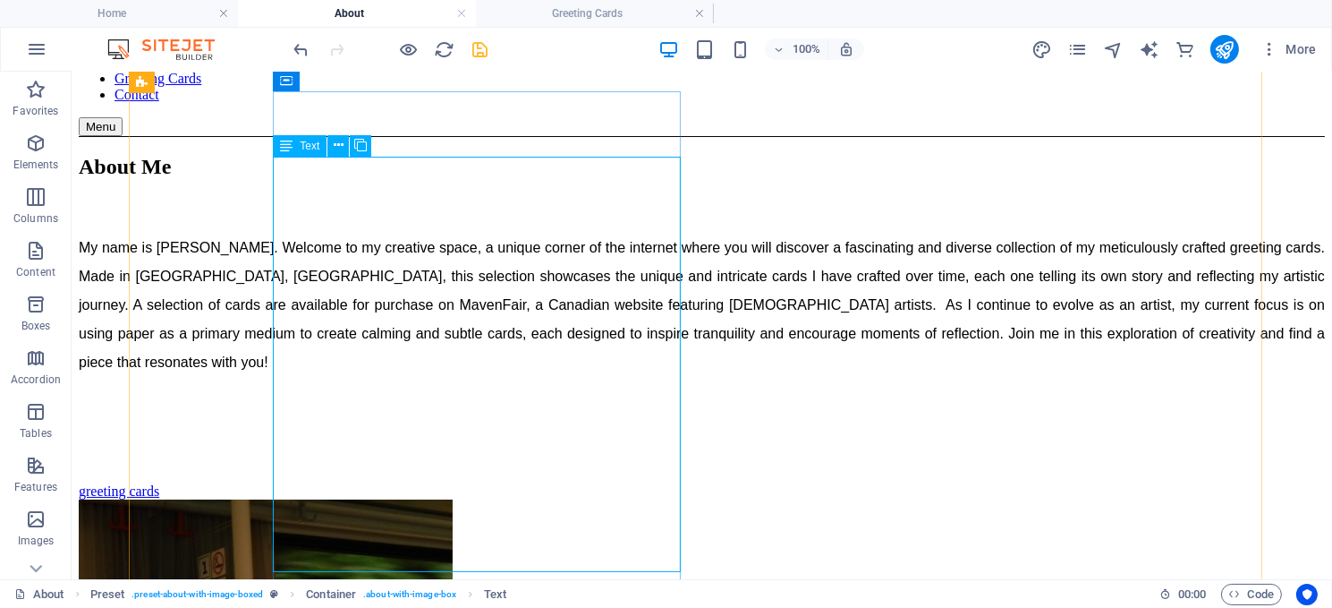
scroll to position [237, 0]
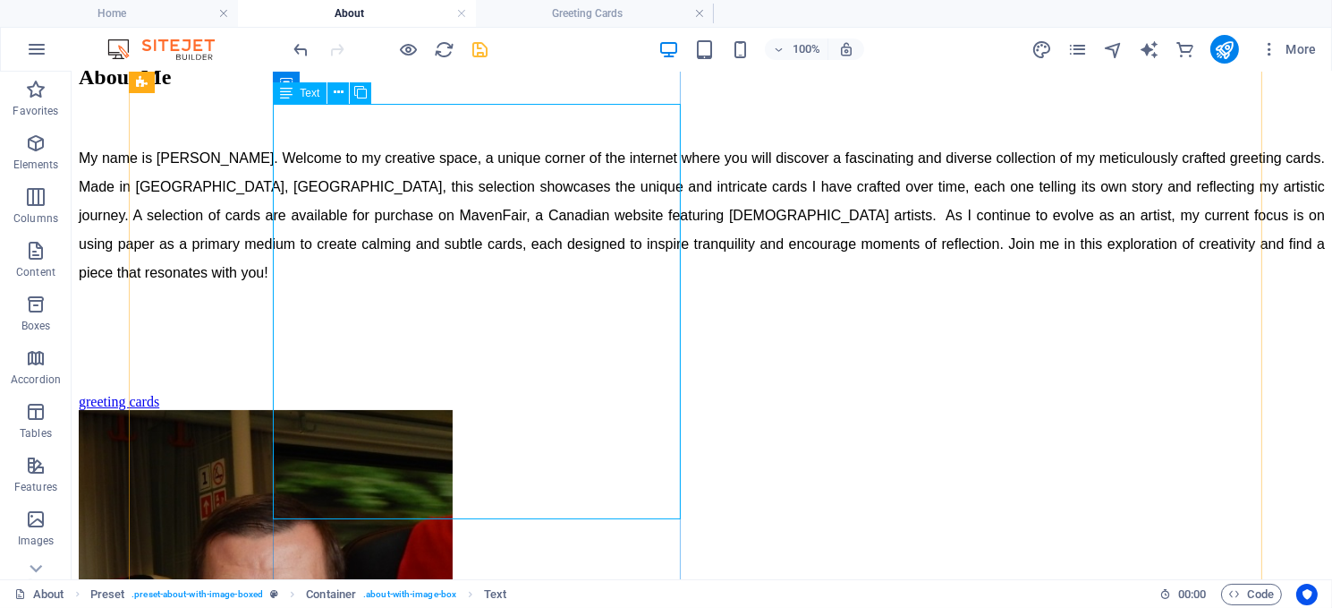
click at [410, 347] on div "My name is [PERSON_NAME]. Welcome to my creative space, a unique corner of the …" at bounding box center [701, 245] width 1247 height 204
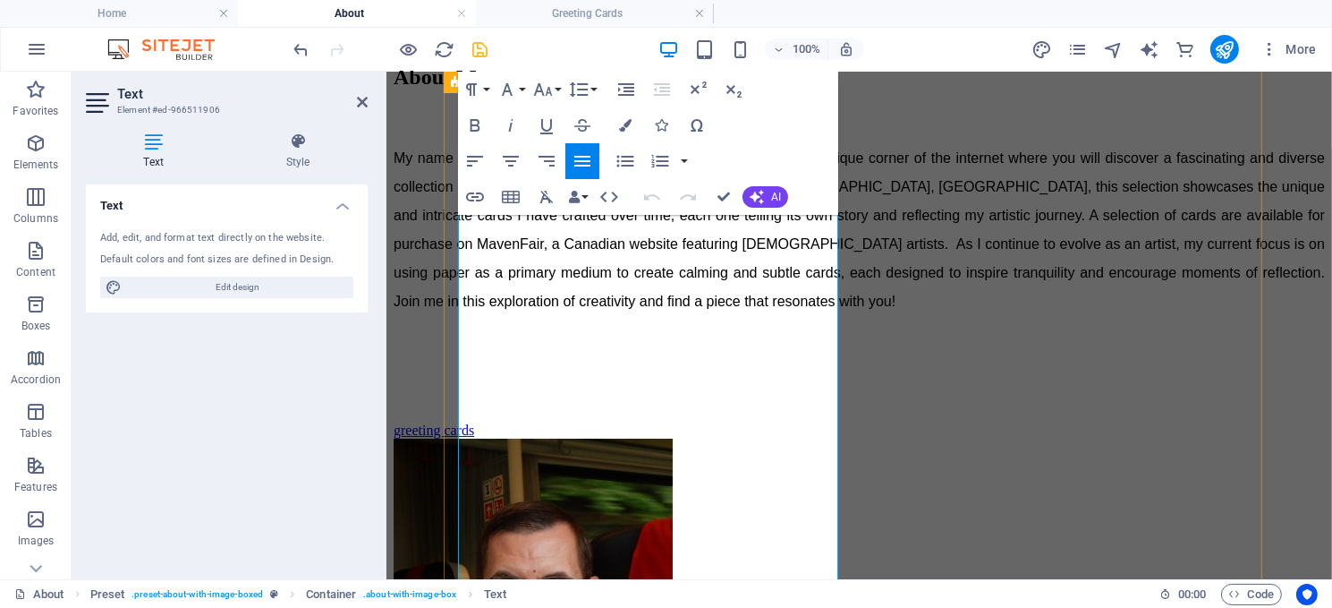
click at [739, 308] on span "My name is [PERSON_NAME]. Welcome to my creative space, a unique corner of the …" at bounding box center [859, 228] width 932 height 158
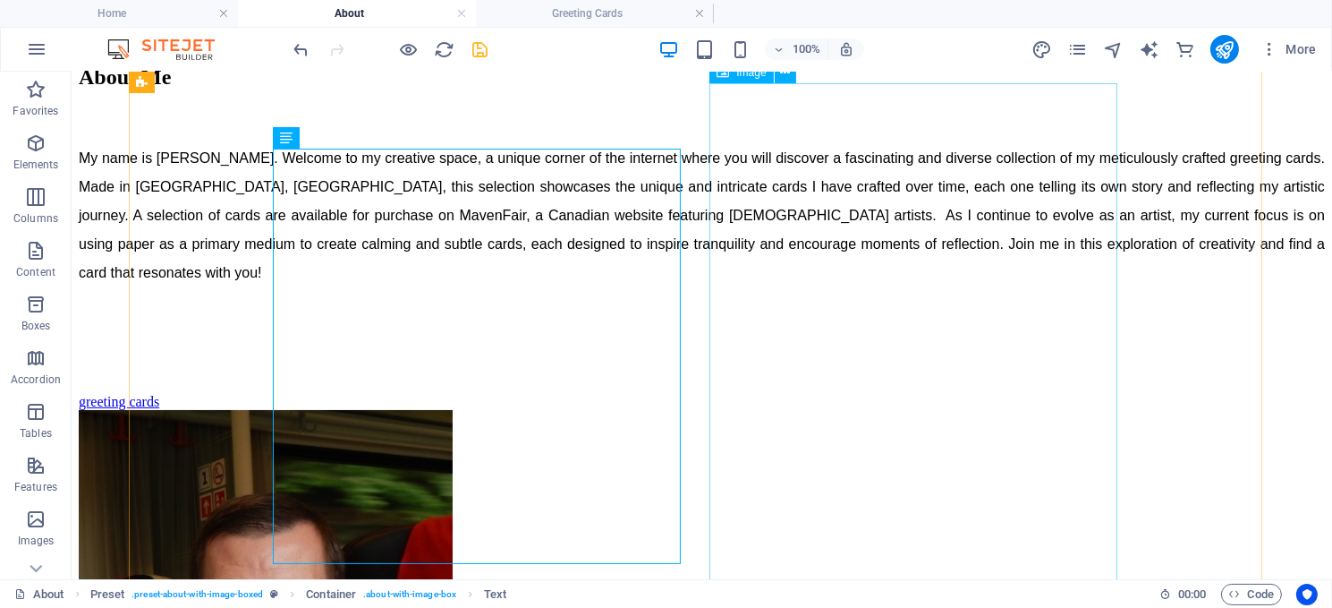
scroll to position [192, 0]
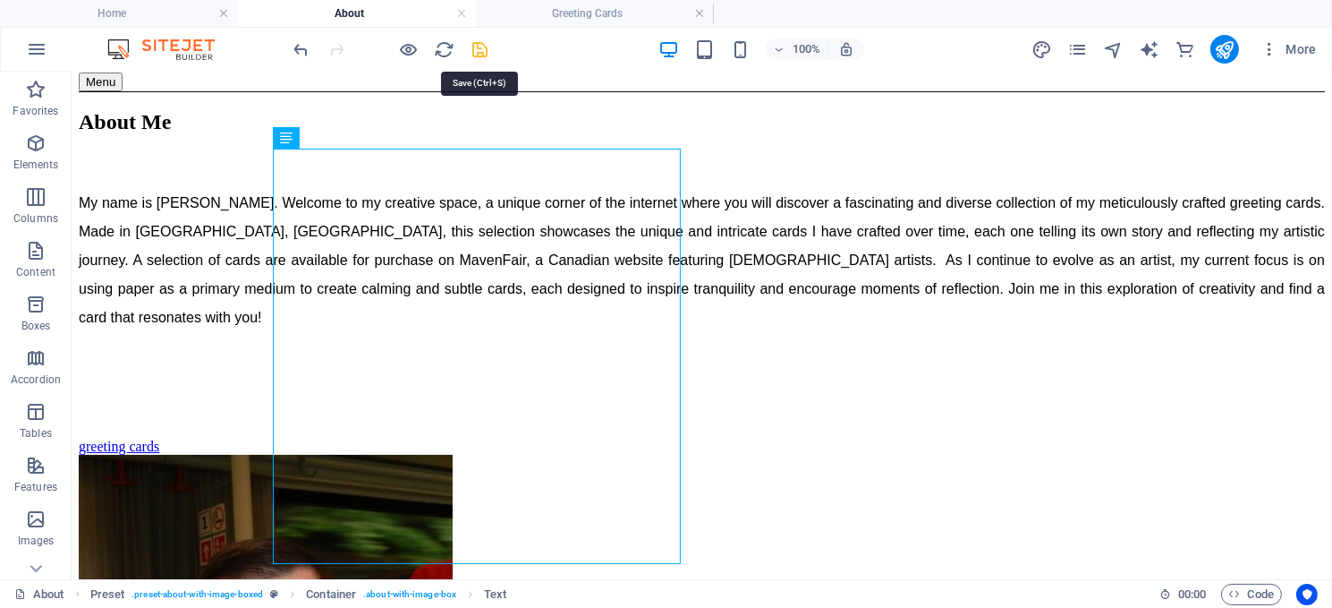
click at [478, 43] on icon "save" at bounding box center [481, 49] width 21 height 21
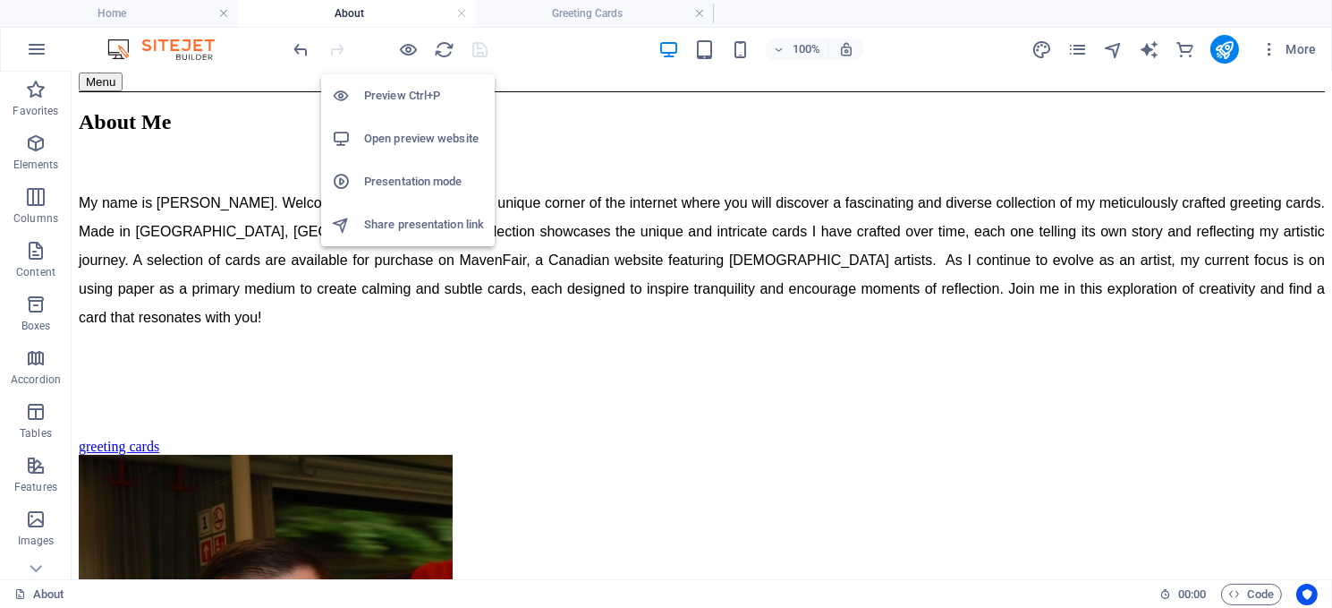
click at [405, 89] on h6 "Preview Ctrl+P" at bounding box center [424, 95] width 120 height 21
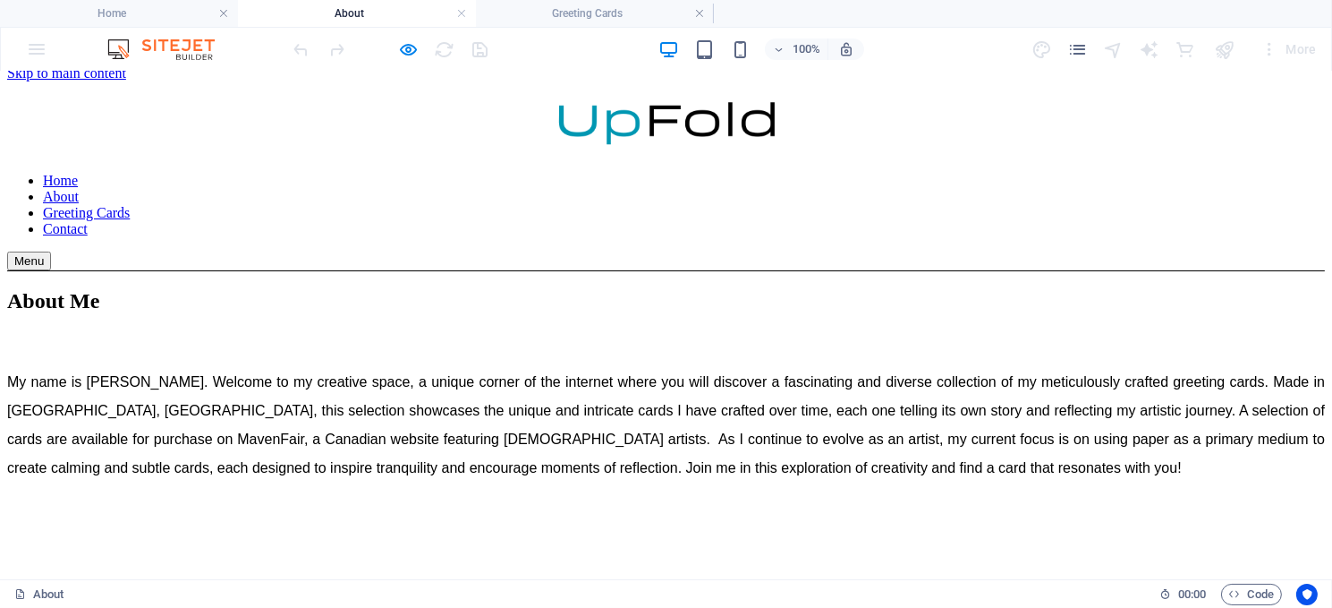
scroll to position [0, 0]
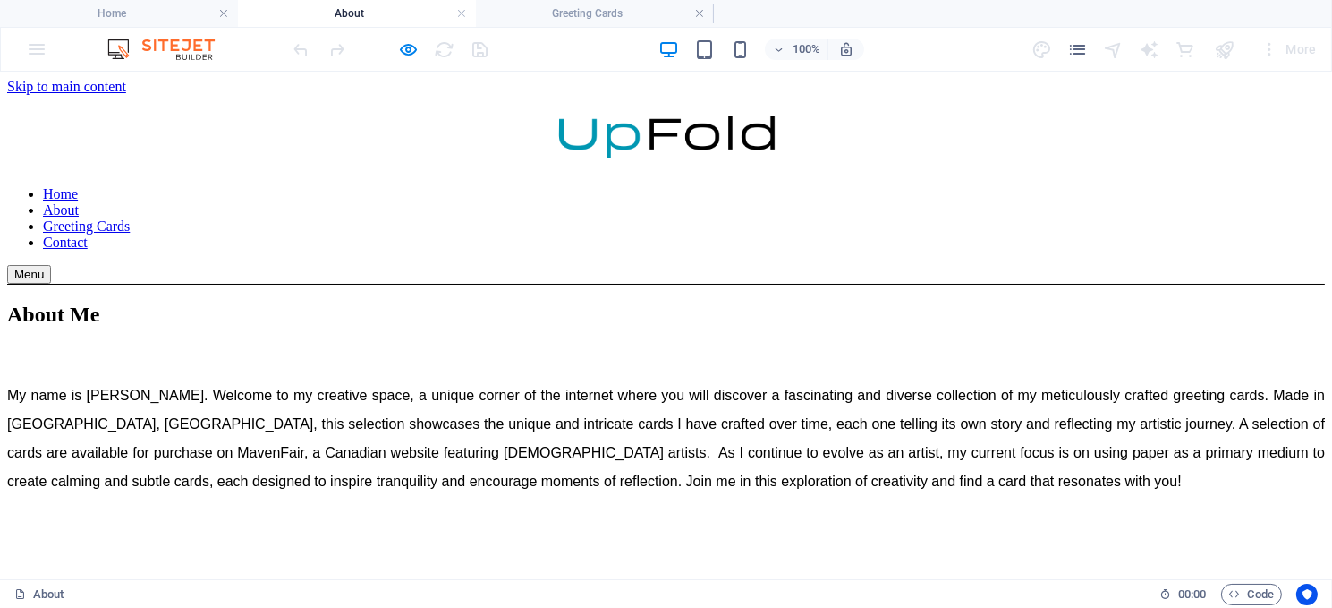
click at [78, 185] on link "Home" at bounding box center [60, 192] width 35 height 15
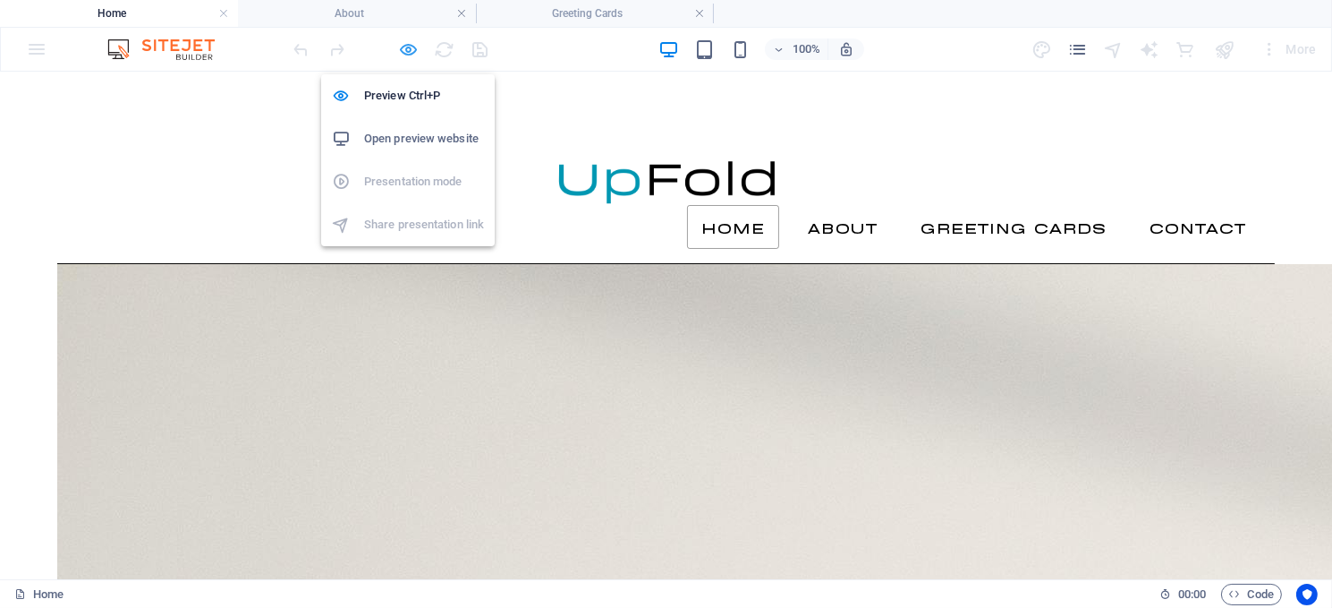
click at [413, 45] on icon "button" at bounding box center [409, 49] width 21 height 21
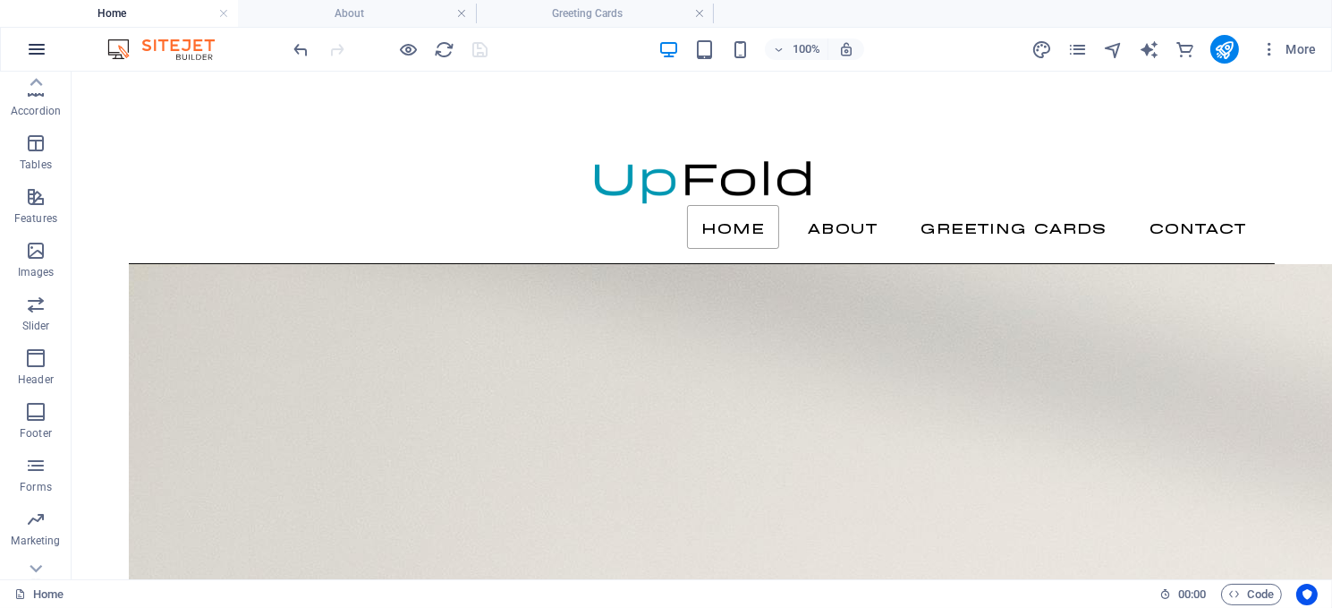
click at [27, 45] on icon "button" at bounding box center [36, 48] width 21 height 21
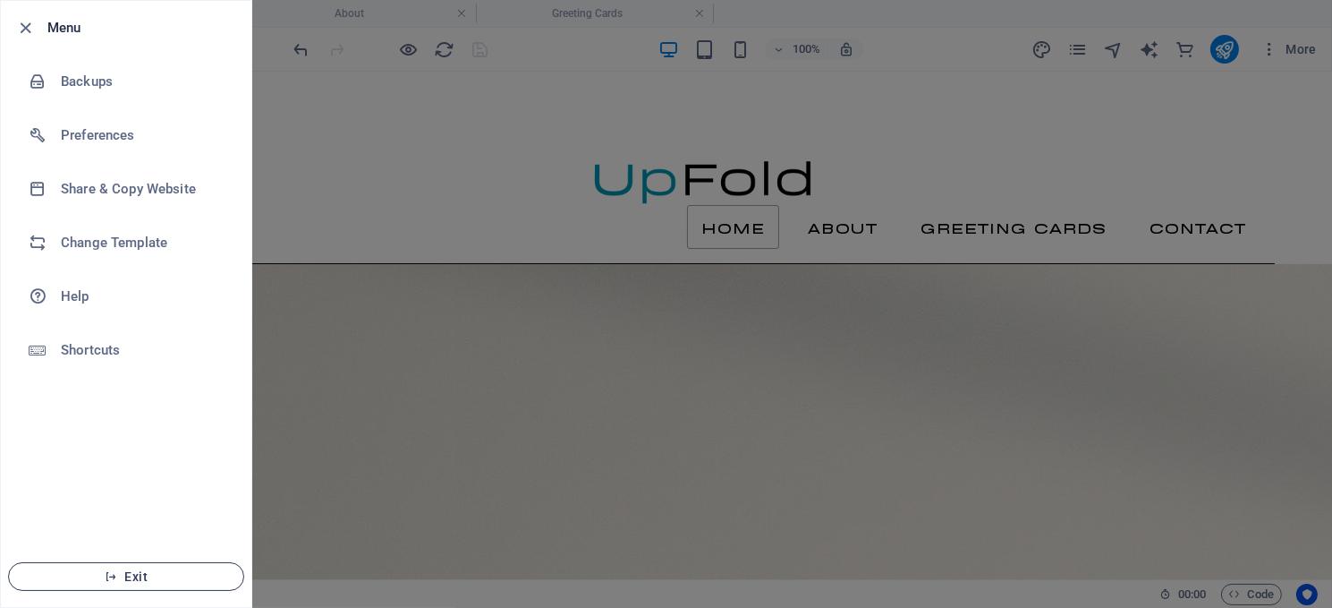
click at [140, 575] on span "Exit" at bounding box center [126, 576] width 206 height 14
